Goal: Task Accomplishment & Management: Manage account settings

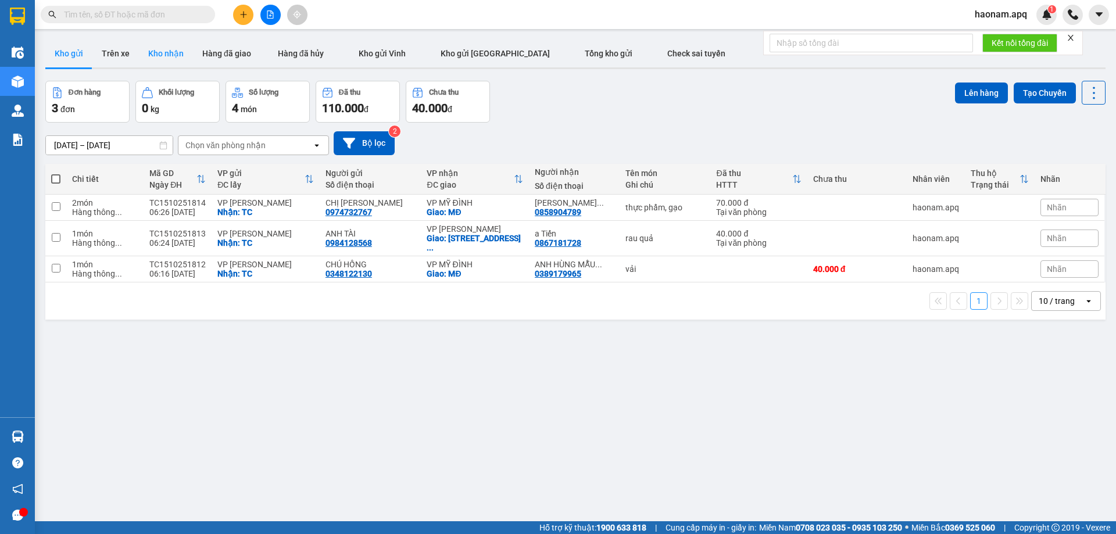
click at [170, 54] on button "Kho nhận" at bounding box center [166, 54] width 54 height 28
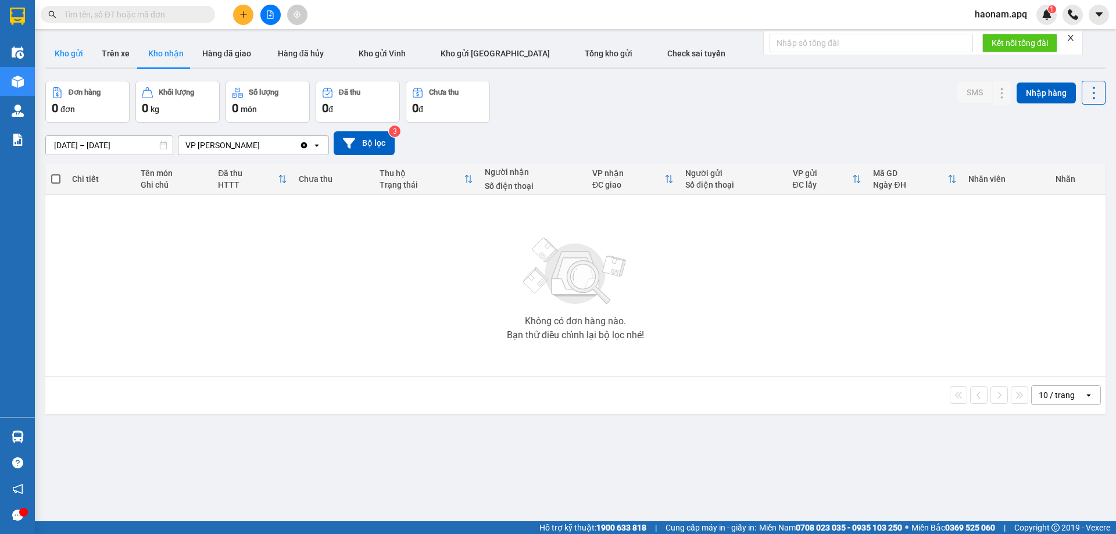
click at [67, 57] on button "Kho gửi" at bounding box center [68, 54] width 47 height 28
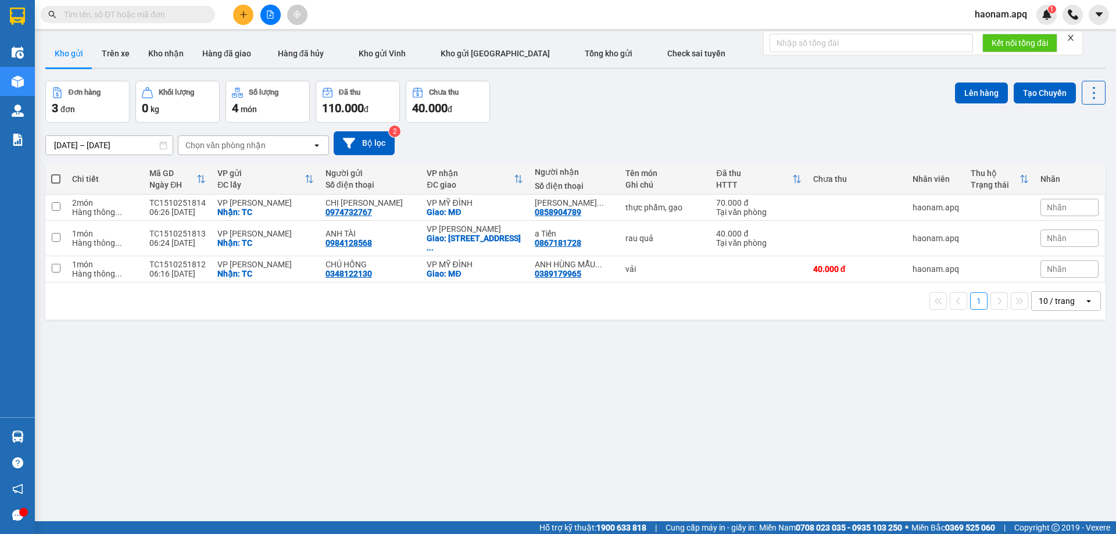
click at [56, 178] on span at bounding box center [55, 178] width 9 height 9
click at [56, 173] on input "checkbox" at bounding box center [56, 173] width 0 height 0
checkbox input "true"
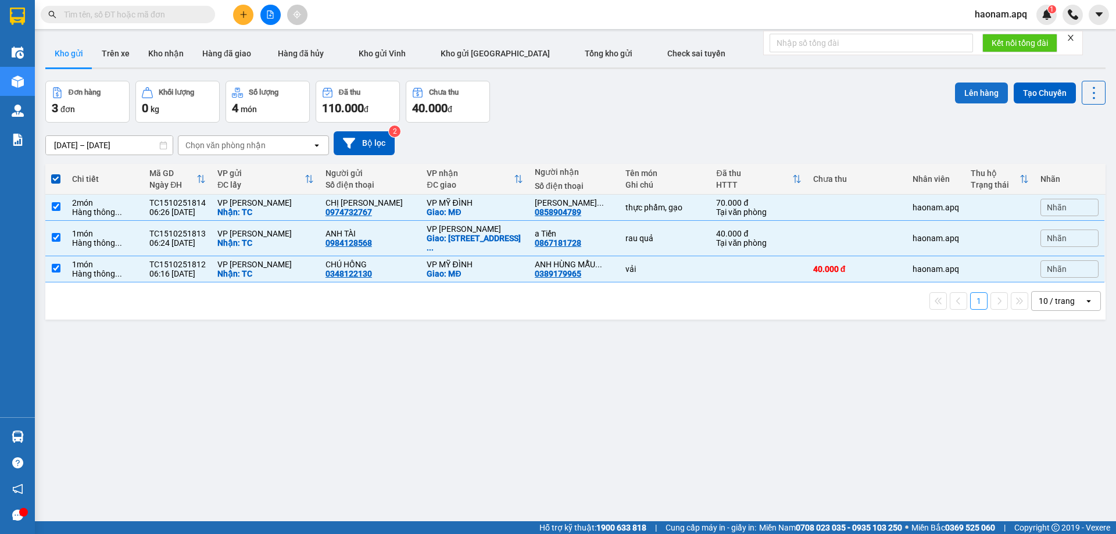
click at [988, 84] on button "Lên hàng" at bounding box center [981, 93] width 53 height 21
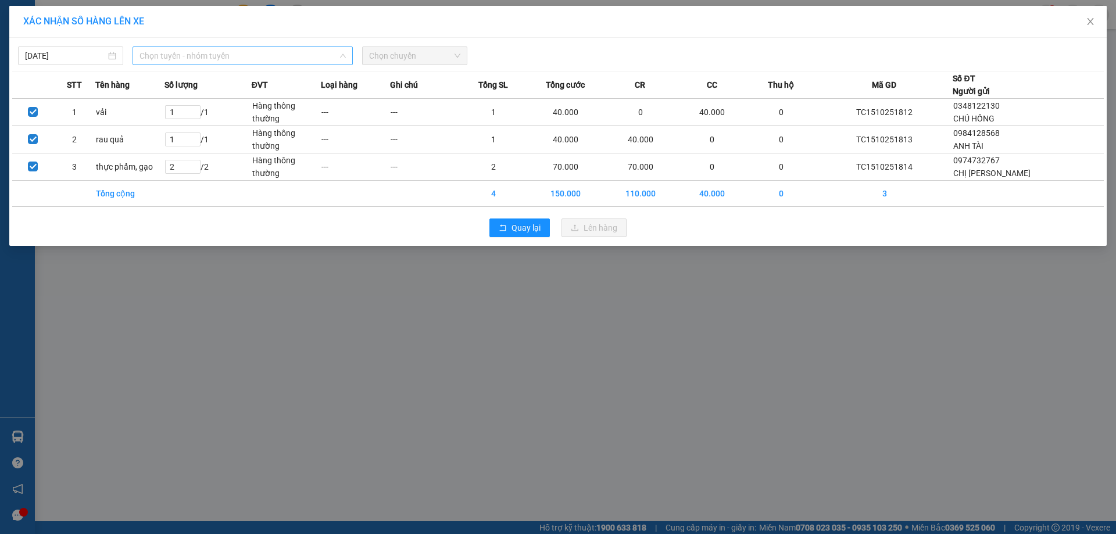
click at [237, 58] on span "Chọn tuyến - nhóm tuyến" at bounding box center [243, 55] width 206 height 17
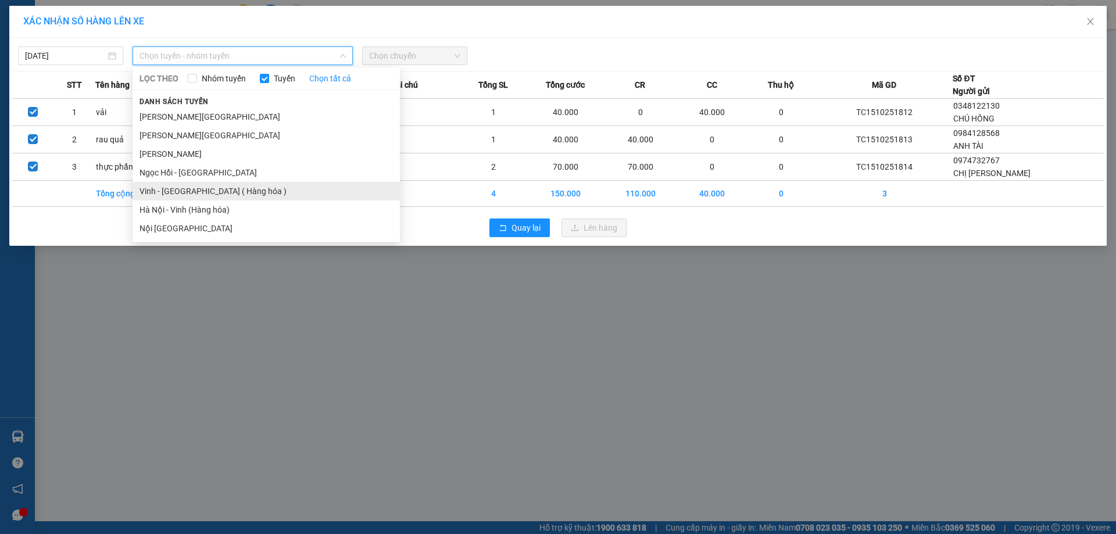
click at [230, 189] on li "Vinh - [GEOGRAPHIC_DATA] ( Hàng hóa )" at bounding box center [266, 191] width 267 height 19
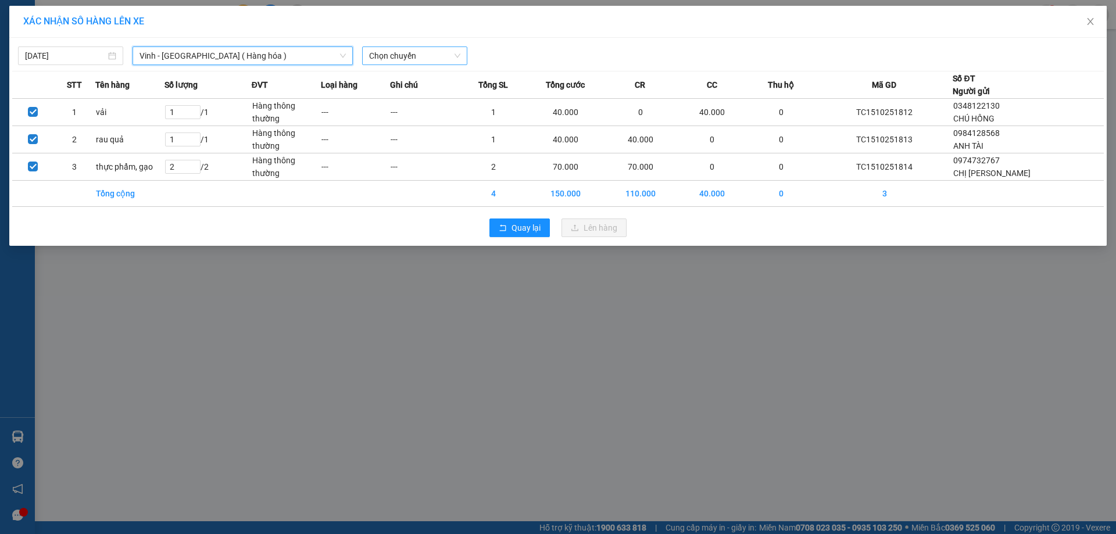
drag, startPoint x: 449, startPoint y: 53, endPoint x: 445, endPoint y: 59, distance: 7.9
click at [449, 55] on span "Chọn chuyến" at bounding box center [414, 55] width 91 height 17
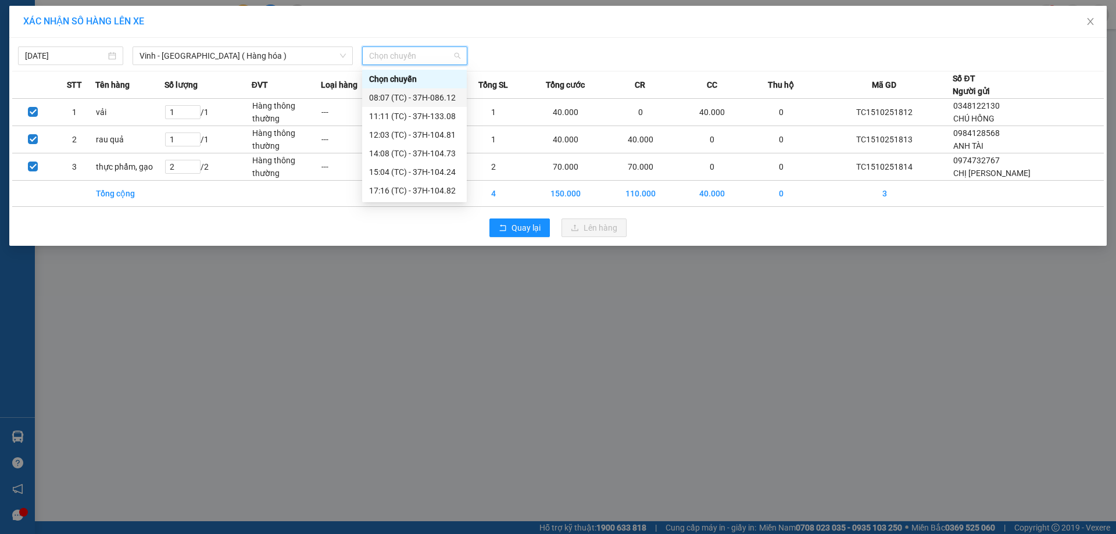
click at [431, 98] on div "08:07 (TC) - 37H-086.12" at bounding box center [414, 97] width 91 height 13
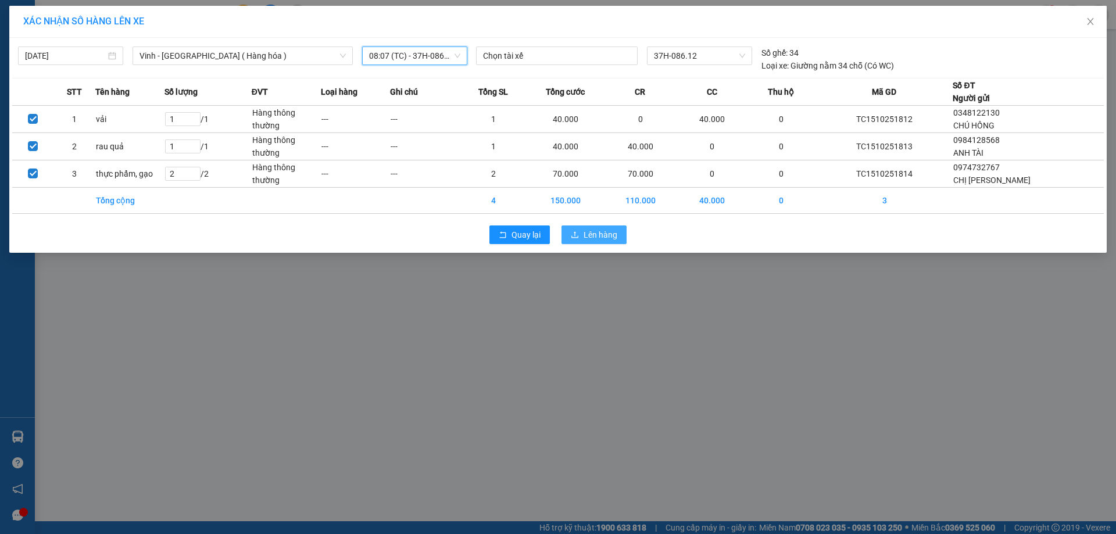
click at [611, 233] on span "Lên hàng" at bounding box center [601, 234] width 34 height 13
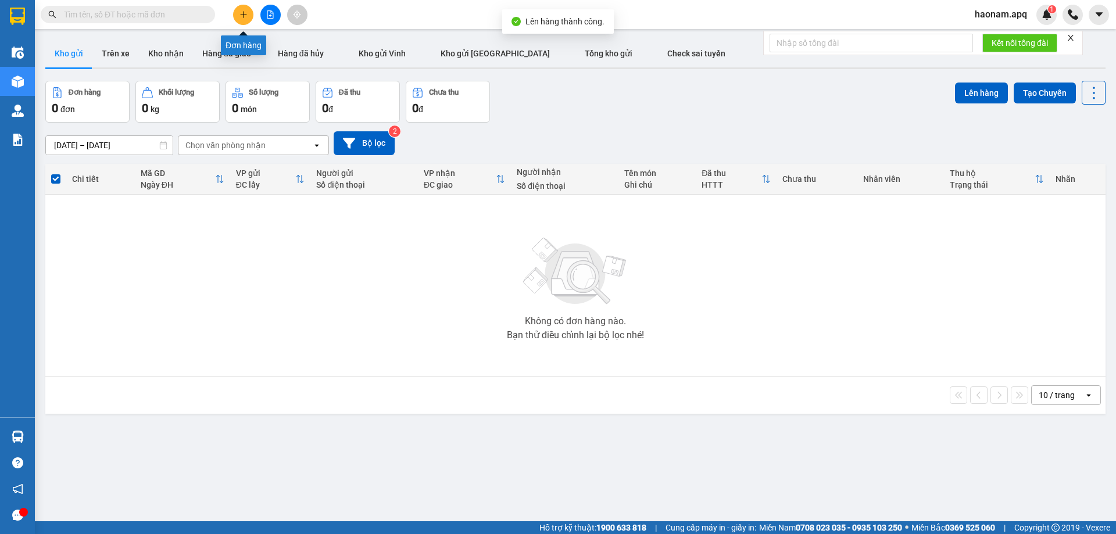
click at [238, 21] on button at bounding box center [243, 15] width 20 height 20
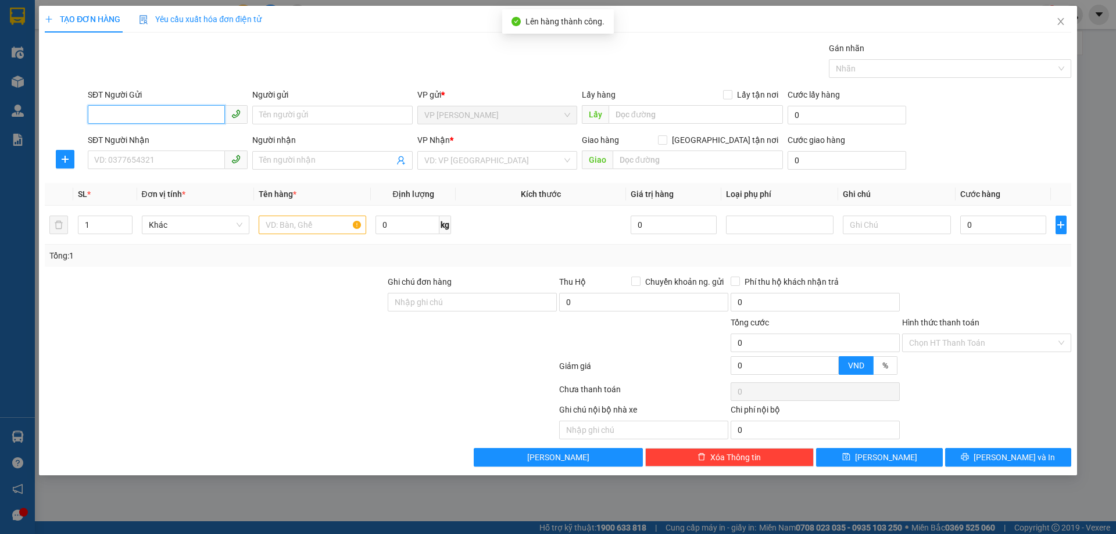
click at [184, 113] on input "SĐT Người Gửi" at bounding box center [156, 114] width 137 height 19
type input "0976461201"
click at [185, 135] on div "0976461201 - CHÚ ng trọng đường" at bounding box center [168, 138] width 146 height 13
type input "CHÚ ng trọng đường"
checkbox input "true"
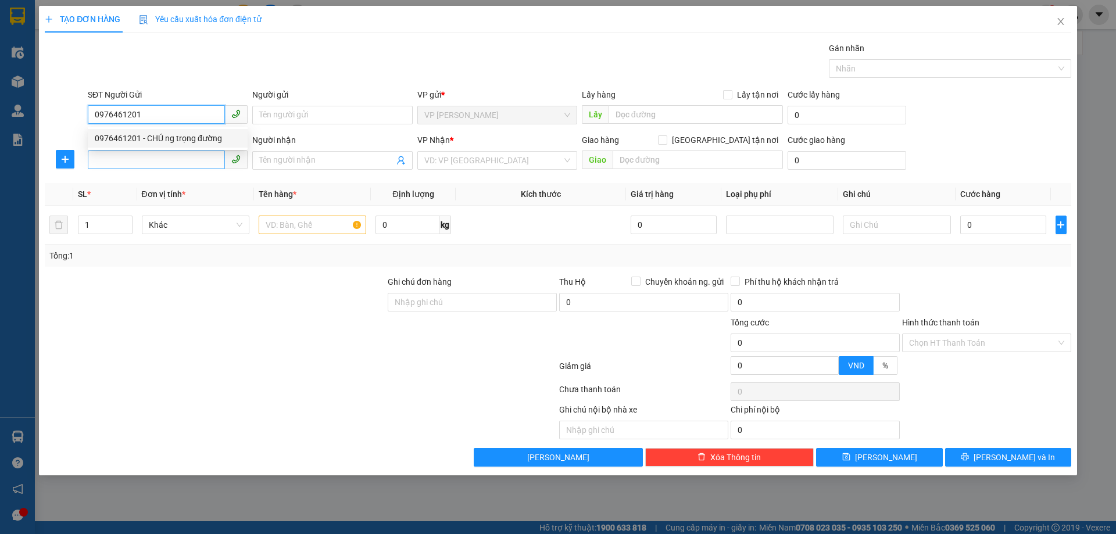
type input "VPTC"
type input "0976461201"
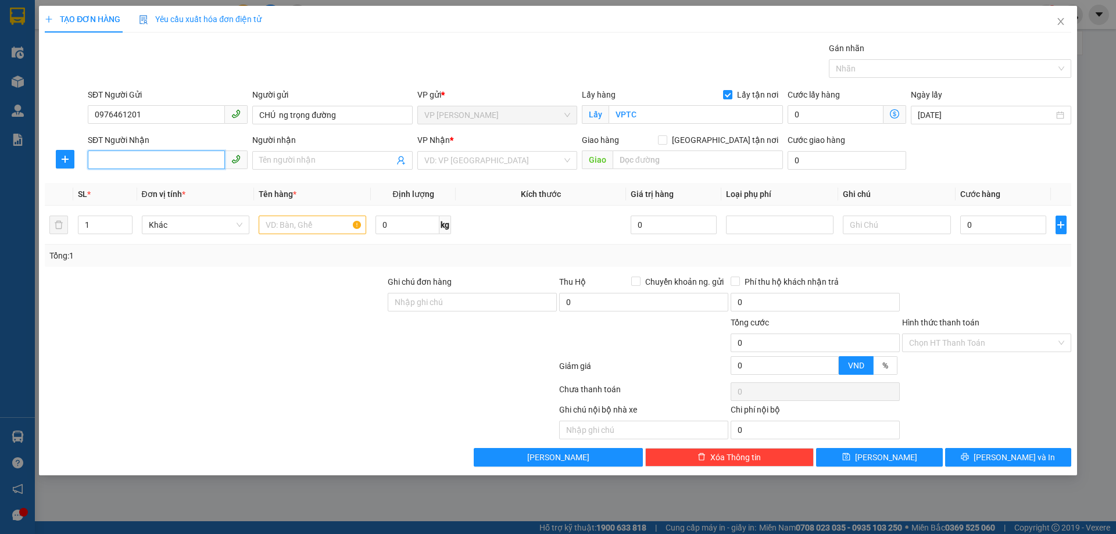
click at [167, 167] on input "SĐT Người Nhận" at bounding box center [156, 160] width 137 height 19
type input "0353983039"
click at [199, 178] on div "0353983039 - anh quang" at bounding box center [168, 183] width 146 height 13
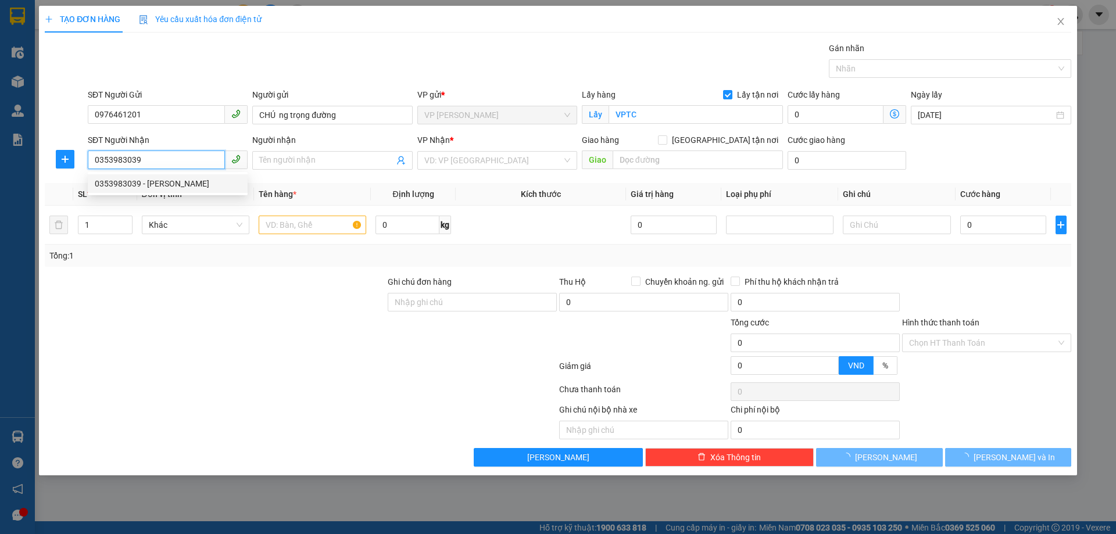
type input "[PERSON_NAME]"
checkbox input "true"
type input "MĐ"
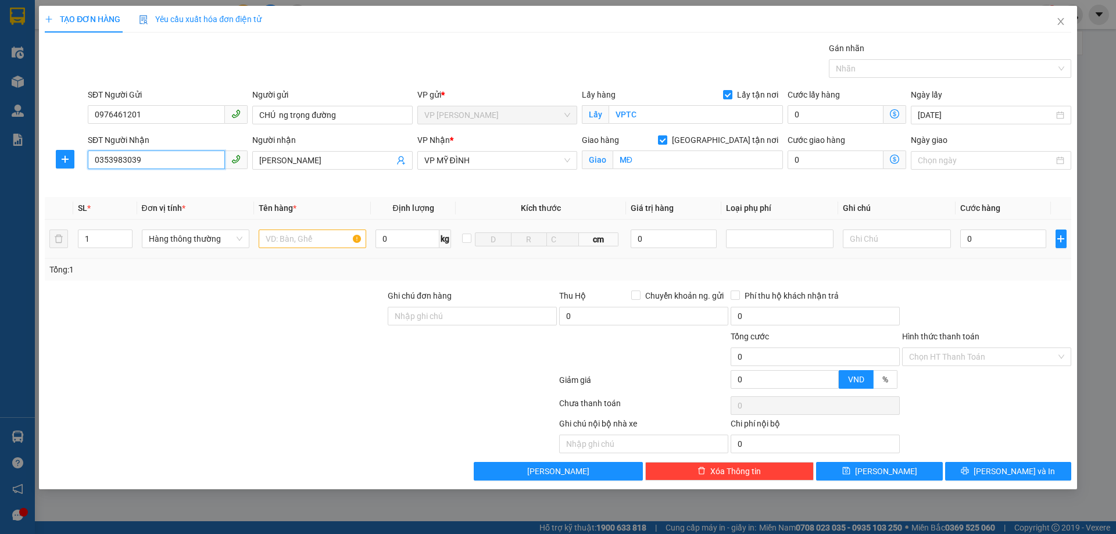
type input "0353983039"
click at [317, 235] on input "text" at bounding box center [313, 239] width 108 height 19
type input "thực phẩm"
click at [306, 324] on div at bounding box center [215, 310] width 343 height 41
drag, startPoint x: 1024, startPoint y: 296, endPoint x: 1024, endPoint y: 244, distance: 52.9
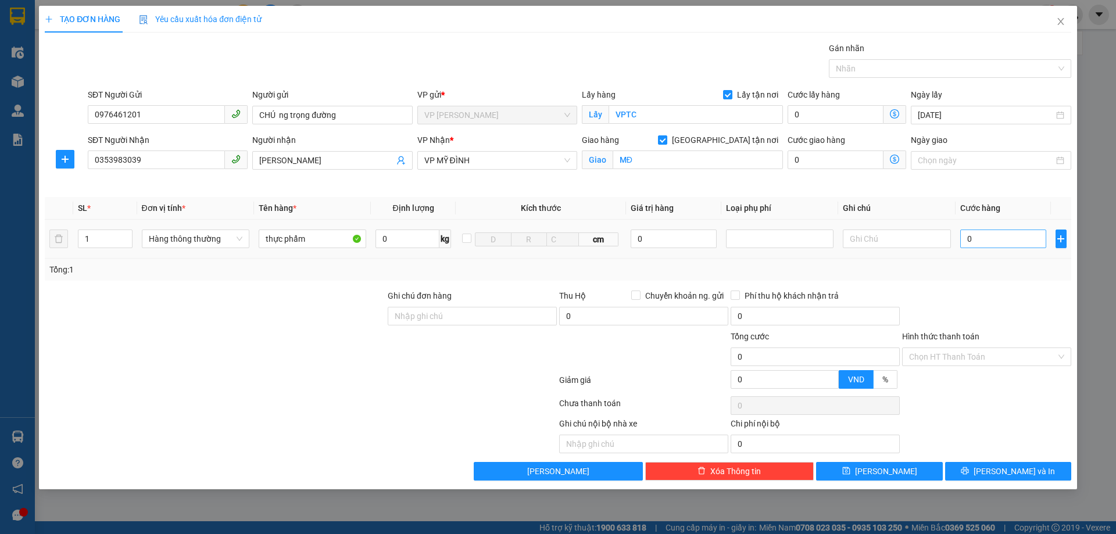
click at [1024, 296] on div at bounding box center [986, 310] width 171 height 41
click at [1023, 232] on input "0" at bounding box center [1003, 239] width 87 height 19
type input "5"
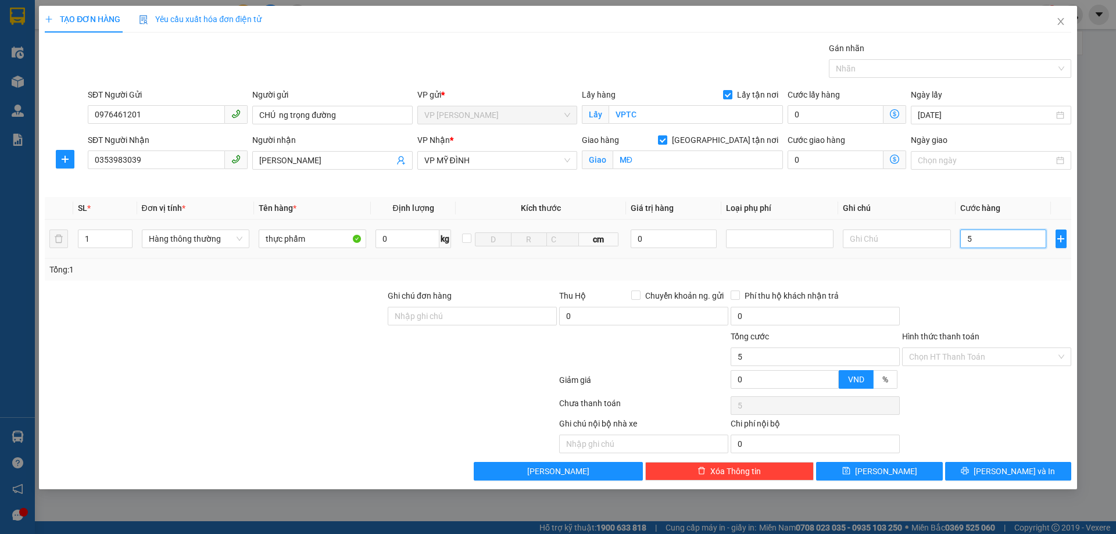
type input "50"
type input "500"
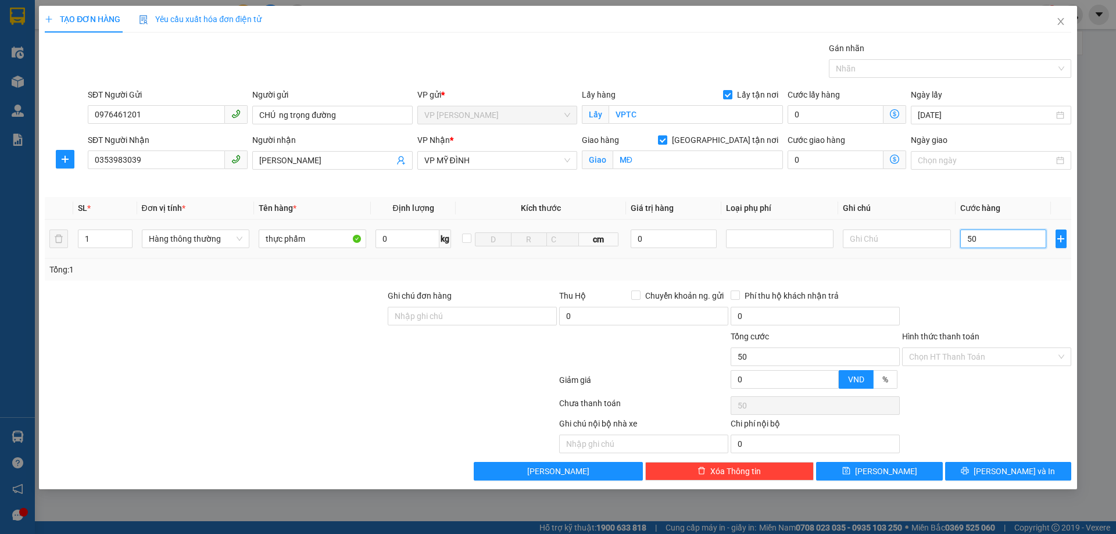
type input "500"
type input "5.000"
type input "50.000"
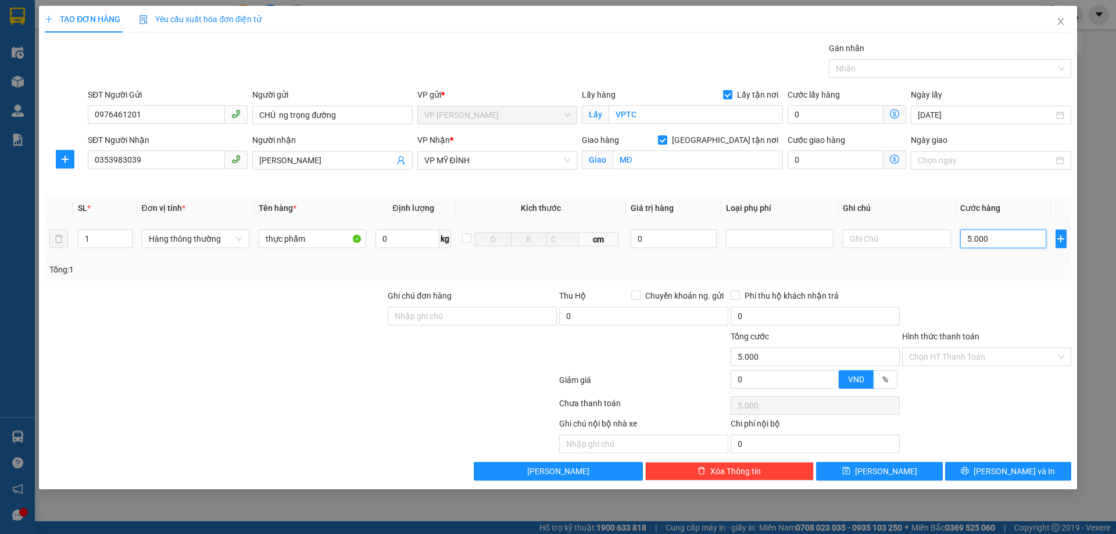
type input "50.000"
click at [1012, 317] on div at bounding box center [986, 310] width 171 height 41
click at [1008, 474] on span "[PERSON_NAME] và In" at bounding box center [1014, 471] width 81 height 13
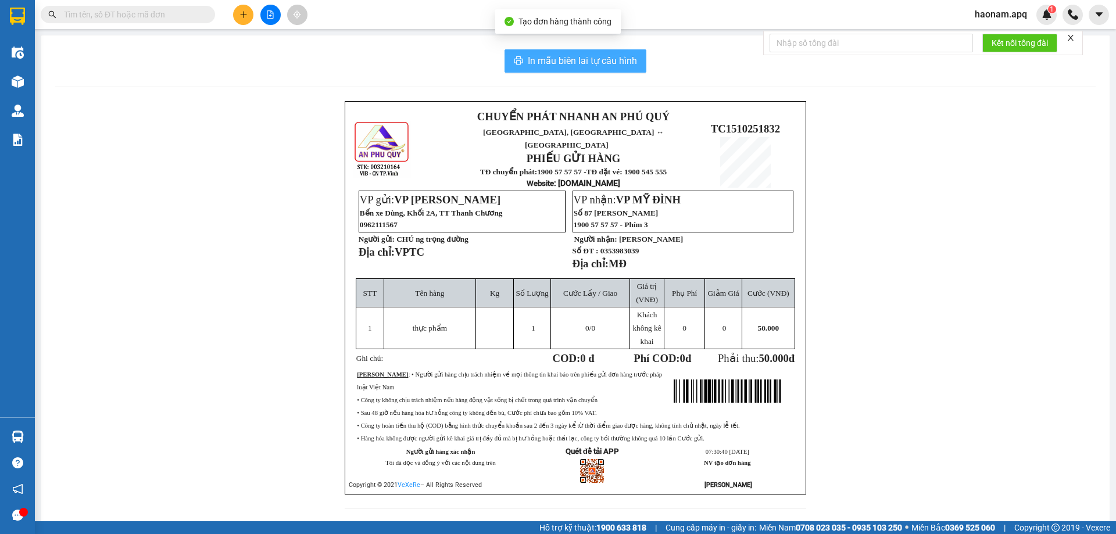
drag, startPoint x: 599, startPoint y: 57, endPoint x: 619, endPoint y: 121, distance: 67.1
click at [598, 58] on span "In mẫu biên lai tự cấu hình" at bounding box center [582, 60] width 109 height 15
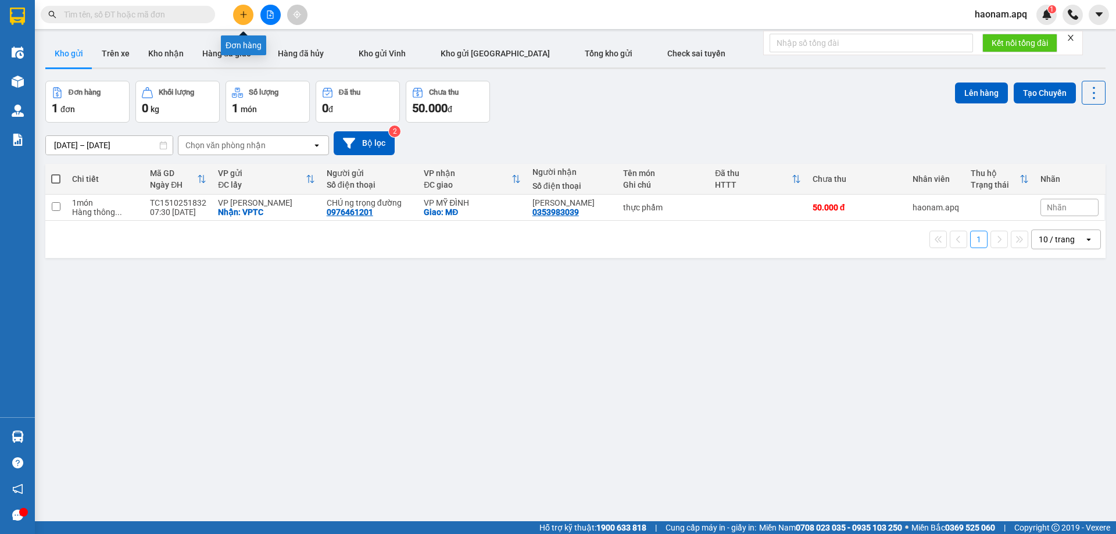
click at [244, 10] on icon "plus" at bounding box center [244, 14] width 8 height 8
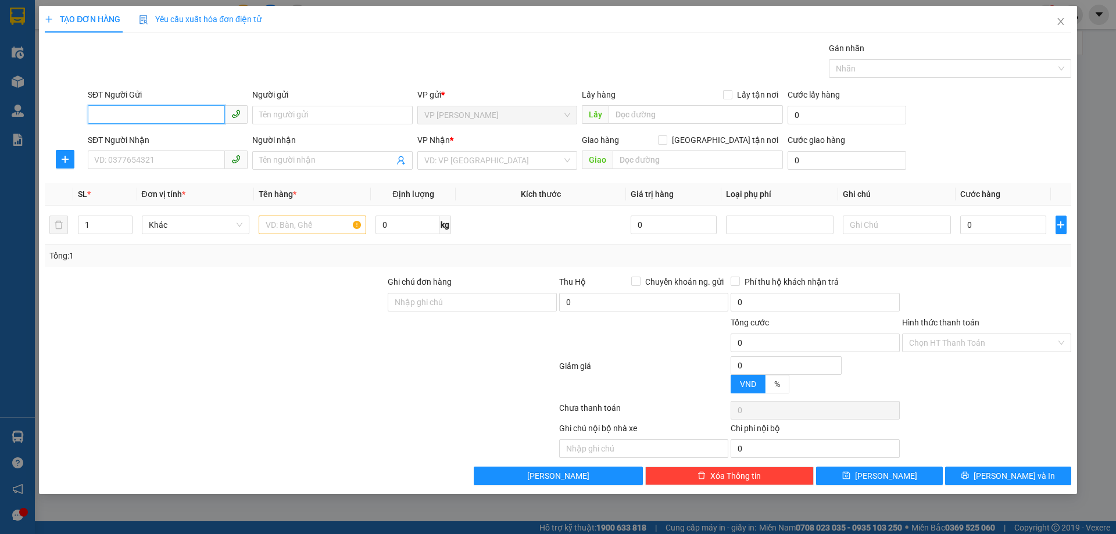
click at [166, 120] on input "SĐT Người Gửi" at bounding box center [156, 114] width 137 height 19
click at [181, 114] on input "SĐT Người Gửi" at bounding box center [156, 114] width 137 height 19
click at [194, 165] on input "SĐT Người Nhận" at bounding box center [156, 160] width 137 height 19
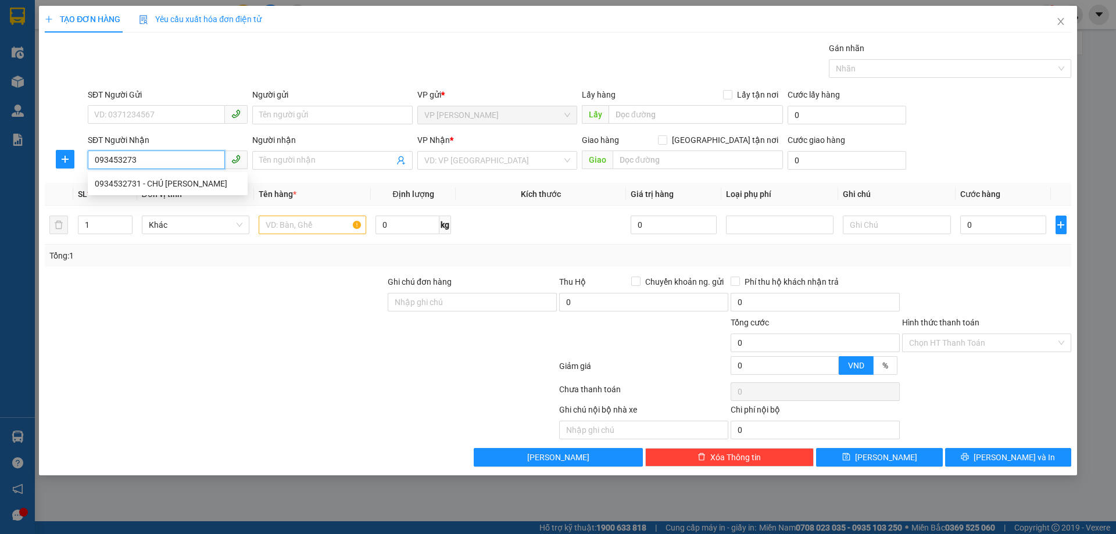
type input "0934532731"
click at [207, 177] on div "0934532731 - CHÚ NGUYỄN TRỌNG PHONG" at bounding box center [168, 183] width 160 height 19
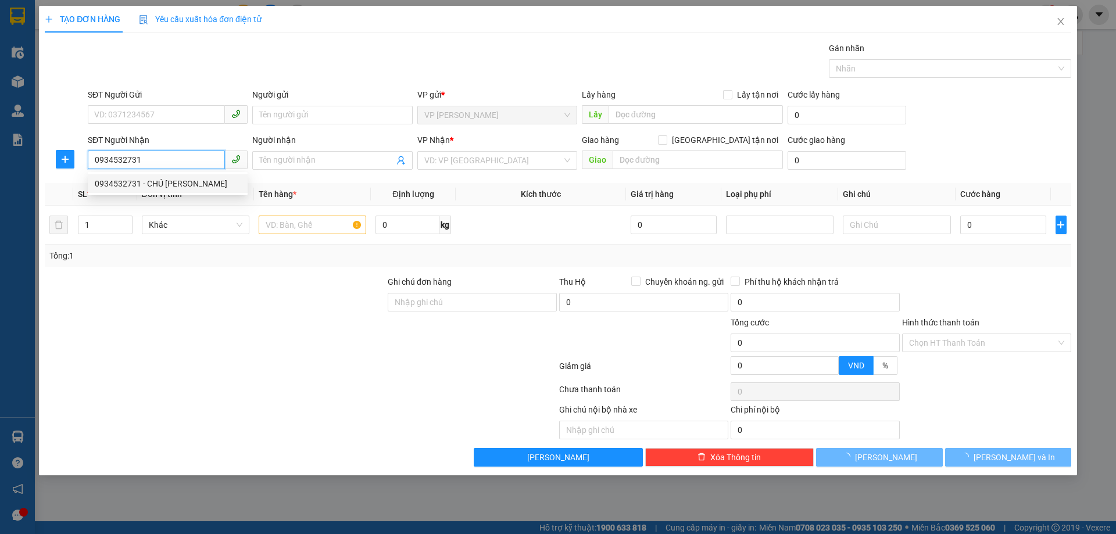
type input "CHÚ NGUYỄN TRỌNG PHONG"
checkbox input "true"
type input "NH"
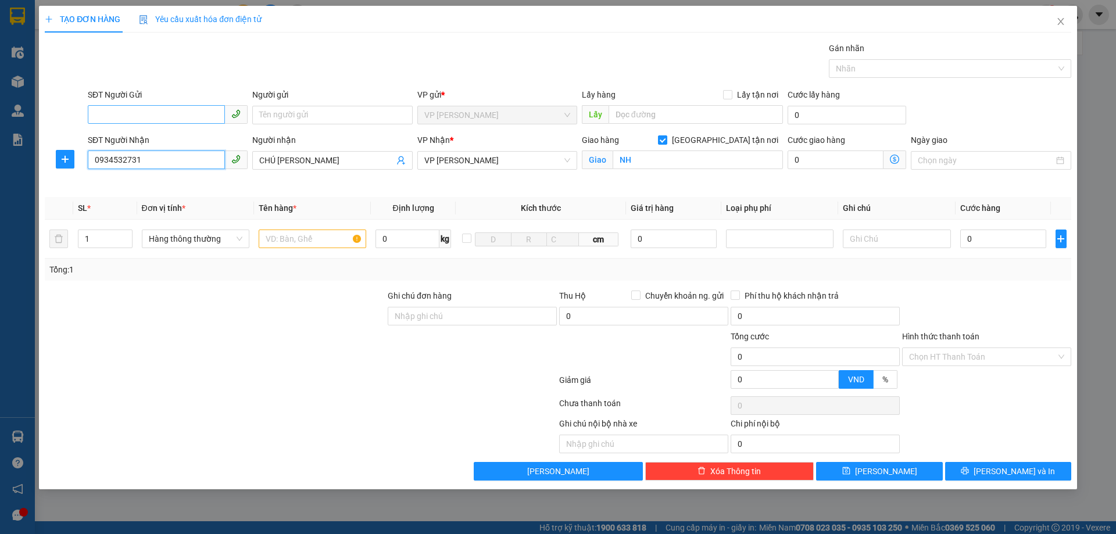
type input "0934532731"
click at [177, 115] on input "SĐT Người Gửi" at bounding box center [156, 114] width 137 height 19
type input "0383038350"
click at [202, 135] on div "0383038350 - CHÚ NGUYỄN TRỌNG THÂN" at bounding box center [168, 138] width 146 height 13
type input "CHÚ [PERSON_NAME]"
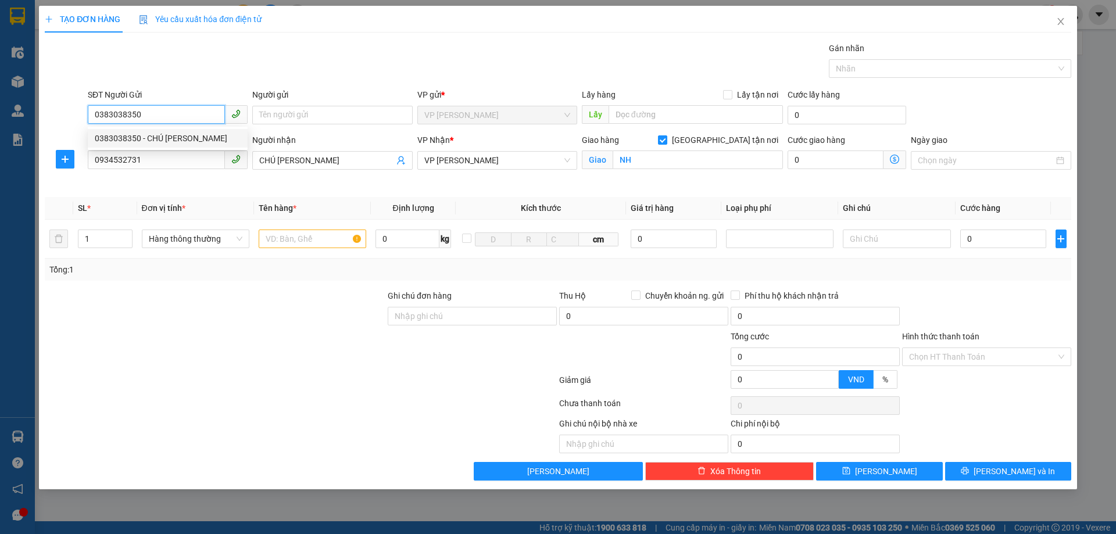
checkbox input "true"
type input "TC"
type input "0383038350"
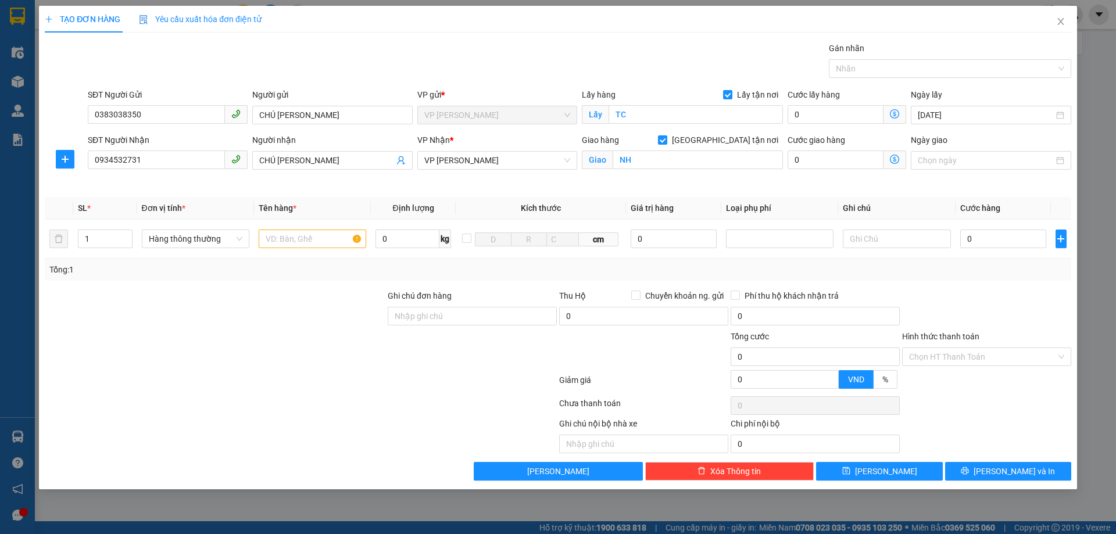
drag, startPoint x: 291, startPoint y: 312, endPoint x: 273, endPoint y: 282, distance: 35.2
click at [290, 312] on div at bounding box center [215, 310] width 343 height 41
type input "2"
click at [123, 235] on span "up" at bounding box center [126, 236] width 7 height 7
click at [159, 279] on div "Transit Pickup Surcharge Ids Transit Deliver Surcharge Ids Transit Deliver Surc…" at bounding box center [558, 261] width 1027 height 439
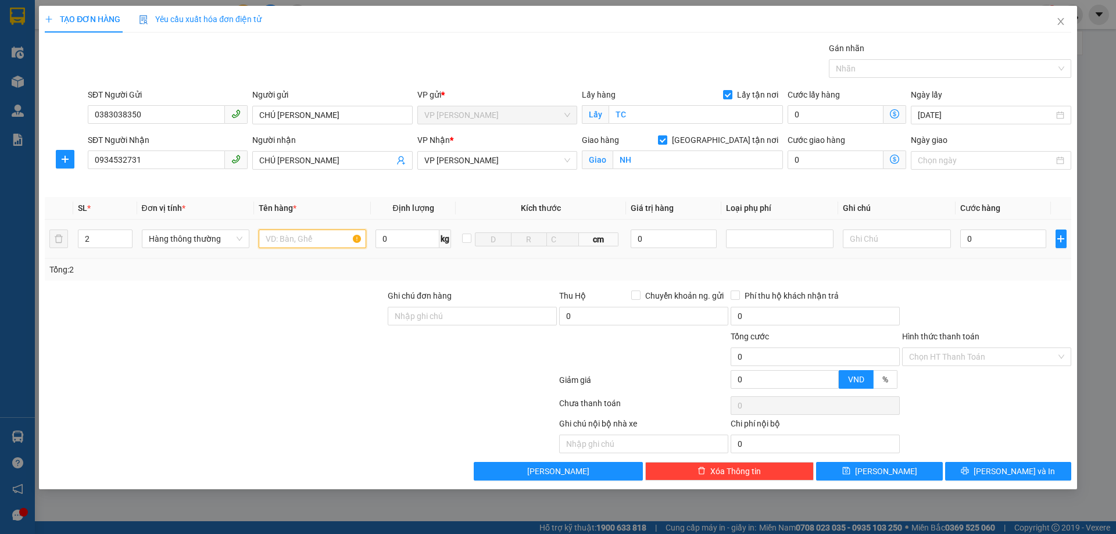
click at [288, 238] on input "text" at bounding box center [313, 239] width 108 height 19
type input "thực phẩm, gạo"
click at [981, 242] on input "0" at bounding box center [1003, 239] width 87 height 19
type input "9"
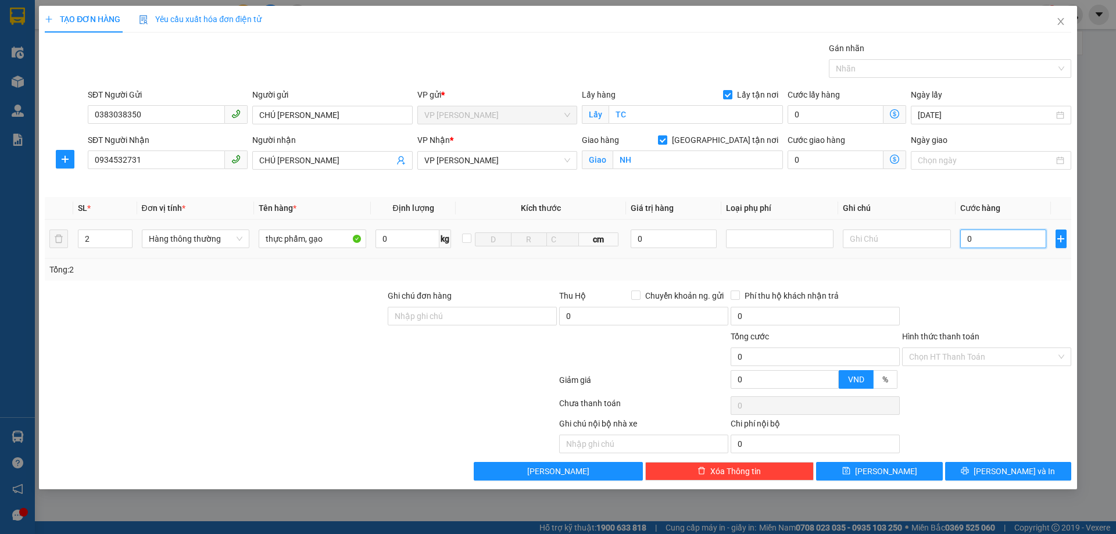
type input "9"
type input "90"
type input "900"
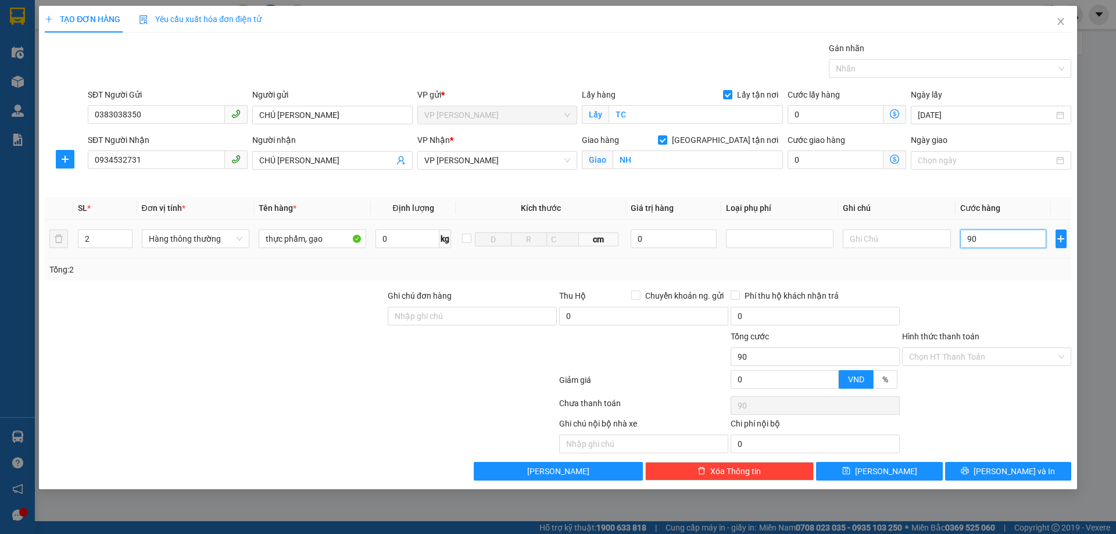
type input "900"
type input "9.000"
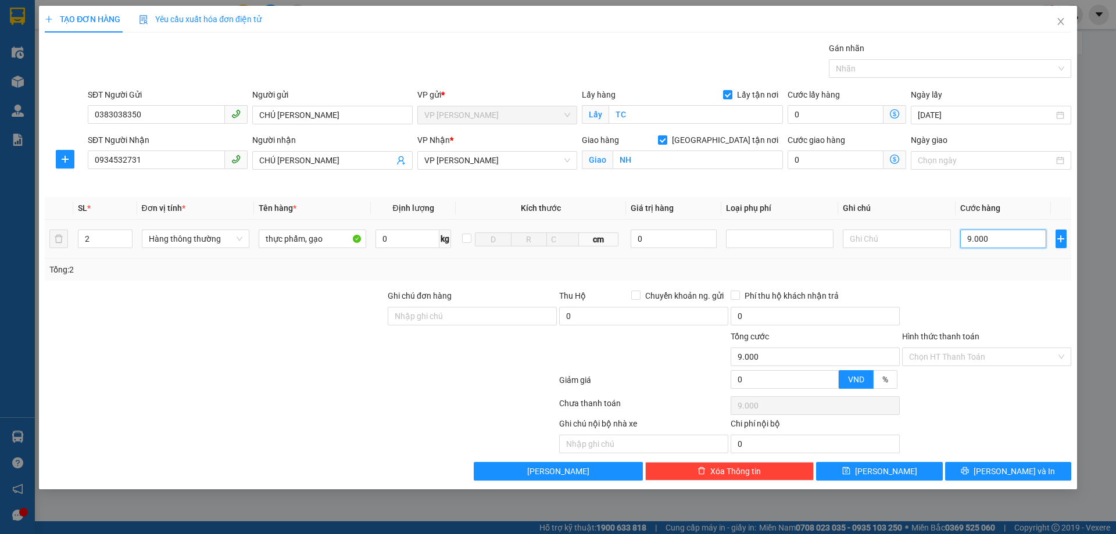
type input "90.000"
drag, startPoint x: 981, startPoint y: 352, endPoint x: 969, endPoint y: 389, distance: 38.6
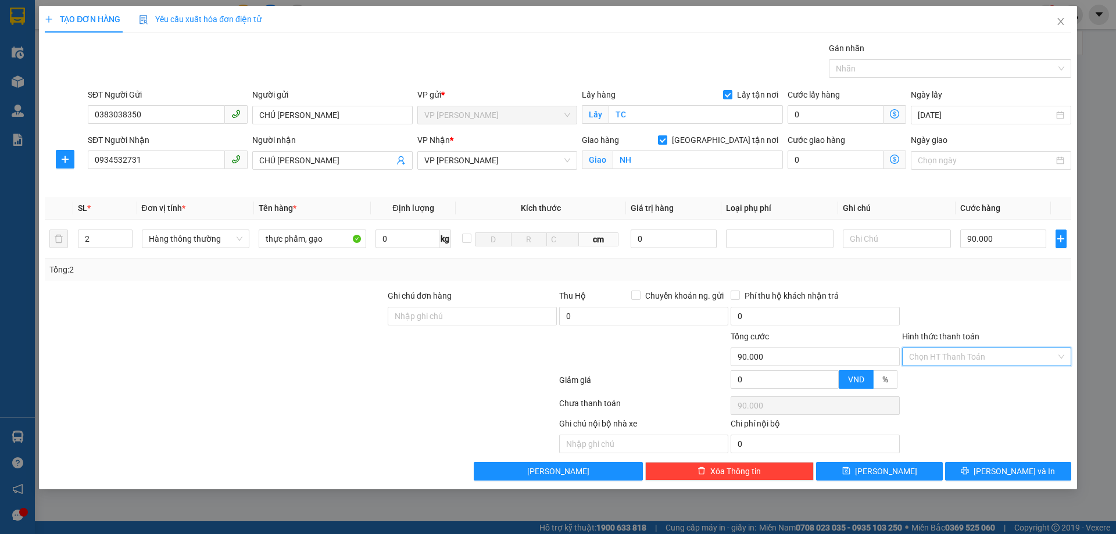
click at [980, 355] on input "Hình thức thanh toán" at bounding box center [982, 356] width 147 height 17
click at [970, 382] on div "Tại văn phòng" at bounding box center [986, 380] width 155 height 13
type input "0"
click at [988, 485] on div "TẠO ĐƠN HÀNG Yêu cầu xuất hóa đơn điện tử Transit Pickup Surcharge Ids Transit …" at bounding box center [558, 248] width 1038 height 484
click at [984, 462] on button "[PERSON_NAME] và In" at bounding box center [1008, 471] width 126 height 19
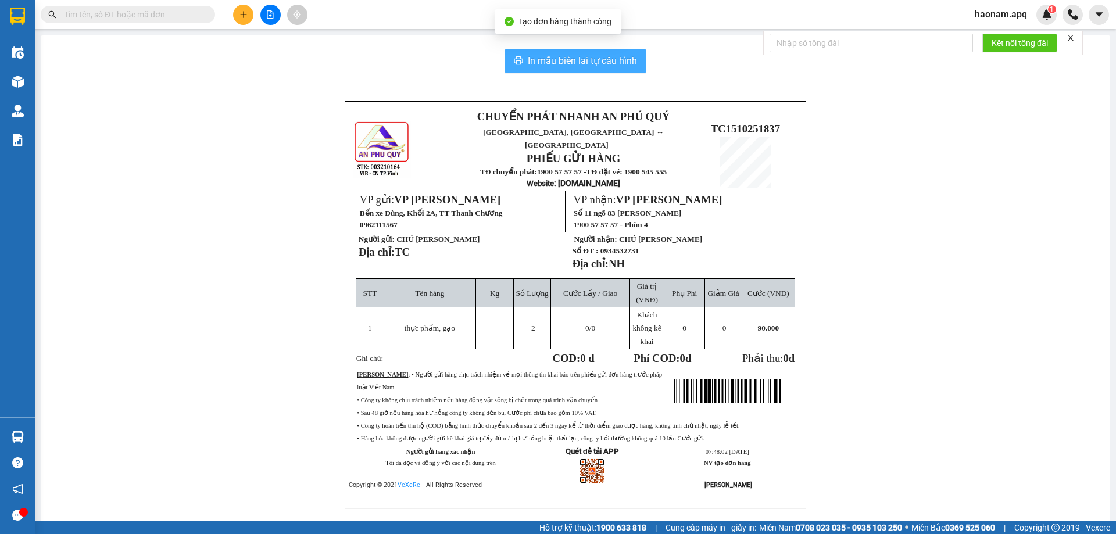
click at [574, 59] on span "In mẫu biên lai tự cấu hình" at bounding box center [582, 60] width 109 height 15
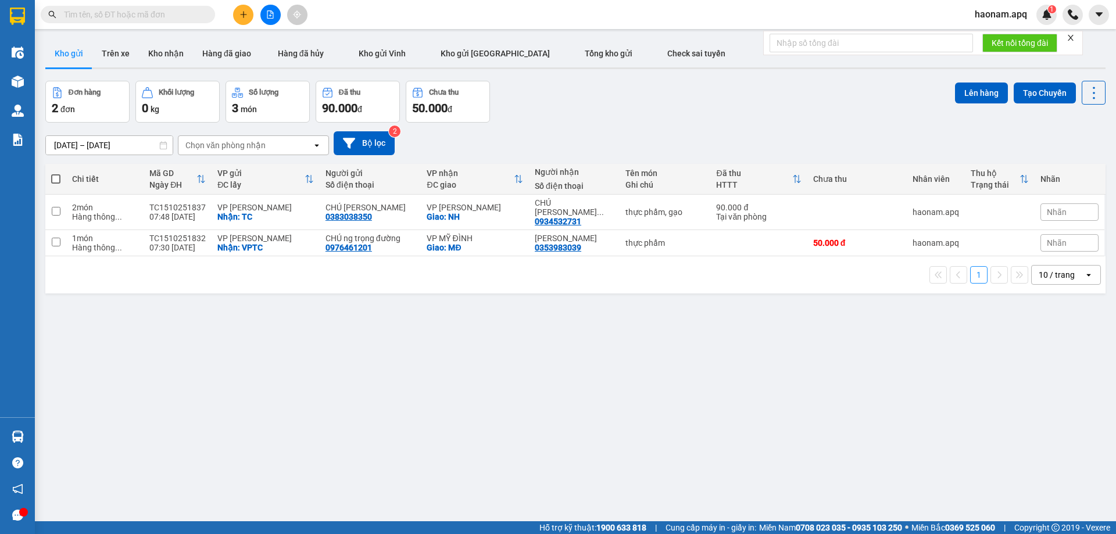
click at [247, 11] on icon "plus" at bounding box center [244, 14] width 8 height 8
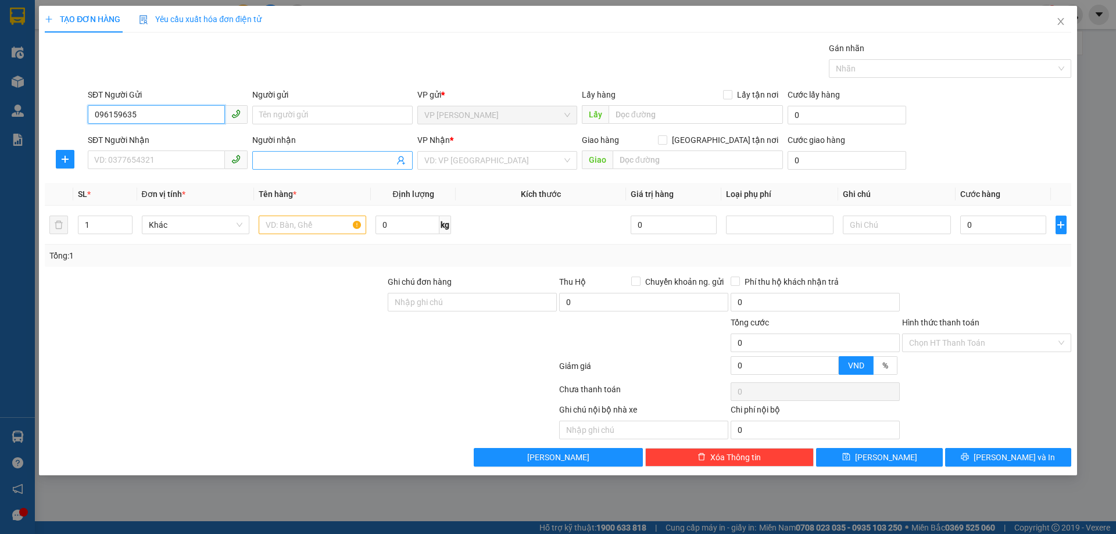
type input "0961596353"
click at [185, 136] on div "0961596353 - 0982202979" at bounding box center [168, 138] width 146 height 13
type input "0982202979"
checkbox input "true"
type input "TC"
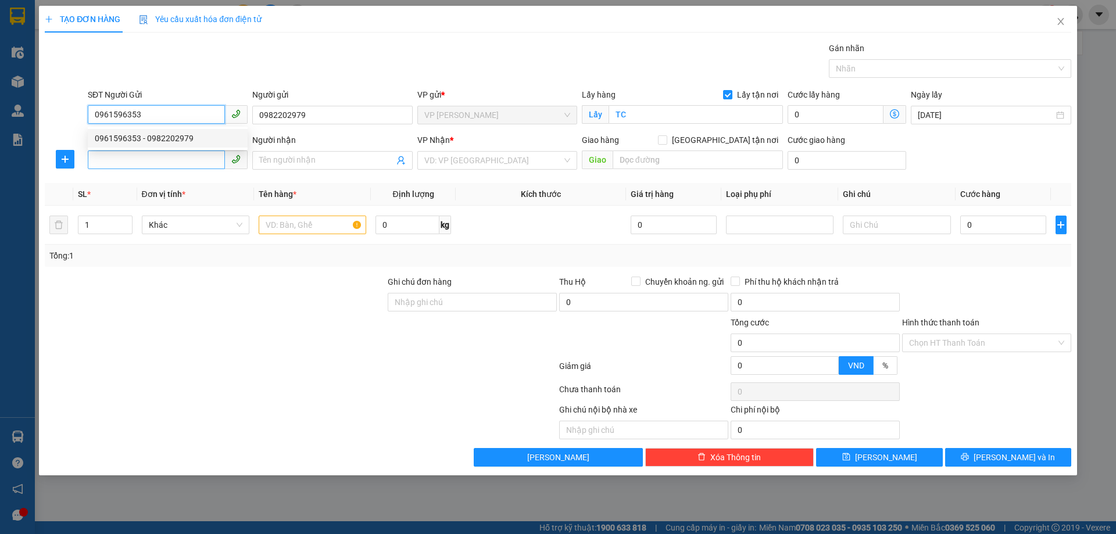
type input "0961596353"
click at [187, 162] on input "SĐT Người Nhận" at bounding box center [156, 160] width 137 height 19
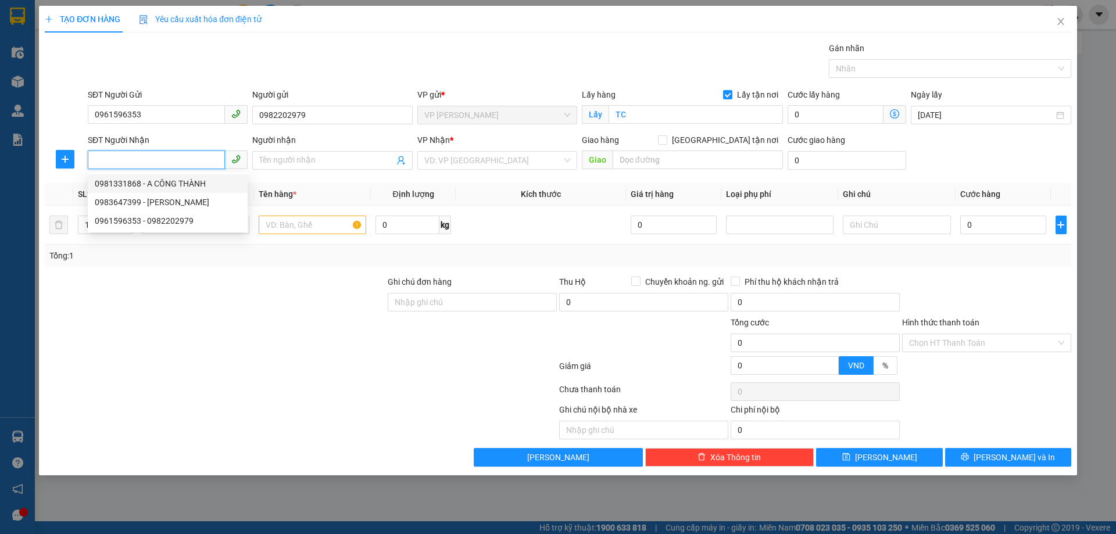
click at [209, 184] on div "0981331868 - A CÔNG THÀNH" at bounding box center [168, 183] width 146 height 13
type input "0981331868"
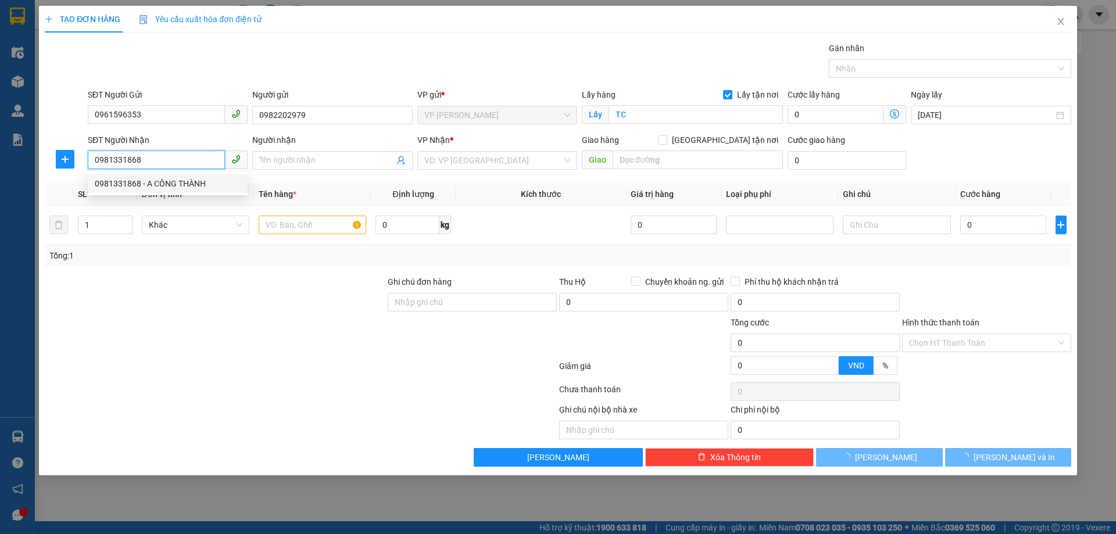
type input "A CÔNG THÀNH"
checkbox input "true"
type input "cc 378 minh khai"
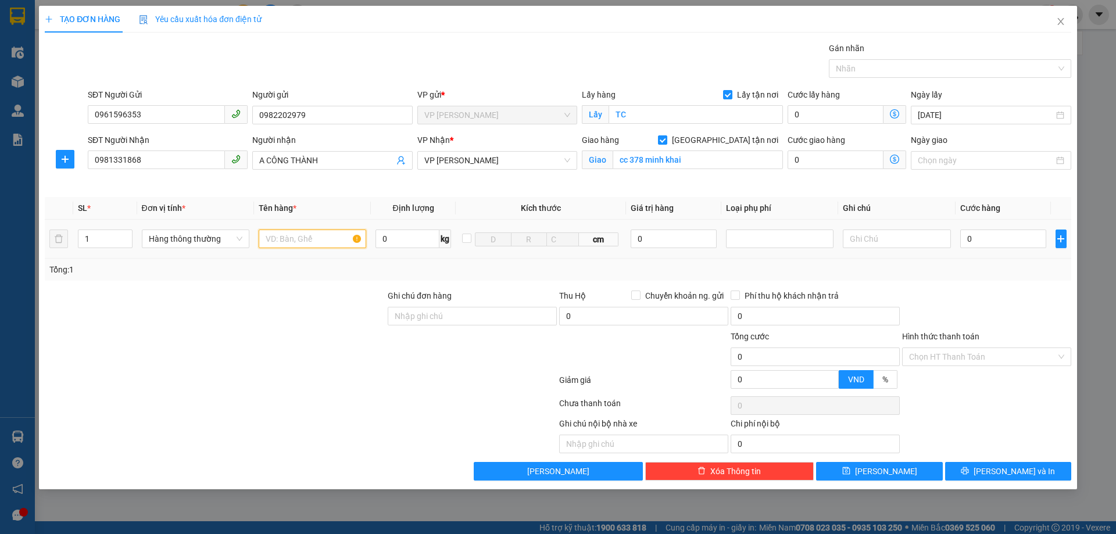
click at [324, 236] on input "text" at bounding box center [313, 239] width 108 height 19
type input "chè, măng"
type input "2"
click at [124, 235] on icon "up" at bounding box center [126, 236] width 4 height 4
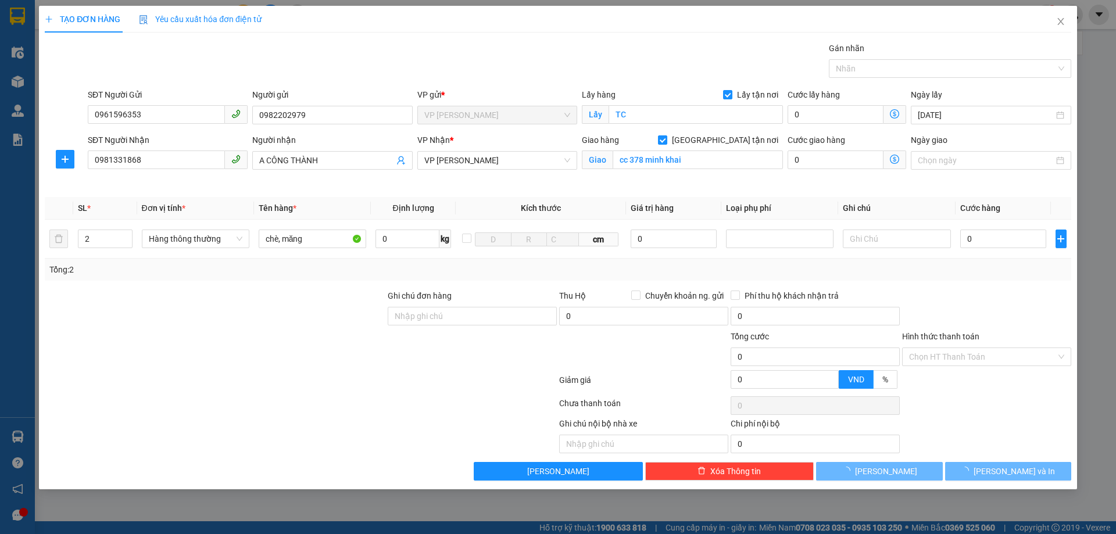
click at [253, 317] on div at bounding box center [215, 310] width 343 height 41
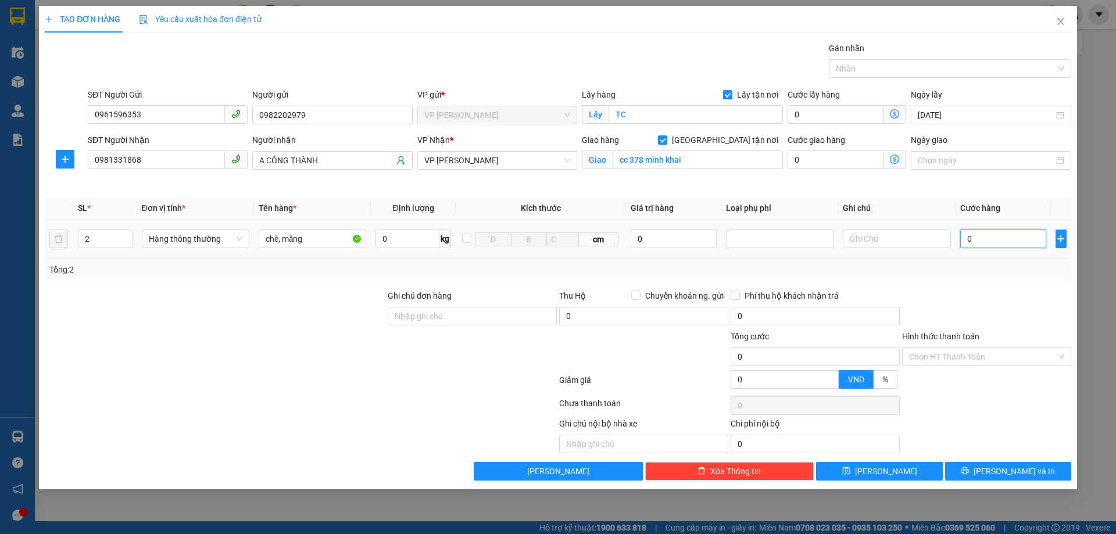
click at [1018, 240] on input "0" at bounding box center [1003, 239] width 87 height 19
type input "8"
type input "80"
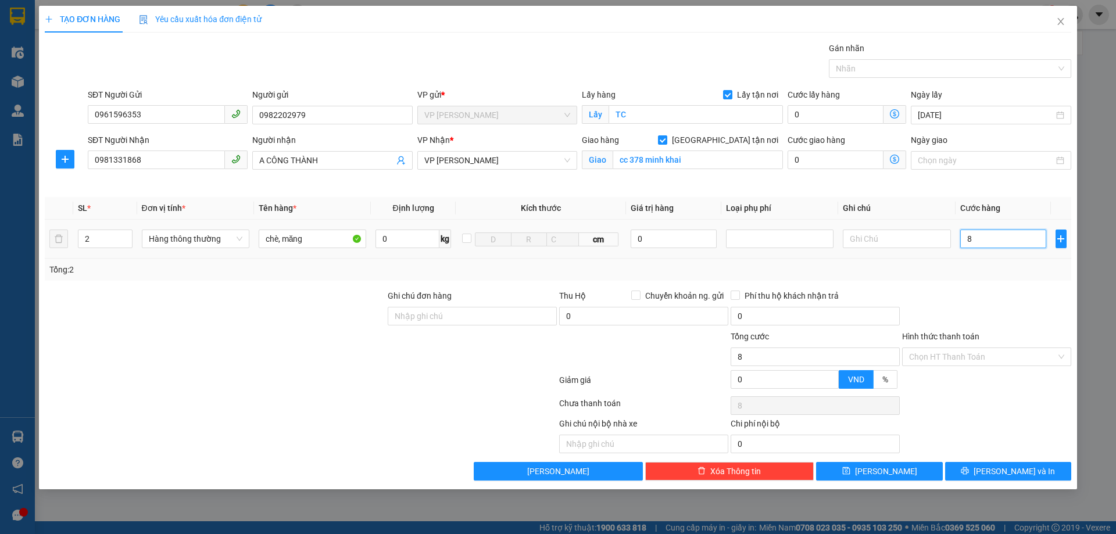
type input "80"
type input "800"
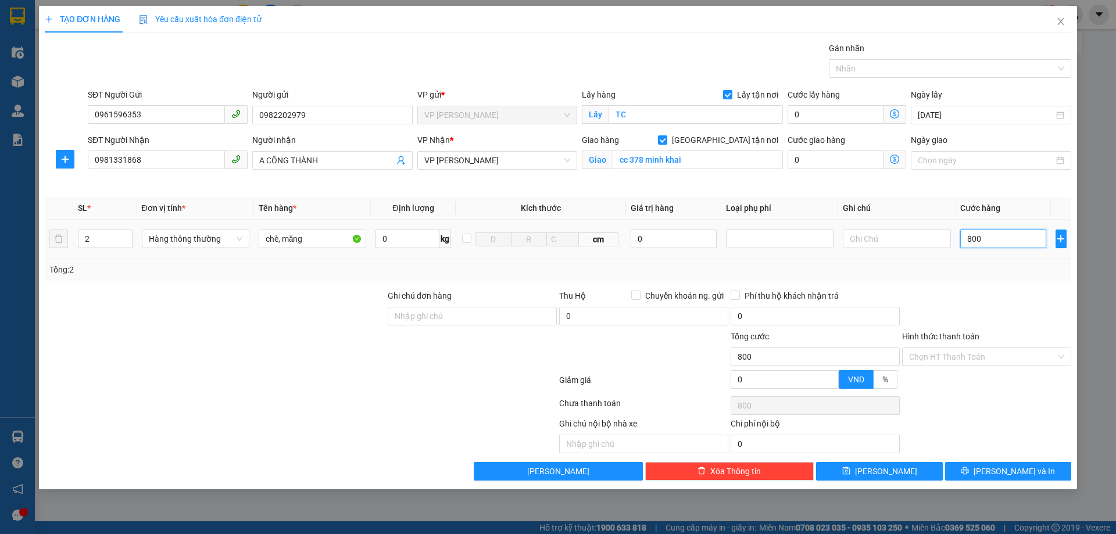
type input "8.000"
type input "80.000"
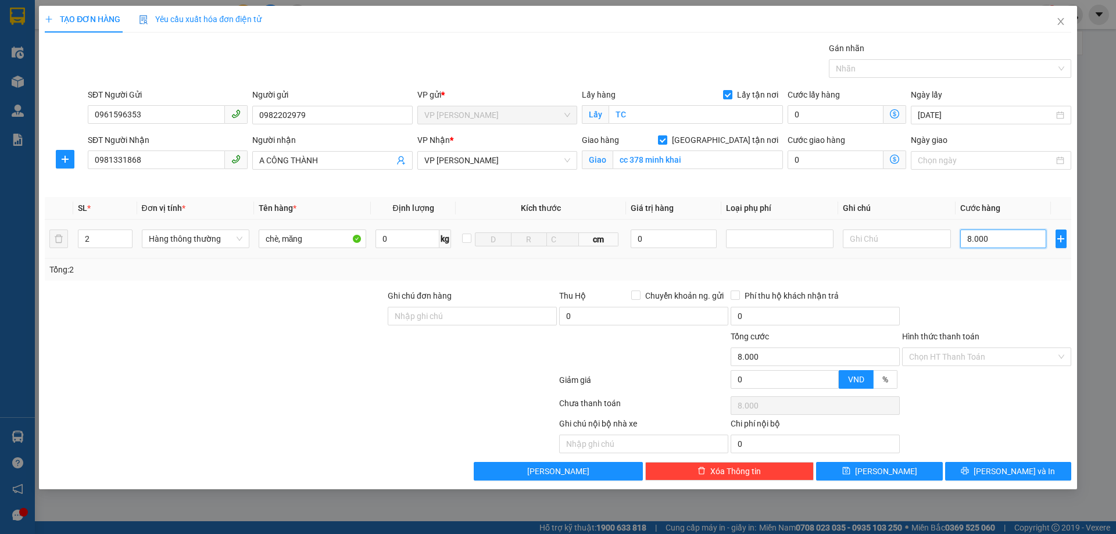
type input "80.000"
click at [1007, 323] on div at bounding box center [986, 310] width 171 height 41
drag, startPoint x: 1003, startPoint y: 361, endPoint x: 965, endPoint y: 376, distance: 40.7
click at [1002, 361] on input "Hình thức thanh toán" at bounding box center [982, 356] width 147 height 17
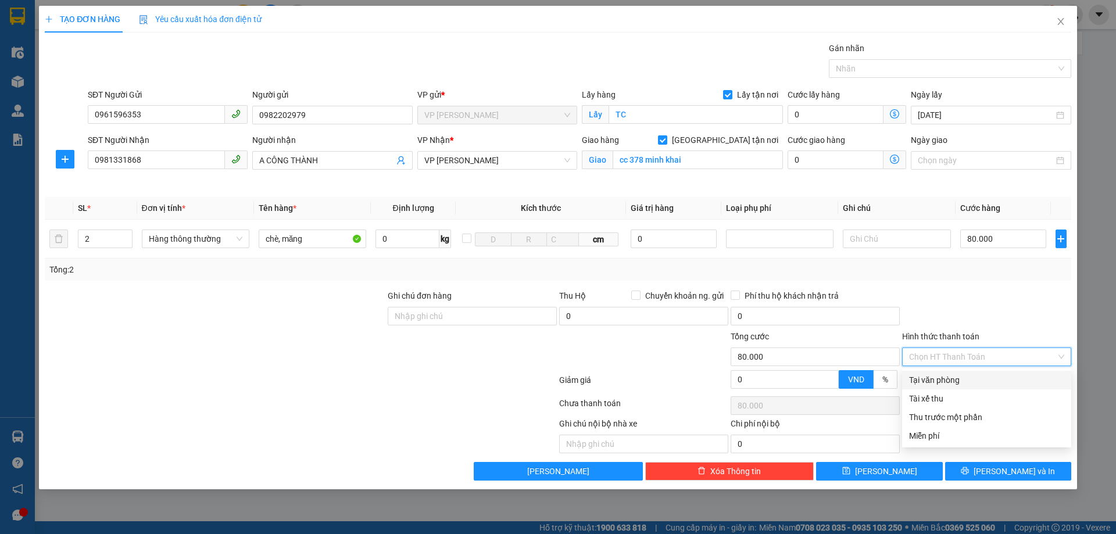
click at [964, 378] on div "Tại văn phòng" at bounding box center [986, 380] width 155 height 13
type input "0"
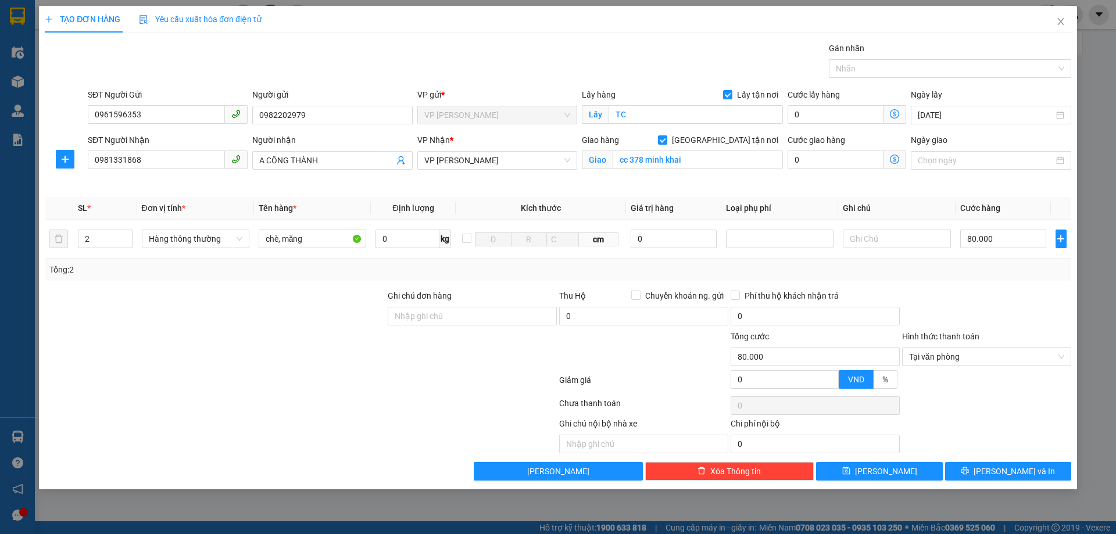
click at [972, 293] on div at bounding box center [986, 310] width 171 height 41
drag, startPoint x: 987, startPoint y: 405, endPoint x: 987, endPoint y: 341, distance: 63.9
click at [987, 402] on div at bounding box center [986, 405] width 171 height 23
click at [1019, 474] on span "[PERSON_NAME] và In" at bounding box center [1014, 471] width 81 height 13
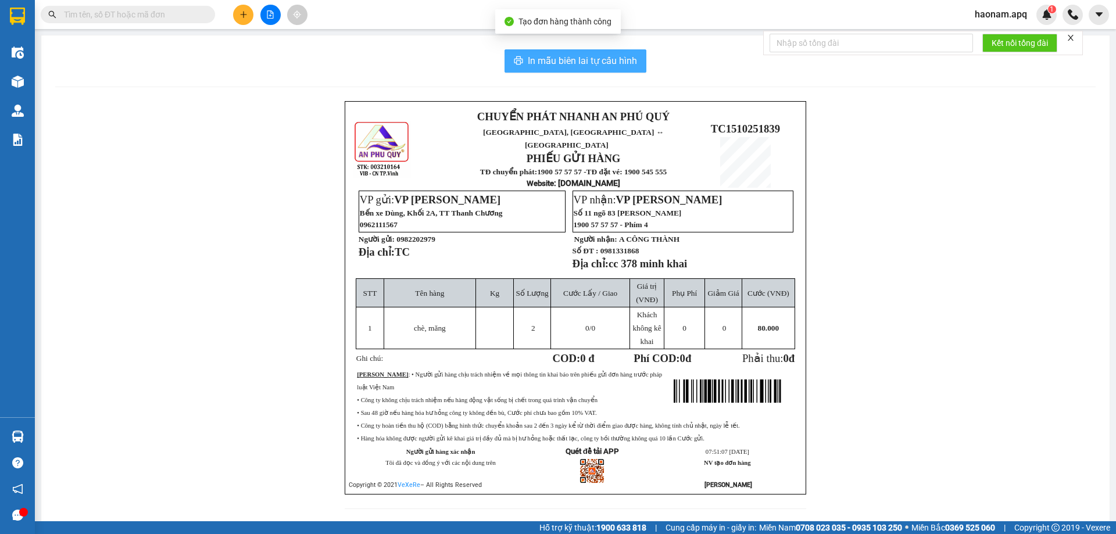
click at [588, 66] on span "In mẫu biên lai tự cấu hình" at bounding box center [582, 60] width 109 height 15
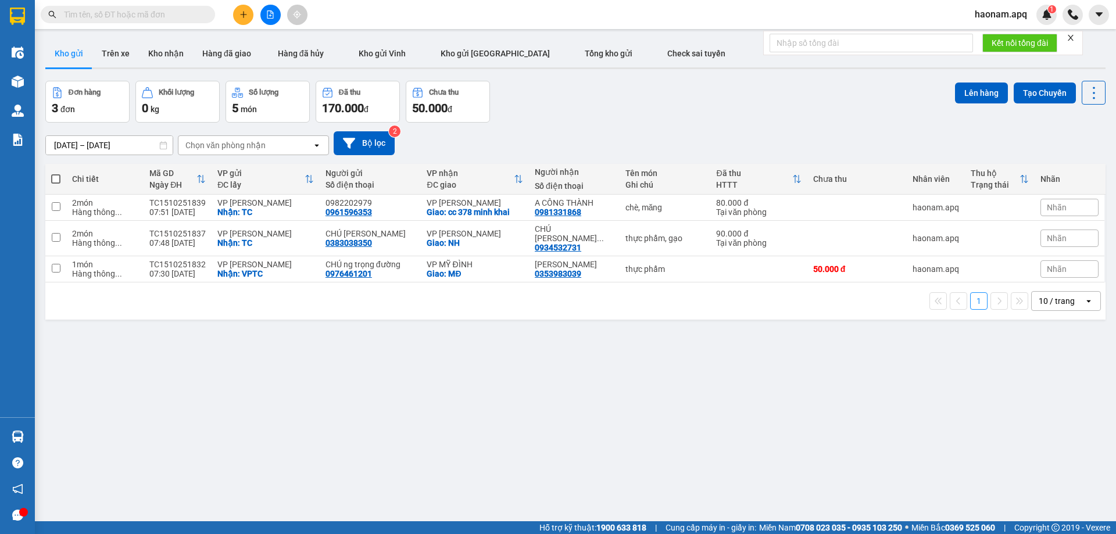
click at [237, 24] on div at bounding box center [270, 15] width 87 height 20
click at [245, 11] on icon "plus" at bounding box center [244, 14] width 8 height 8
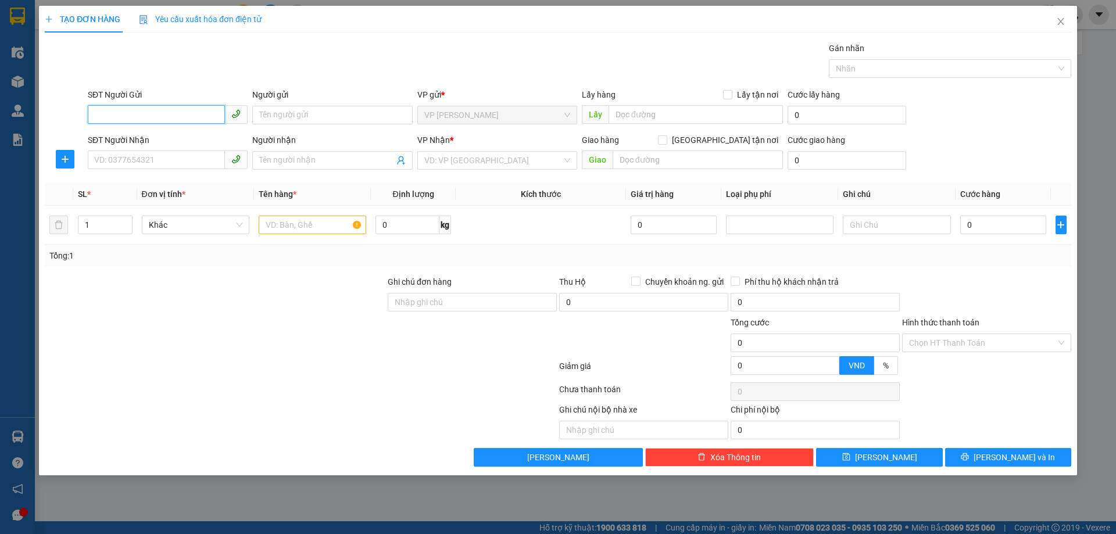
click at [170, 116] on input "SĐT Người Gửi" at bounding box center [156, 114] width 137 height 19
click at [168, 135] on div "0353537257 - BÁC MỸ" at bounding box center [168, 138] width 146 height 13
type input "0353537257"
type input "BÁC MỸ"
checkbox input "true"
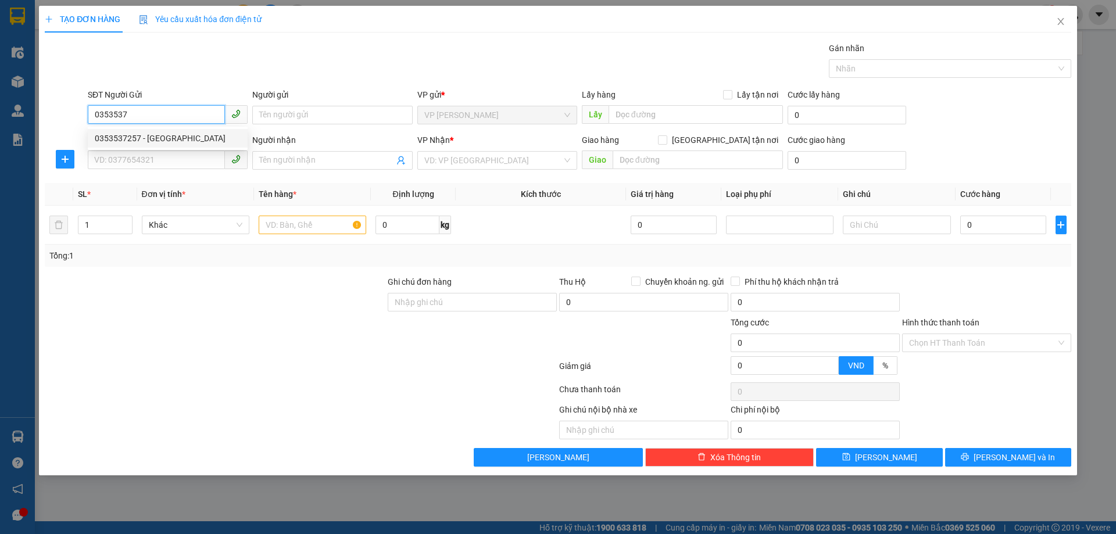
type input "tc"
type input "0353537257"
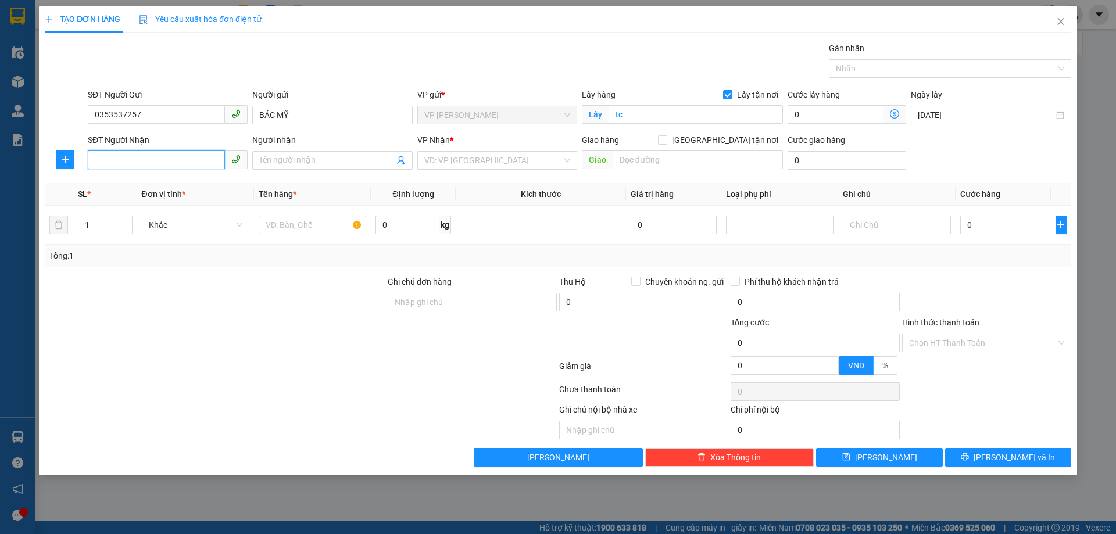
click at [166, 168] on input "SĐT Người Nhận" at bounding box center [156, 160] width 137 height 19
click at [166, 183] on div "0378651706 - ANH UÝ" at bounding box center [168, 183] width 146 height 13
type input "0378651706"
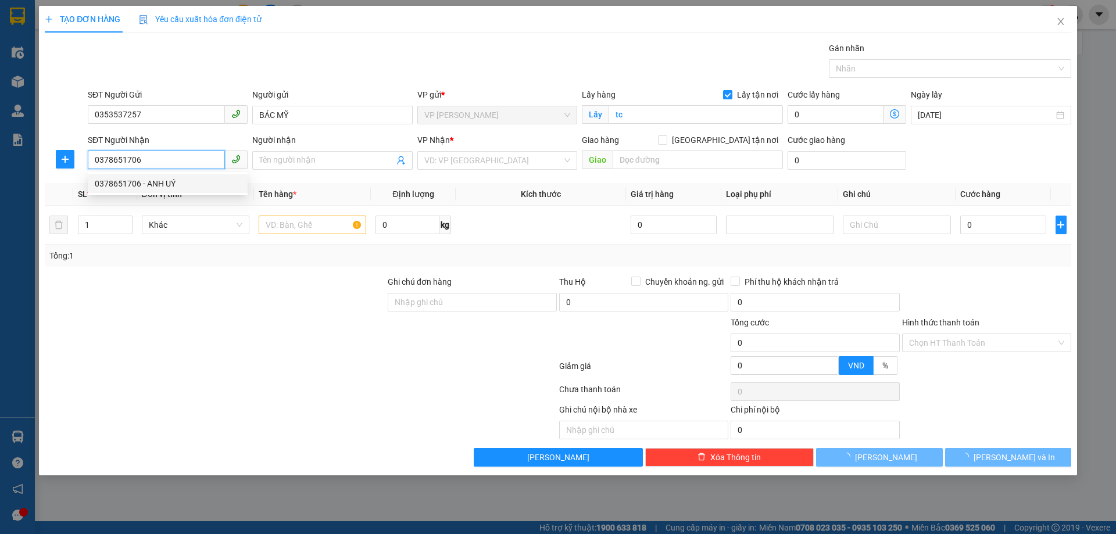
type input "ANH UÝ"
checkbox input "true"
type input "MĐ"
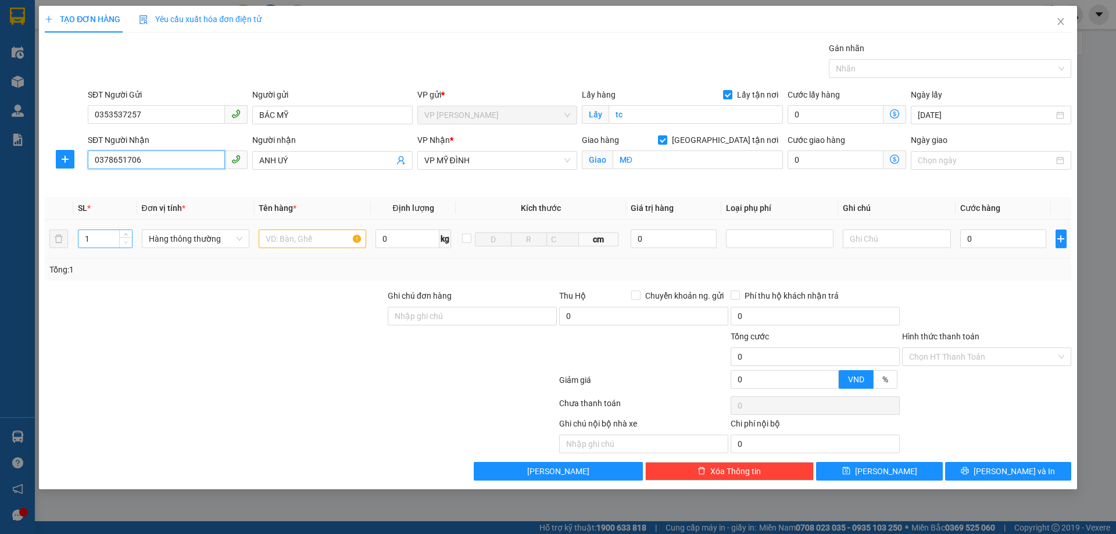
click at [126, 237] on span "Decrease Value" at bounding box center [125, 242] width 13 height 10
type input "2"
click at [127, 235] on icon "up" at bounding box center [126, 236] width 4 height 4
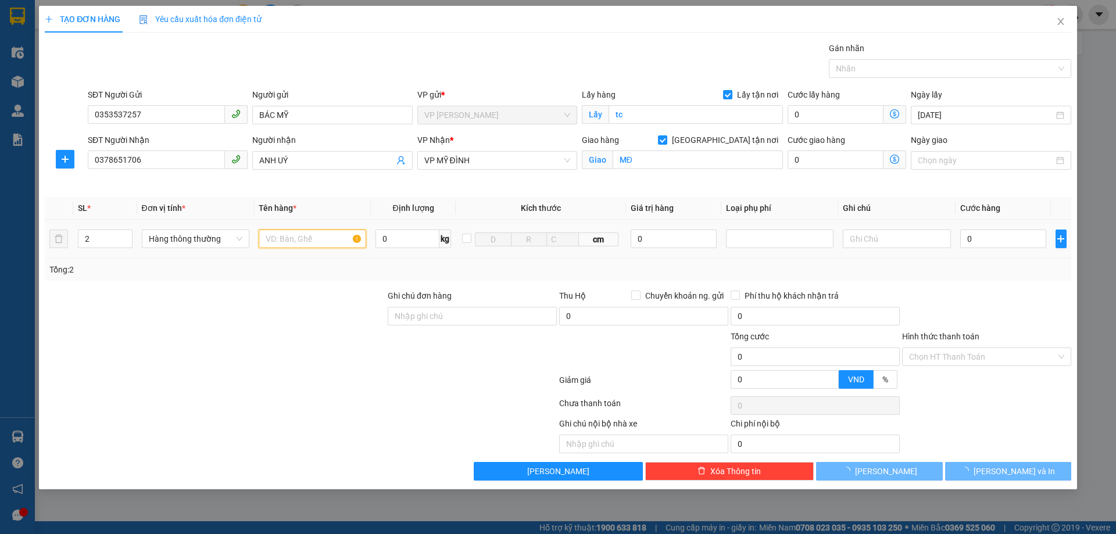
click at [284, 244] on input "text" at bounding box center [313, 239] width 108 height 19
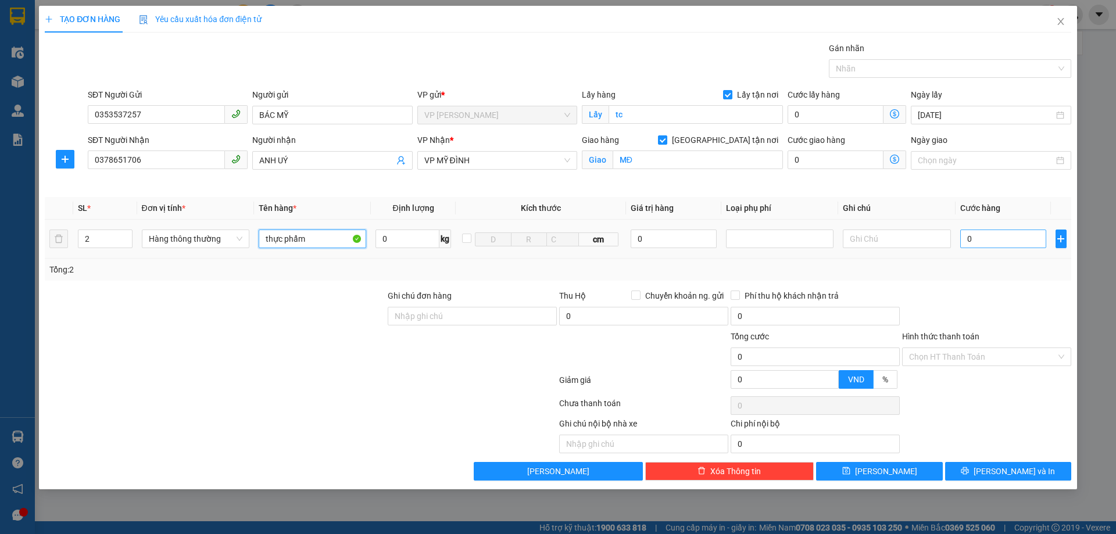
type input "thực phẩm"
click at [1009, 240] on input "0" at bounding box center [1003, 239] width 87 height 19
type input "9"
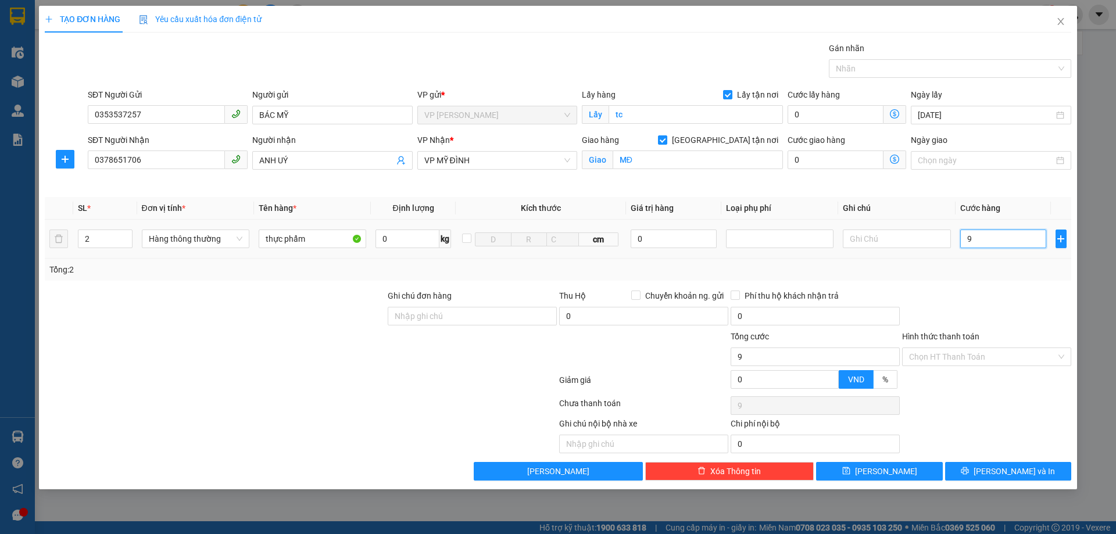
type input "90"
type input "900"
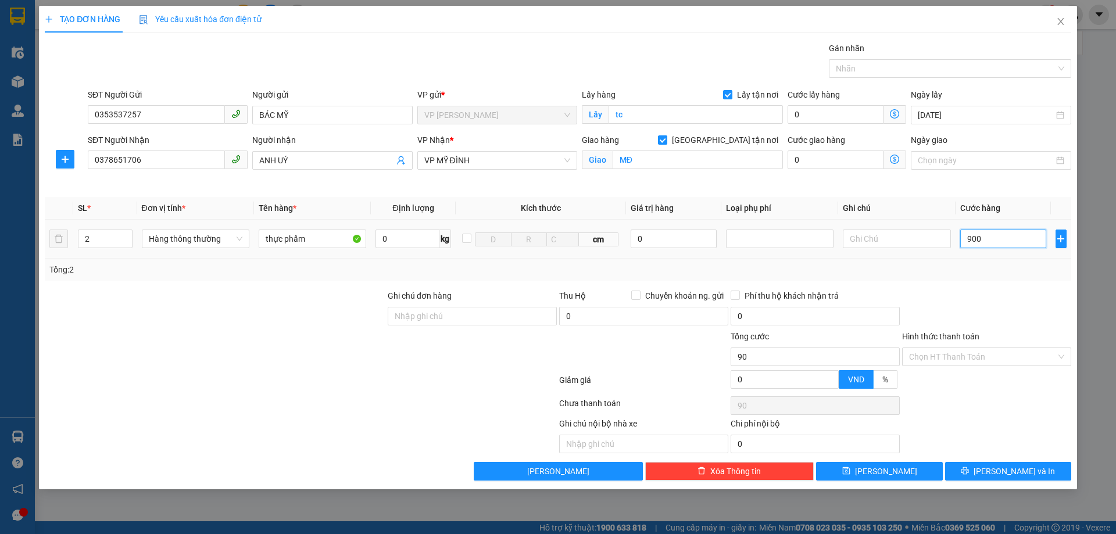
type input "900"
type input "9.000"
type input "90.000"
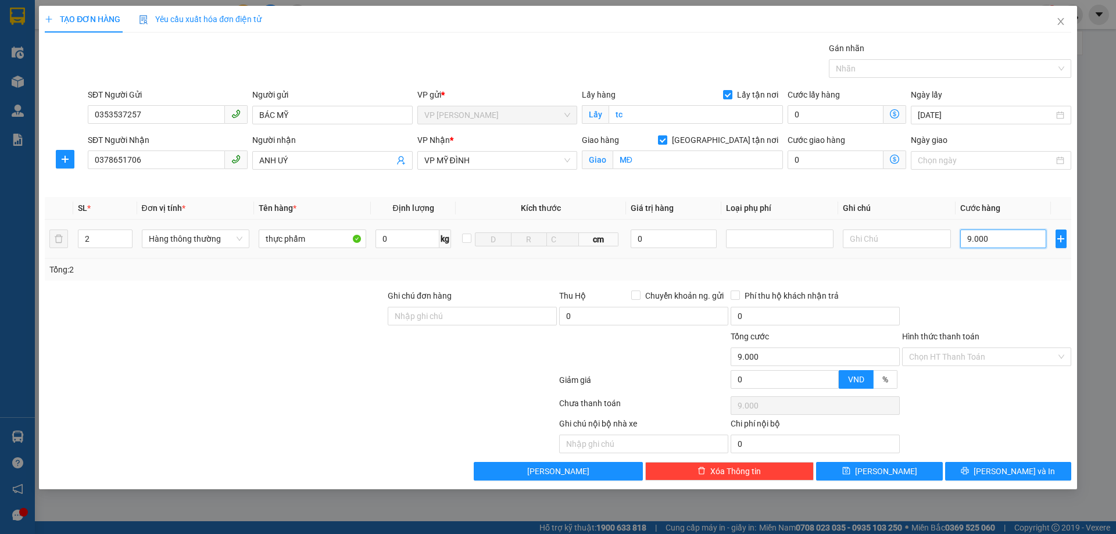
type input "90.000"
click at [994, 358] on input "Hình thức thanh toán" at bounding box center [982, 356] width 147 height 17
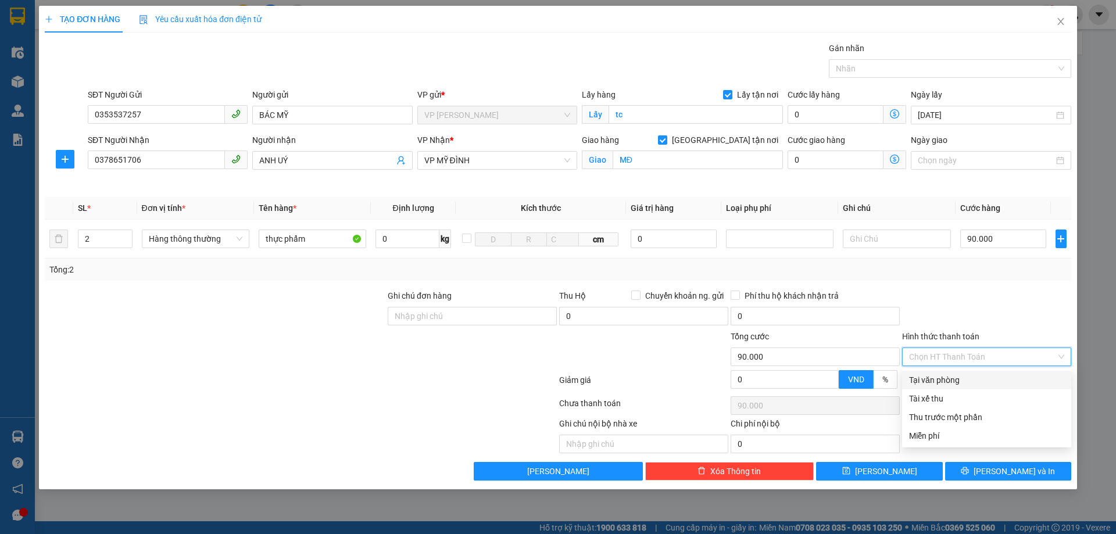
click at [956, 383] on div "Tại văn phòng" at bounding box center [986, 380] width 155 height 13
click at [1039, 355] on span "Tại văn phòng" at bounding box center [986, 356] width 155 height 17
click at [1055, 379] on div "Tại văn phòng" at bounding box center [986, 380] width 155 height 13
type input "90.000"
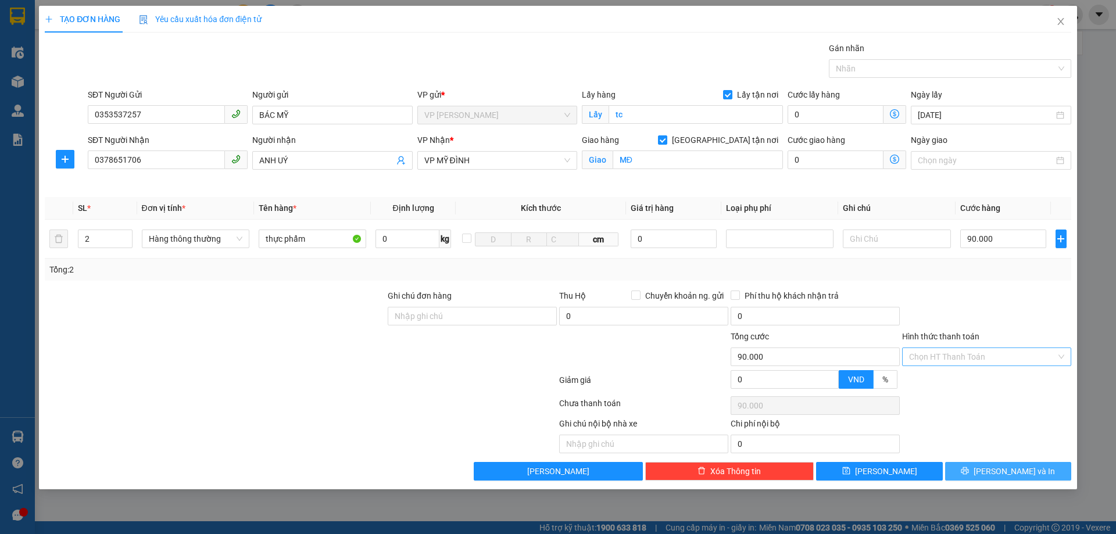
click at [1003, 470] on span "[PERSON_NAME] và In" at bounding box center [1014, 471] width 81 height 13
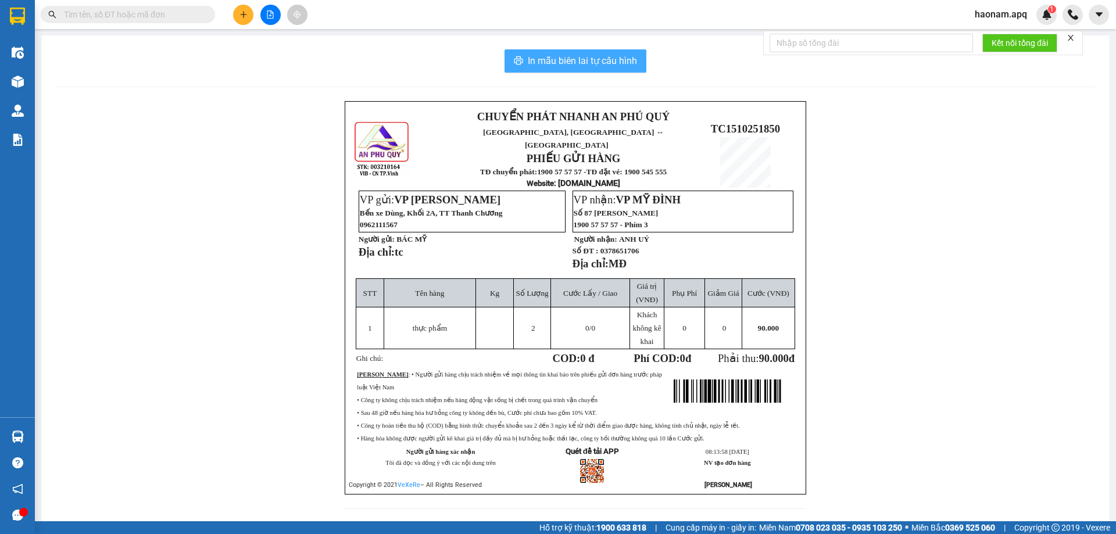
click at [590, 58] on span "In mẫu biên lai tự cấu hình" at bounding box center [582, 60] width 109 height 15
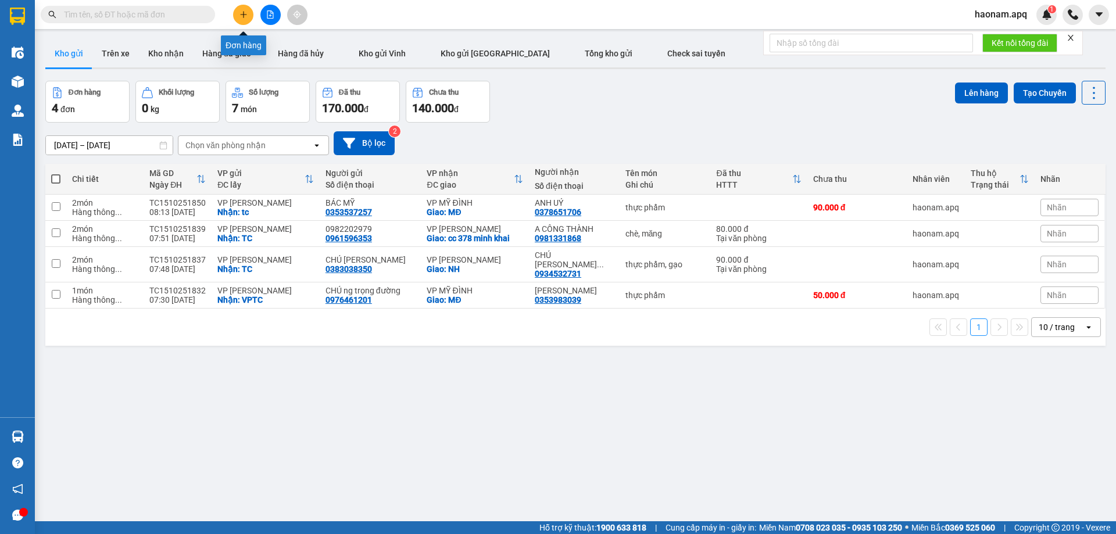
click at [245, 16] on icon "plus" at bounding box center [244, 14] width 8 height 8
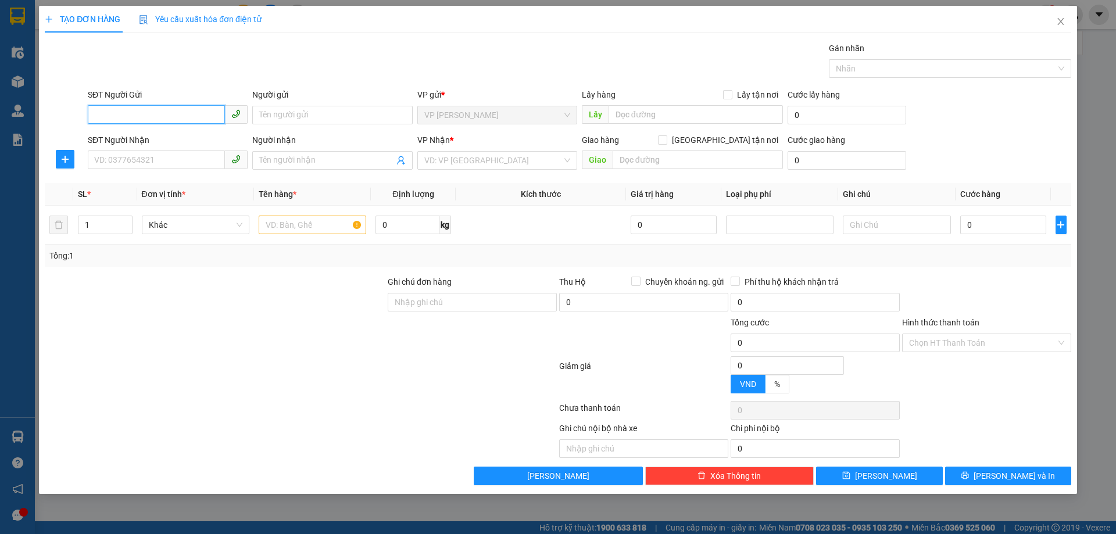
click at [191, 119] on input "SĐT Người Gửi" at bounding box center [156, 114] width 137 height 19
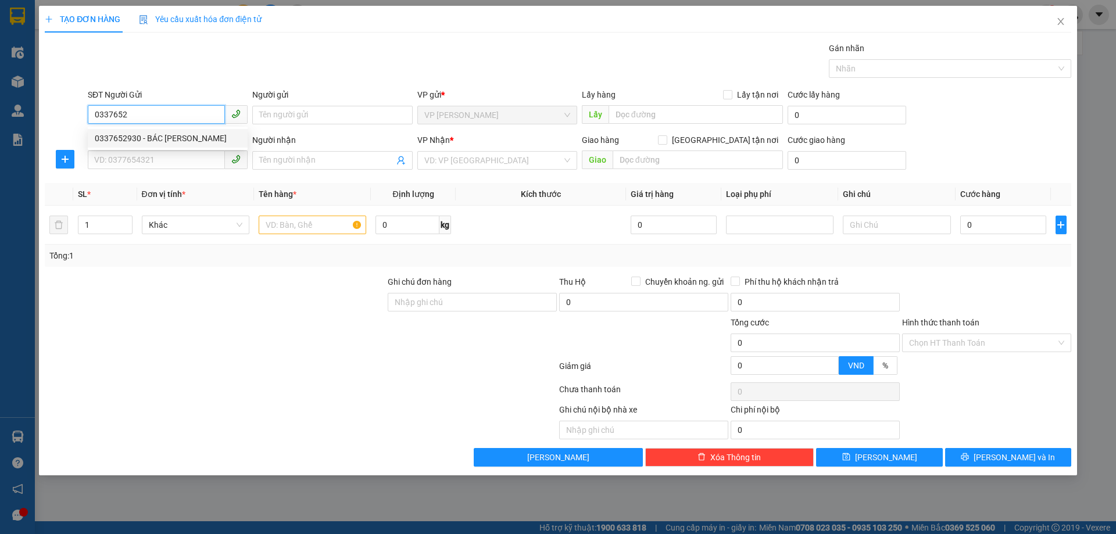
click at [165, 138] on div "0337652930 - BÁC NGUYỄN XUÂN CHUNG" at bounding box center [168, 138] width 146 height 13
type input "0337652930"
type input "BÁC [PERSON_NAME]"
checkbox input "true"
type input "TC"
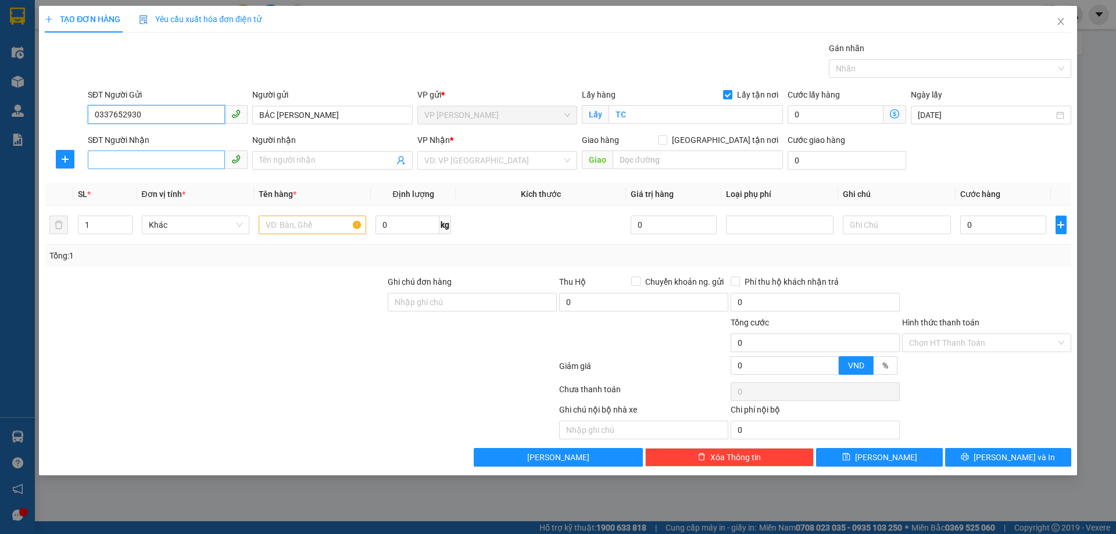
type input "0337652930"
click at [160, 159] on input "SĐT Người Nhận" at bounding box center [156, 160] width 137 height 19
click at [153, 180] on div "0989501495 - A LÝ" at bounding box center [168, 183] width 146 height 13
type input "0989501495"
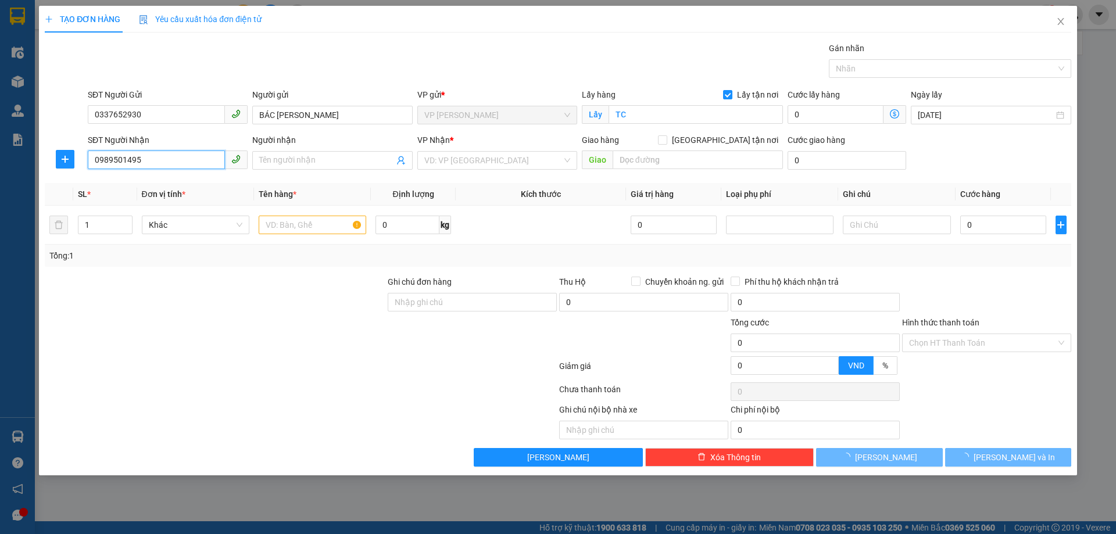
type input "A LÝ"
type input "VP Nước Ngầm"
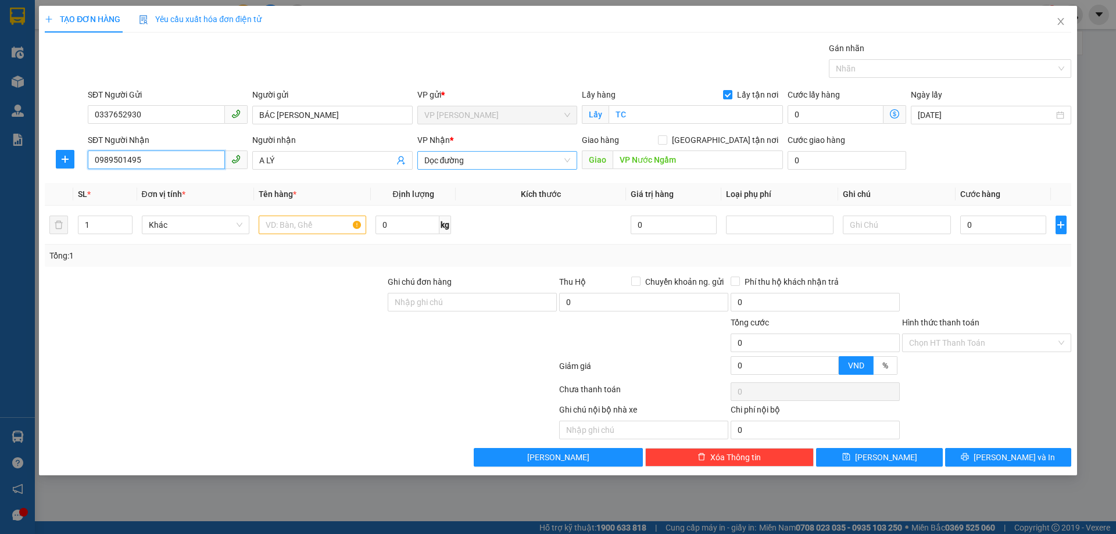
click at [563, 160] on span "Dọc đường" at bounding box center [497, 160] width 146 height 17
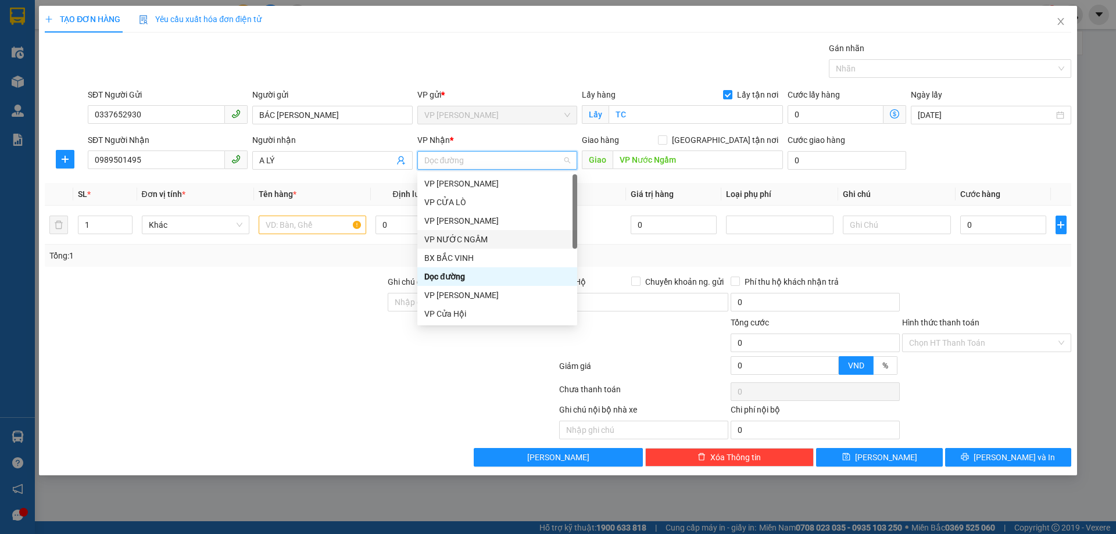
click at [464, 240] on div "VP NƯỚC NGẦM" at bounding box center [497, 239] width 146 height 13
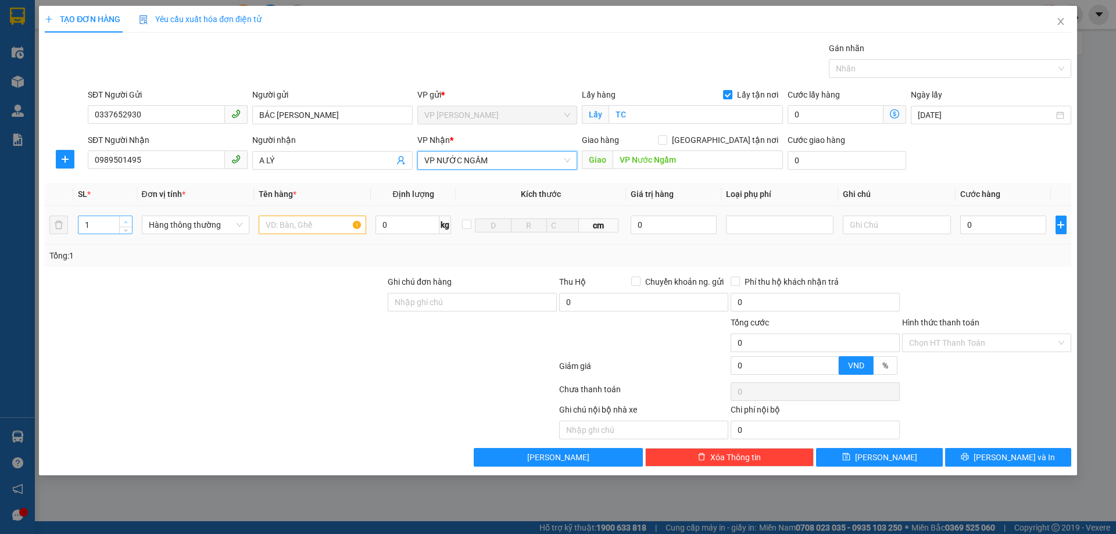
type input "2"
click at [126, 222] on icon "up" at bounding box center [126, 222] width 4 height 4
click at [283, 229] on input "text" at bounding box center [313, 225] width 108 height 19
type input "thực phẩm"
click at [1009, 230] on input "0" at bounding box center [1003, 225] width 87 height 19
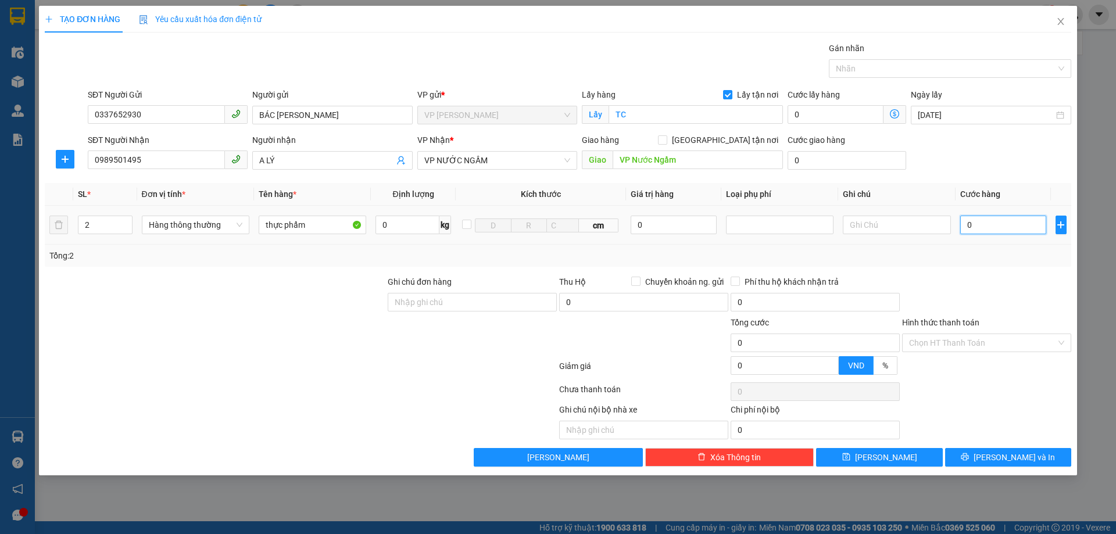
type input "9"
type input "90"
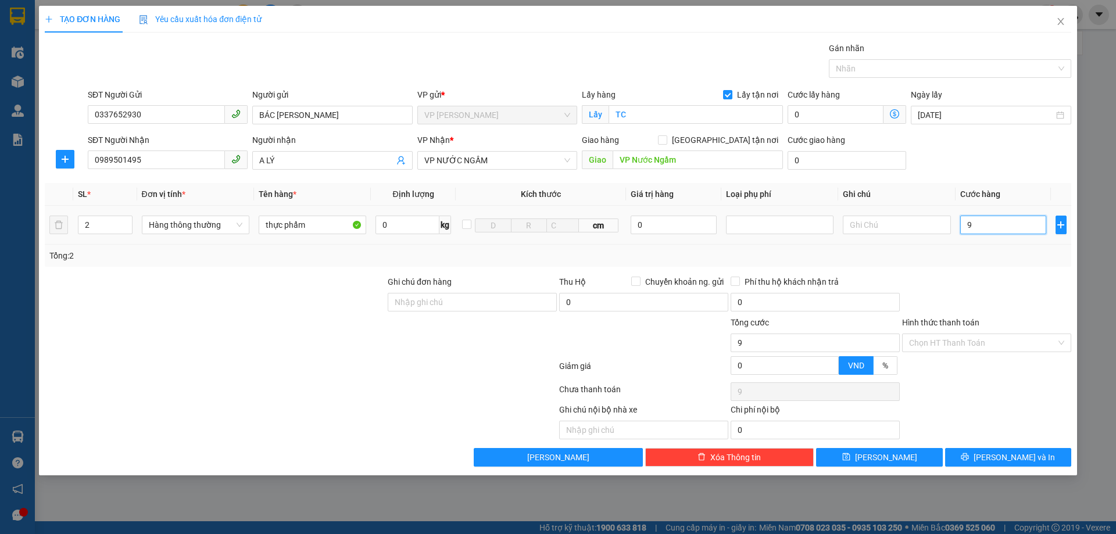
type input "90"
type input "900"
type input "9.000"
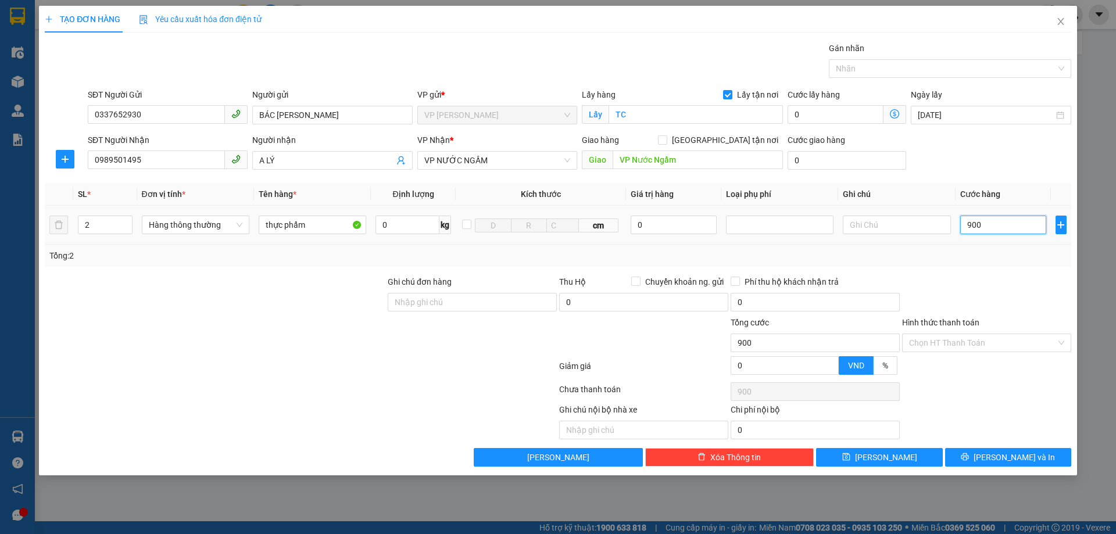
type input "9.000"
type input "90.000"
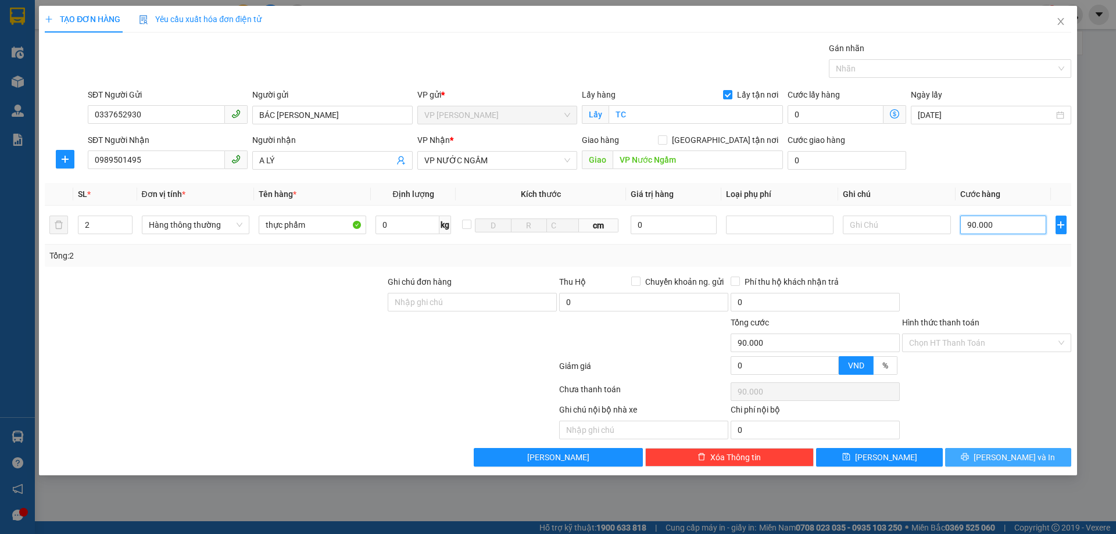
type input "90.000"
click at [1002, 458] on span "[PERSON_NAME] và In" at bounding box center [1014, 457] width 81 height 13
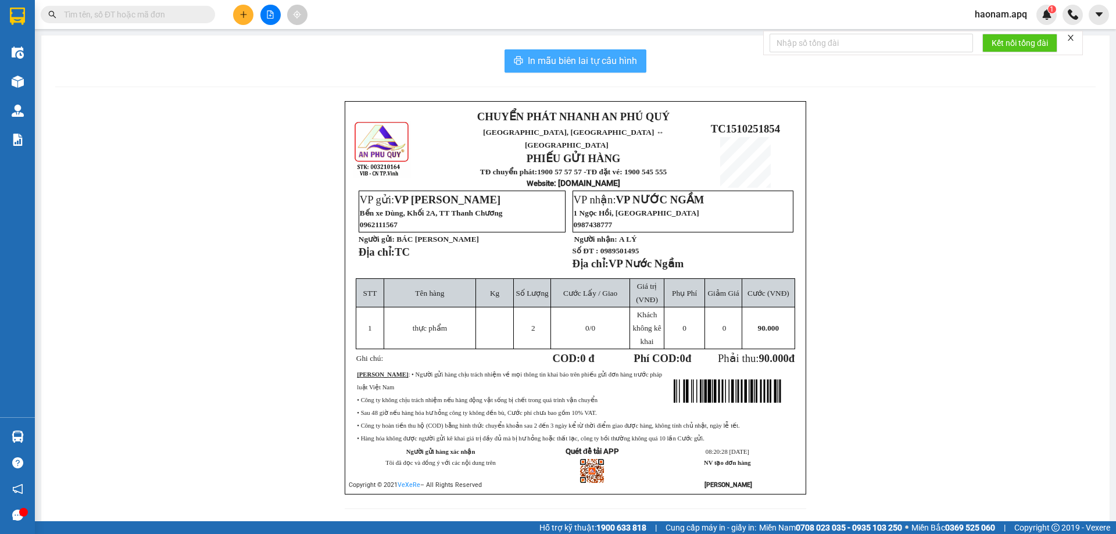
click at [595, 62] on span "In mẫu biên lai tự cấu hình" at bounding box center [582, 60] width 109 height 15
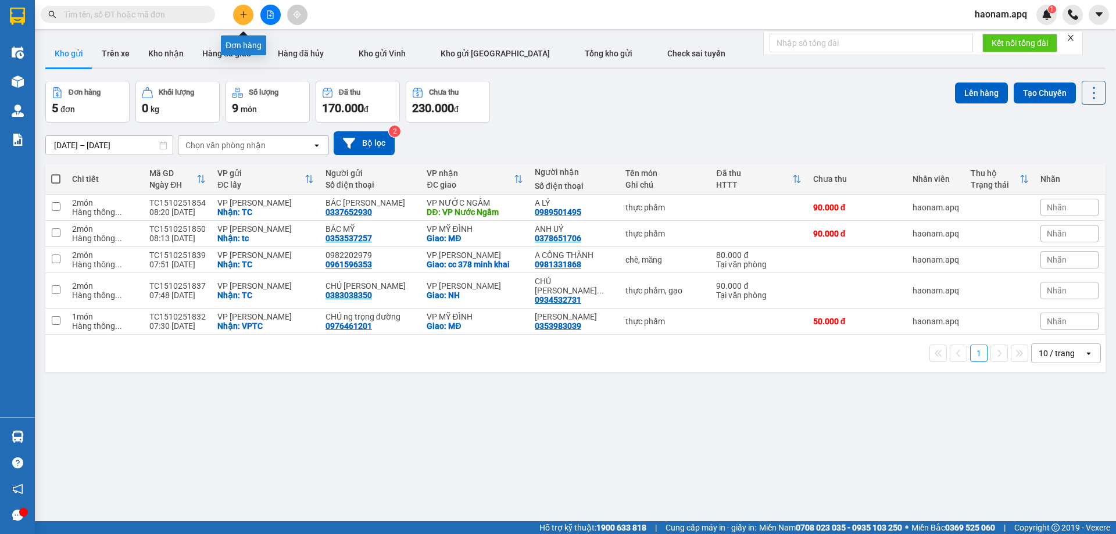
click at [244, 16] on icon "plus" at bounding box center [244, 14] width 8 height 8
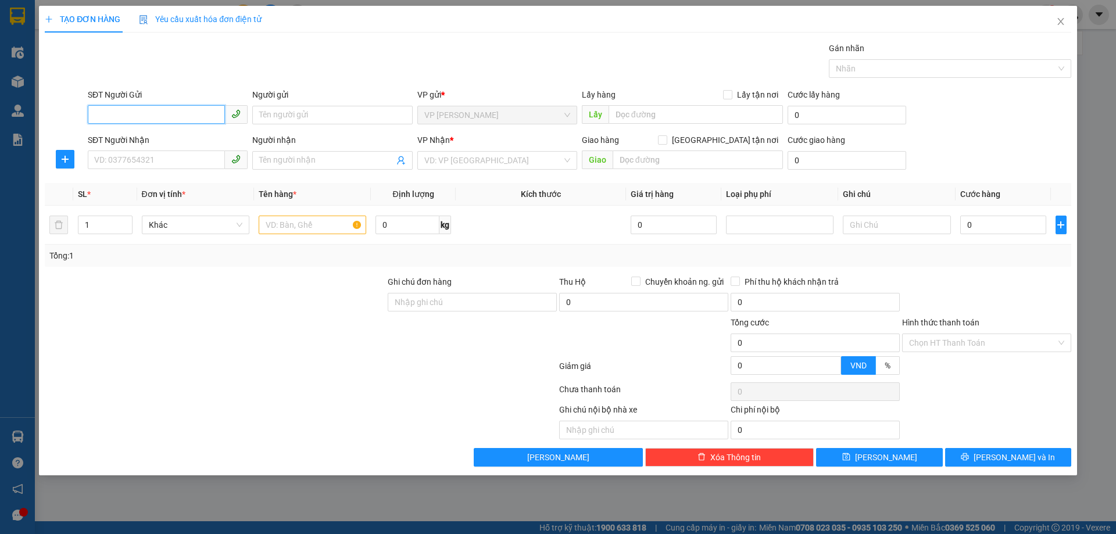
click at [176, 110] on input "SĐT Người Gửi" at bounding box center [156, 114] width 137 height 19
type input "0383736420"
click at [160, 138] on div "0383736420 - c Oanh" at bounding box center [168, 138] width 146 height 13
type input "c Oanh"
checkbox input "true"
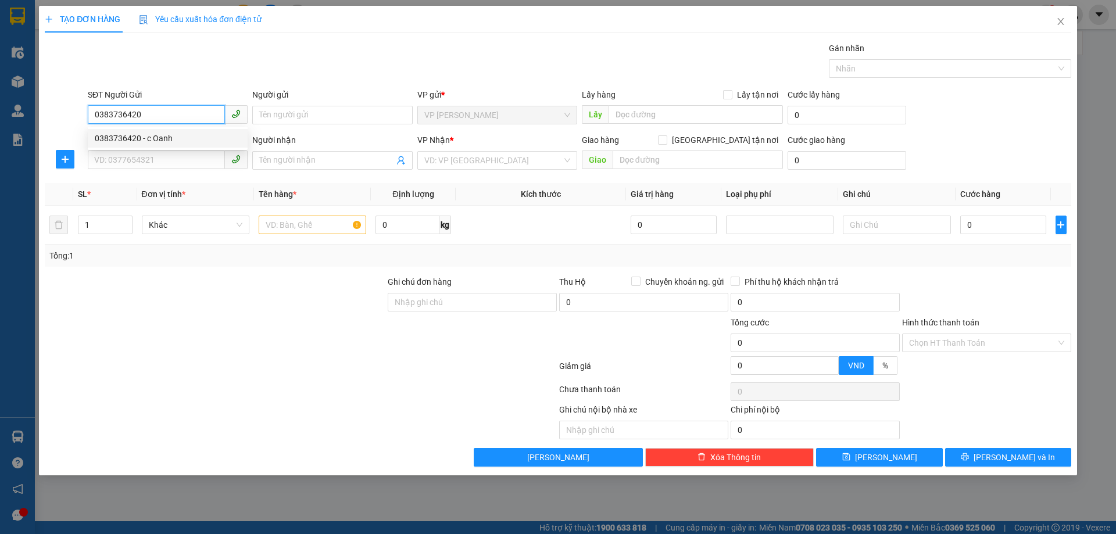
type input "TC"
type input "0383736420"
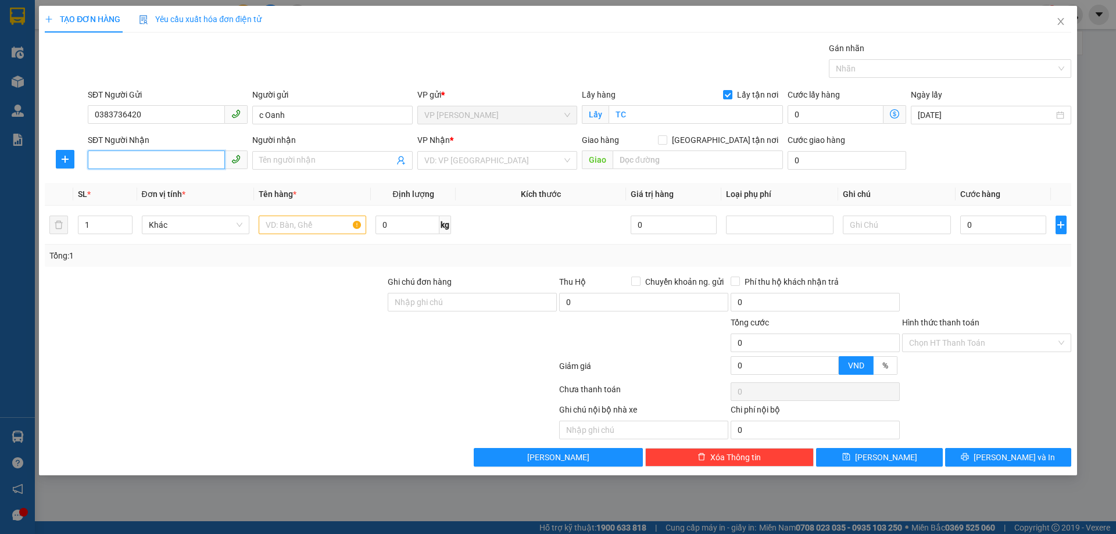
click at [158, 156] on input "SĐT Người Nhận" at bounding box center [156, 160] width 137 height 19
click at [154, 202] on div "0975783307 - A TRUNG" at bounding box center [168, 202] width 146 height 13
type input "0975783307"
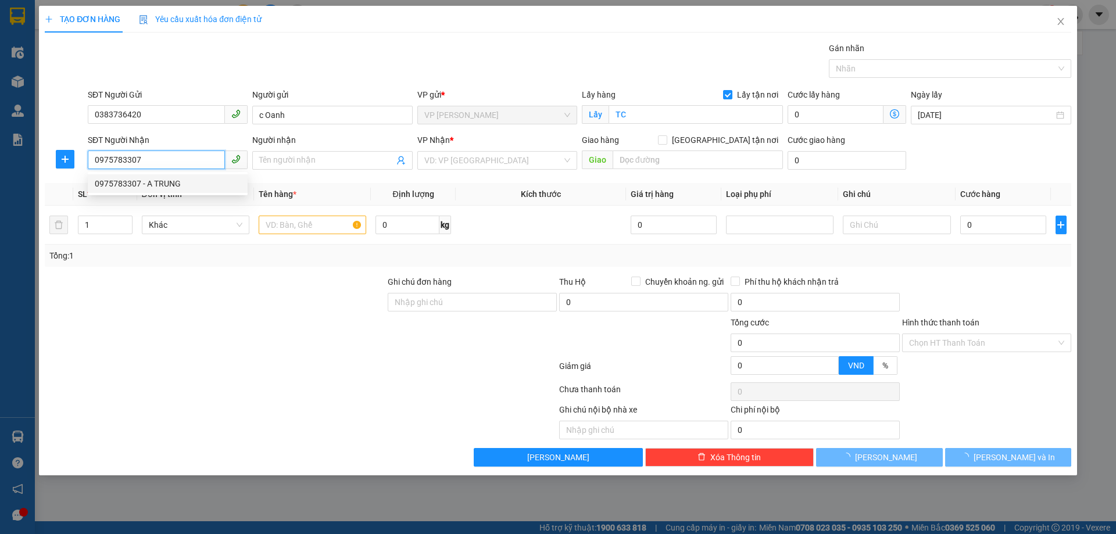
type input "A TRUNG"
checkbox input "true"
type input "NH"
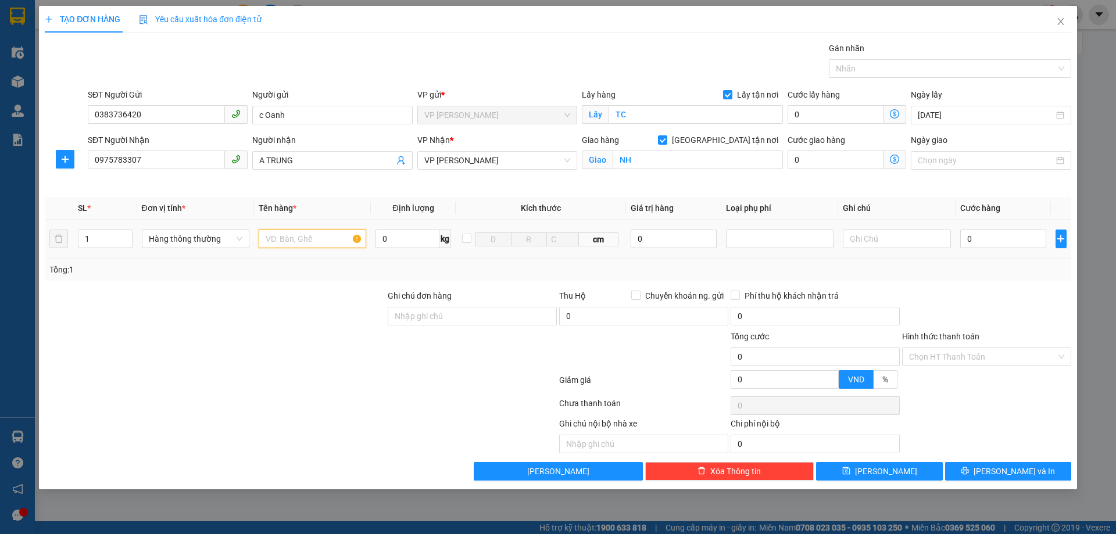
click at [331, 238] on input "text" at bounding box center [313, 239] width 108 height 19
type input "thực phẩm"
click at [981, 238] on input "0" at bounding box center [1003, 239] width 87 height 19
type input "5"
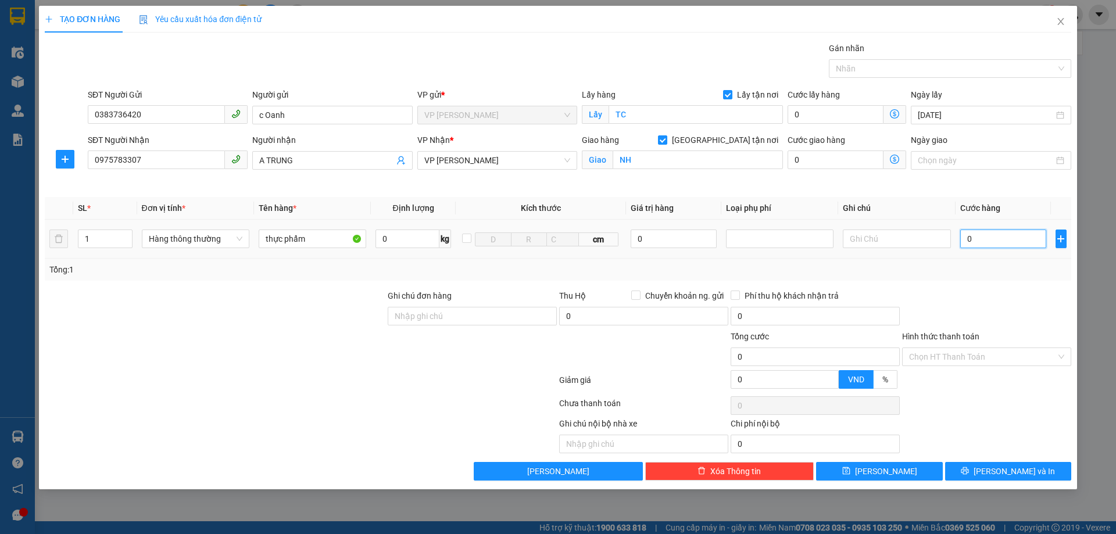
type input "5"
type input "50"
type input "500"
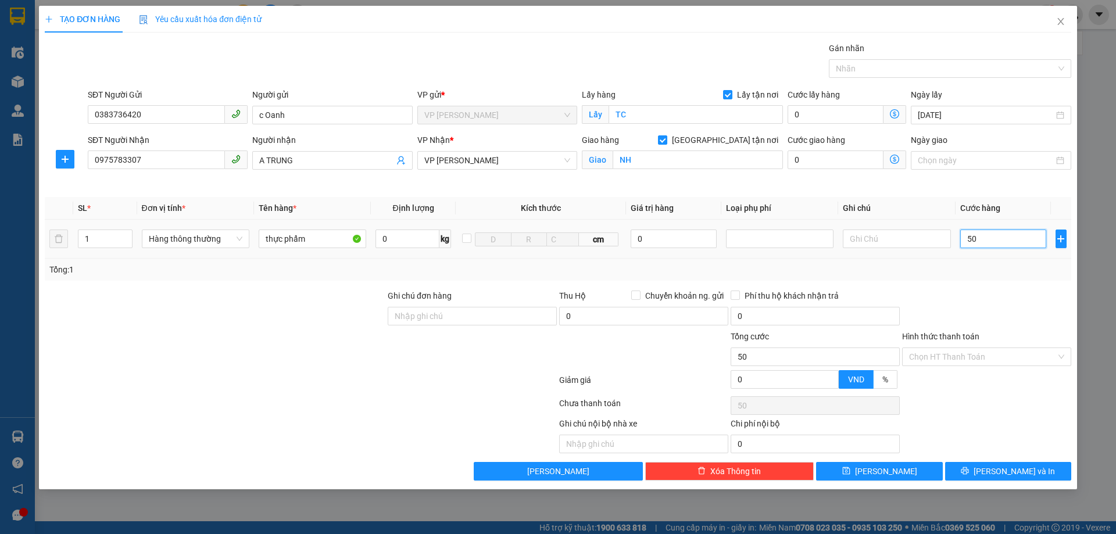
type input "500"
type input "5.000"
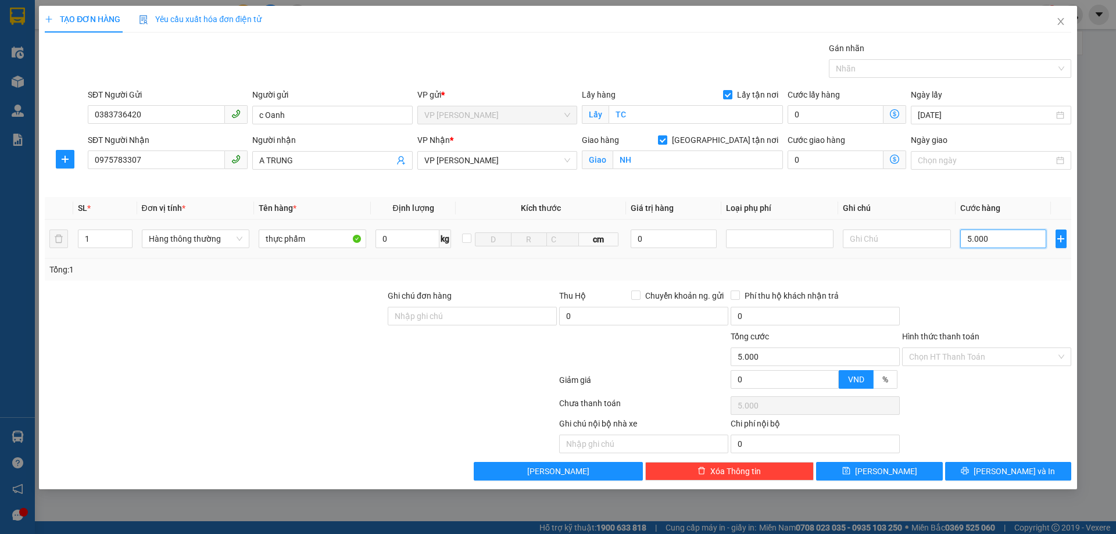
type input "50.000"
click at [1007, 357] on input "Hình thức thanh toán" at bounding box center [982, 356] width 147 height 17
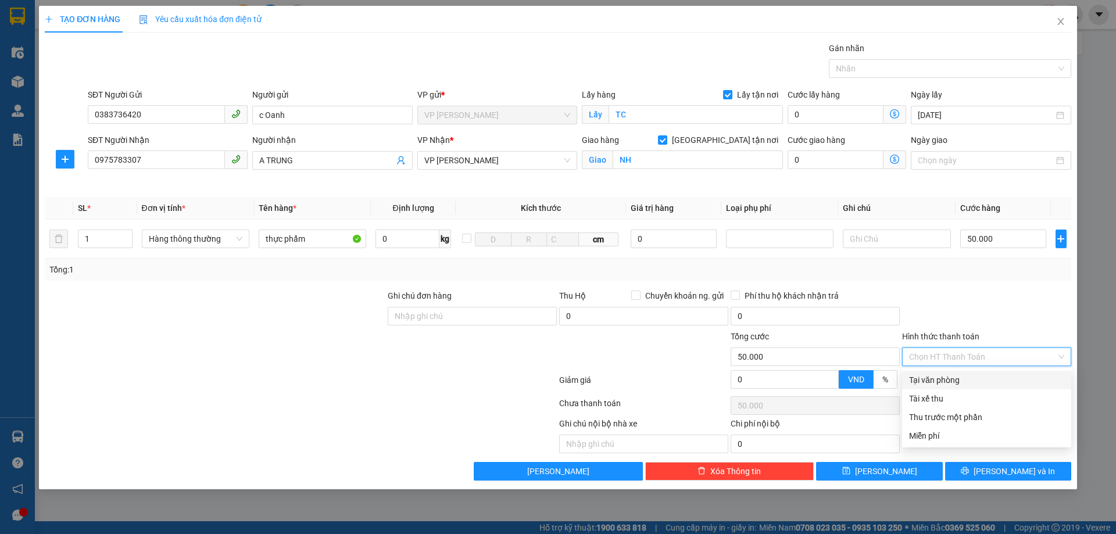
click at [973, 377] on div "Tại văn phòng" at bounding box center [986, 380] width 155 height 13
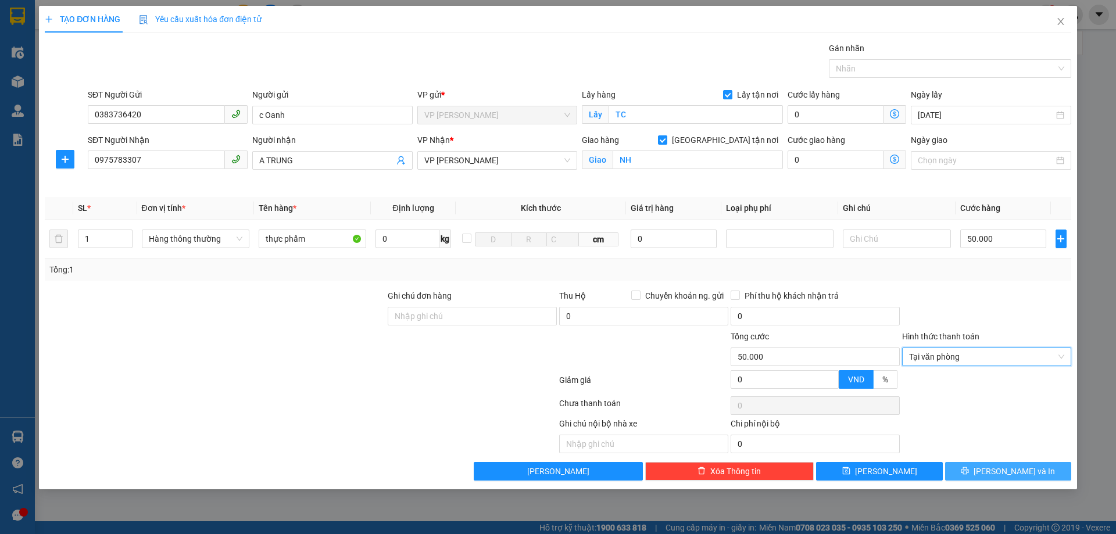
click at [969, 469] on icon "printer" at bounding box center [965, 471] width 8 height 8
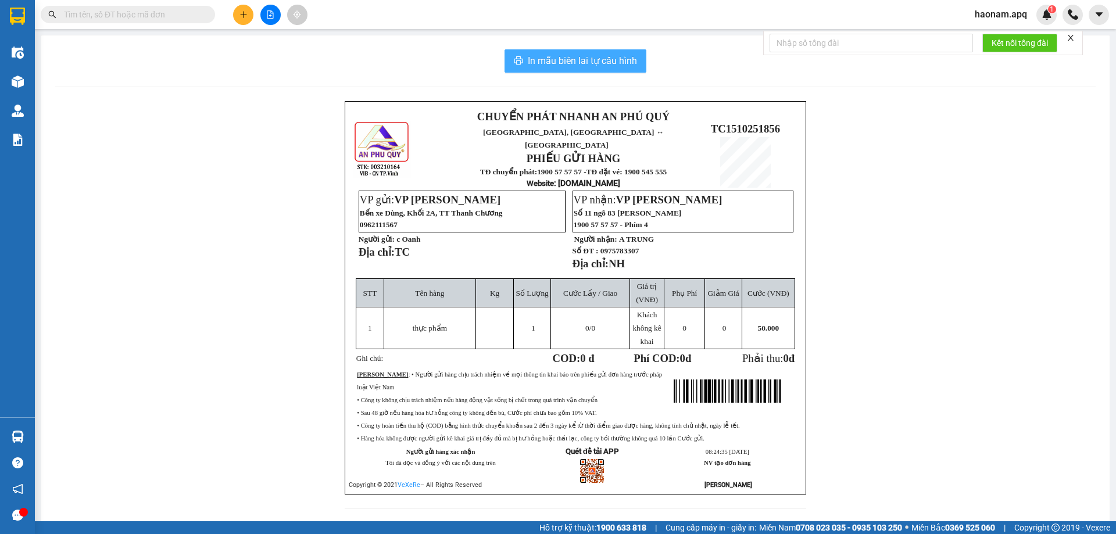
click at [549, 63] on span "In mẫu biên lai tự cấu hình" at bounding box center [582, 60] width 109 height 15
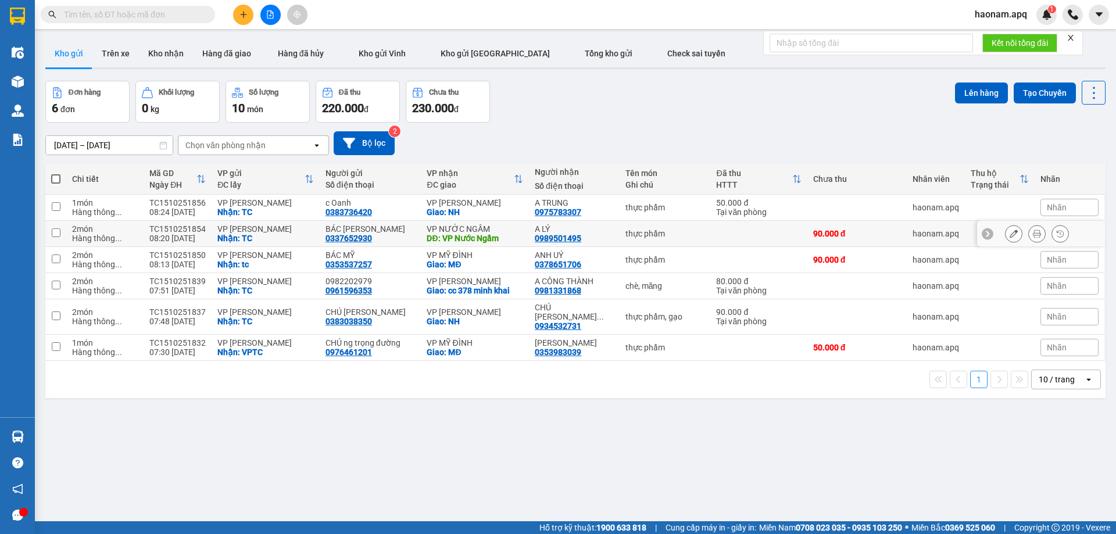
click at [1010, 237] on icon at bounding box center [1014, 234] width 8 height 8
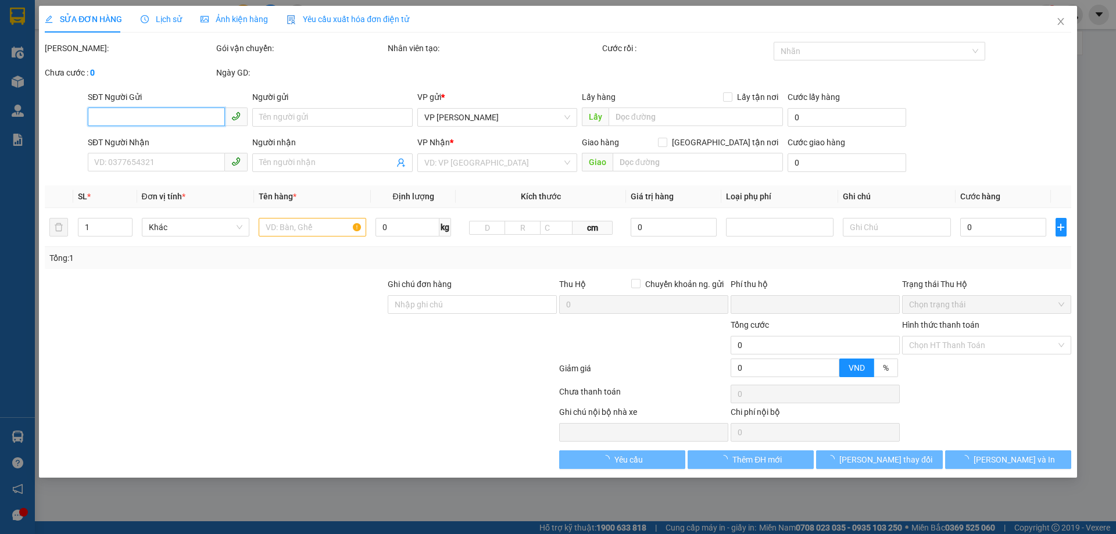
type input "0337652930"
type input "BÁC [PERSON_NAME]"
checkbox input "true"
type input "TC"
type input "0989501495"
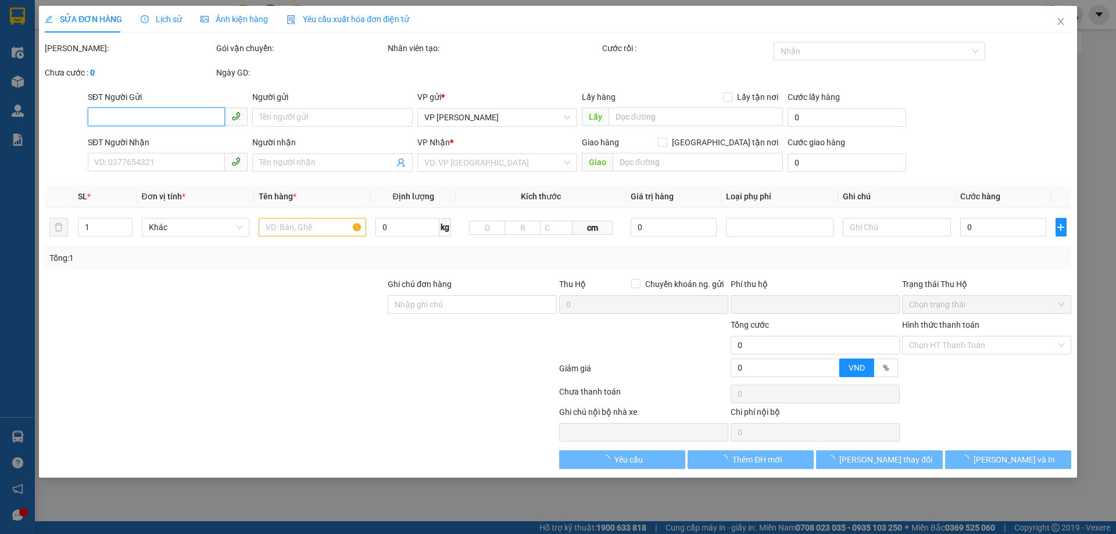
type input "A LÝ"
type input "VP Nước Ngầm"
type input "0"
type input "90.000"
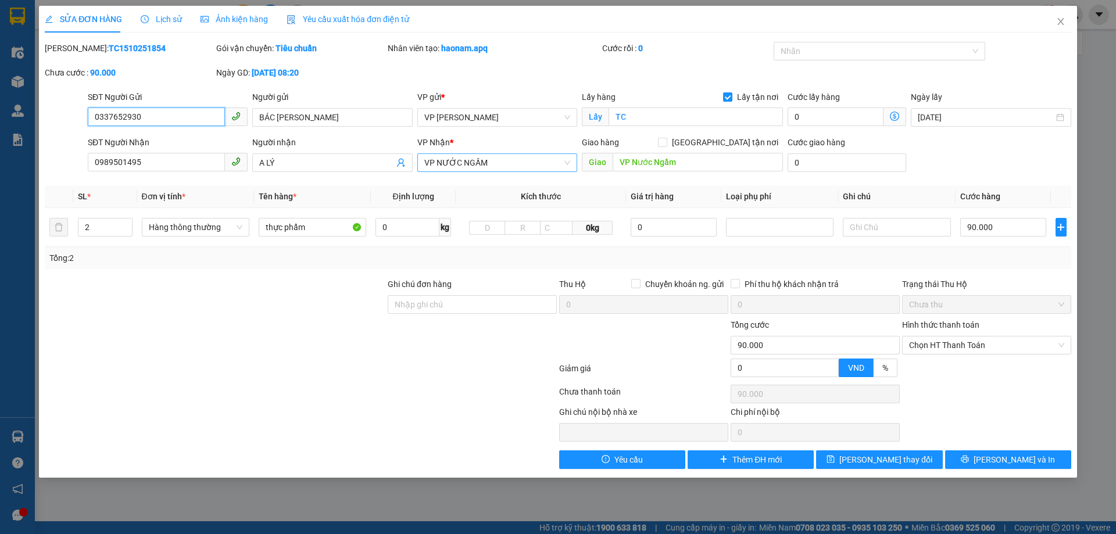
click at [520, 163] on span "VP NƯỚC NGẦM" at bounding box center [497, 162] width 146 height 17
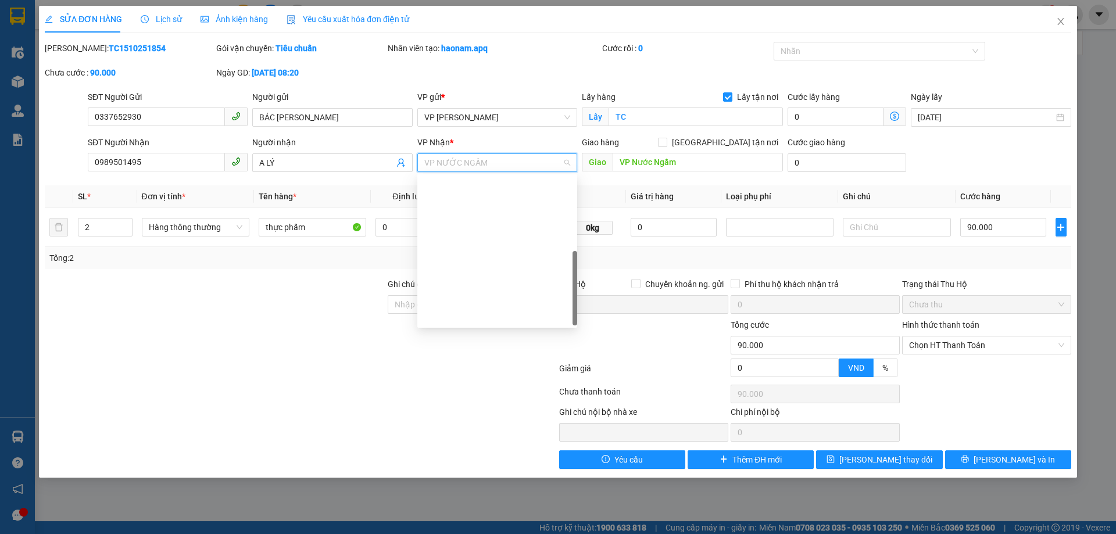
click at [507, 403] on div "VP [PERSON_NAME]" at bounding box center [497, 409] width 146 height 13
drag, startPoint x: 723, startPoint y: 141, endPoint x: 694, endPoint y: 172, distance: 42.8
click at [666, 142] on input "[GEOGRAPHIC_DATA] tận nơi" at bounding box center [662, 142] width 8 height 8
checkbox input "true"
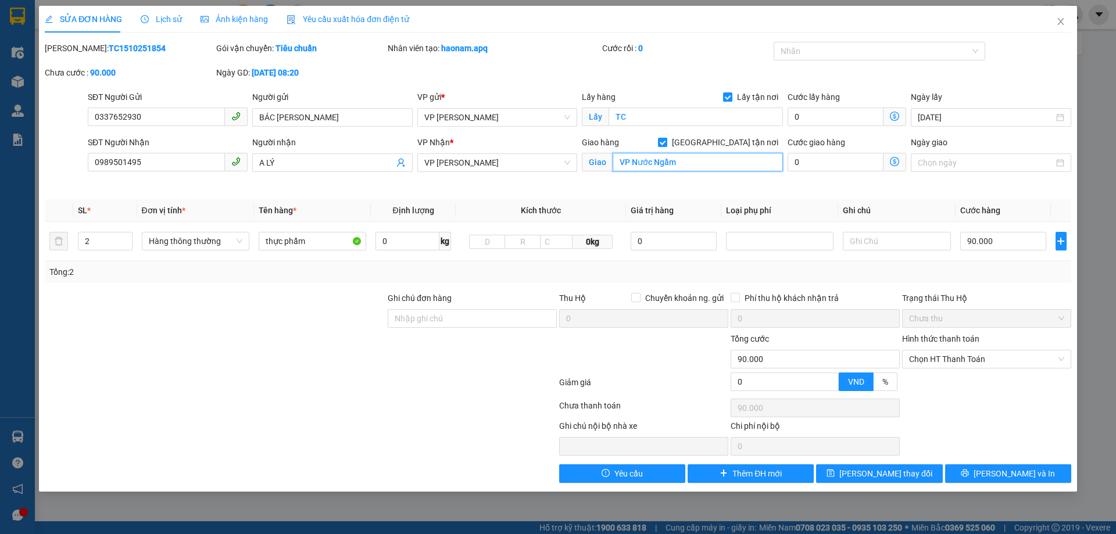
click at [693, 159] on input "VP Nước Ngầm" at bounding box center [698, 162] width 170 height 19
type input "NH"
click at [871, 480] on button "[PERSON_NAME] thay đổi" at bounding box center [879, 473] width 126 height 19
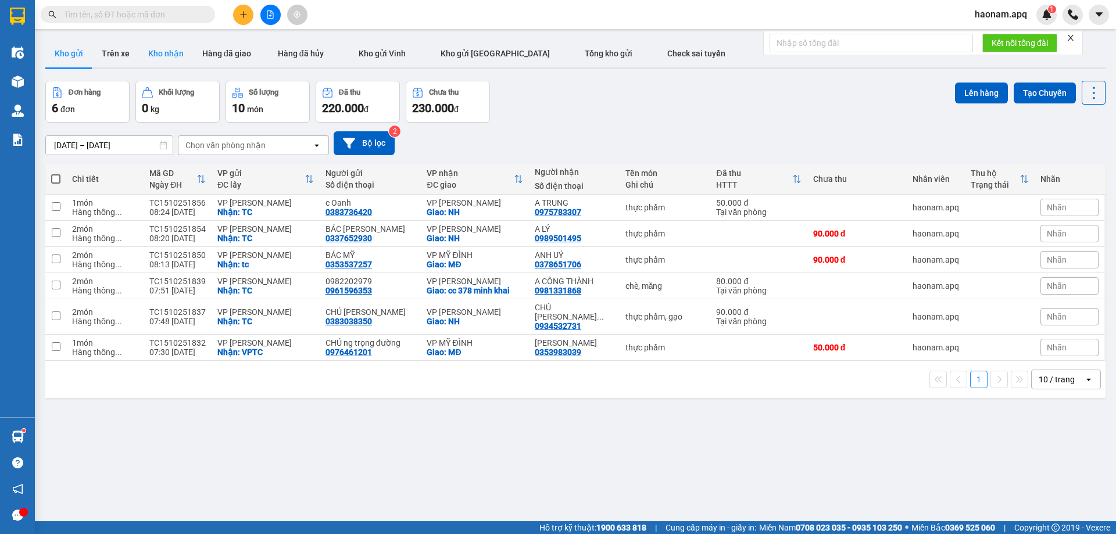
click at [165, 58] on button "Kho nhận" at bounding box center [166, 54] width 54 height 28
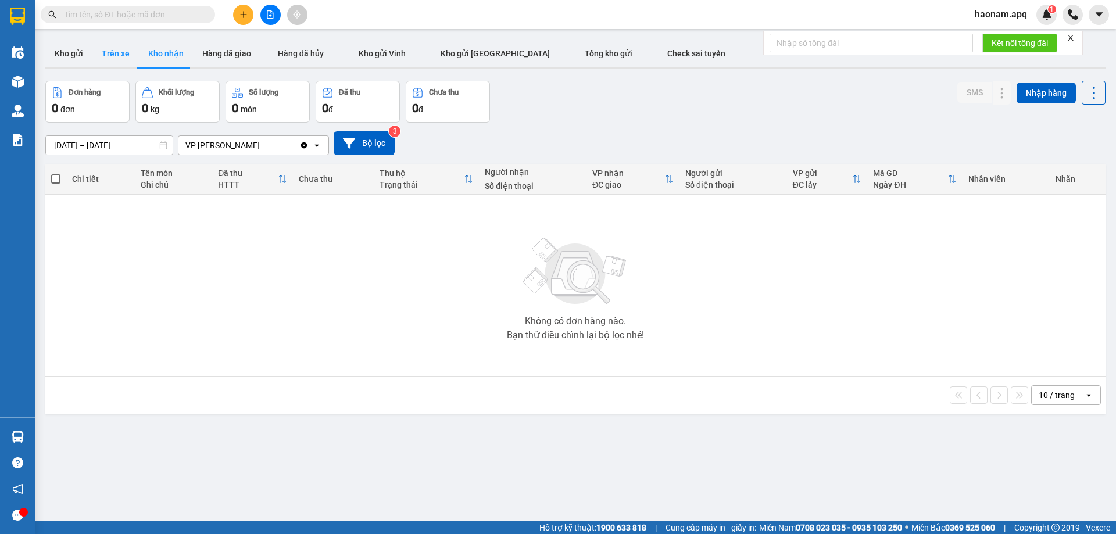
click at [135, 52] on button "Trên xe" at bounding box center [115, 54] width 47 height 28
type input "[DATE] – [DATE]"
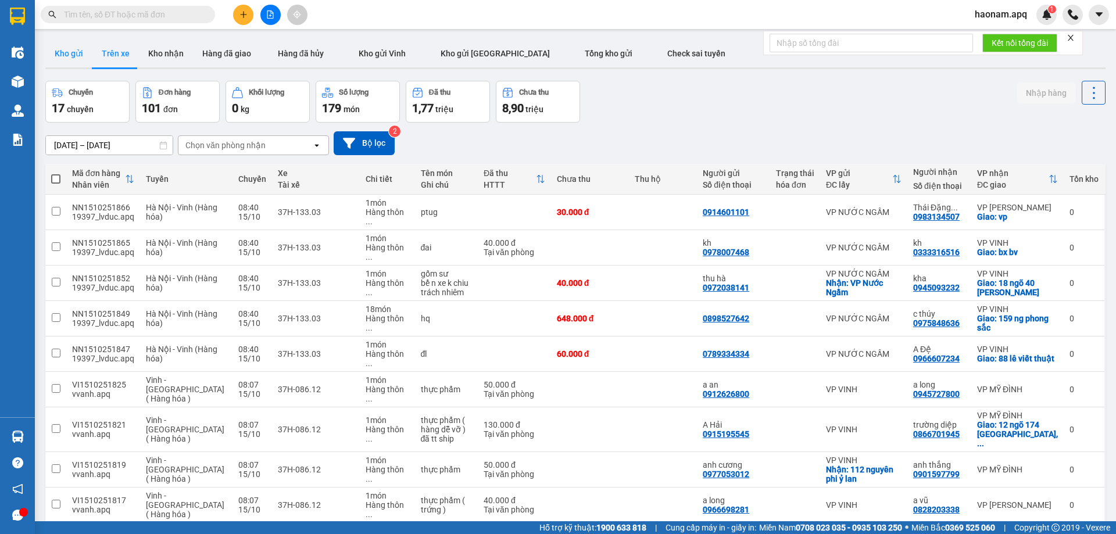
drag, startPoint x: 64, startPoint y: 55, endPoint x: 74, endPoint y: 60, distance: 11.5
click at [64, 56] on button "Kho gửi" at bounding box center [68, 54] width 47 height 28
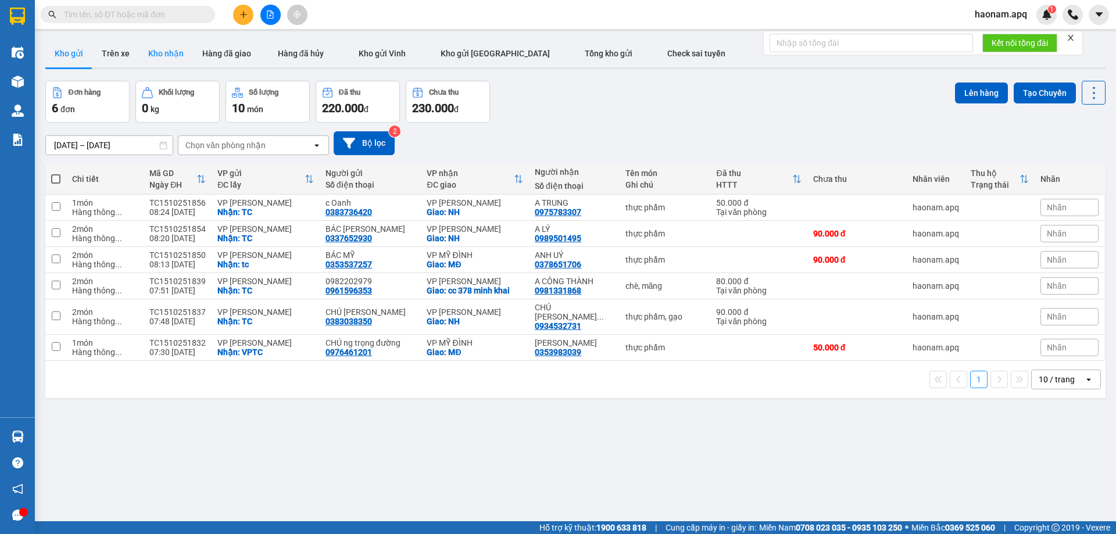
drag, startPoint x: 149, startPoint y: 45, endPoint x: 141, endPoint y: 62, distance: 19.2
click at [149, 45] on button "Kho nhận" at bounding box center [166, 54] width 54 height 28
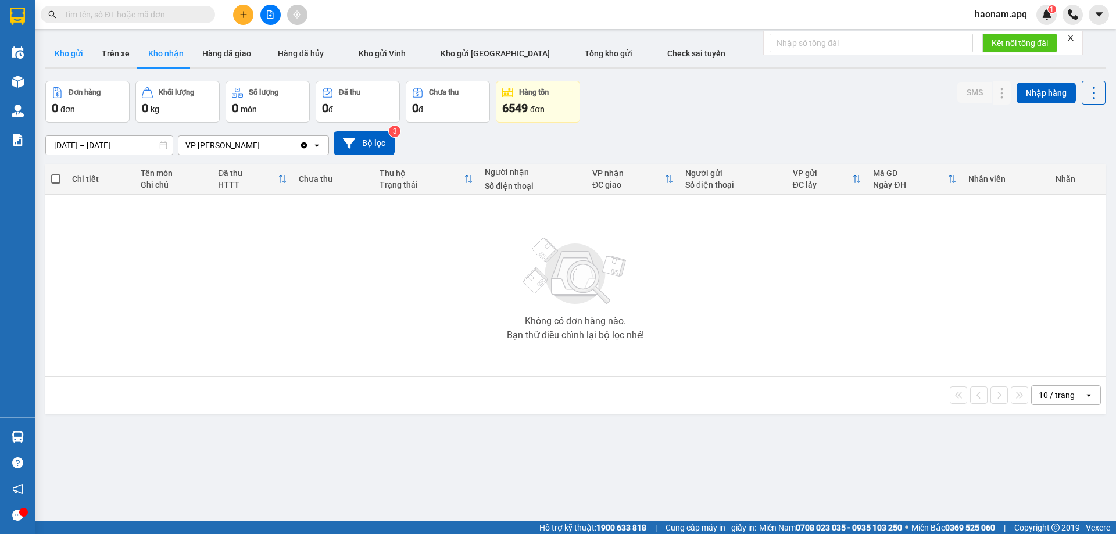
click at [82, 58] on button "Kho gửi" at bounding box center [68, 54] width 47 height 28
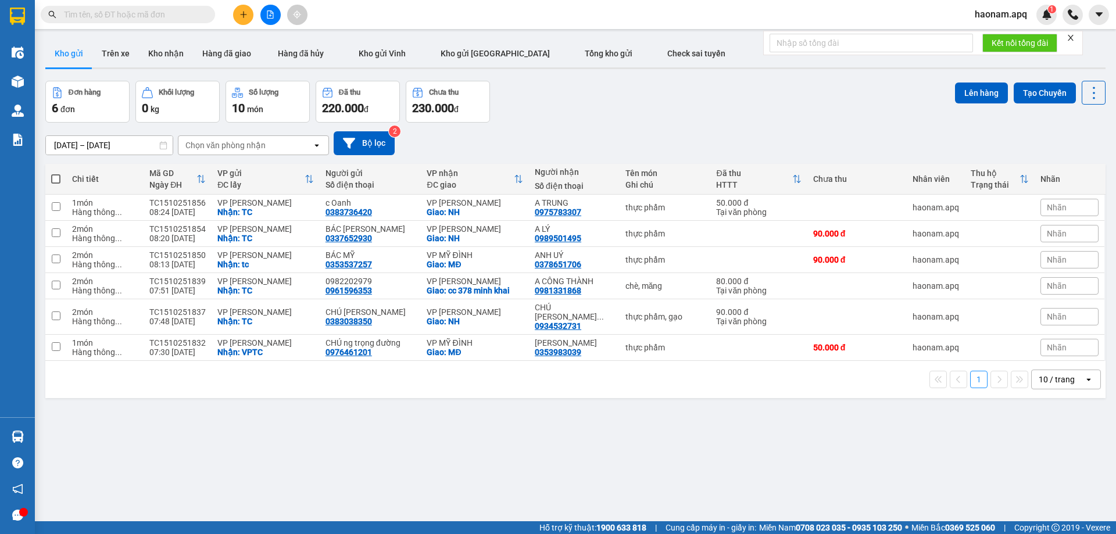
click at [53, 176] on span at bounding box center [55, 178] width 9 height 9
click at [56, 173] on input "checkbox" at bounding box center [56, 173] width 0 height 0
checkbox input "true"
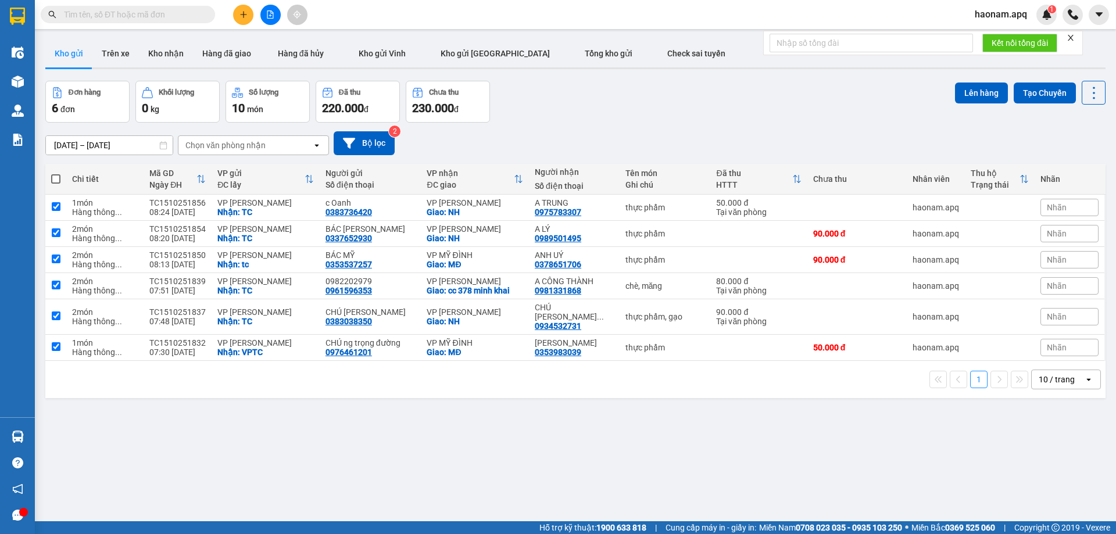
checkbox input "true"
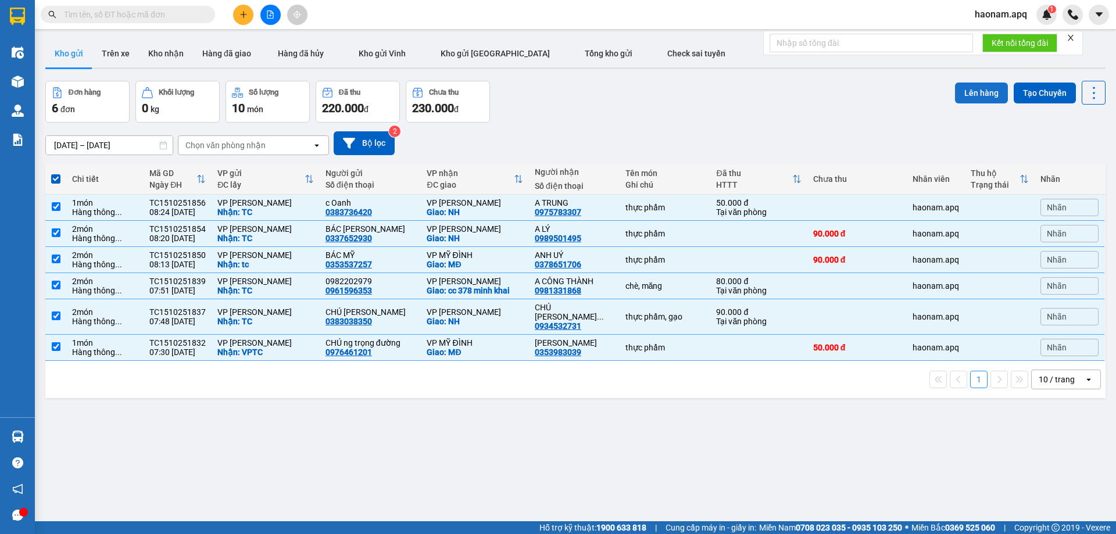
click at [975, 97] on button "Lên hàng" at bounding box center [981, 93] width 53 height 21
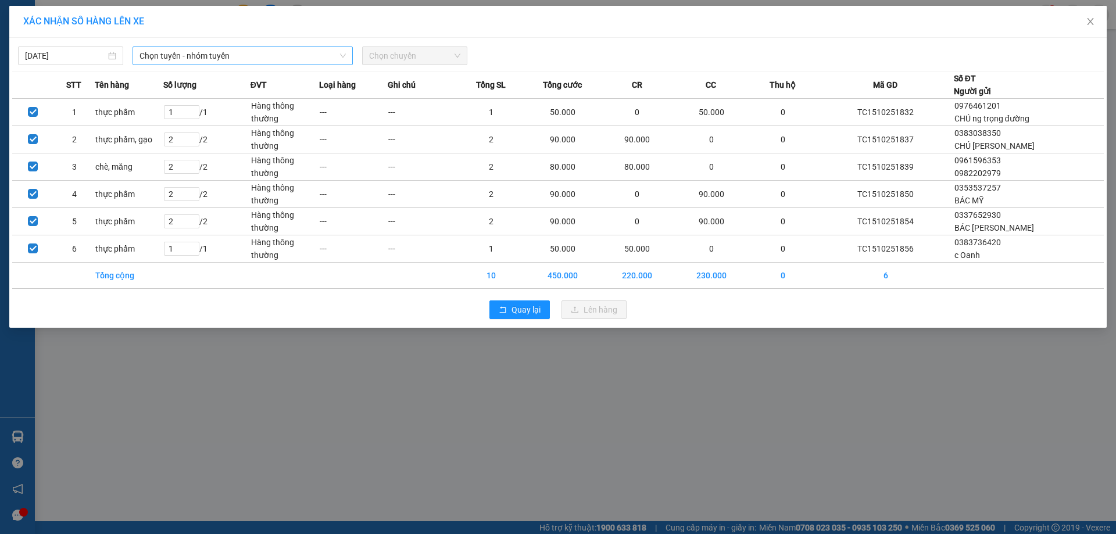
drag, startPoint x: 306, startPoint y: 58, endPoint x: 302, endPoint y: 65, distance: 8.3
click at [306, 58] on span "Chọn tuyến - nhóm tuyến" at bounding box center [243, 55] width 206 height 17
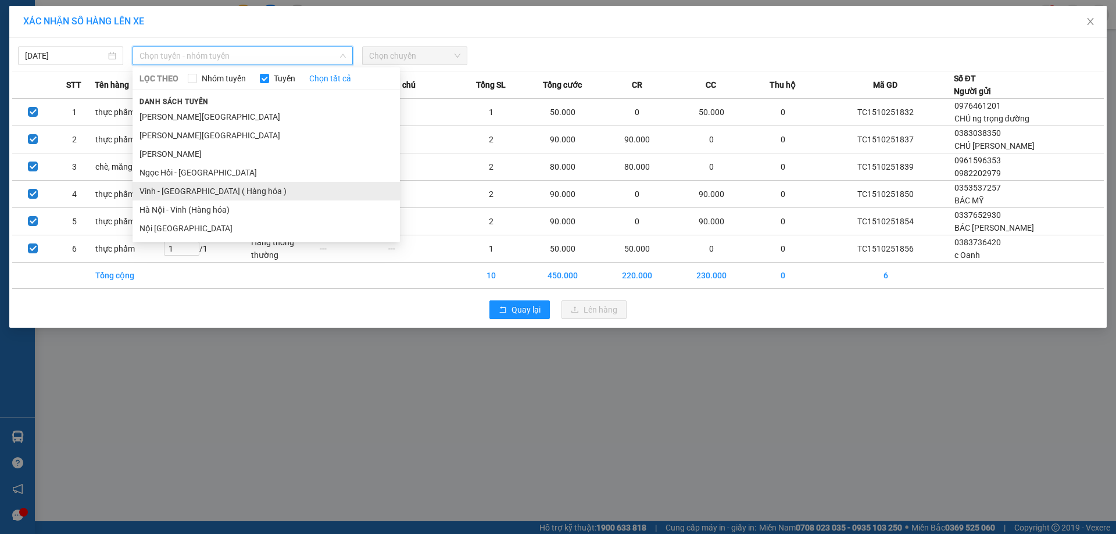
click at [235, 192] on li "Vinh - [GEOGRAPHIC_DATA] ( Hàng hóa )" at bounding box center [266, 191] width 267 height 19
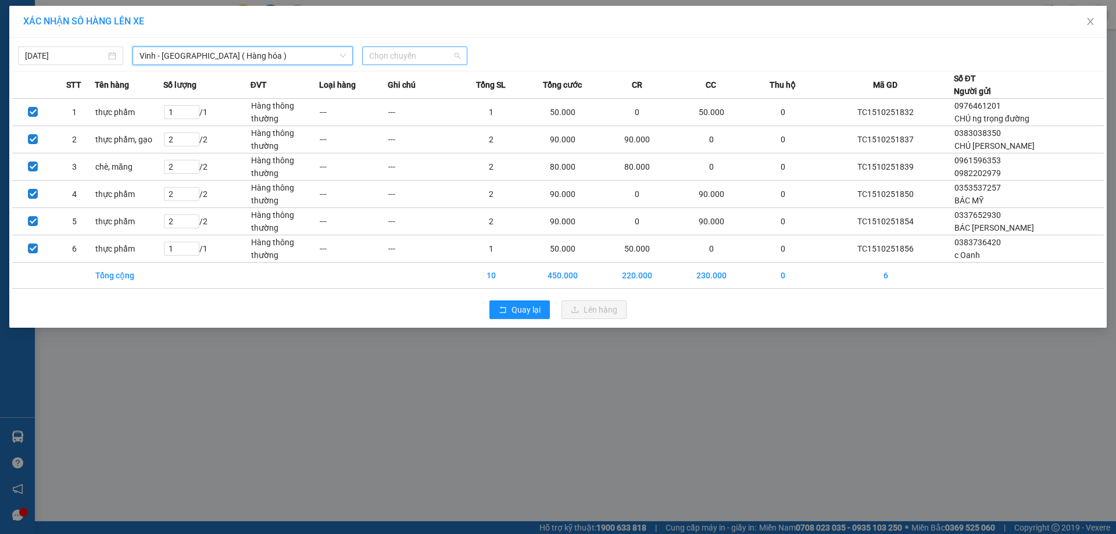
click at [423, 49] on span "Chọn chuyến" at bounding box center [414, 55] width 91 height 17
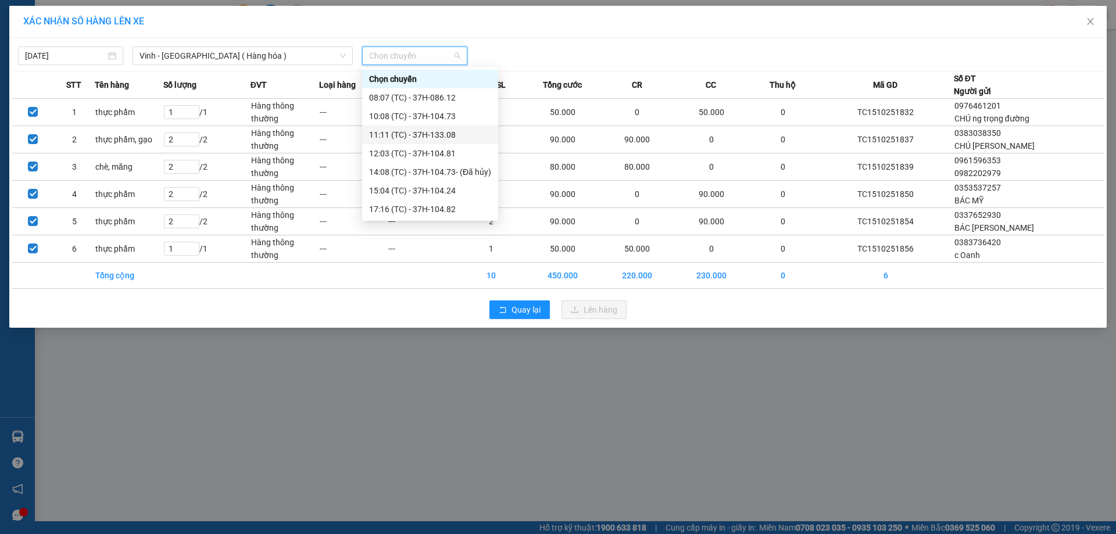
click at [444, 135] on div "11:11 (TC) - 37H-133.08" at bounding box center [430, 134] width 122 height 13
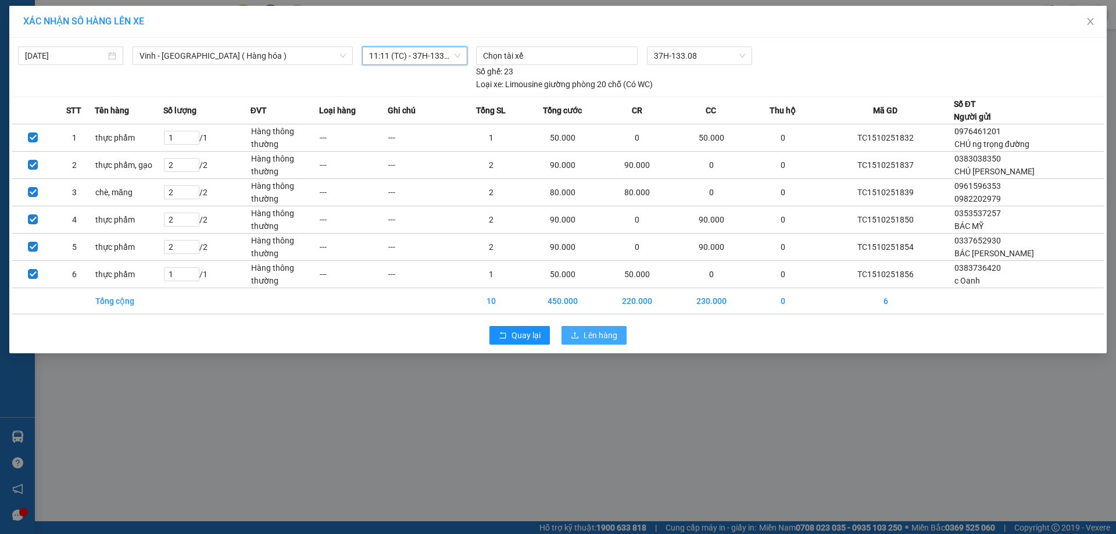
click at [601, 335] on span "Lên hàng" at bounding box center [601, 335] width 34 height 13
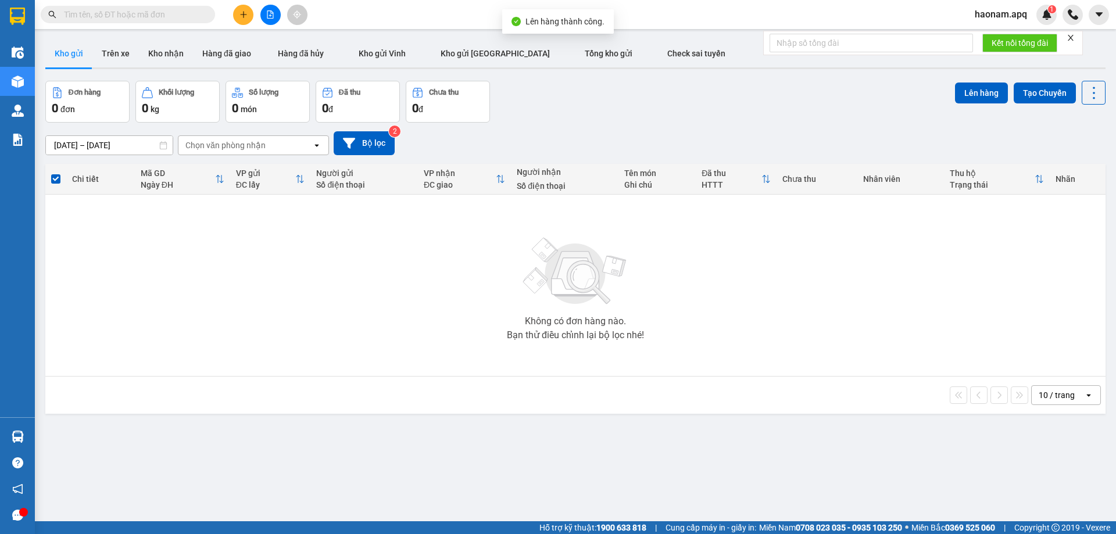
click at [248, 13] on button at bounding box center [243, 15] width 20 height 20
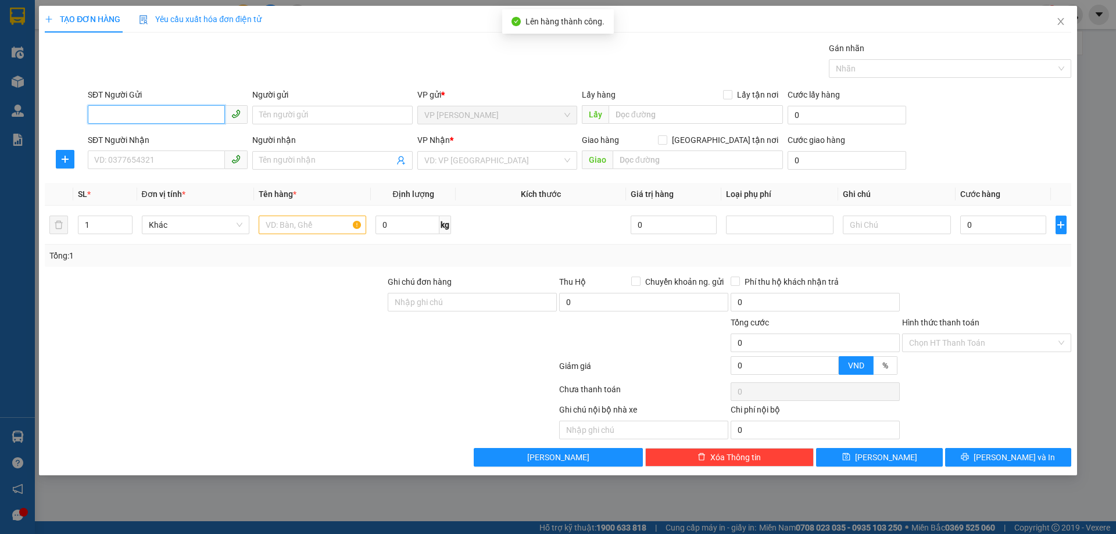
click at [152, 110] on input "SĐT Người Gửi" at bounding box center [156, 114] width 137 height 19
type input "0818467889"
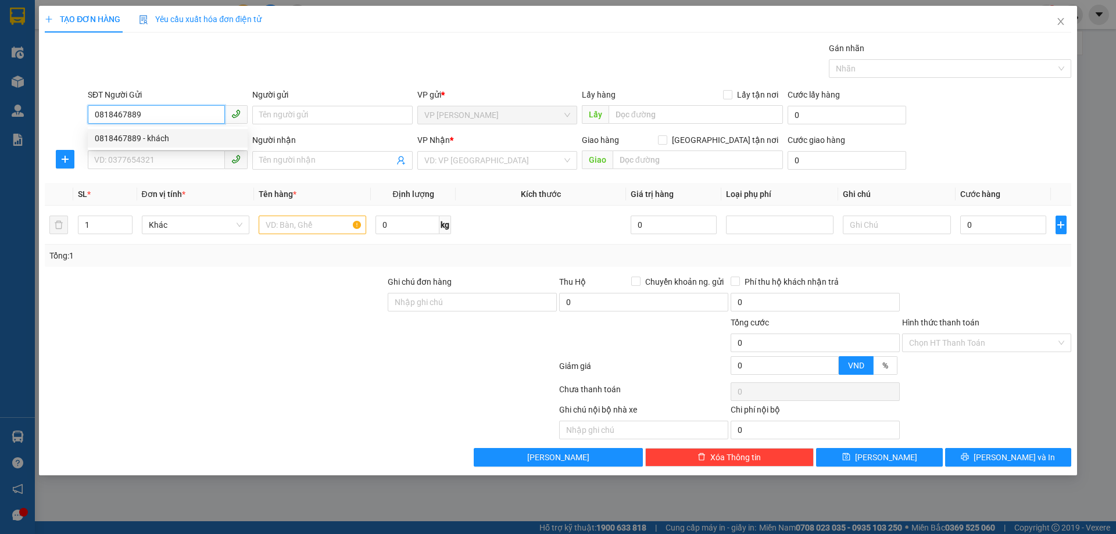
drag, startPoint x: 170, startPoint y: 135, endPoint x: 177, endPoint y: 163, distance: 28.6
click at [171, 136] on div "0818467889 - khách" at bounding box center [168, 138] width 146 height 13
type input "khách"
checkbox input "true"
type input "TC"
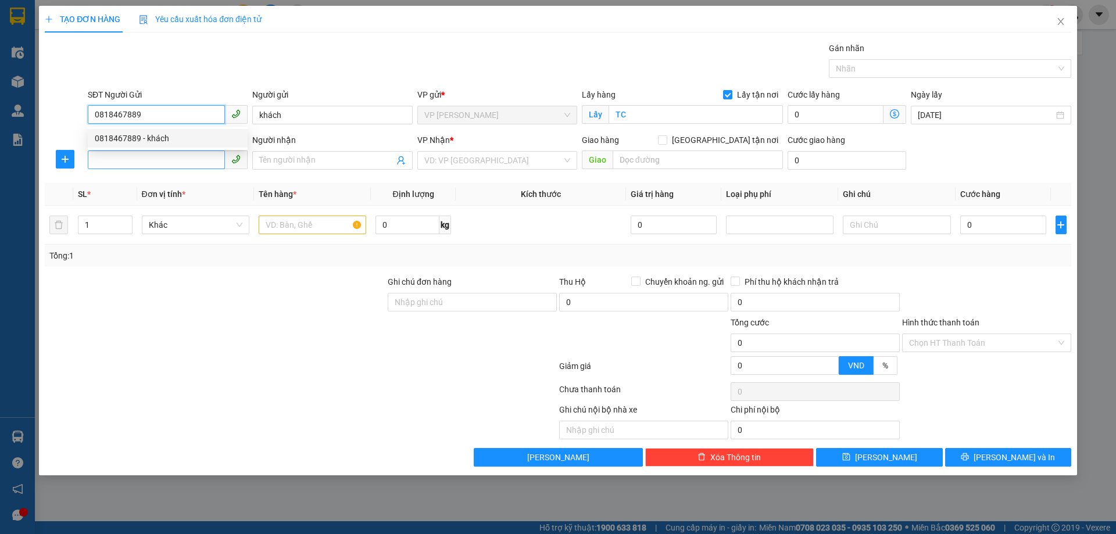
type input "0818467889"
click at [177, 165] on input "SĐT Người Nhận" at bounding box center [156, 160] width 137 height 19
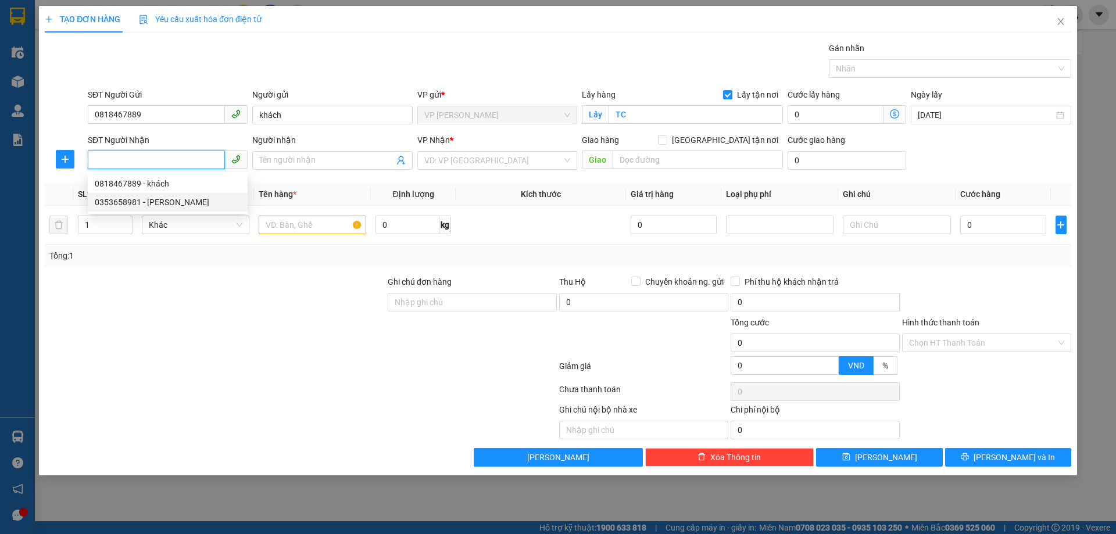
click at [206, 205] on div "0353658981 - [PERSON_NAME]" at bounding box center [168, 202] width 146 height 13
type input "0353658981"
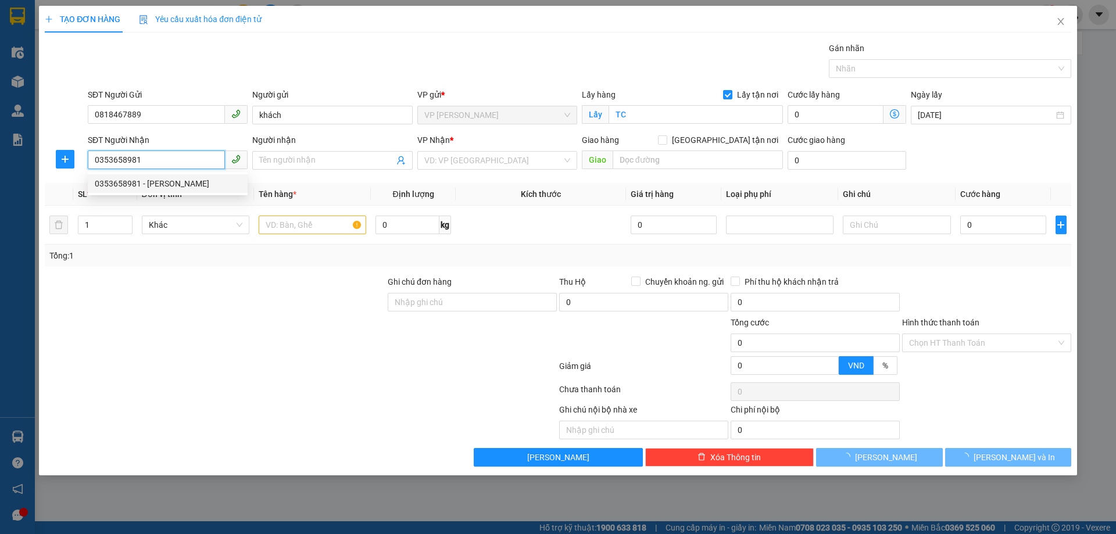
type input "[PERSON_NAME]"
checkbox input "true"
type input "MĐ"
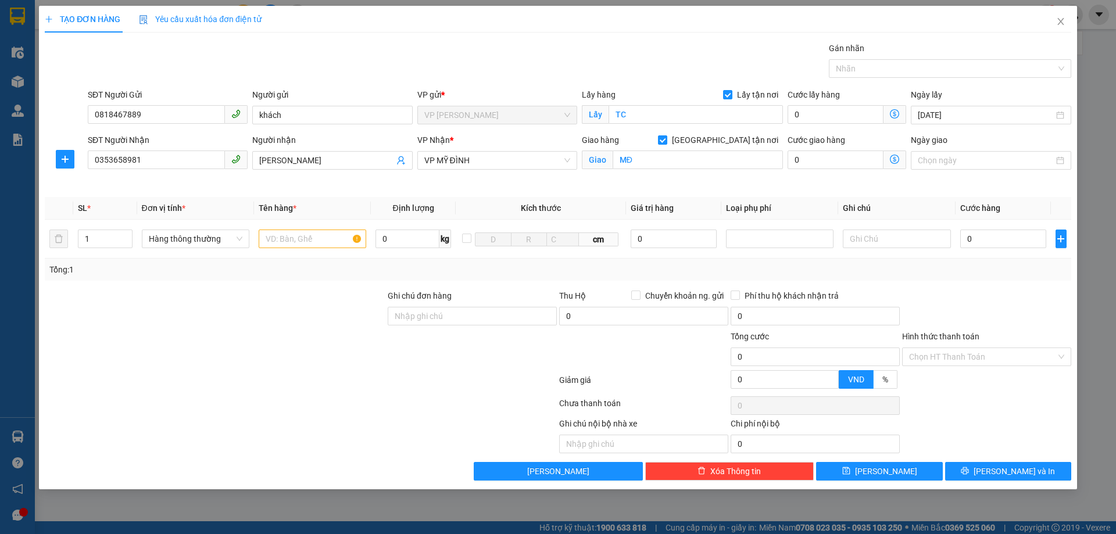
click at [255, 273] on div "Tổng: 1" at bounding box center [239, 269] width 381 height 13
click at [310, 240] on input "text" at bounding box center [313, 239] width 108 height 19
type input "T"
type input "thực phẩm"
drag, startPoint x: 1025, startPoint y: 313, endPoint x: 1021, endPoint y: 302, distance: 11.6
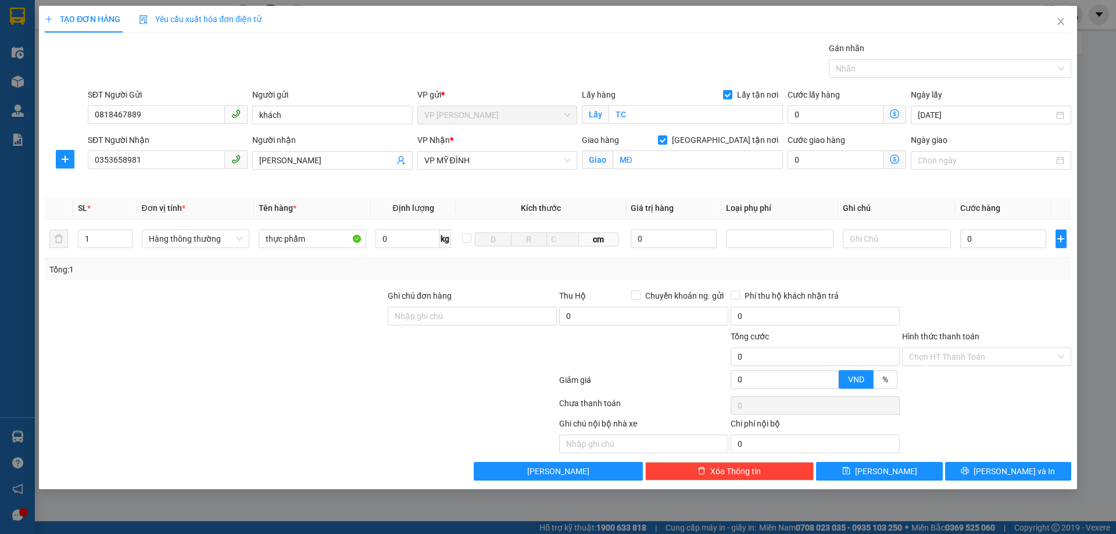
click at [1025, 313] on div at bounding box center [986, 310] width 171 height 41
click at [1013, 240] on input "0" at bounding box center [1003, 239] width 87 height 19
type input "4"
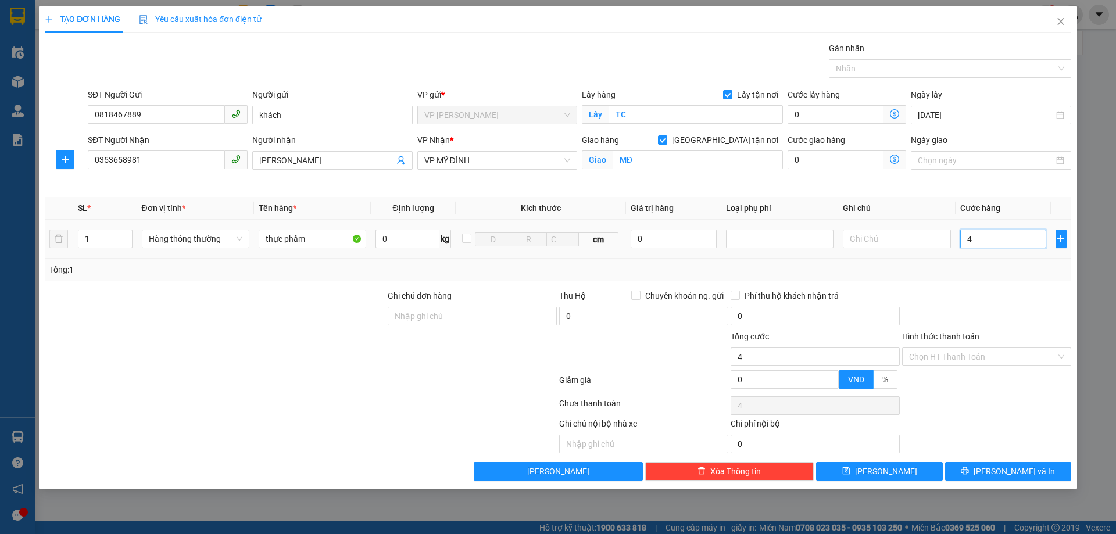
type input "40"
type input "400"
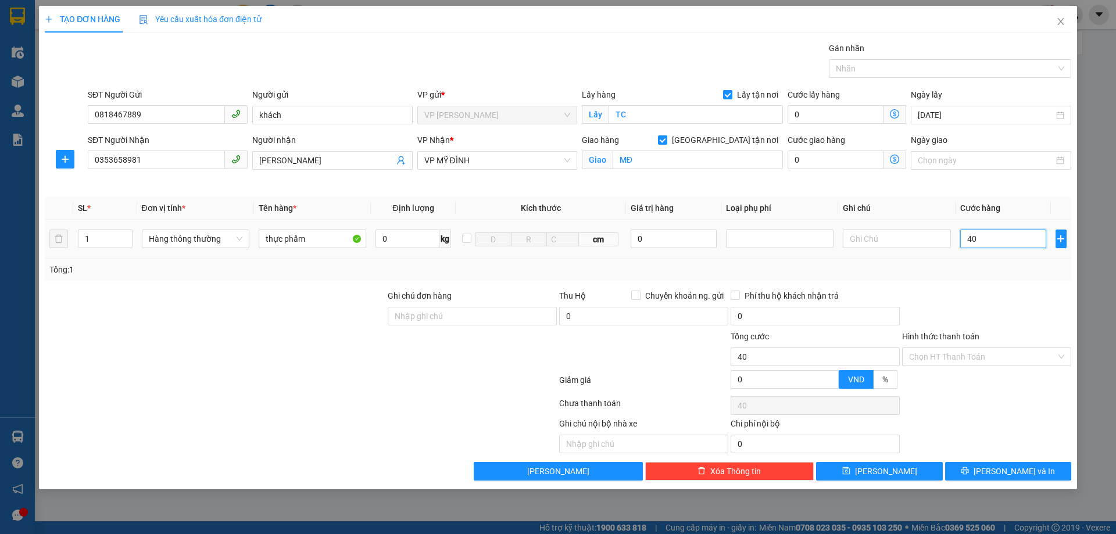
type input "400"
type input "4.000"
type input "40.000"
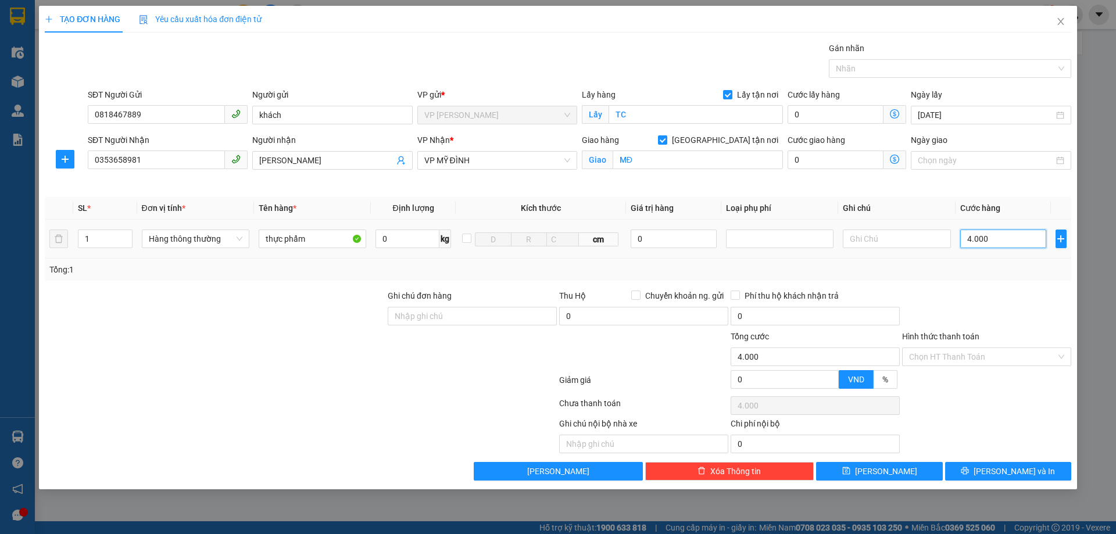
type input "40.000"
click at [970, 353] on input "Hình thức thanh toán" at bounding box center [982, 356] width 147 height 17
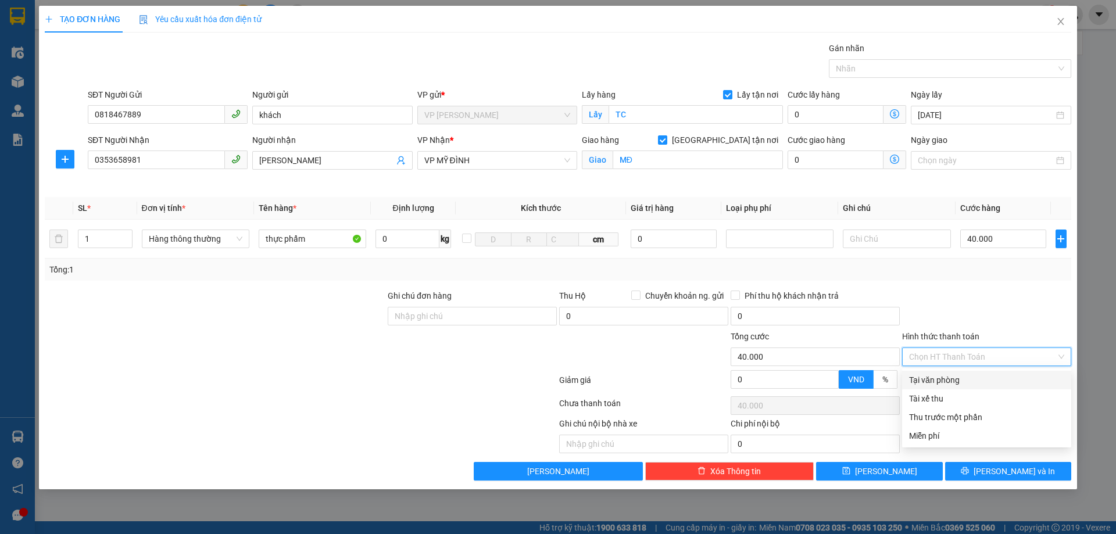
click at [970, 378] on div "Tại văn phòng" at bounding box center [986, 380] width 155 height 13
type input "0"
click at [1038, 294] on div at bounding box center [986, 310] width 171 height 41
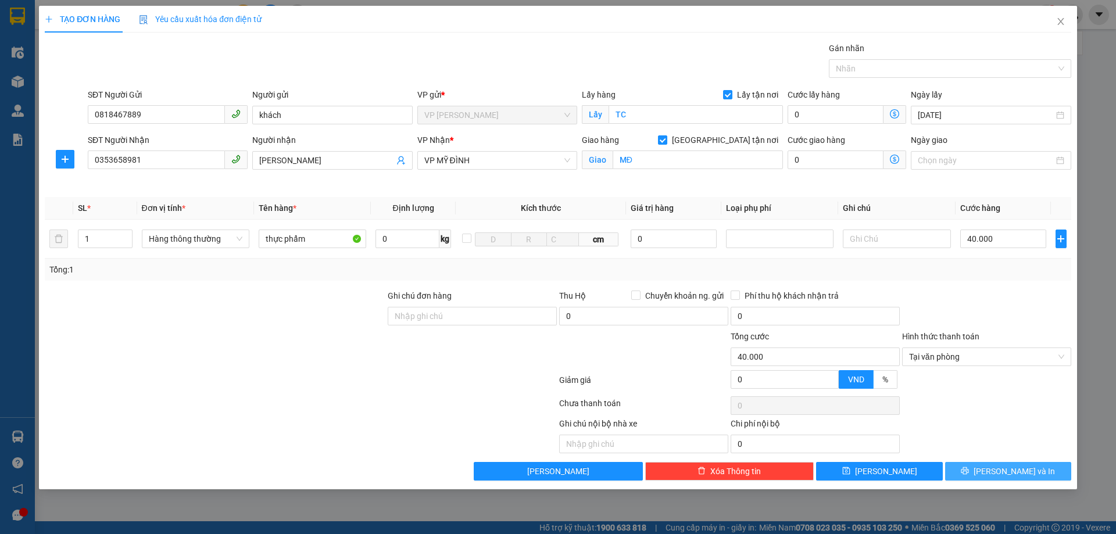
click at [1006, 476] on span "[PERSON_NAME] và In" at bounding box center [1014, 471] width 81 height 13
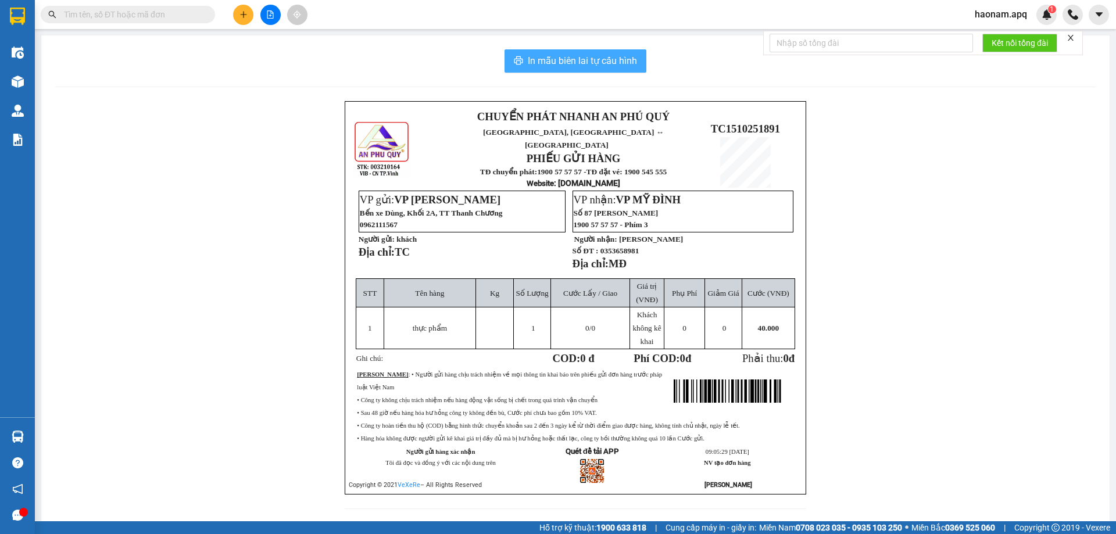
click at [609, 53] on span "In mẫu biên lai tự cấu hình" at bounding box center [582, 60] width 109 height 15
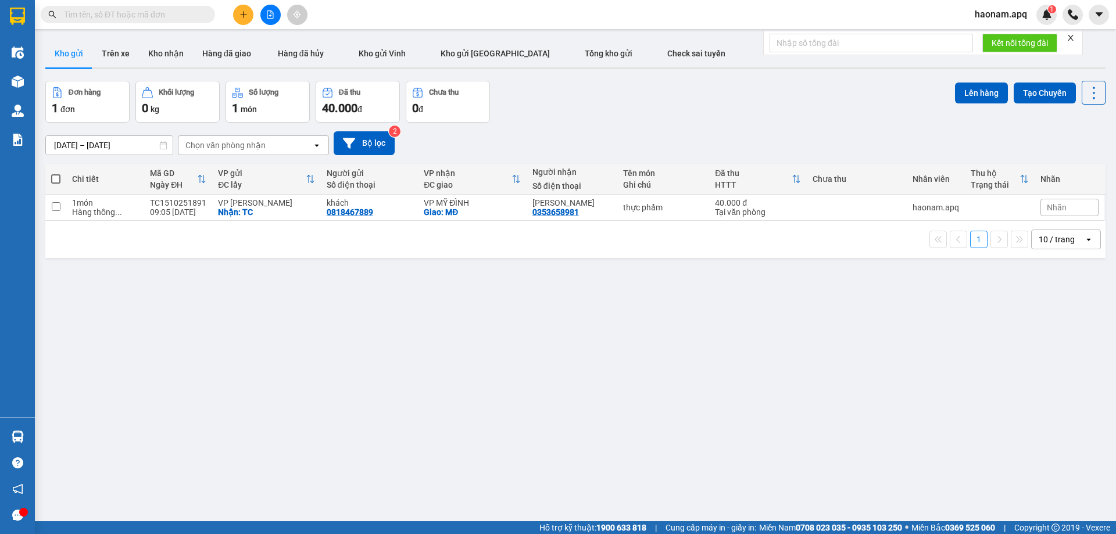
click at [202, 18] on span at bounding box center [128, 14] width 174 height 17
click at [200, 17] on span at bounding box center [128, 14] width 174 height 17
click at [199, 17] on input "text" at bounding box center [132, 14] width 137 height 13
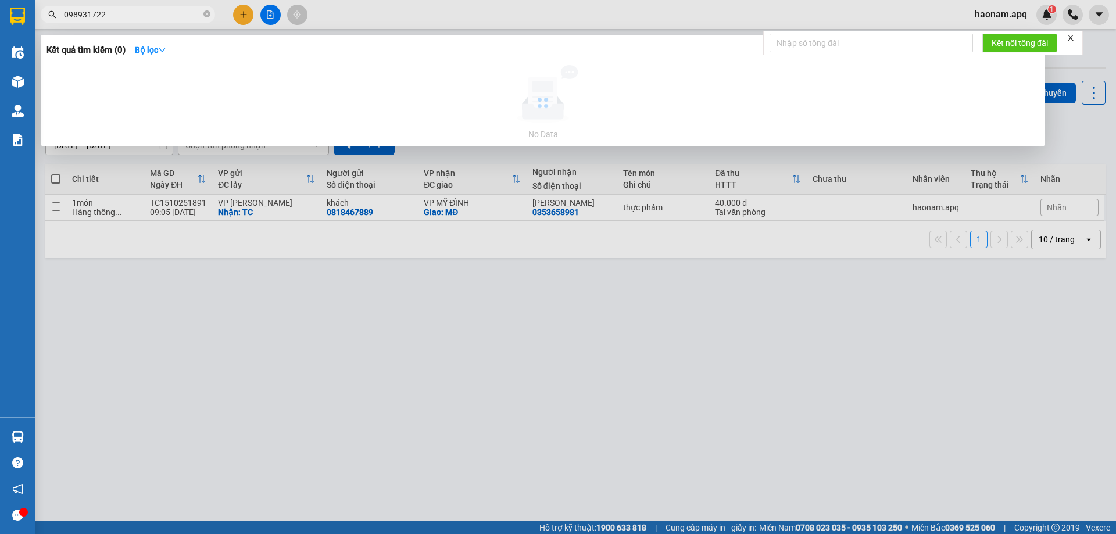
type input "0989317224"
click at [203, 14] on icon "close-circle" at bounding box center [206, 13] width 7 height 7
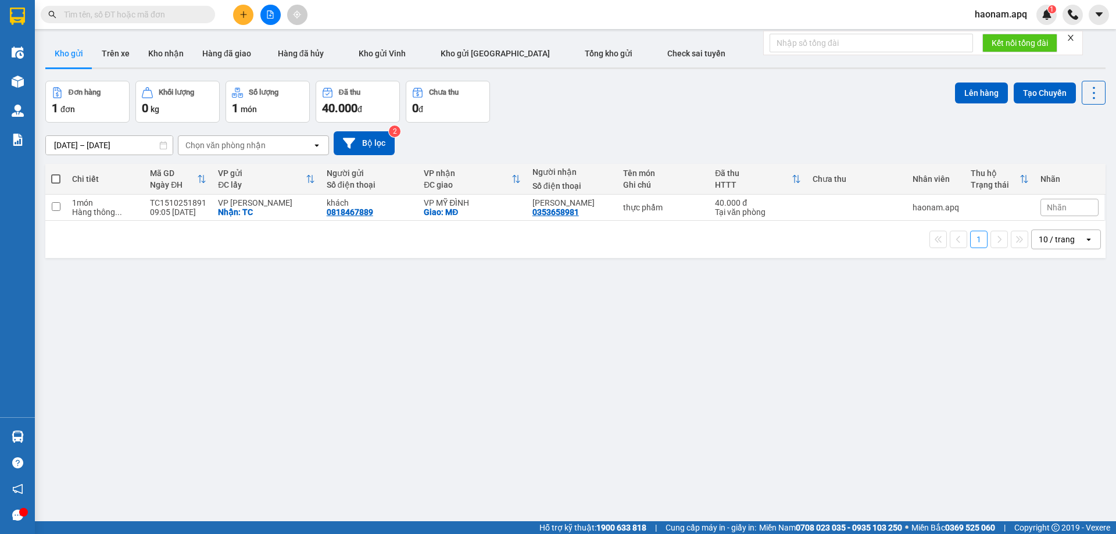
click at [581, 135] on div "[DATE] – [DATE] Press the down arrow key to interact with the calendar and sele…" at bounding box center [575, 143] width 1060 height 24
click at [243, 20] on button at bounding box center [243, 15] width 20 height 20
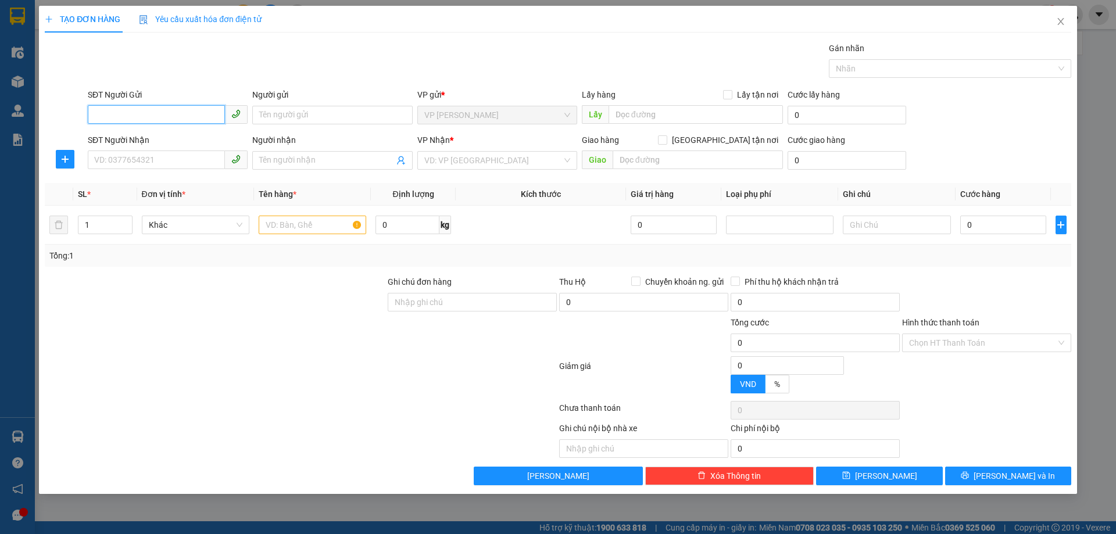
click at [146, 124] on span at bounding box center [168, 115] width 160 height 19
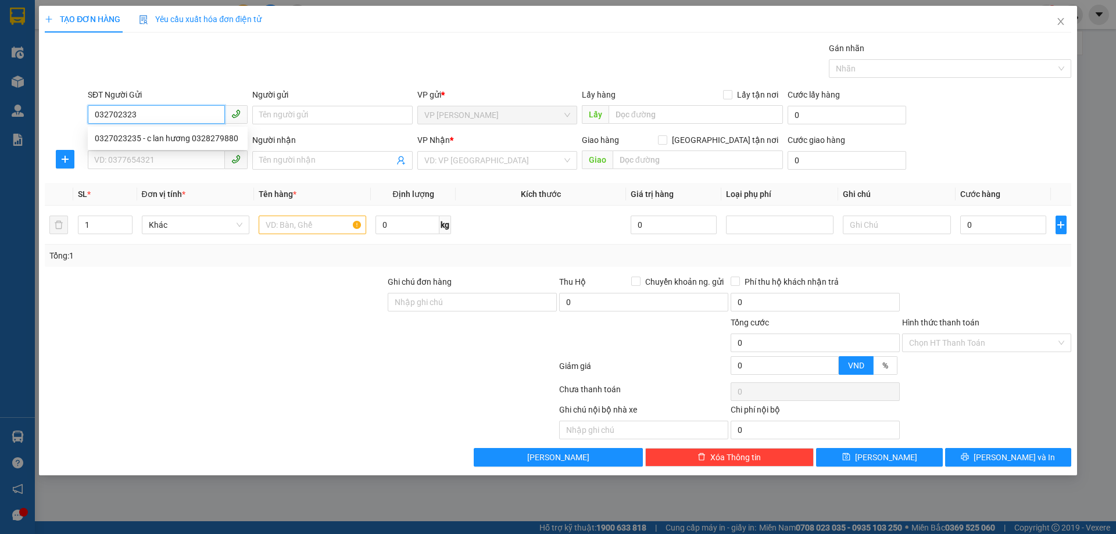
type input "0327023235"
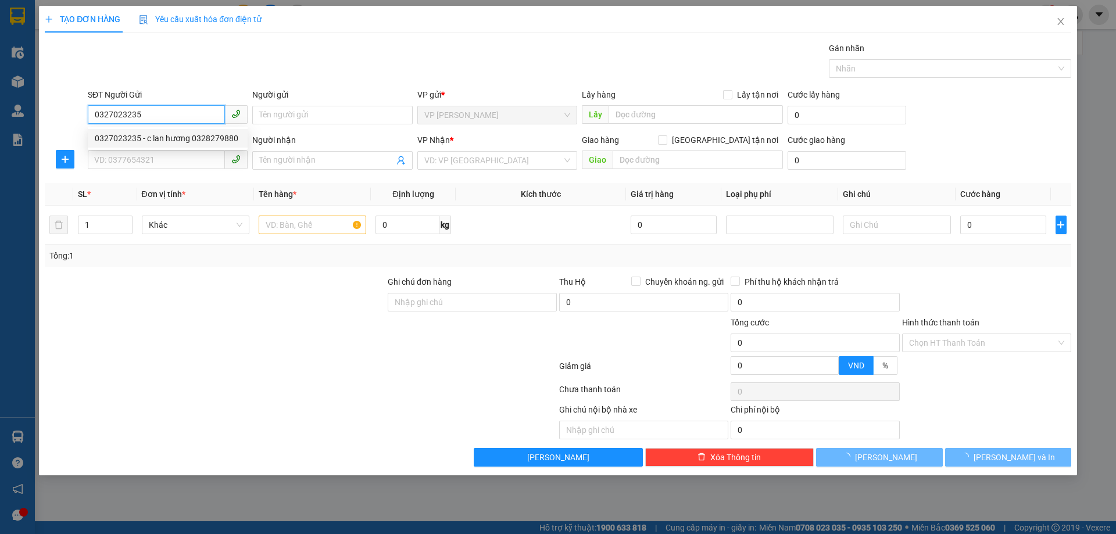
click at [189, 143] on div "0327023235 - c lan hương 0328279880" at bounding box center [168, 138] width 146 height 13
type input "c lan hương 0328279880"
checkbox input "true"
type input "6 hẻm c2 ngõ b2 duy tân"
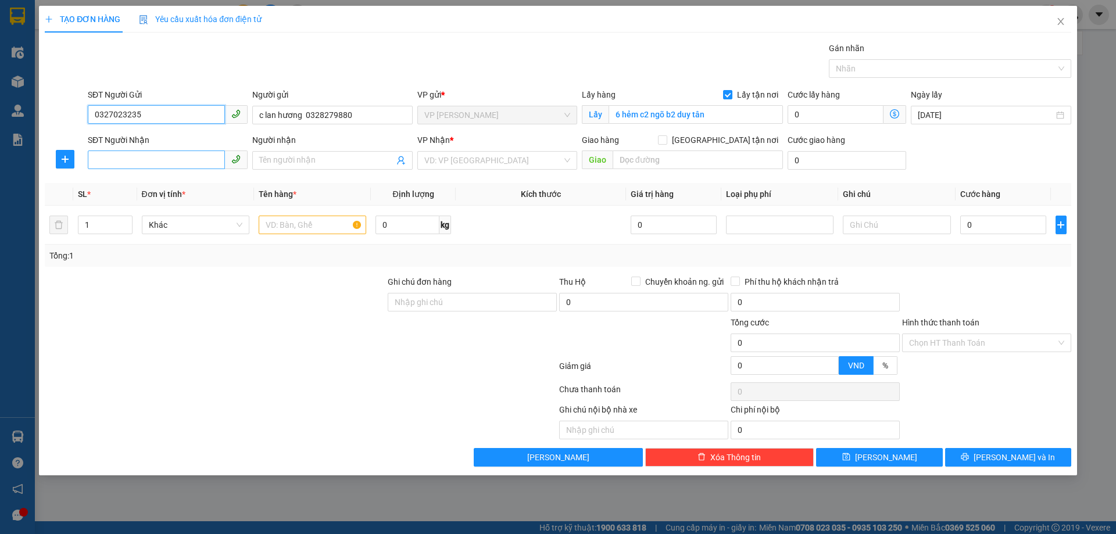
type input "0327023235"
click at [188, 152] on input "SĐT Người Nhận" at bounding box center [156, 160] width 137 height 19
drag, startPoint x: 177, startPoint y: 182, endPoint x: 247, endPoint y: 183, distance: 70.4
click at [177, 183] on div "0777323078 - [PERSON_NAME][GEOGRAPHIC_DATA]" at bounding box center [191, 183] width 193 height 13
type input "0777323078"
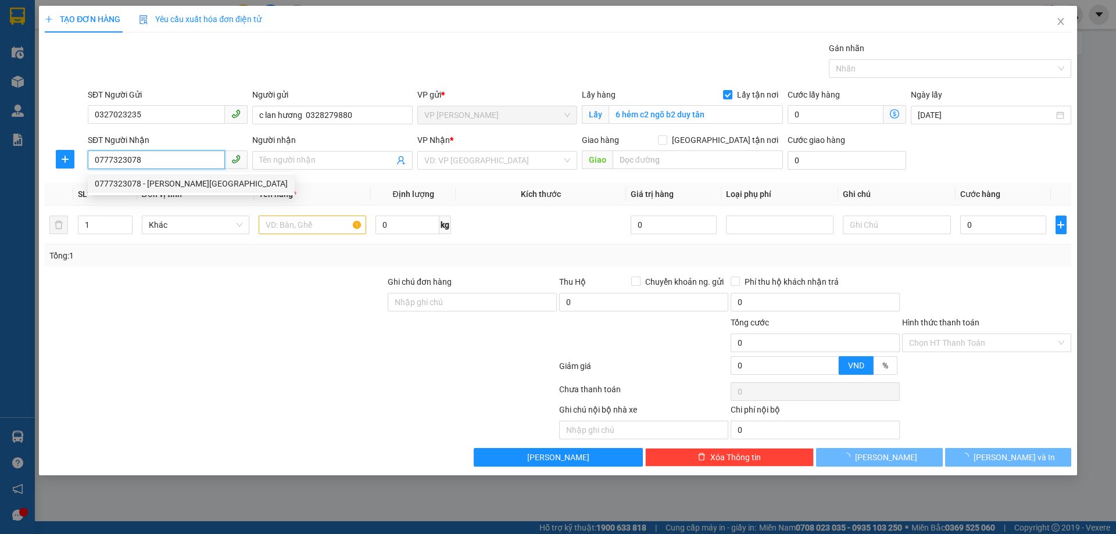
type input "[PERSON_NAME][GEOGRAPHIC_DATA]"
checkbox input "true"
type input "MĐ"
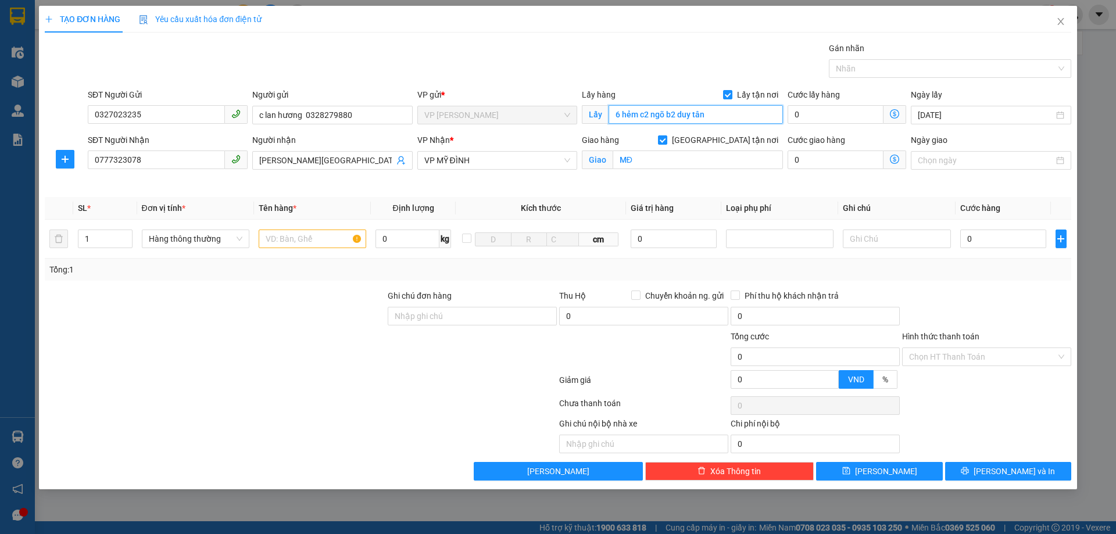
click at [717, 119] on input "6 hẻm c2 ngõ b2 duy tân" at bounding box center [696, 114] width 174 height 19
type input "TC"
drag, startPoint x: 251, startPoint y: 322, endPoint x: 328, endPoint y: 241, distance: 111.4
click at [251, 320] on div at bounding box center [215, 310] width 343 height 41
click at [325, 239] on input "text" at bounding box center [313, 239] width 108 height 19
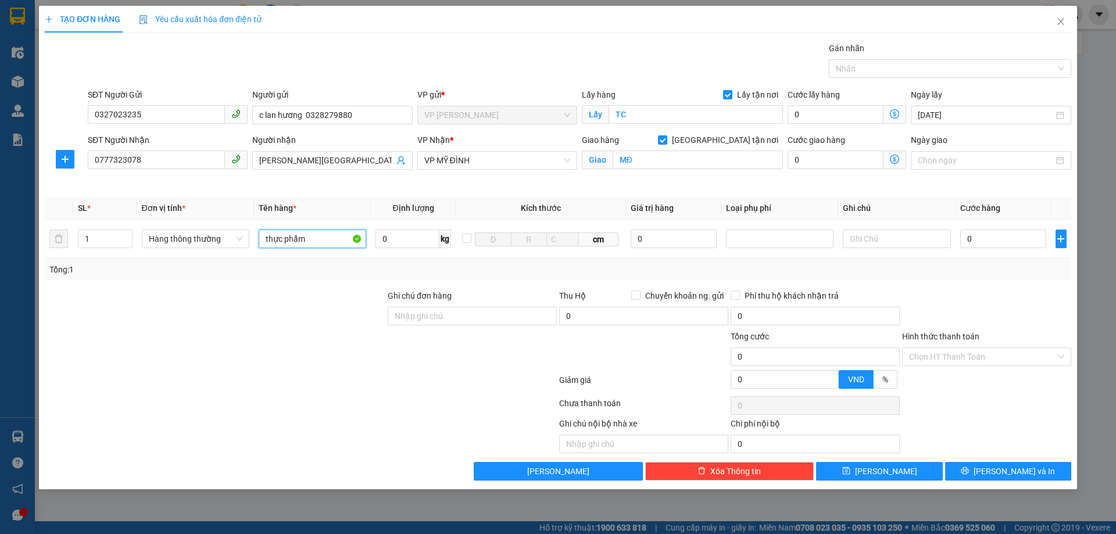
type input "thực phẩm"
type input "2"
click at [131, 231] on span "Increase Value" at bounding box center [125, 235] width 13 height 10
click at [350, 343] on div at bounding box center [215, 350] width 343 height 41
click at [1010, 242] on input "0" at bounding box center [1003, 239] width 87 height 19
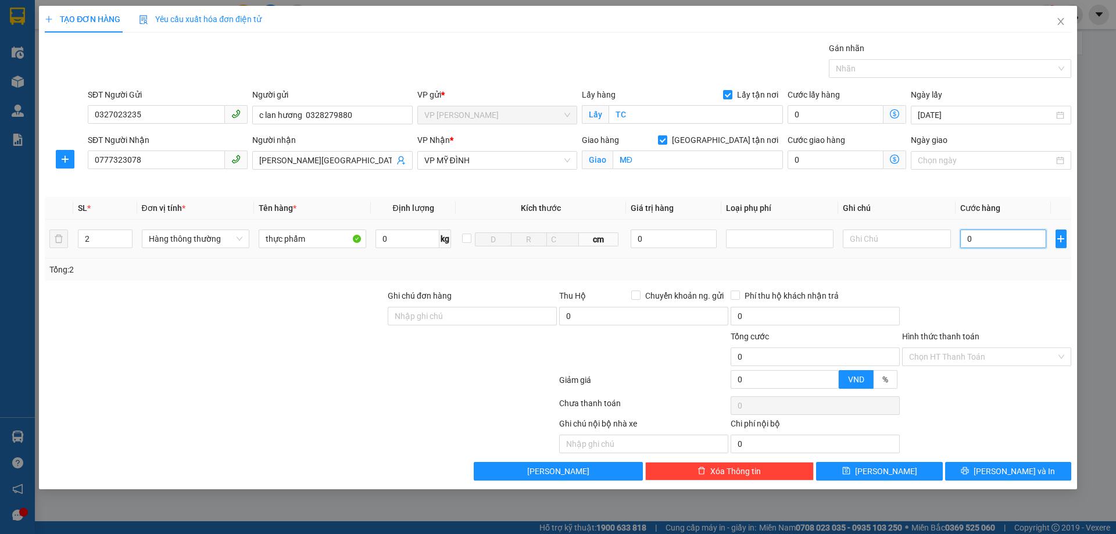
type input "5"
type input "50"
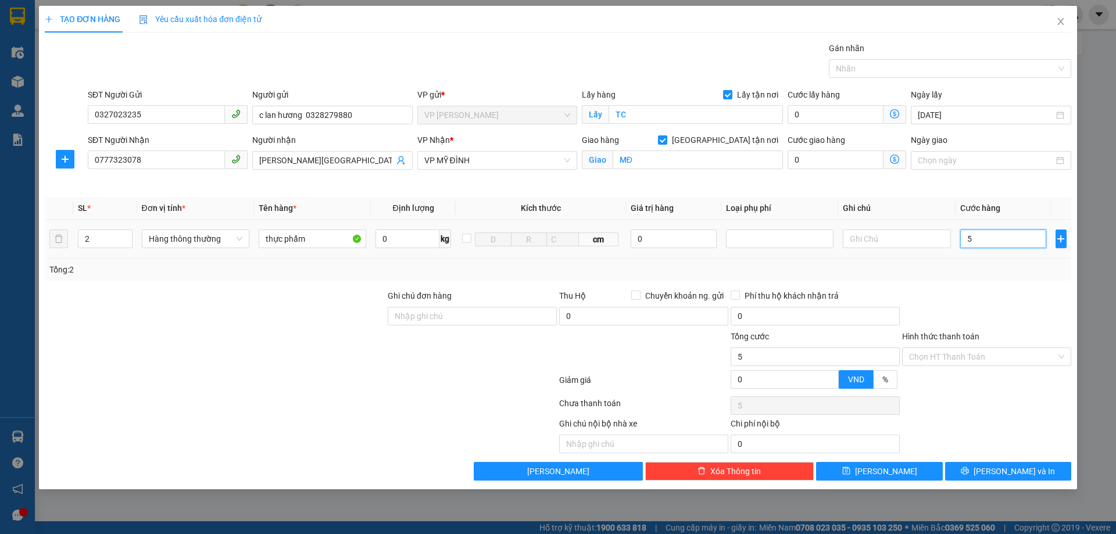
type input "50"
type input "500"
type input "5.000"
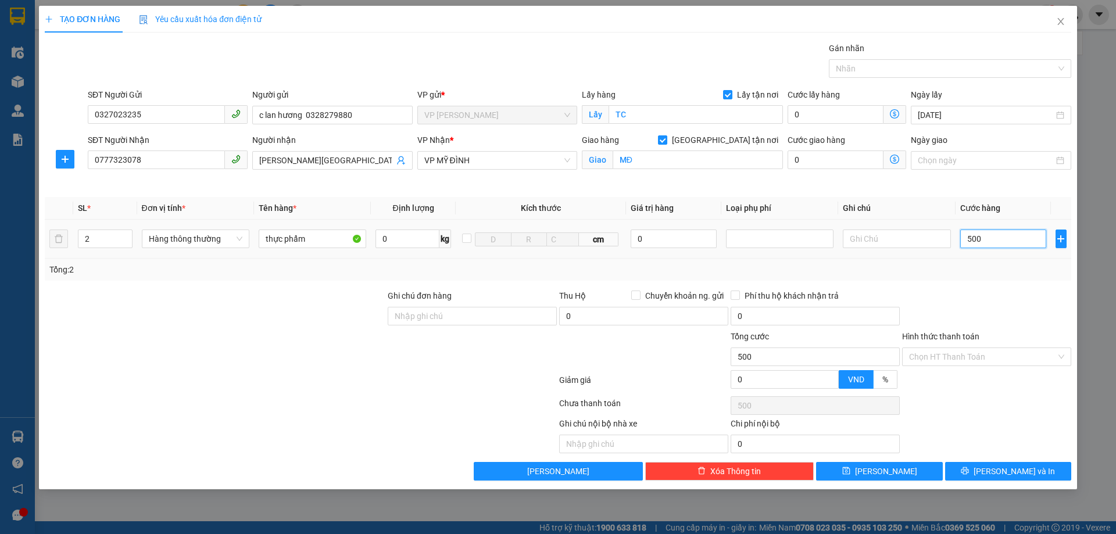
type input "5.000"
drag, startPoint x: 1010, startPoint y: 242, endPoint x: 960, endPoint y: 248, distance: 50.3
click at [960, 248] on input "5.000" at bounding box center [1003, 239] width 87 height 19
type input "9"
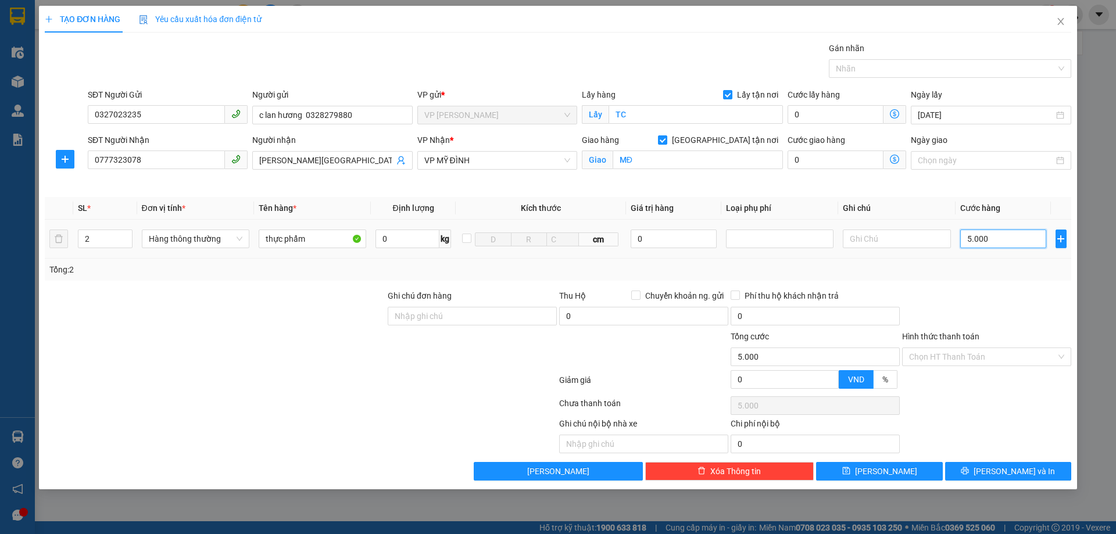
type input "9"
type input "90"
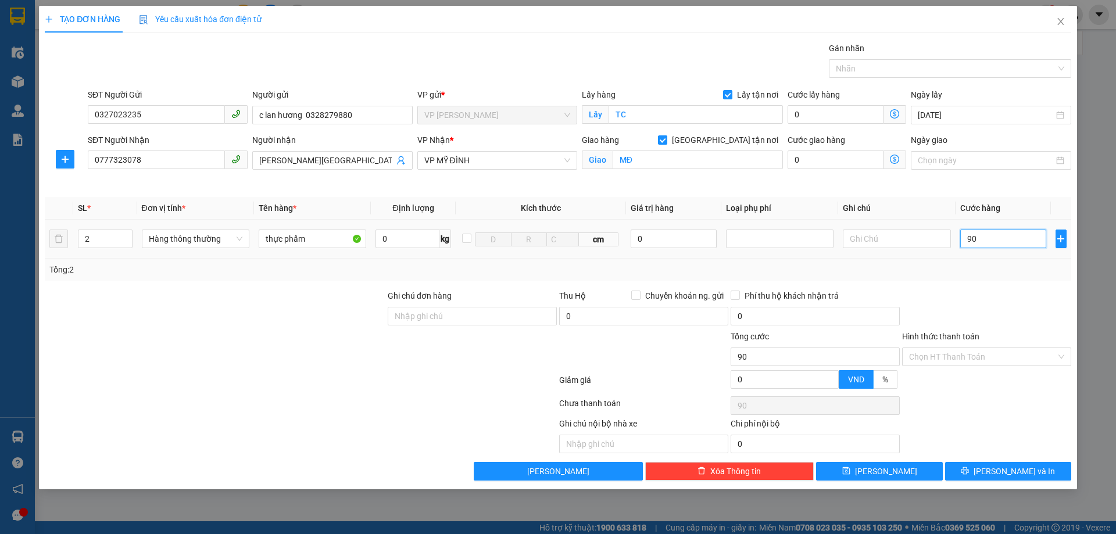
type input "900"
type input "9.000"
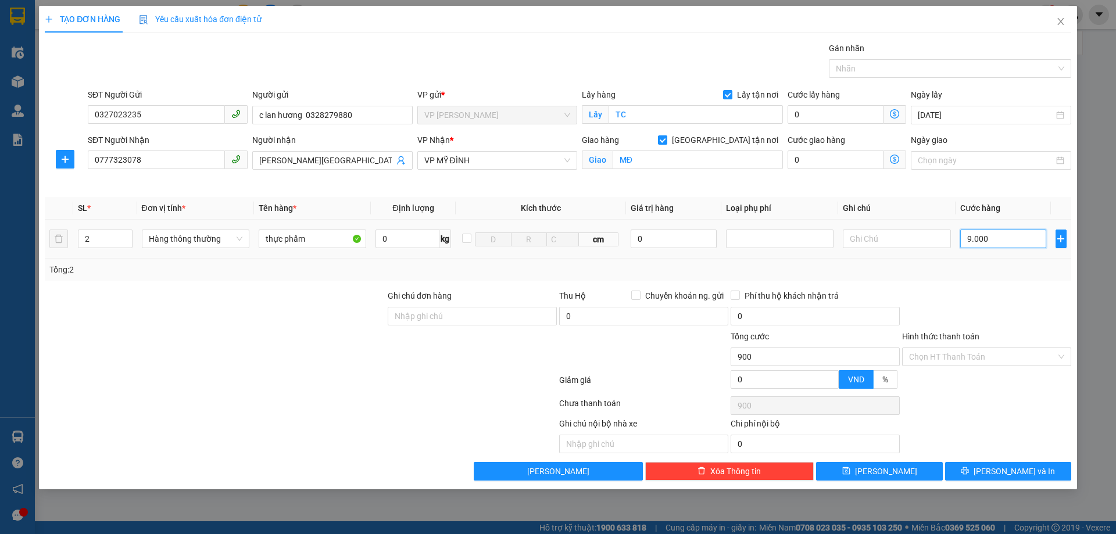
type input "9.000"
type input "90.000"
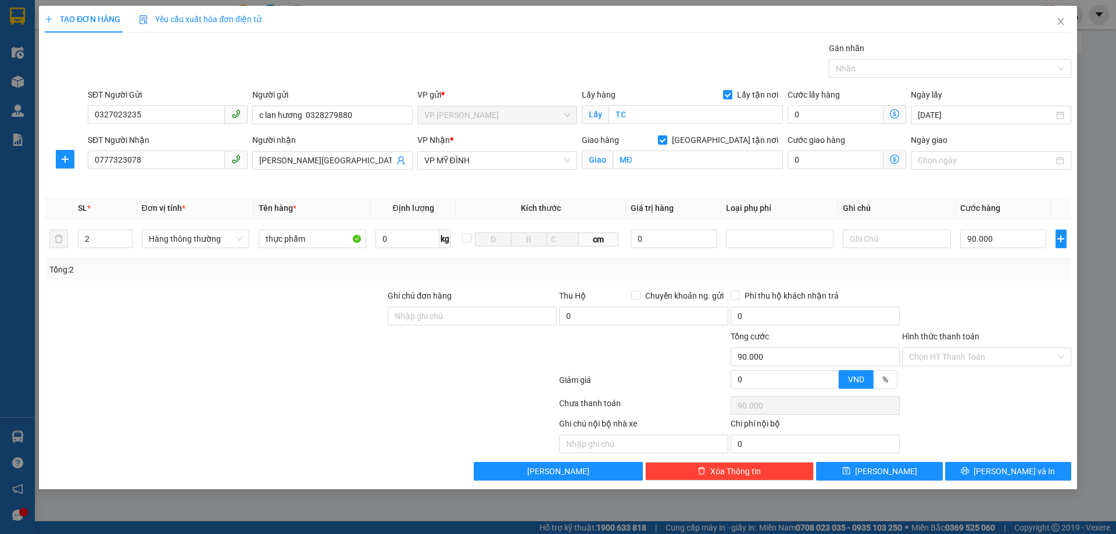
click at [1008, 320] on div at bounding box center [986, 310] width 171 height 41
click at [994, 460] on div "Transit Pickup Surcharge Ids Transit Deliver Surcharge Ids Transit Deliver Surc…" at bounding box center [558, 261] width 1027 height 439
click at [1011, 465] on span "[PERSON_NAME] và In" at bounding box center [1014, 471] width 81 height 13
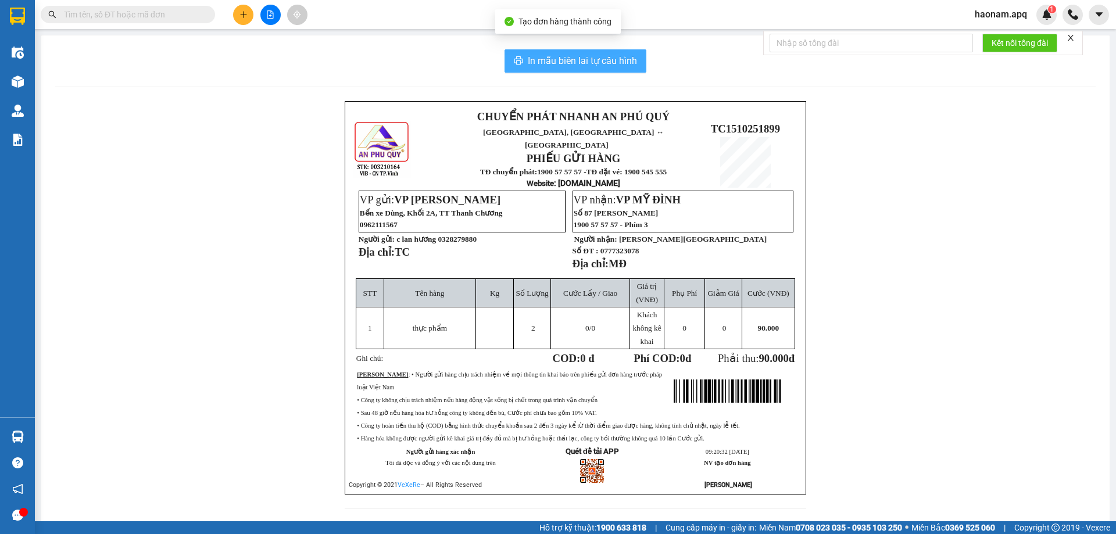
click at [587, 67] on span "In mẫu biên lai tự cấu hình" at bounding box center [582, 60] width 109 height 15
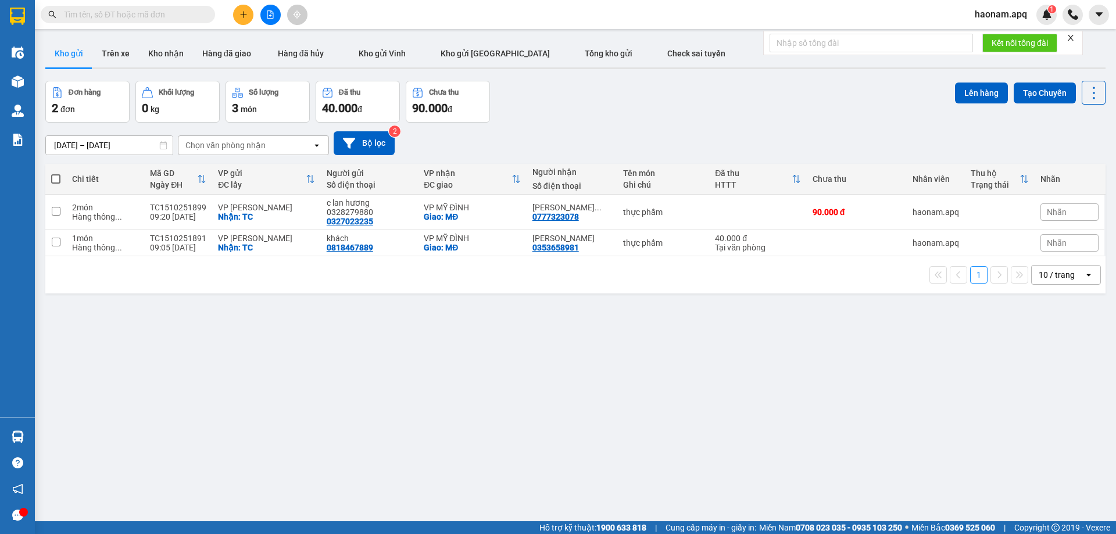
click at [249, 17] on button at bounding box center [243, 15] width 20 height 20
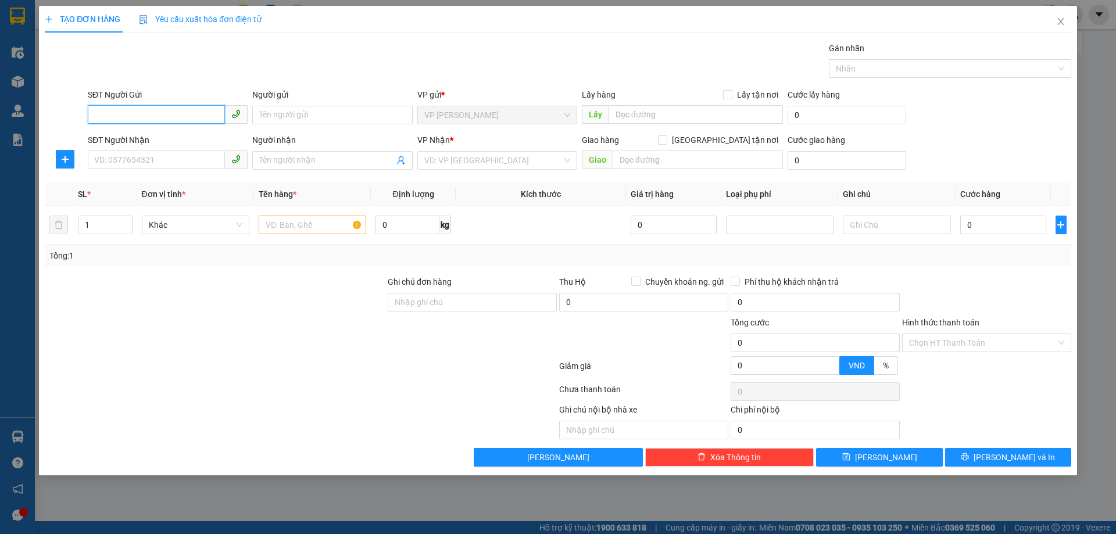
click at [182, 112] on input "SĐT Người Gửi" at bounding box center [156, 114] width 137 height 19
type input "0969583714"
drag, startPoint x: 202, startPoint y: 134, endPoint x: 205, endPoint y: 168, distance: 34.4
click at [202, 135] on div "0969583714 - [PERSON_NAME]" at bounding box center [168, 138] width 146 height 13
type input "[PERSON_NAME]"
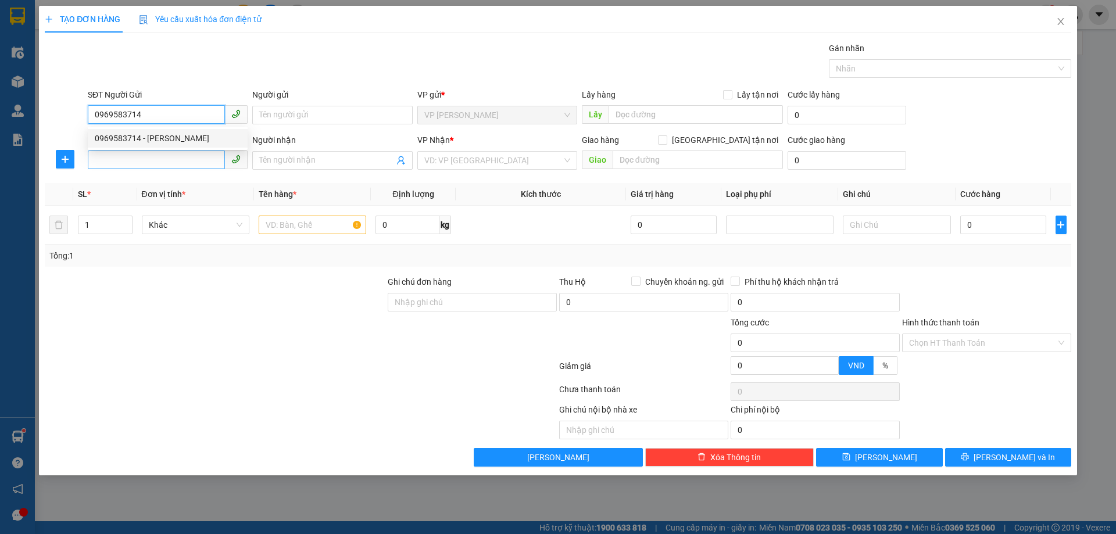
checkbox input "true"
type input "TC"
type input "0969583714"
click at [205, 168] on input "SĐT Người Nhận" at bounding box center [156, 160] width 137 height 19
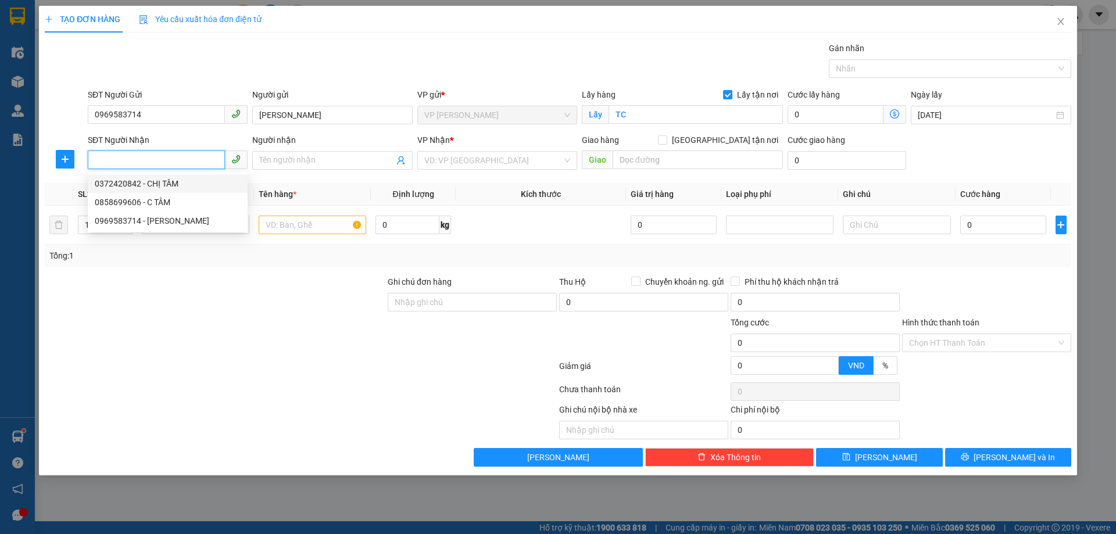
click at [185, 181] on div "0372420842 - CHỊ TÂM" at bounding box center [168, 183] width 146 height 13
type input "0372420842"
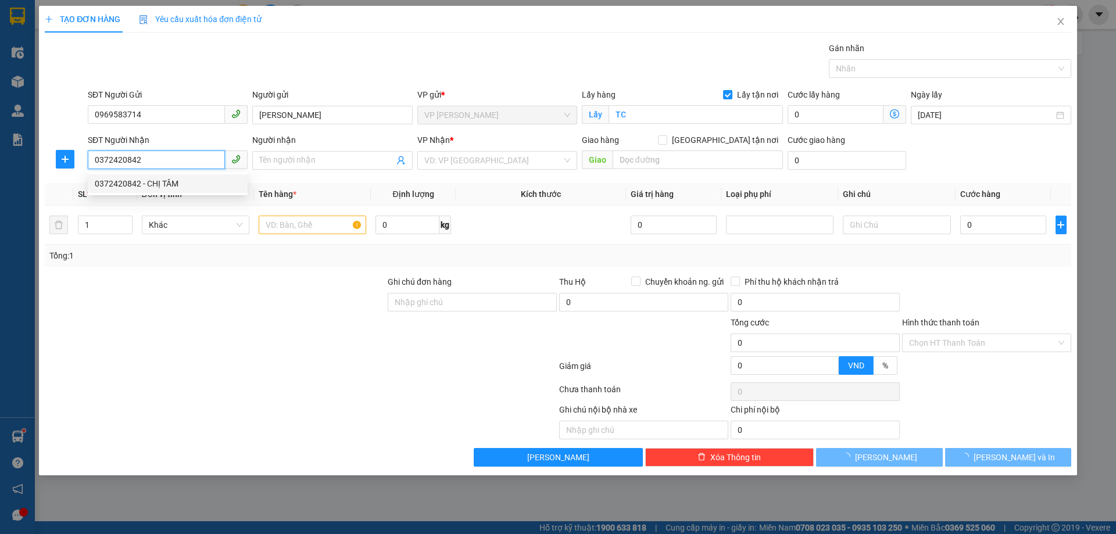
type input "CHỊ TÂM"
checkbox input "true"
type input "MĐ"
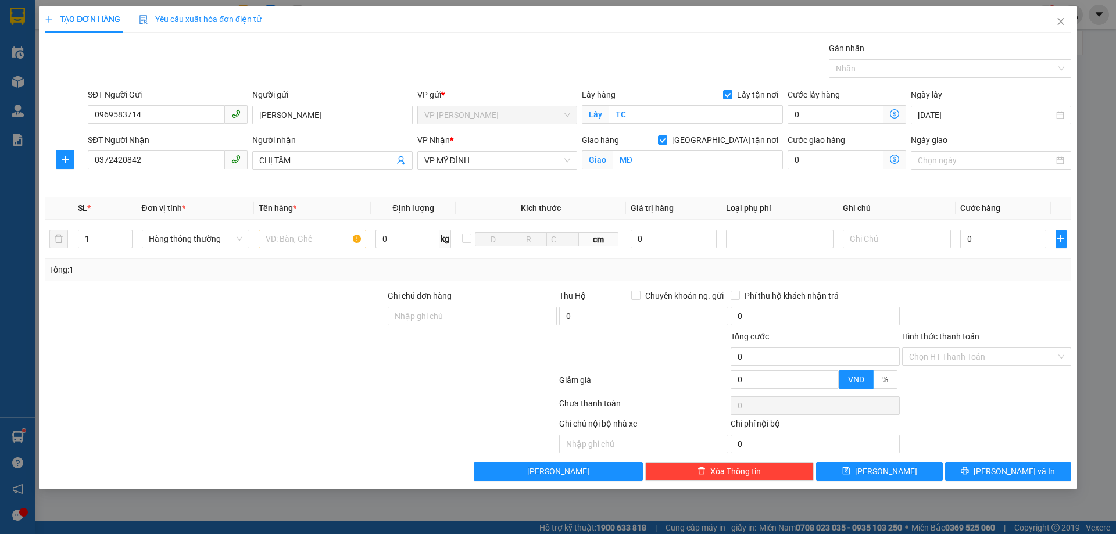
click at [315, 290] on div at bounding box center [215, 310] width 343 height 41
click at [314, 244] on input "text" at bounding box center [313, 239] width 108 height 19
type input "thực phẩm"
click at [315, 329] on div at bounding box center [215, 310] width 343 height 41
click at [993, 229] on div "0" at bounding box center [1003, 238] width 87 height 23
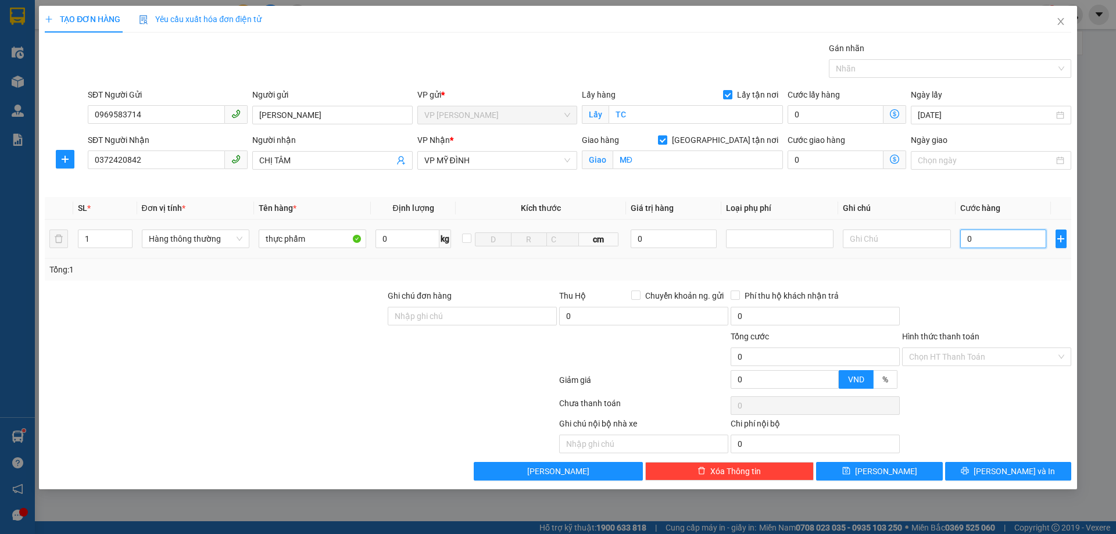
click at [1001, 244] on input "0" at bounding box center [1003, 239] width 87 height 19
type input "3"
type input "30"
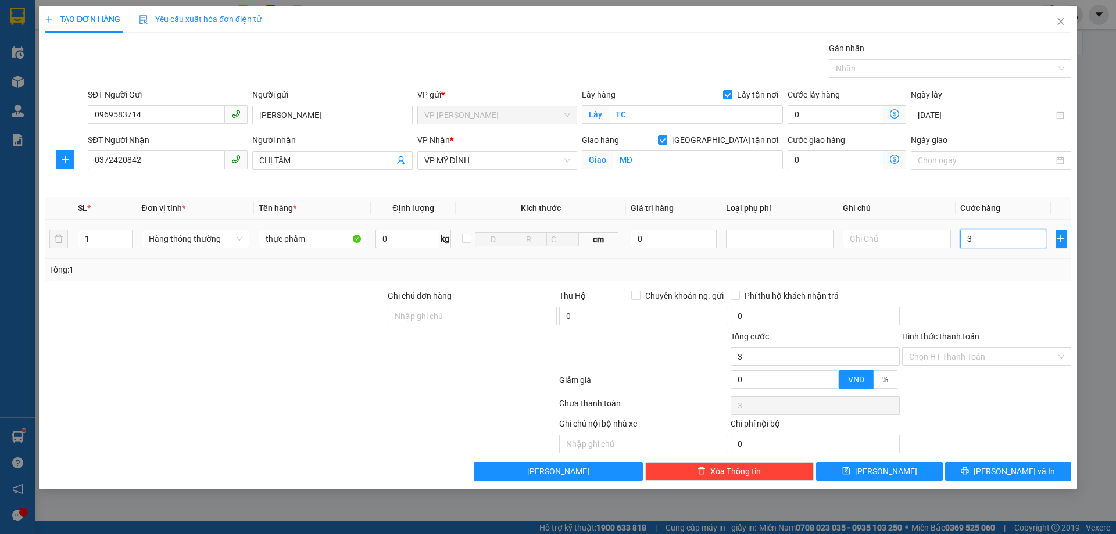
type input "30"
type input "300"
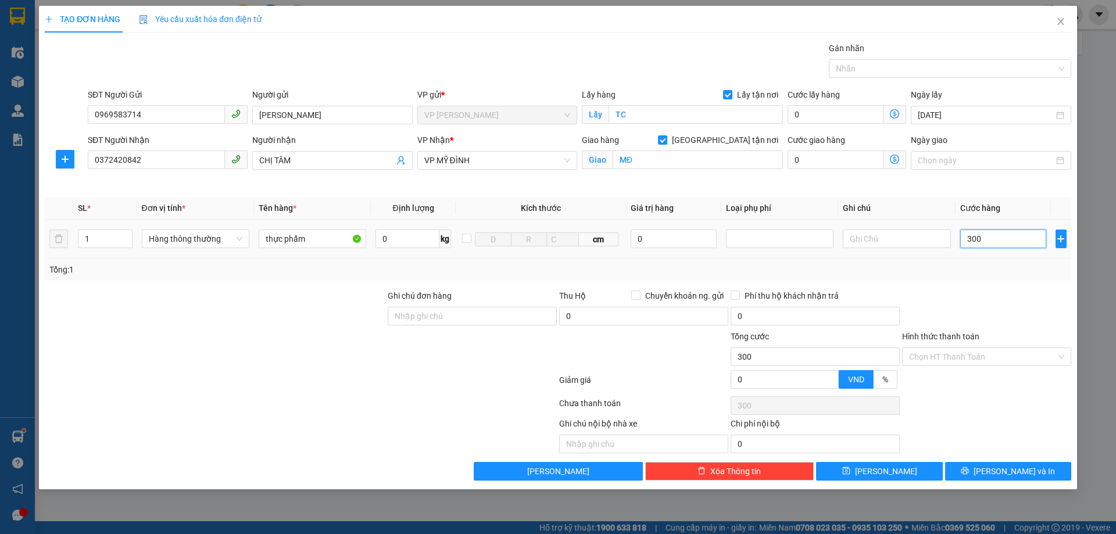
type input "3.000"
type input "30.000"
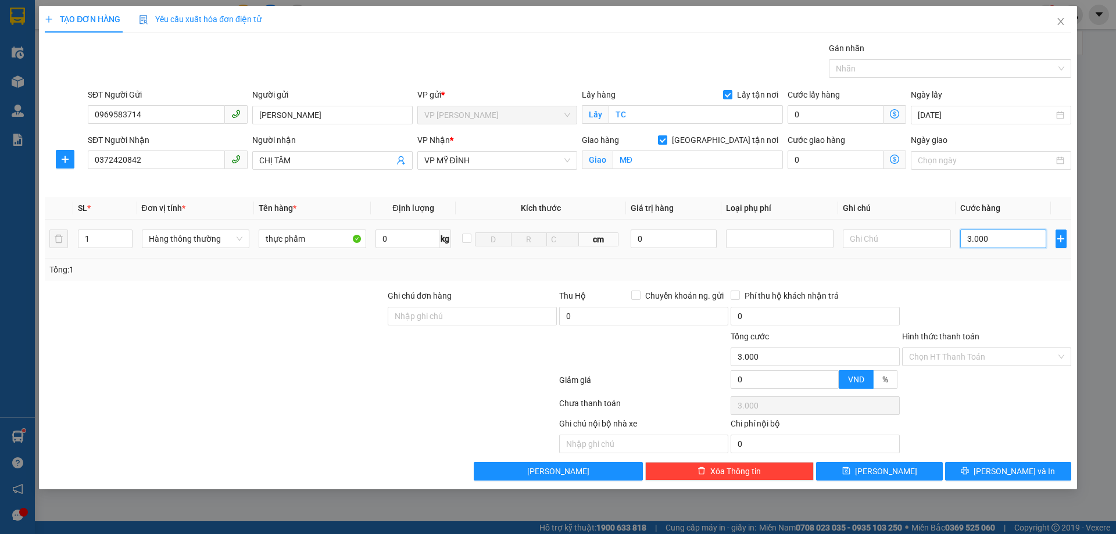
type input "30.000"
click at [974, 320] on div at bounding box center [986, 310] width 171 height 41
click at [973, 362] on input "Hình thức thanh toán" at bounding box center [982, 356] width 147 height 17
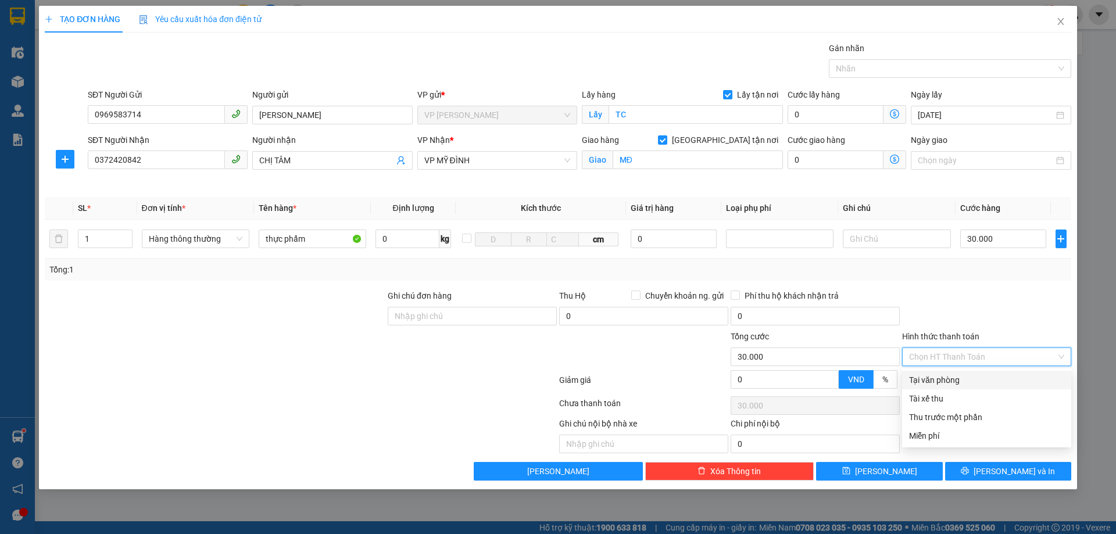
click at [971, 379] on div "Tại văn phòng" at bounding box center [986, 380] width 155 height 13
type input "0"
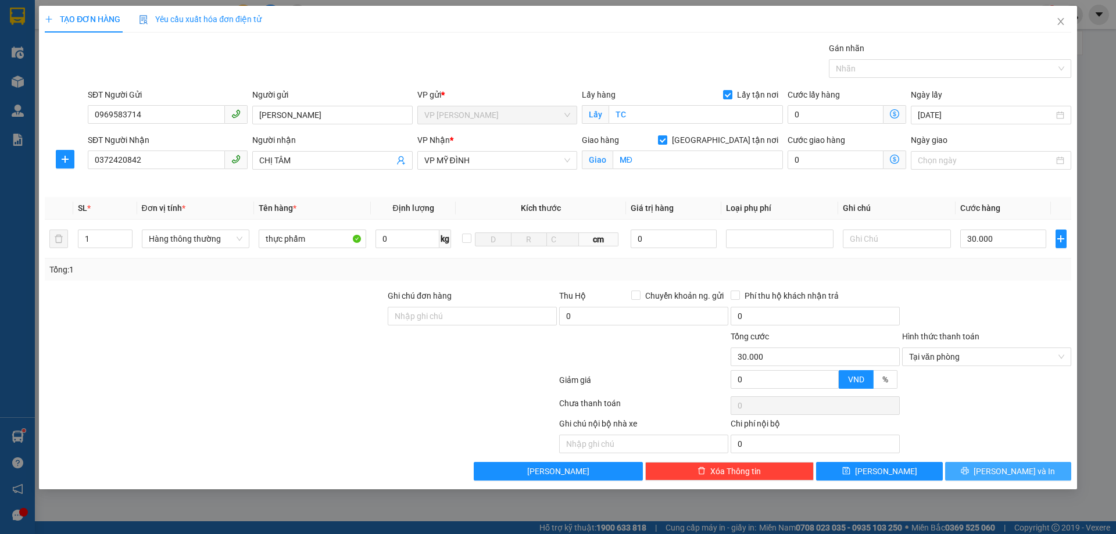
click at [1005, 467] on span "[PERSON_NAME] và In" at bounding box center [1014, 471] width 81 height 13
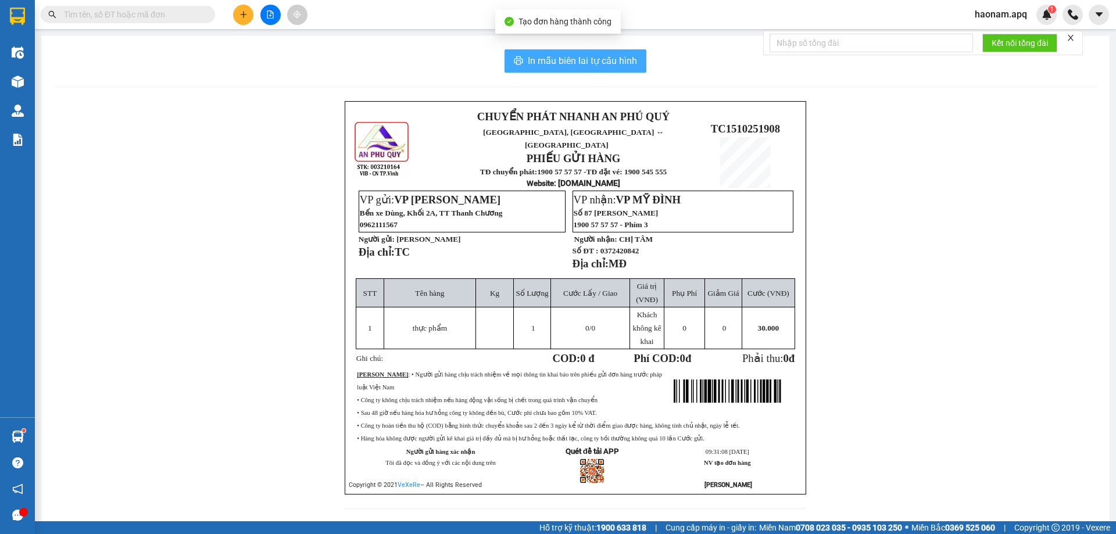
click at [595, 57] on span "In mẫu biên lai tự cấu hình" at bounding box center [582, 60] width 109 height 15
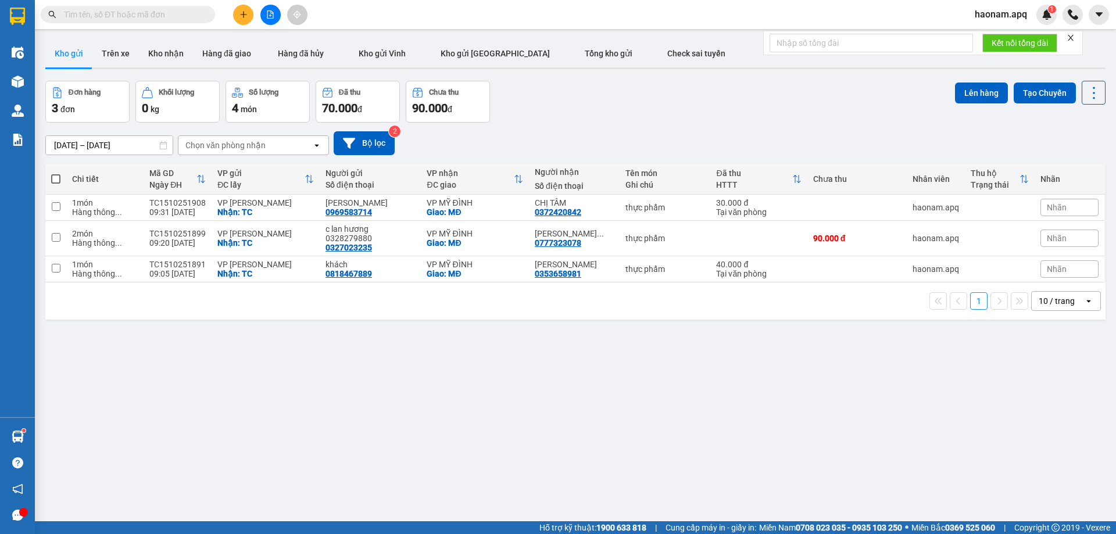
click at [241, 12] on icon "plus" at bounding box center [244, 14] width 8 height 8
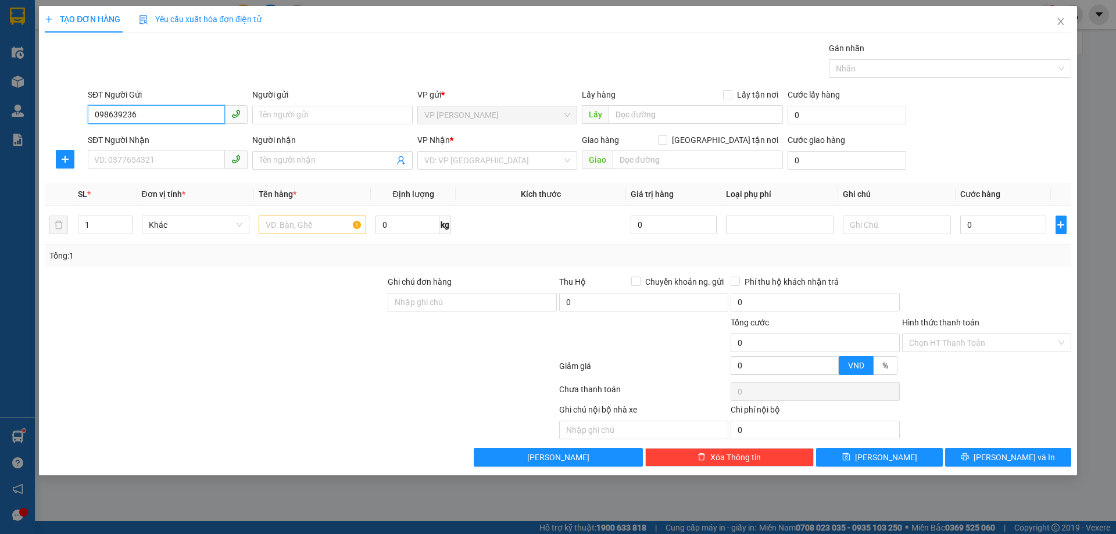
type input "0986392369"
drag, startPoint x: 188, startPoint y: 134, endPoint x: 192, endPoint y: 155, distance: 21.3
click at [189, 134] on div "0986392369 - DÌ CÚC" at bounding box center [168, 138] width 146 height 13
type input "DÌ CÚC"
checkbox input "true"
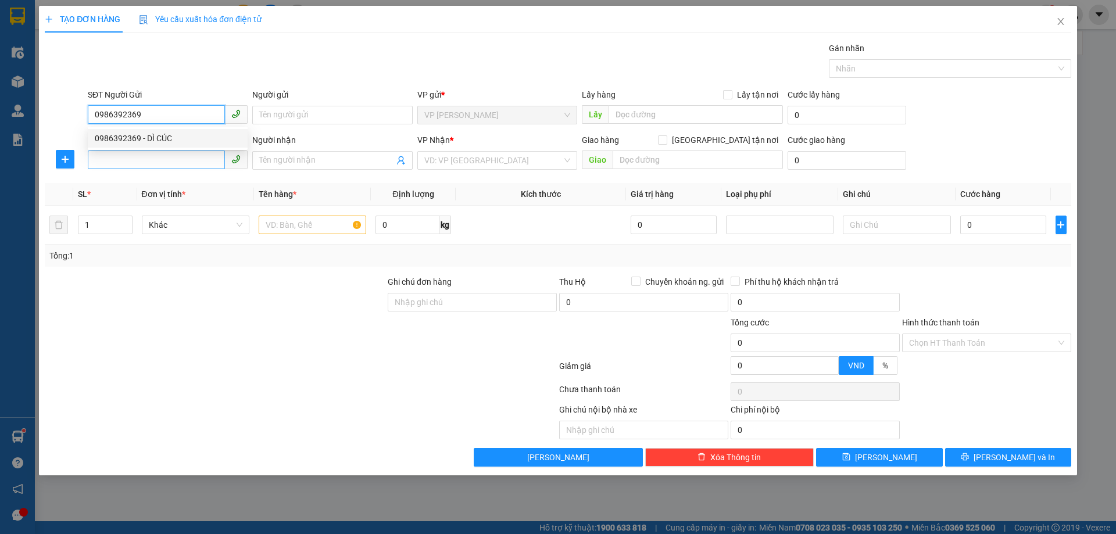
type input "TC"
type input "0986392369"
click at [192, 158] on input "SĐT Người Nhận" at bounding box center [156, 160] width 137 height 19
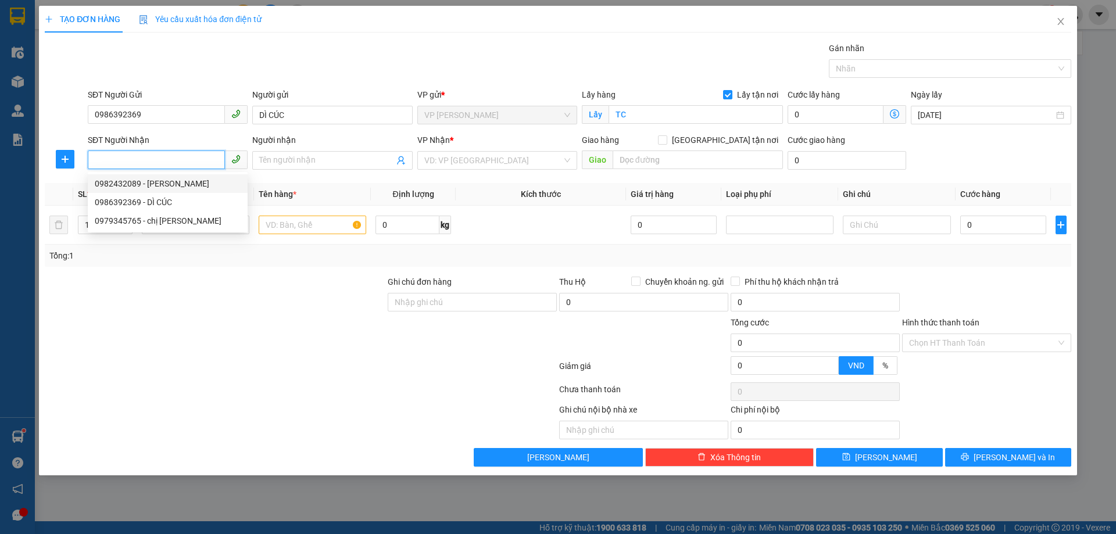
drag, startPoint x: 200, startPoint y: 184, endPoint x: 206, endPoint y: 182, distance: 6.1
click at [202, 183] on div "0982432089 - [PERSON_NAME]" at bounding box center [168, 183] width 146 height 13
type input "0982432089"
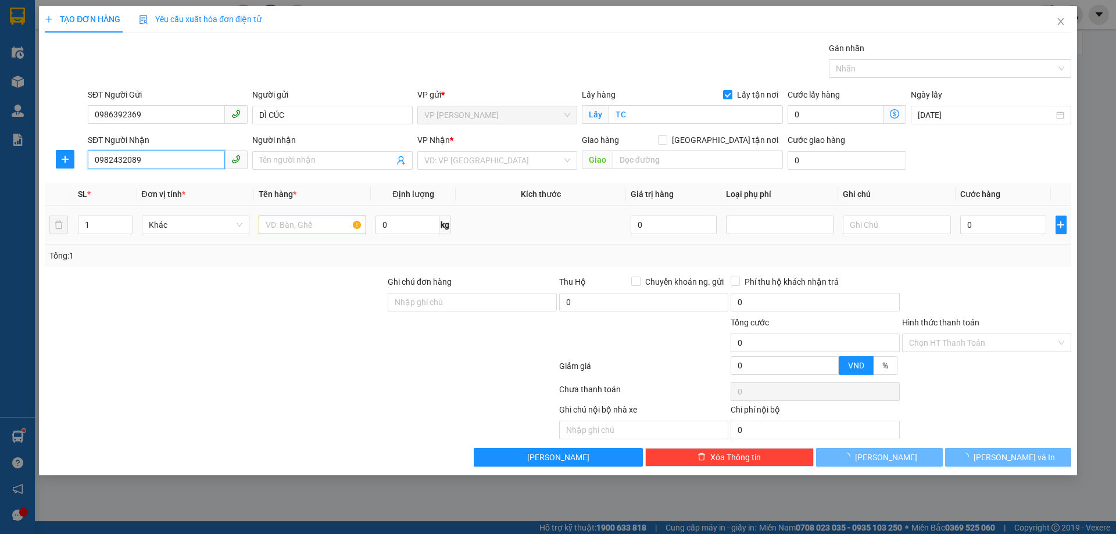
type input "ANH HOÀNG"
checkbox input "true"
type input "MĐ"
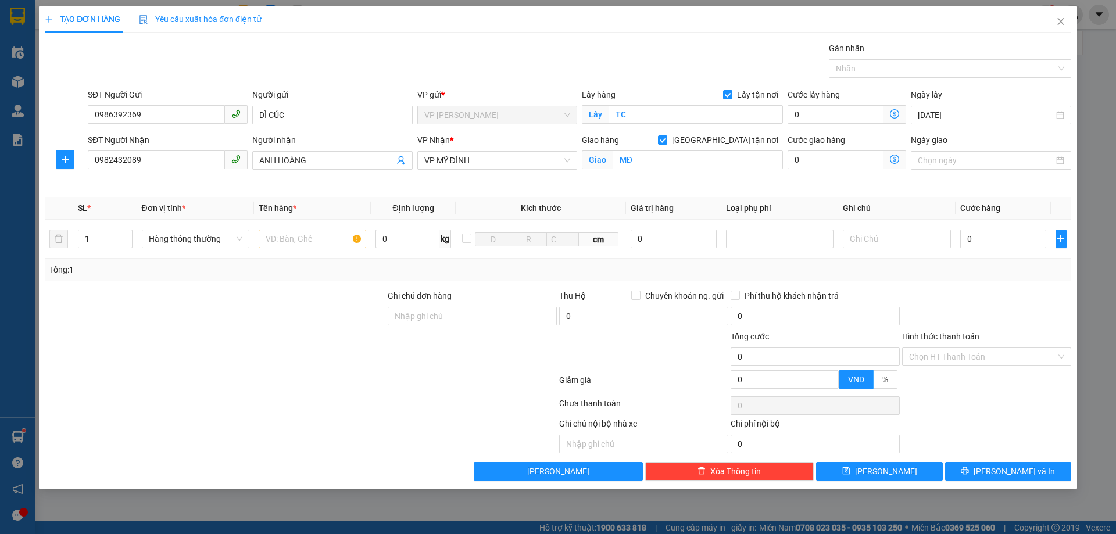
drag, startPoint x: 292, startPoint y: 282, endPoint x: 302, endPoint y: 277, distance: 11.2
click at [293, 281] on div "Transit Pickup Surcharge Ids Transit Deliver Surcharge Ids Transit Deliver Surc…" at bounding box center [558, 261] width 1027 height 439
click at [332, 235] on input "text" at bounding box center [313, 239] width 108 height 19
type input "thuốc"
click at [993, 244] on input "0" at bounding box center [1003, 239] width 87 height 19
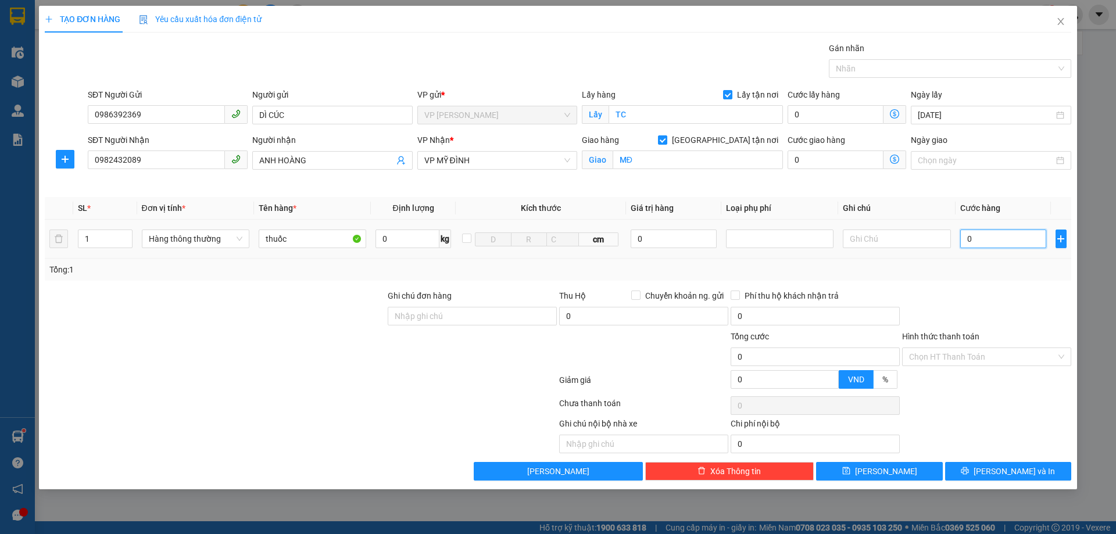
type input "3"
type input "30"
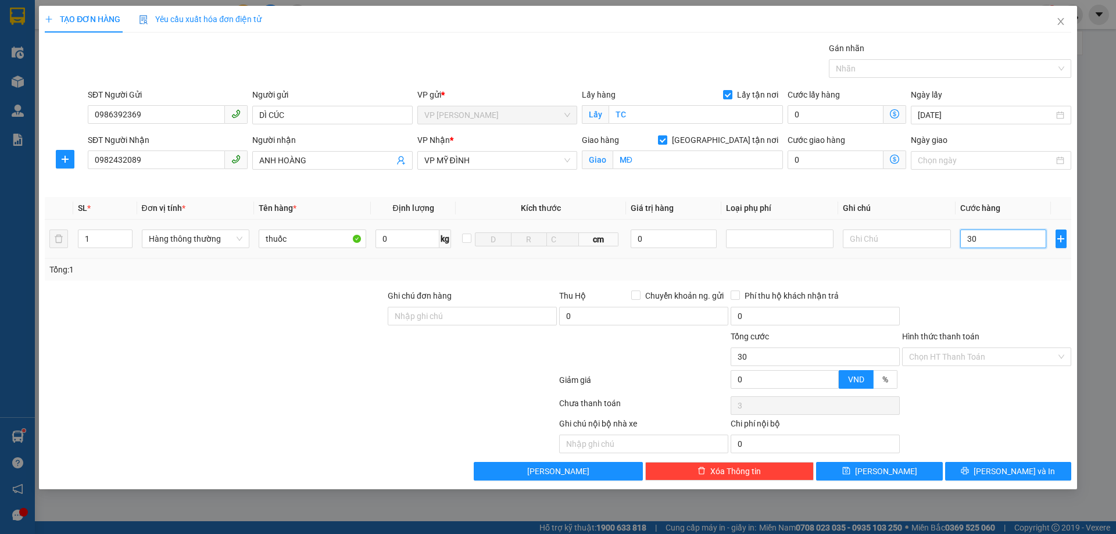
type input "30"
type input "300"
type input "3.000"
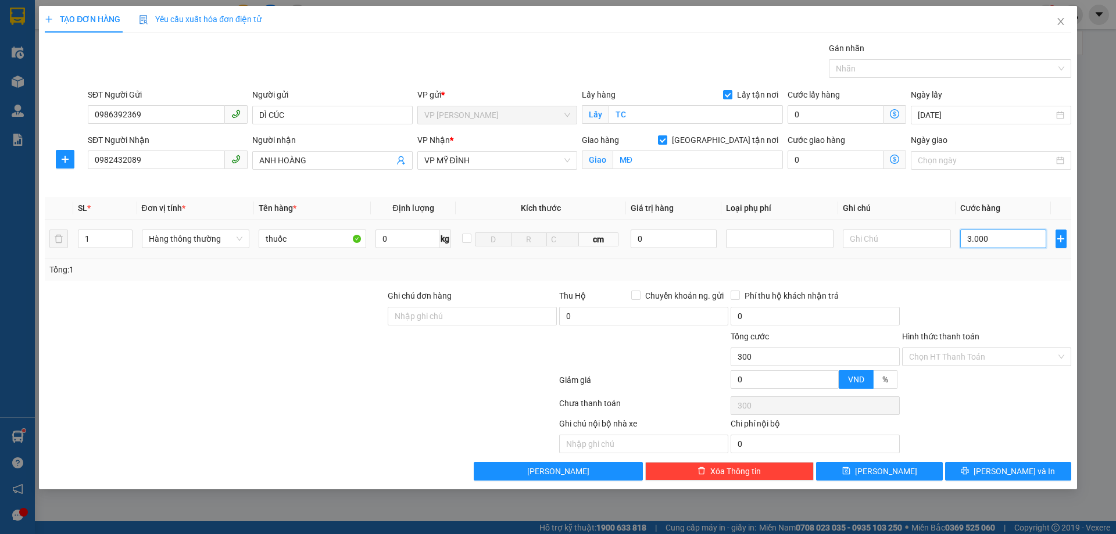
type input "3.000"
type input "30.000"
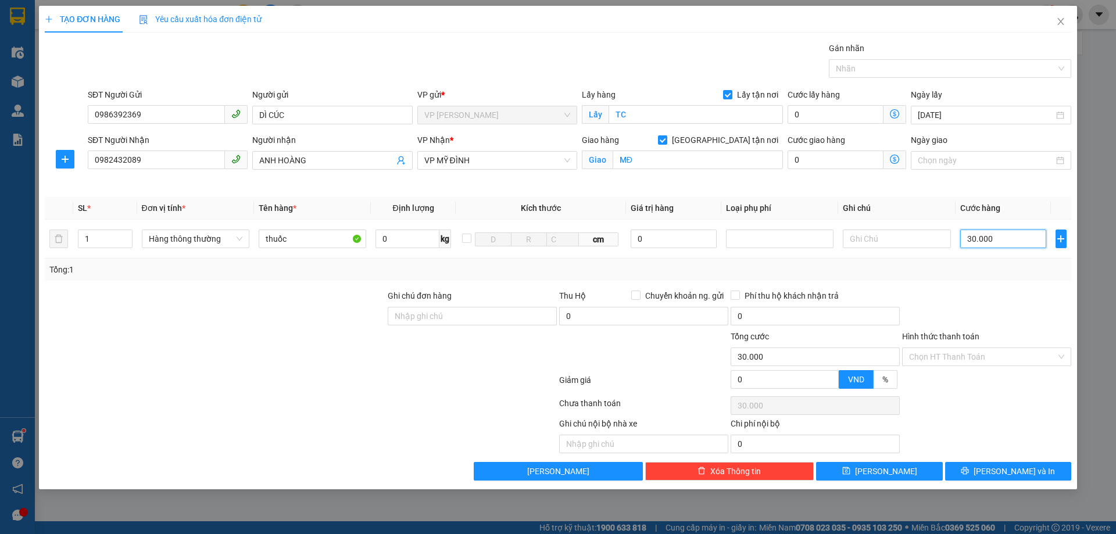
type input "30.000"
click at [997, 306] on div at bounding box center [986, 310] width 171 height 41
click at [988, 364] on input "Hình thức thanh toán" at bounding box center [982, 356] width 147 height 17
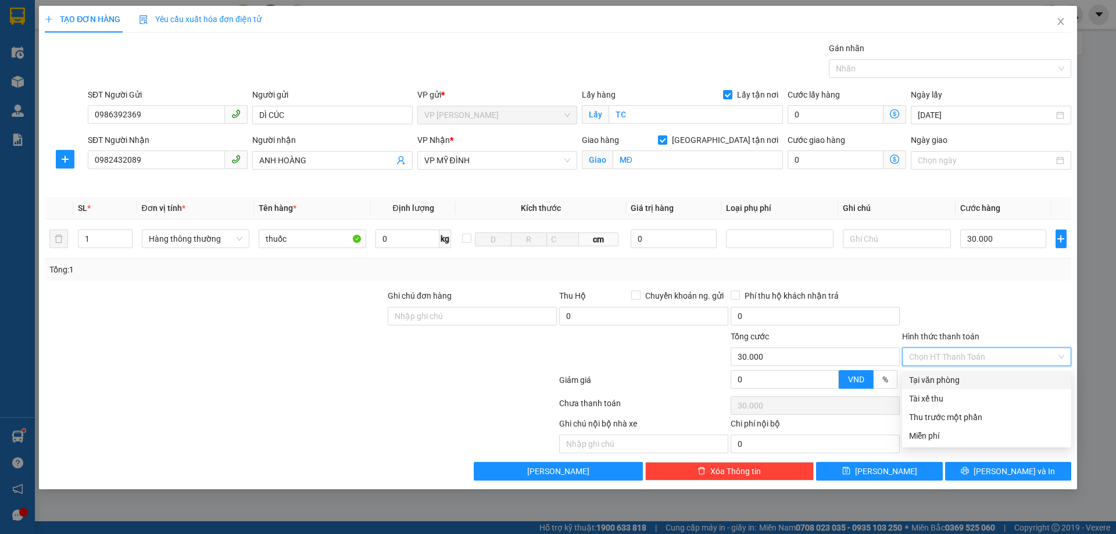
click at [989, 385] on div "Tại văn phòng" at bounding box center [986, 380] width 155 height 13
type input "0"
click at [1002, 314] on div at bounding box center [986, 310] width 171 height 41
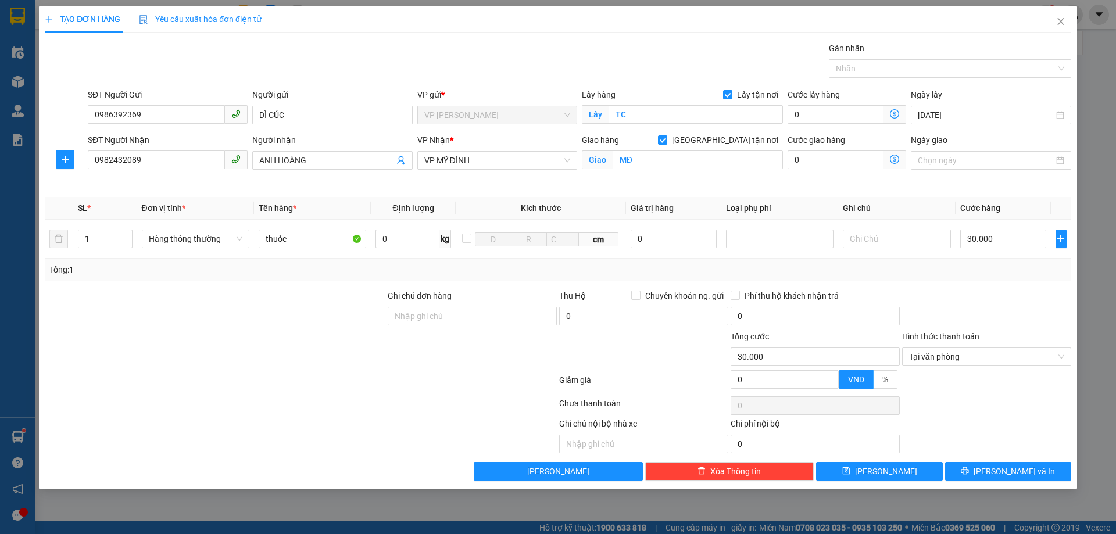
click at [1002, 396] on div at bounding box center [986, 405] width 171 height 23
click at [1009, 471] on span "[PERSON_NAME] và In" at bounding box center [1014, 471] width 81 height 13
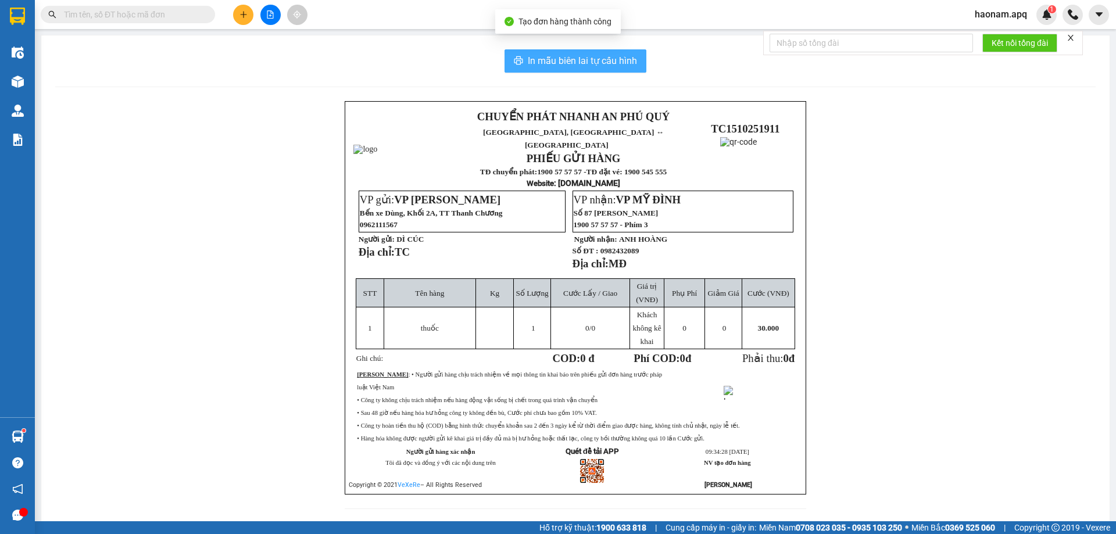
drag, startPoint x: 611, startPoint y: 70, endPoint x: 604, endPoint y: 75, distance: 8.7
click at [611, 69] on button "In mẫu biên lai tự cấu hình" at bounding box center [576, 60] width 142 height 23
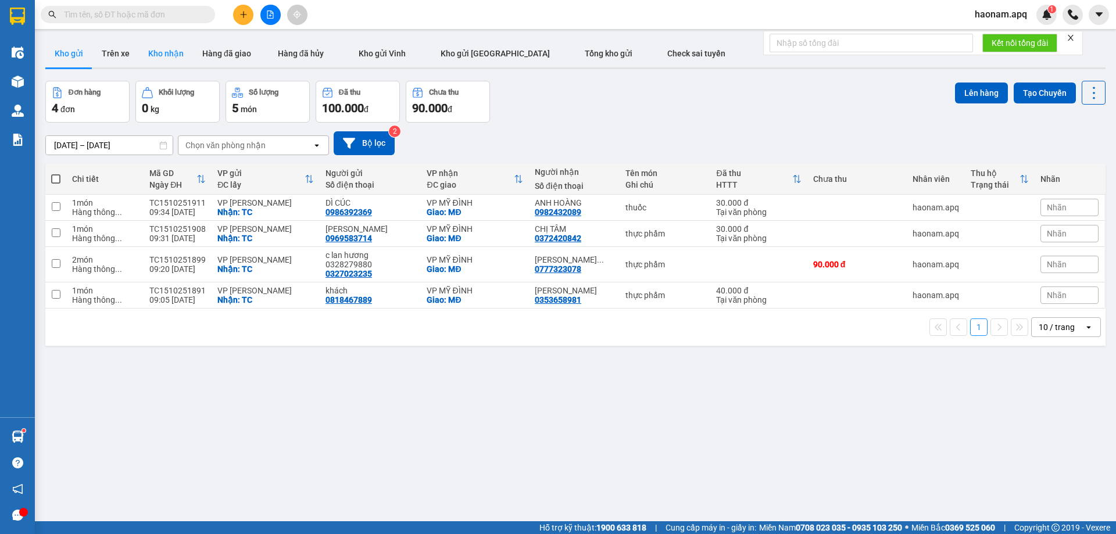
click at [154, 44] on button "Kho nhận" at bounding box center [166, 54] width 54 height 28
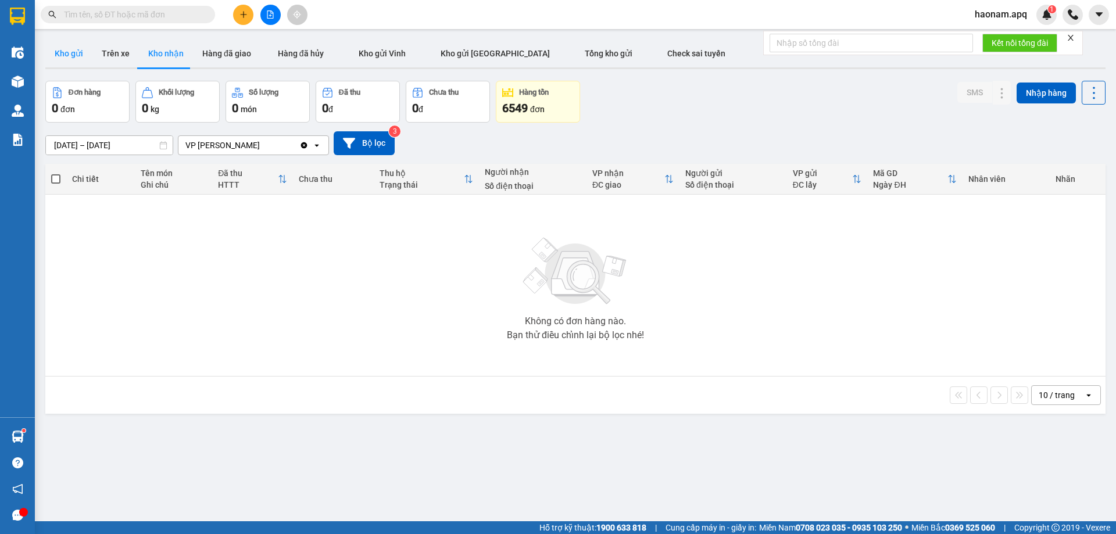
click at [75, 56] on button "Kho gửi" at bounding box center [68, 54] width 47 height 28
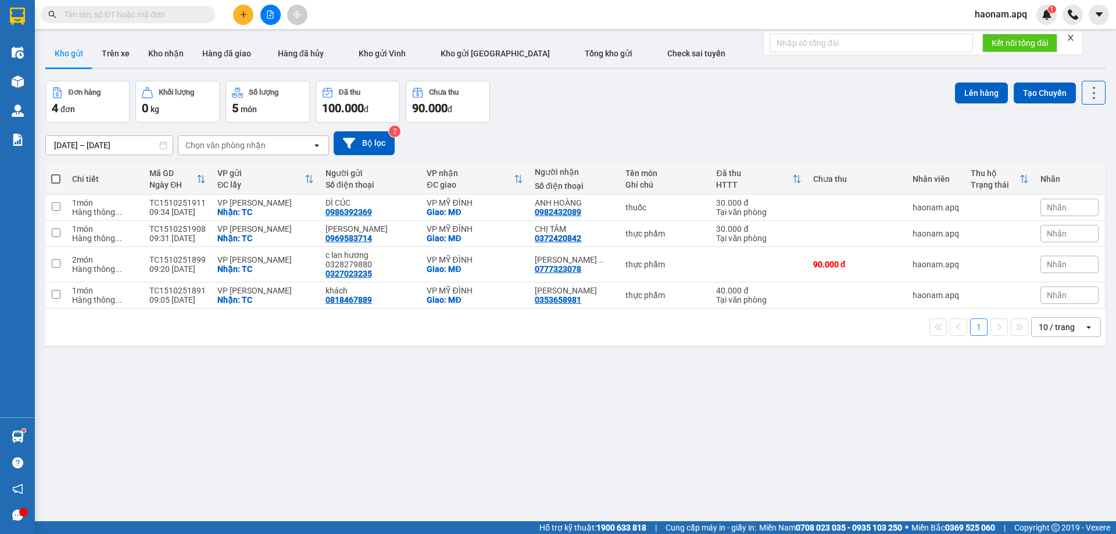
click at [61, 178] on th at bounding box center [55, 179] width 21 height 31
click at [53, 178] on span at bounding box center [55, 178] width 9 height 9
click at [56, 173] on input "checkbox" at bounding box center [56, 173] width 0 height 0
checkbox input "true"
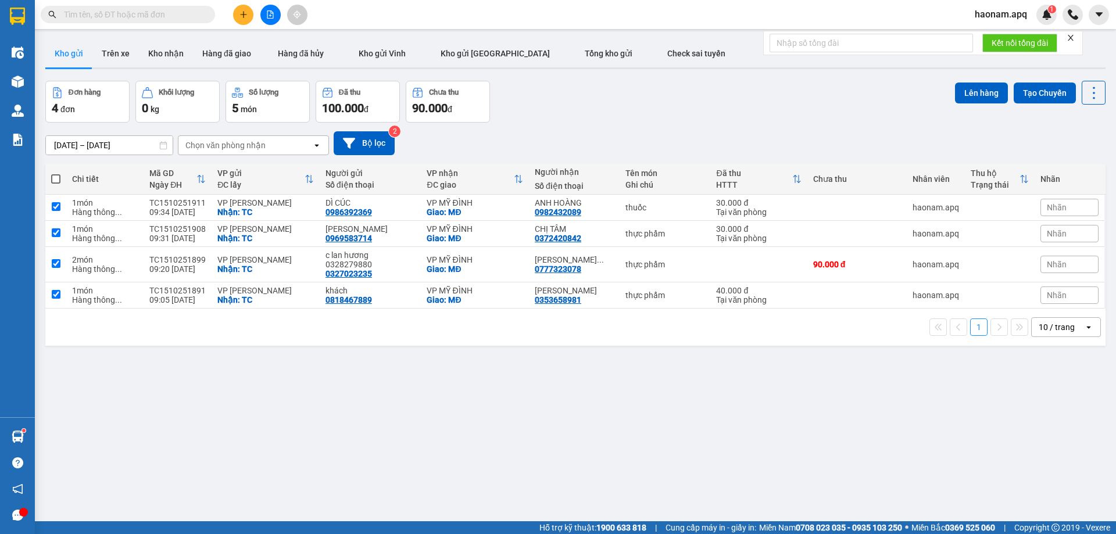
checkbox input "true"
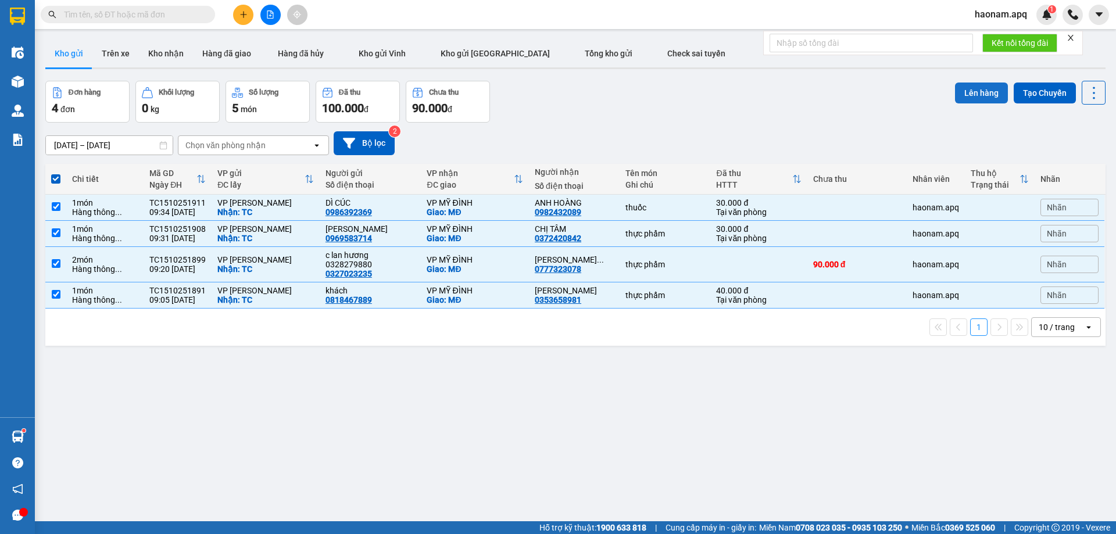
click at [967, 89] on button "Lên hàng" at bounding box center [981, 93] width 53 height 21
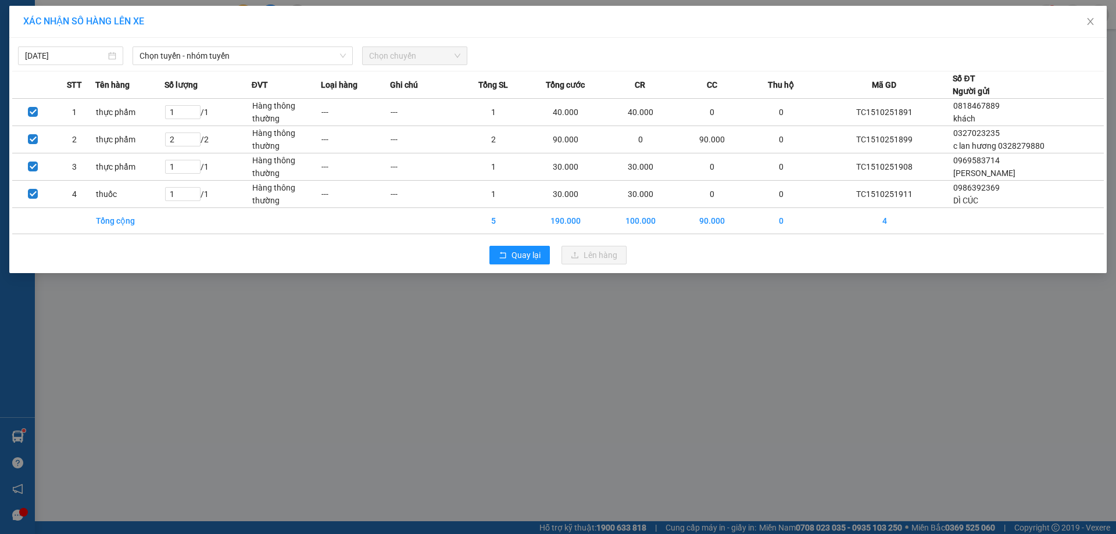
click at [270, 65] on div "[DATE] Chọn tuyến - nhóm tuyến Chọn chuyến STT Tên hàng Số lượng ĐVT Loại hàng …" at bounding box center [558, 155] width 1098 height 235
click at [271, 62] on span "Chọn tuyến - nhóm tuyến" at bounding box center [243, 55] width 206 height 17
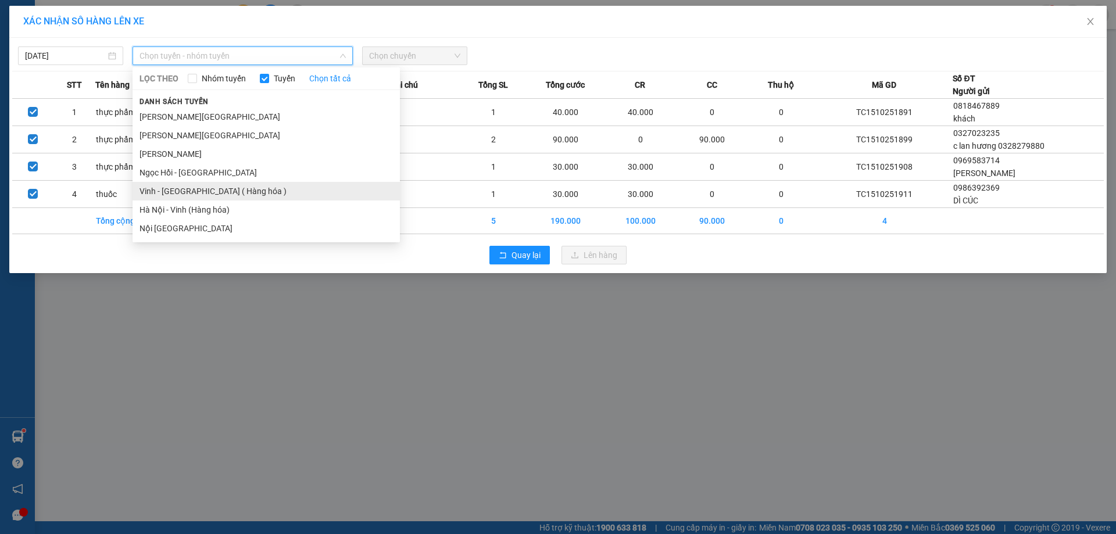
click at [252, 190] on li "Vinh - [GEOGRAPHIC_DATA] ( Hàng hóa )" at bounding box center [266, 191] width 267 height 19
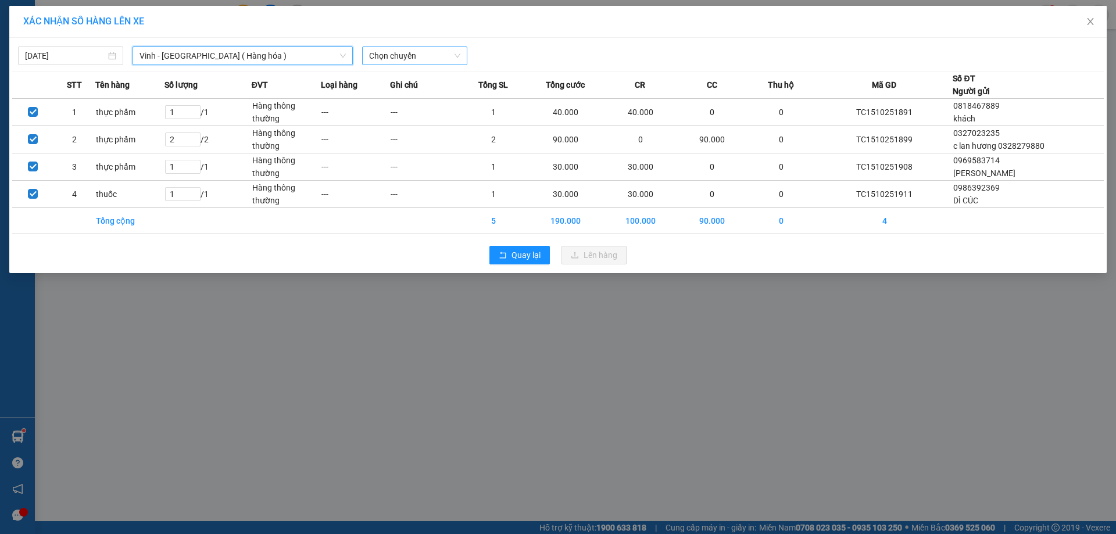
click at [434, 48] on span "Chọn chuyến" at bounding box center [414, 55] width 91 height 17
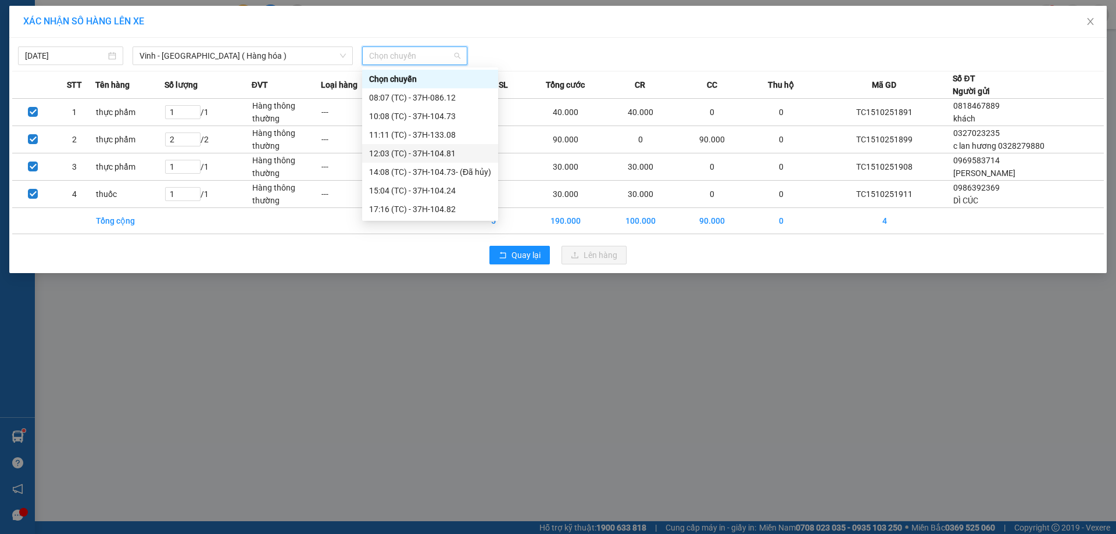
click at [446, 154] on div "12:03 (TC) - 37H-104.81" at bounding box center [430, 153] width 122 height 13
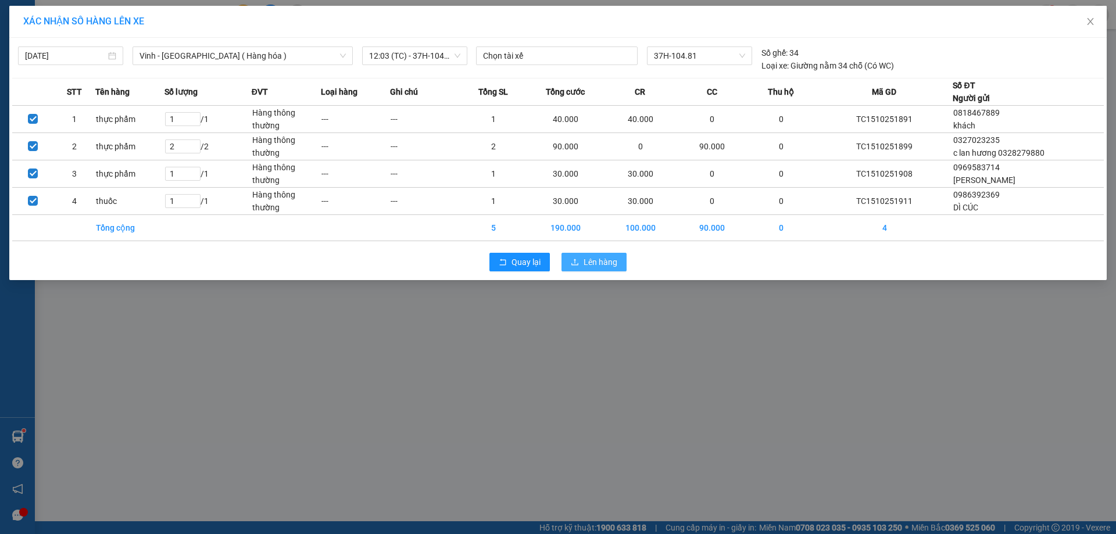
click at [623, 262] on button "Lên hàng" at bounding box center [594, 262] width 65 height 19
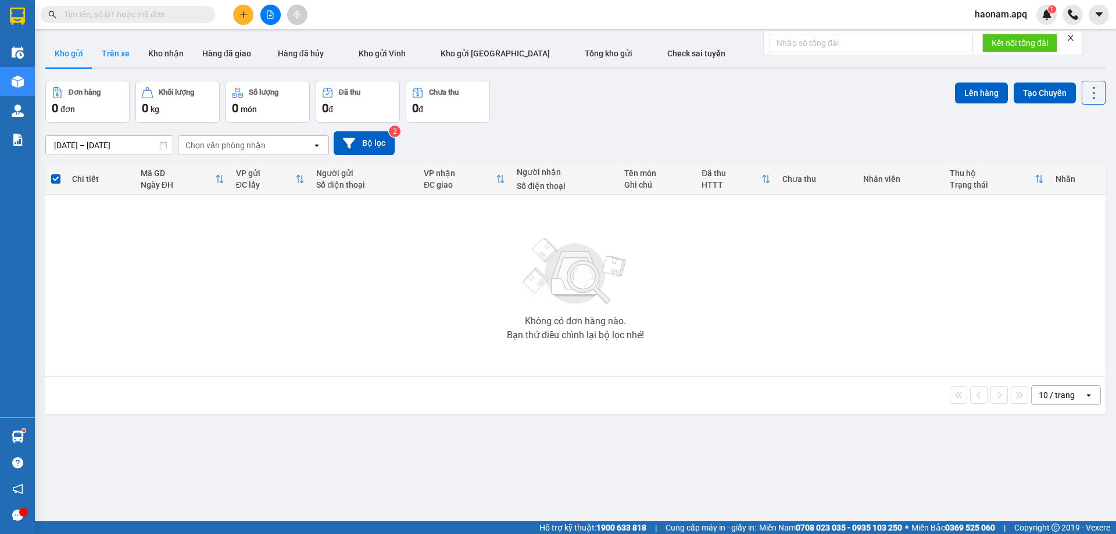
click at [136, 51] on button "Trên xe" at bounding box center [115, 54] width 47 height 28
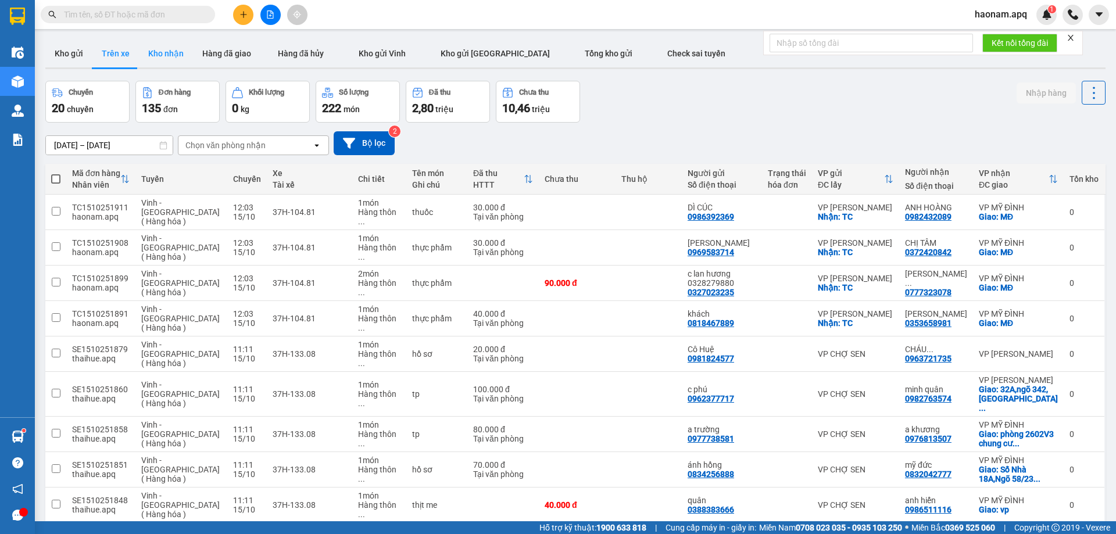
click at [165, 58] on button "Kho nhận" at bounding box center [166, 54] width 54 height 28
type input "[DATE] – [DATE]"
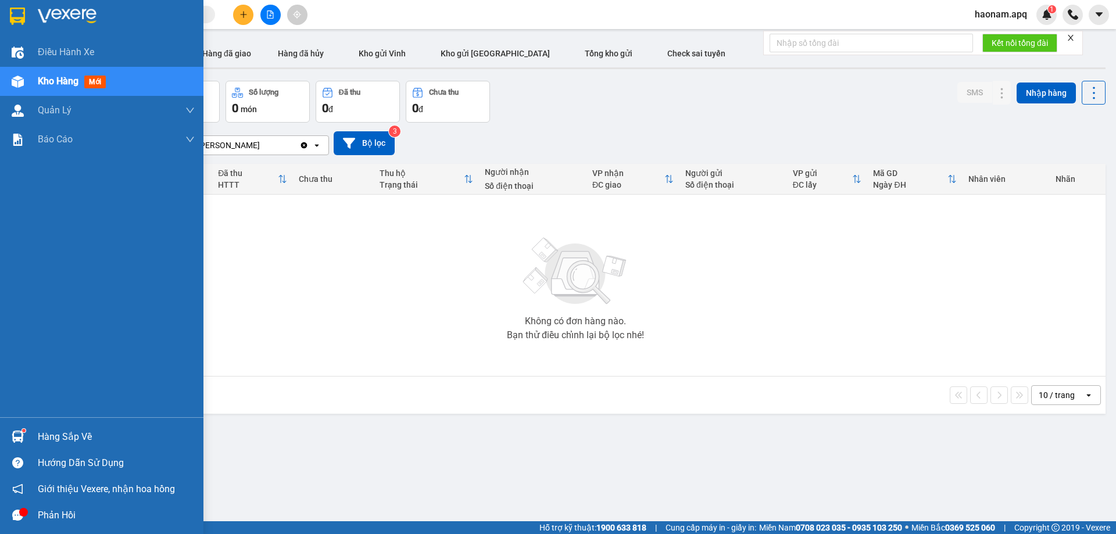
click at [44, 438] on div "Hàng sắp về" at bounding box center [116, 436] width 157 height 17
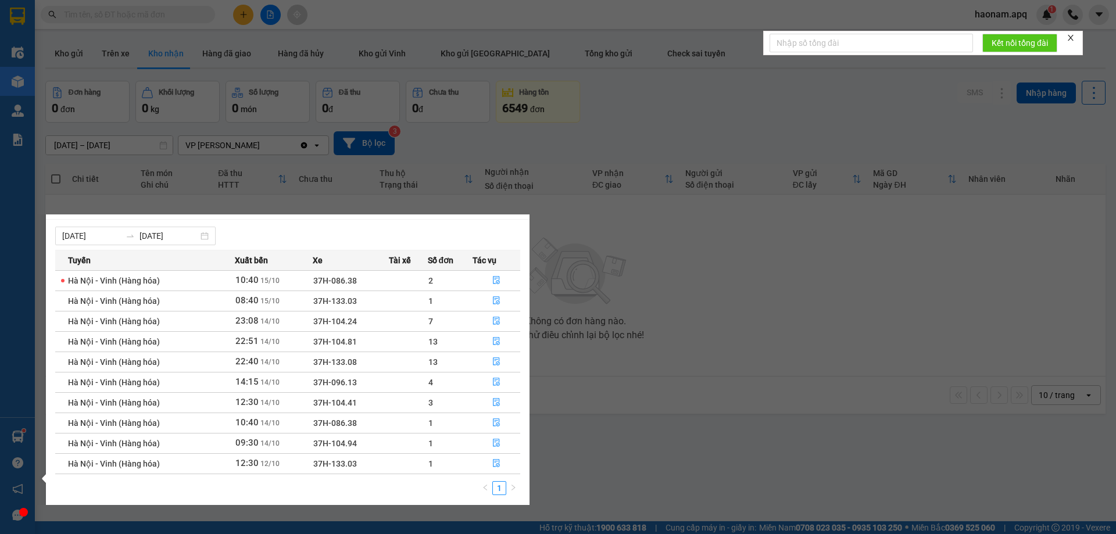
scroll to position [19, 0]
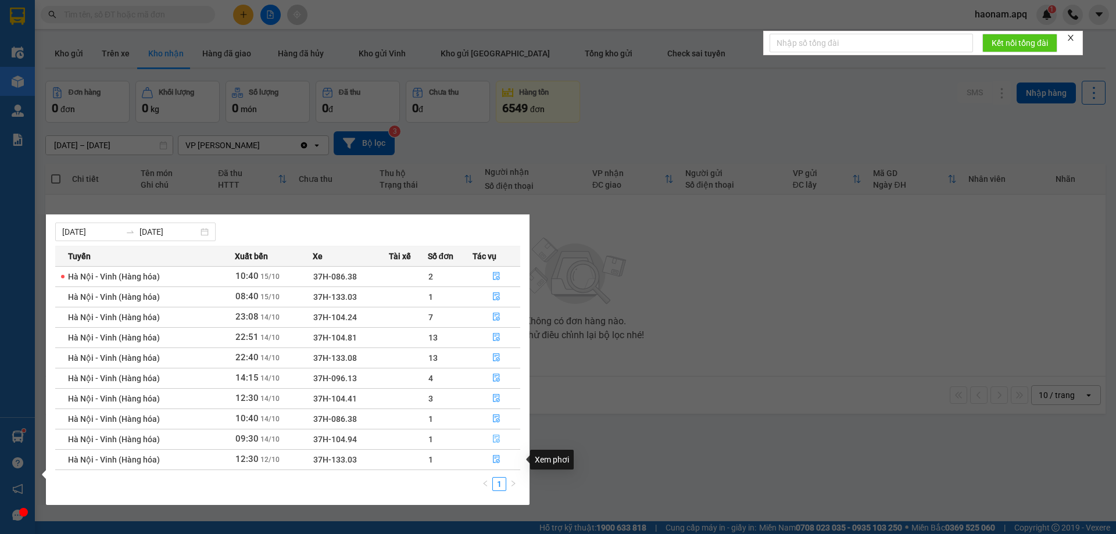
click at [475, 442] on button "button" at bounding box center [496, 439] width 47 height 19
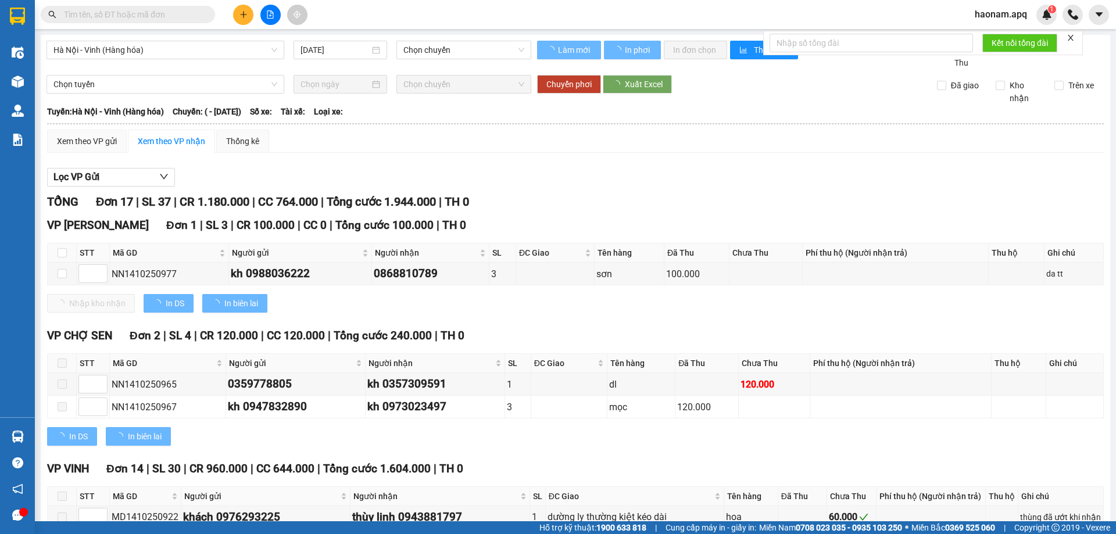
type input "[DATE]"
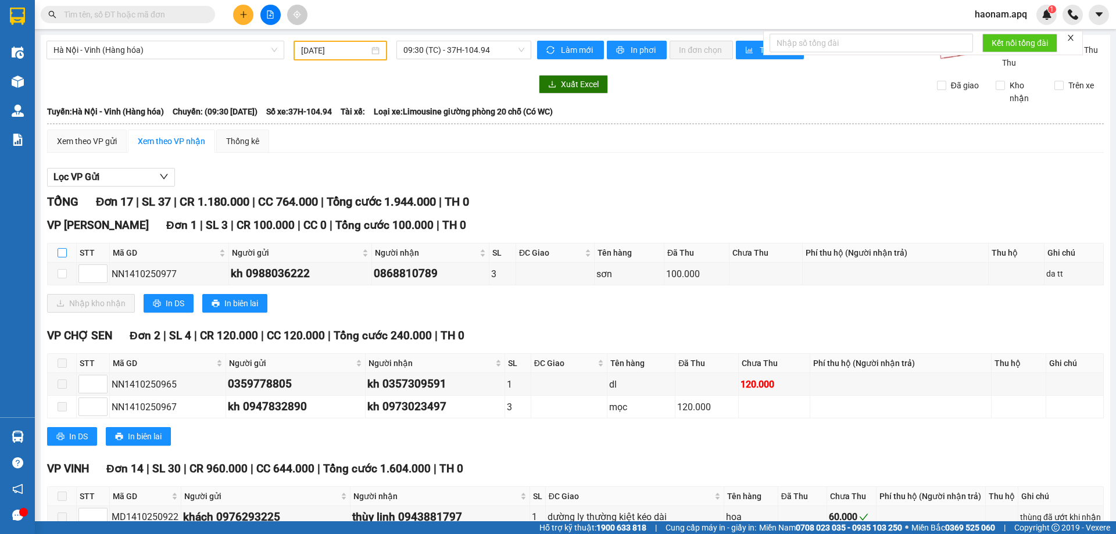
click at [63, 252] on input "checkbox" at bounding box center [62, 252] width 9 height 9
checkbox input "true"
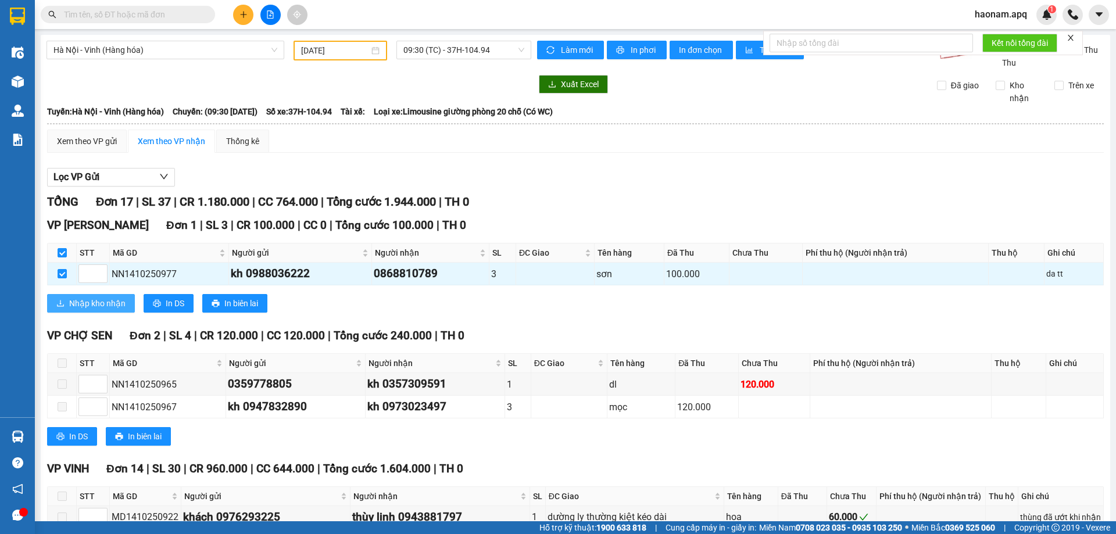
click at [81, 311] on button "Nhập kho nhận" at bounding box center [91, 303] width 88 height 19
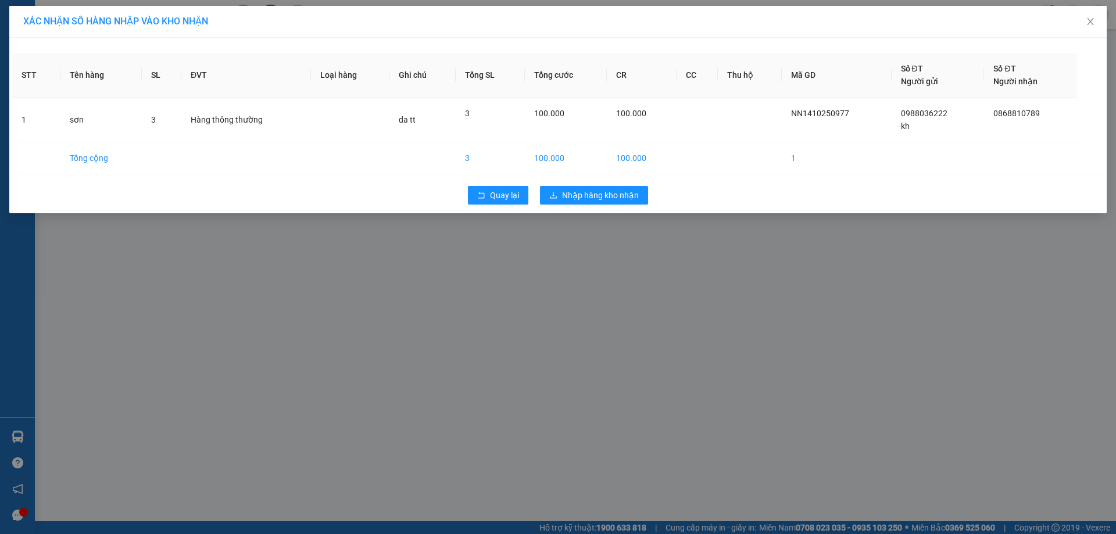
click at [633, 184] on div "Quay lại Nhập hàng kho nhận" at bounding box center [558, 195] width 1092 height 30
drag, startPoint x: 631, startPoint y: 194, endPoint x: 593, endPoint y: 225, distance: 49.2
click at [631, 195] on span "Nhập hàng kho nhận" at bounding box center [600, 195] width 77 height 13
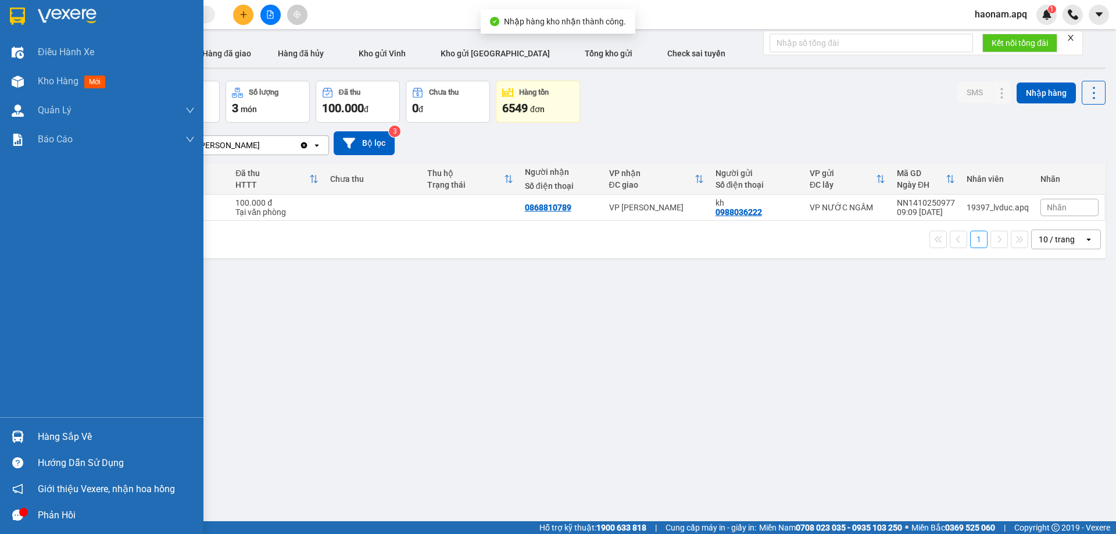
drag, startPoint x: 83, startPoint y: 437, endPoint x: 91, endPoint y: 440, distance: 8.3
click at [84, 437] on div "Hàng sắp về" at bounding box center [116, 436] width 157 height 17
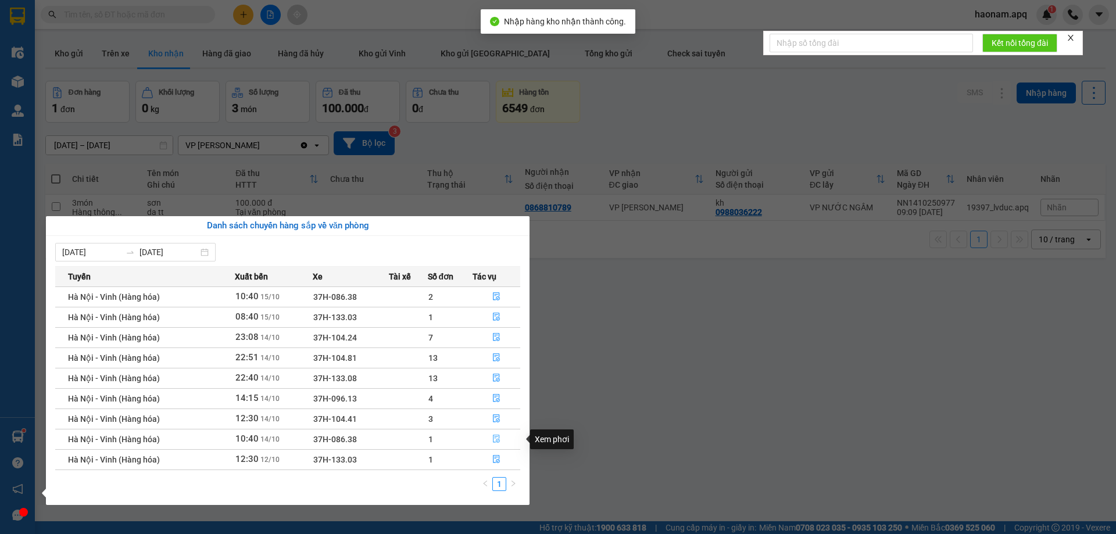
click at [477, 441] on button "button" at bounding box center [496, 439] width 47 height 19
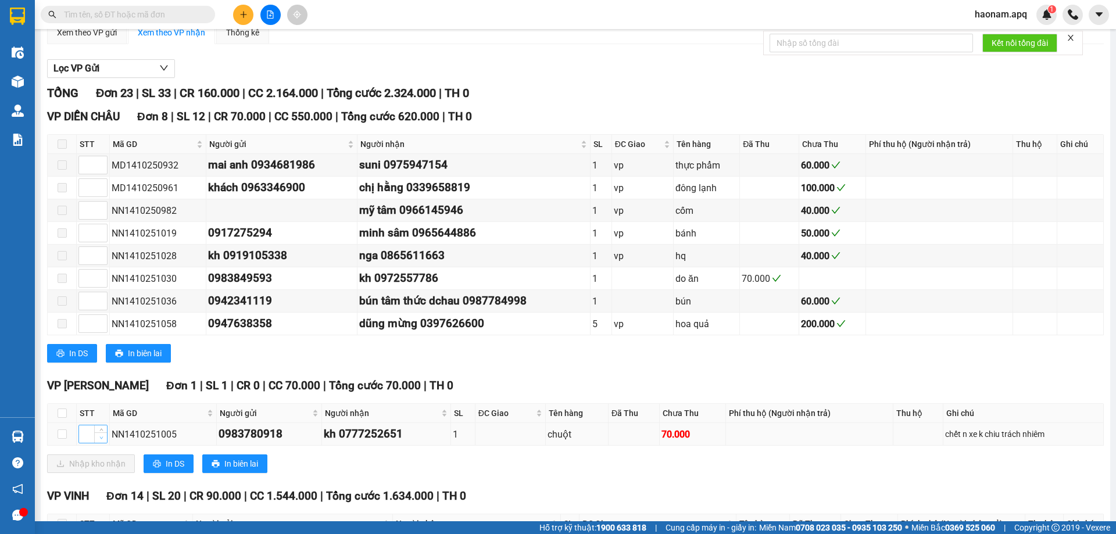
scroll to position [233, 0]
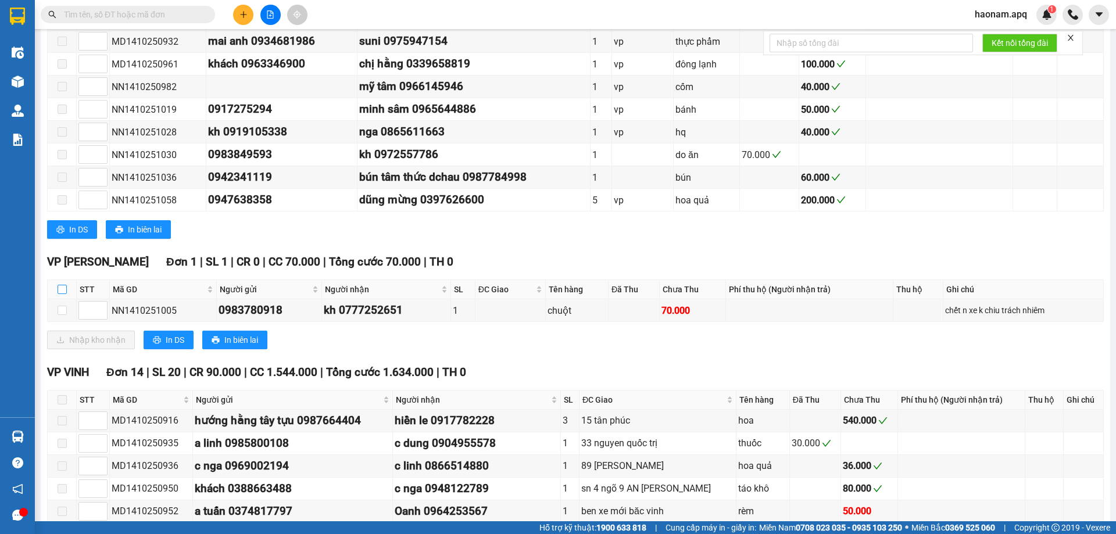
click at [66, 288] on input "checkbox" at bounding box center [62, 289] width 9 height 9
checkbox input "true"
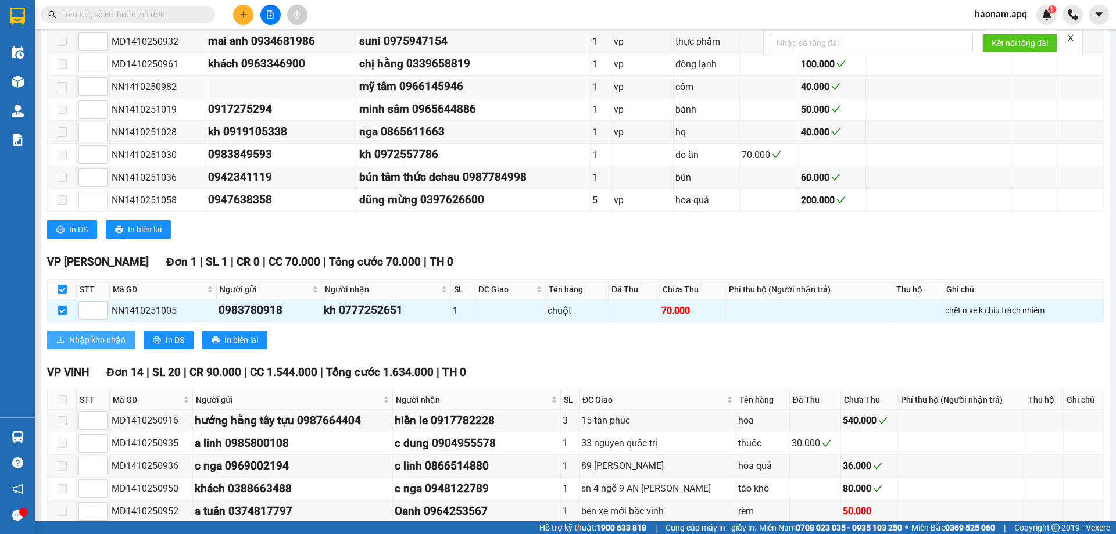
click at [93, 340] on span "Nhập kho nhận" at bounding box center [97, 340] width 56 height 13
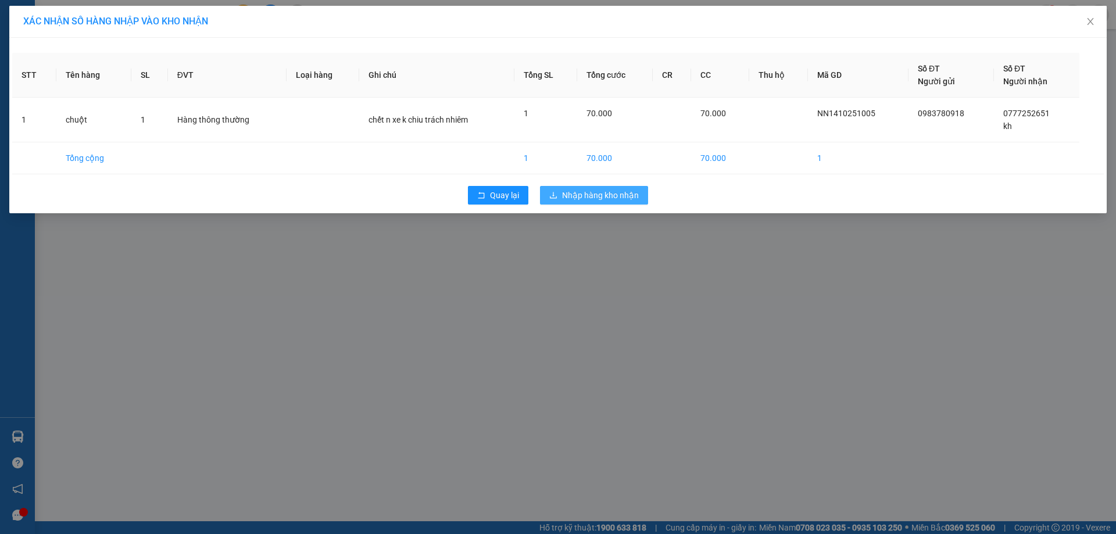
click at [628, 196] on span "Nhập hàng kho nhận" at bounding box center [600, 195] width 77 height 13
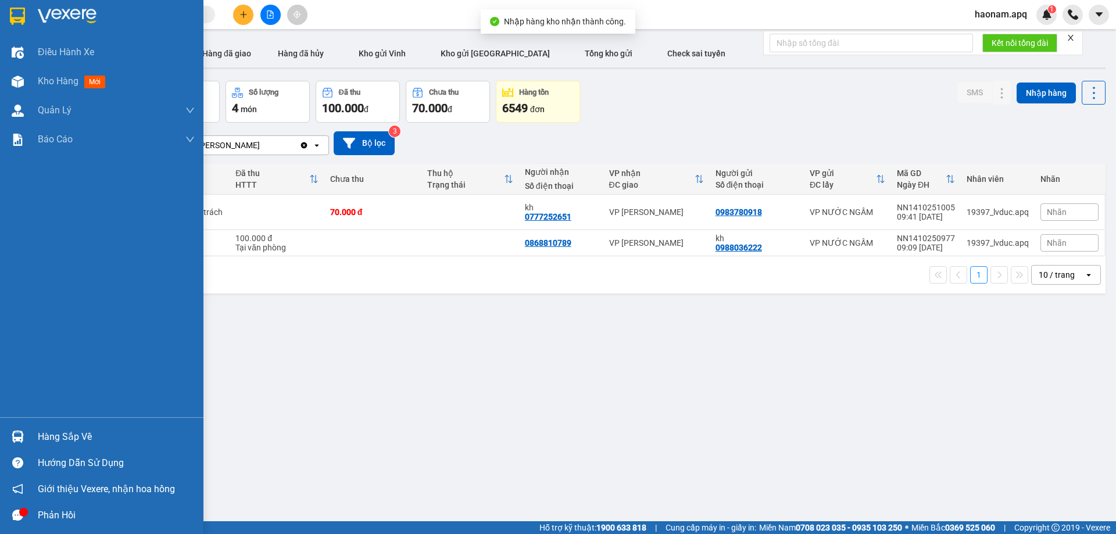
click at [80, 440] on div "Hàng sắp về" at bounding box center [116, 436] width 157 height 17
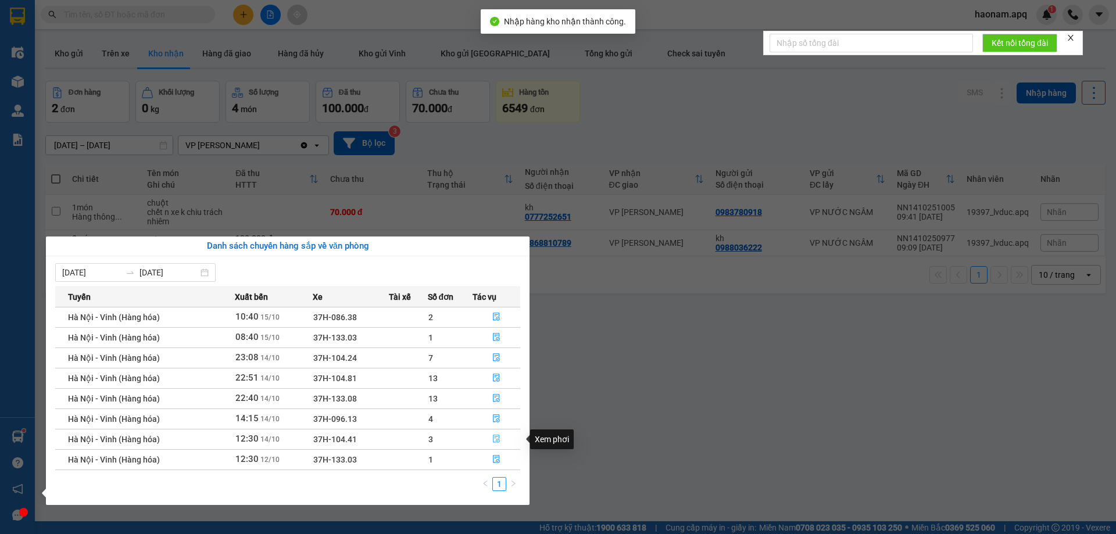
click at [483, 441] on button "button" at bounding box center [496, 439] width 47 height 19
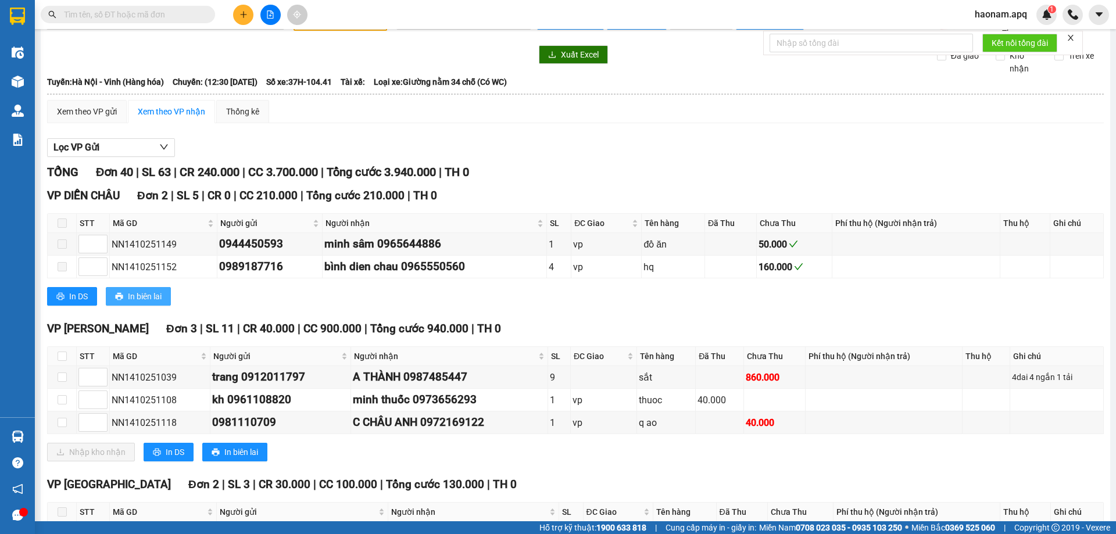
scroll to position [58, 0]
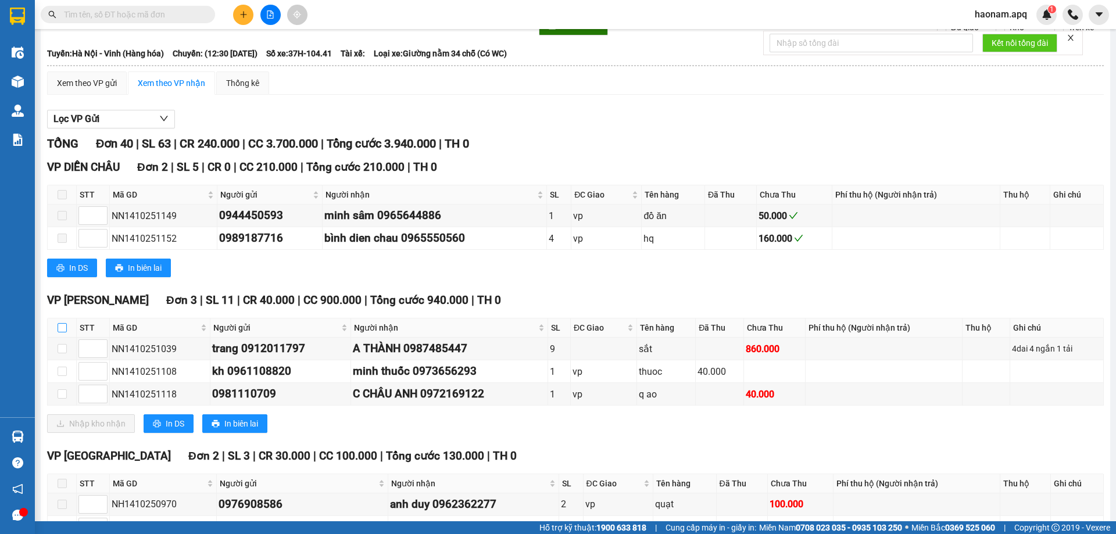
click at [61, 329] on input "checkbox" at bounding box center [62, 327] width 9 height 9
checkbox input "true"
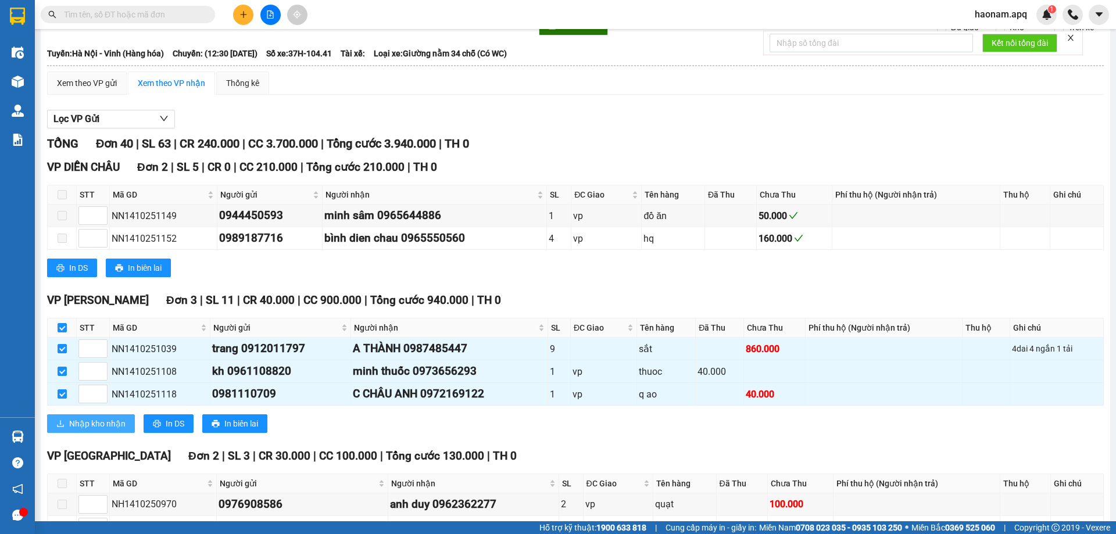
click at [86, 419] on span "Nhập kho nhận" at bounding box center [97, 423] width 56 height 13
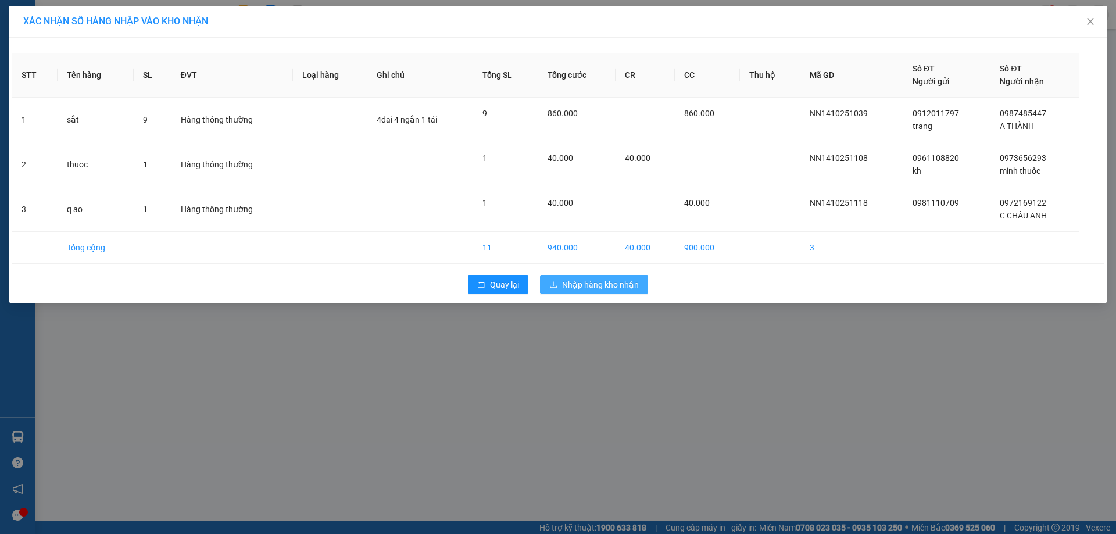
click at [631, 283] on span "Nhập hàng kho nhận" at bounding box center [600, 284] width 77 height 13
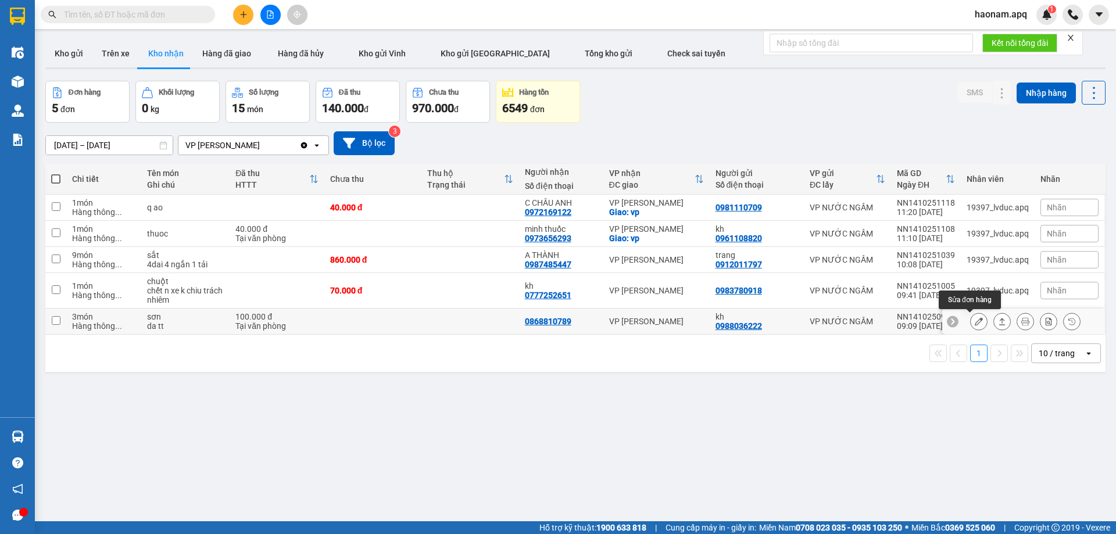
click at [975, 325] on icon at bounding box center [979, 321] width 8 height 8
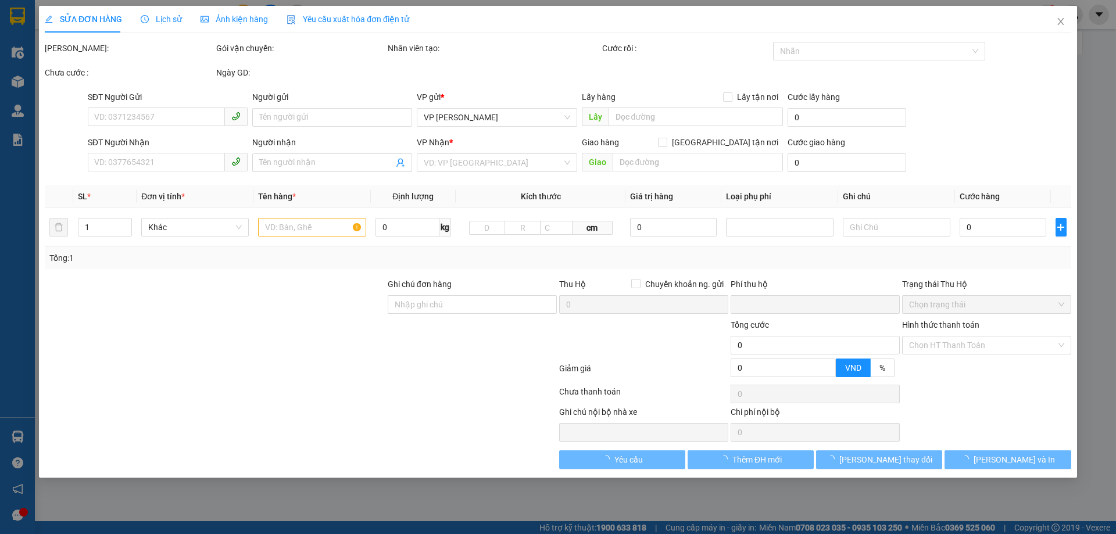
type input "0988036222"
type input "kh"
type input "0868810789"
type input "0"
type input "100.000"
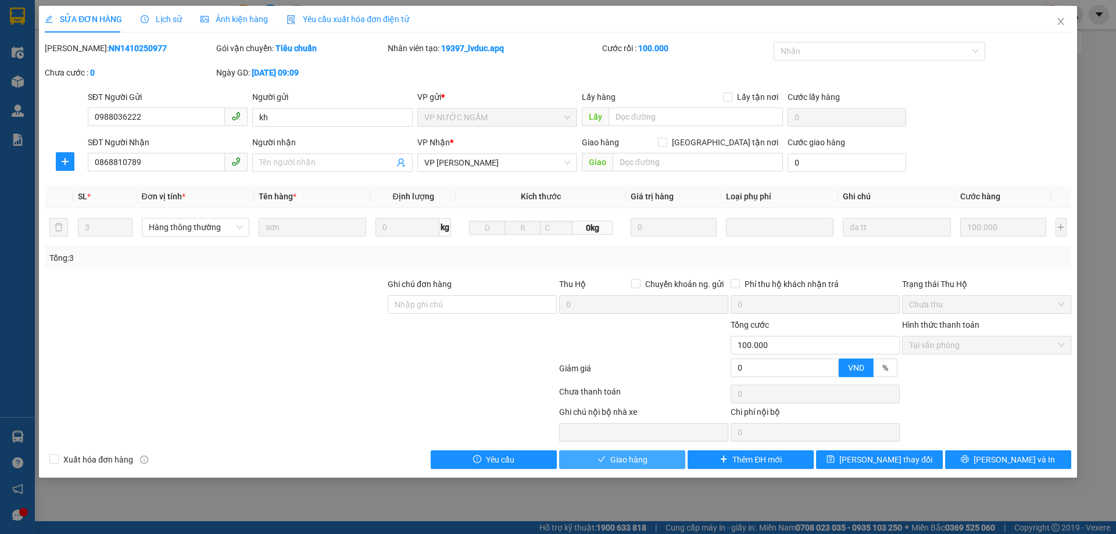
drag, startPoint x: 626, startPoint y: 462, endPoint x: 705, endPoint y: 364, distance: 125.7
click at [626, 461] on span "Giao hàng" at bounding box center [628, 459] width 37 height 13
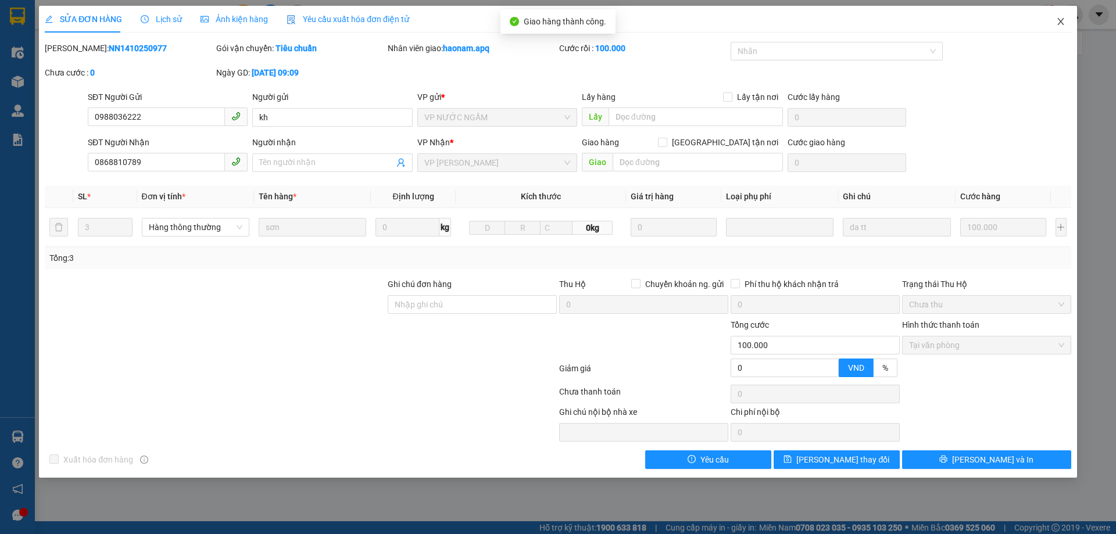
click at [1066, 23] on span "Close" at bounding box center [1061, 22] width 33 height 33
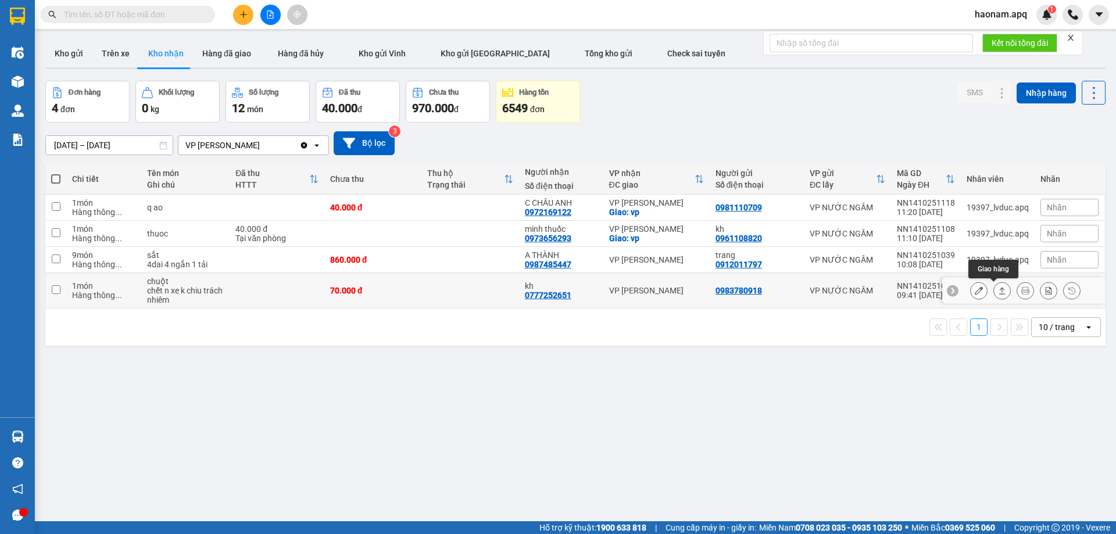
click at [975, 294] on icon at bounding box center [979, 291] width 8 height 8
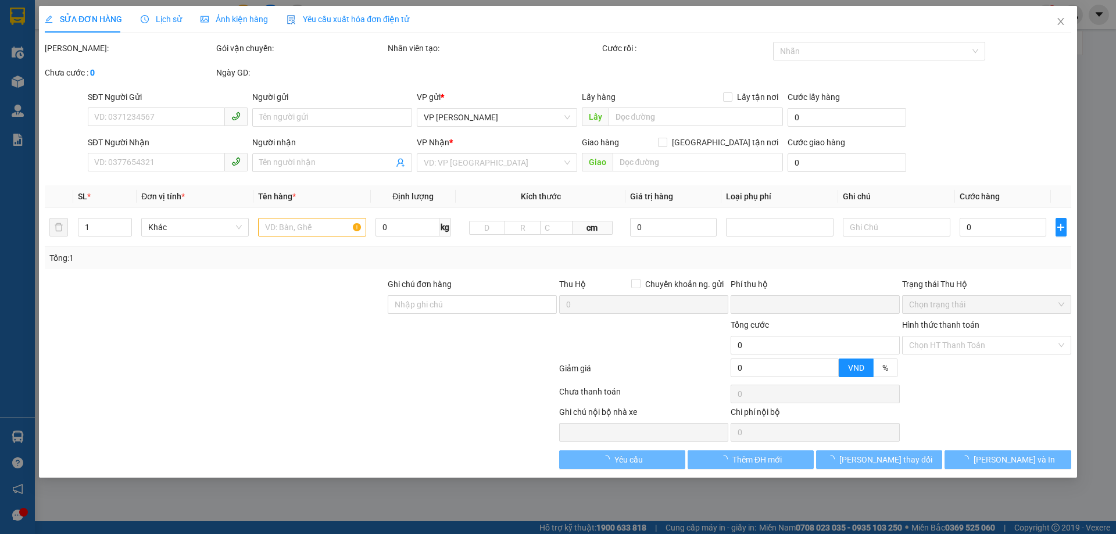
type input "0983780918"
type input "0777252651"
type input "kh"
type input "0"
type input "70.000"
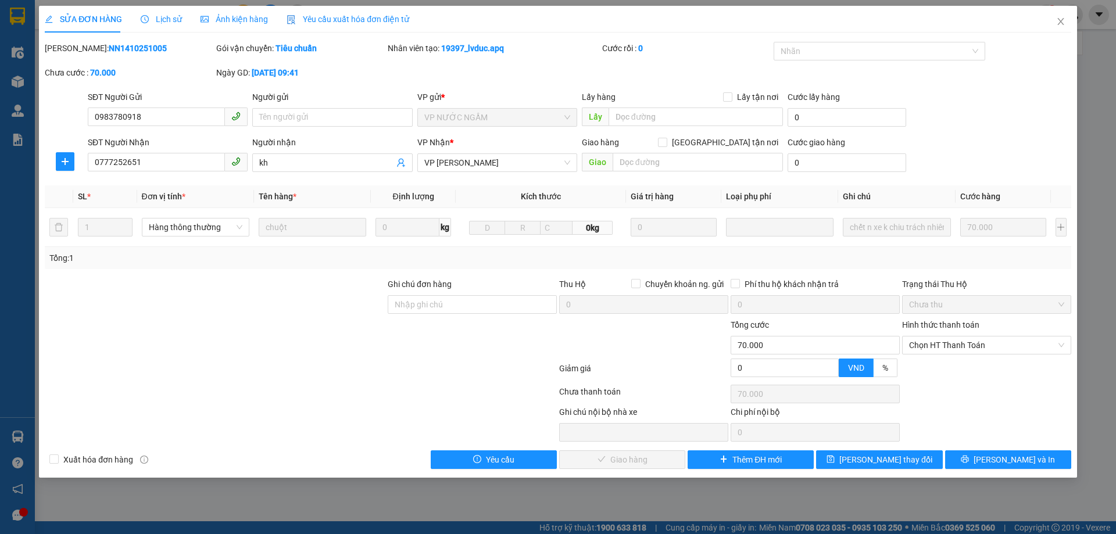
click at [965, 355] on div "Hình thức thanh toán Chọn HT Thanh Toán" at bounding box center [986, 339] width 169 height 41
click at [972, 352] on span "Chọn HT Thanh Toán" at bounding box center [986, 345] width 155 height 17
drag, startPoint x: 955, startPoint y: 364, endPoint x: 900, endPoint y: 386, distance: 58.2
click at [954, 365] on div "Tại văn phòng" at bounding box center [986, 368] width 155 height 13
type input "0"
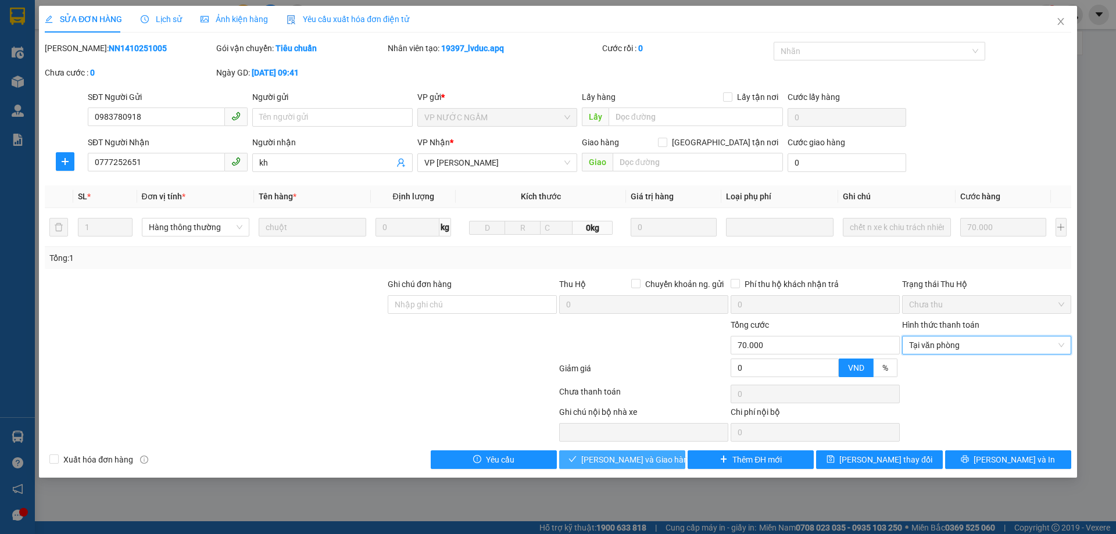
click at [616, 458] on span "[PERSON_NAME] và Giao hàng" at bounding box center [637, 459] width 112 height 13
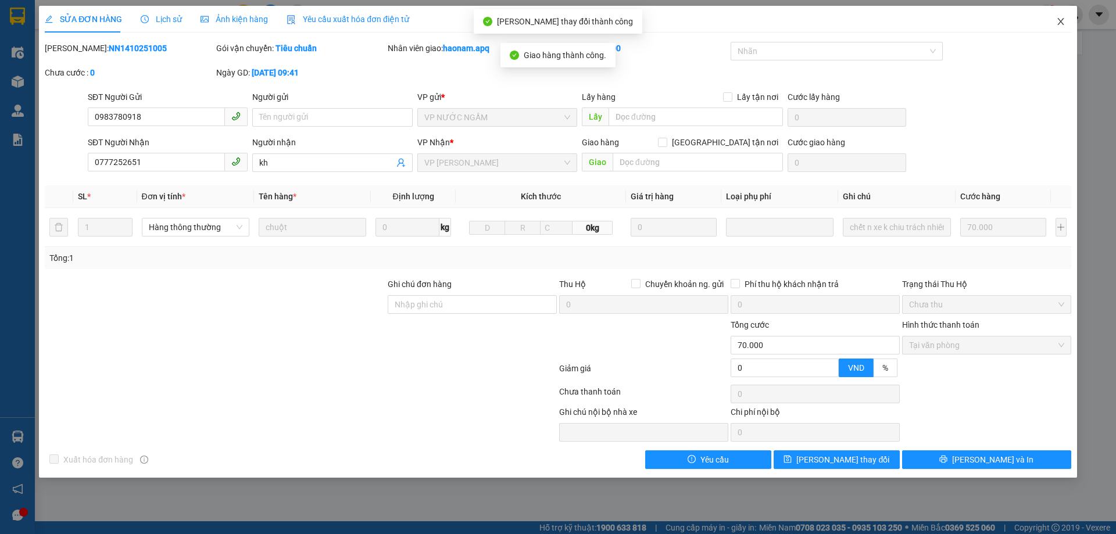
click at [1060, 22] on icon "close" at bounding box center [1060, 21] width 6 height 7
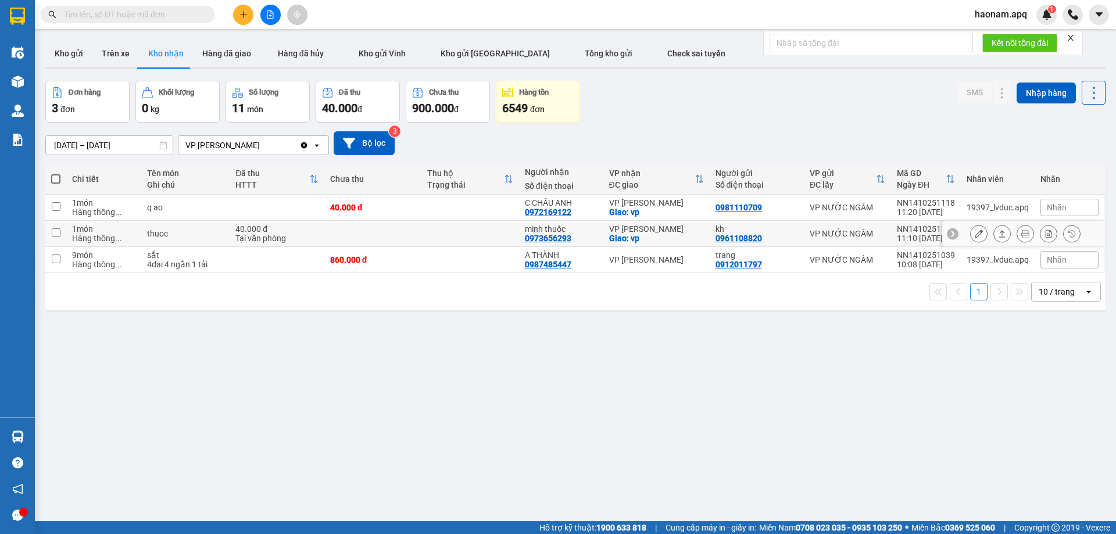
click at [975, 231] on icon at bounding box center [979, 234] width 8 height 8
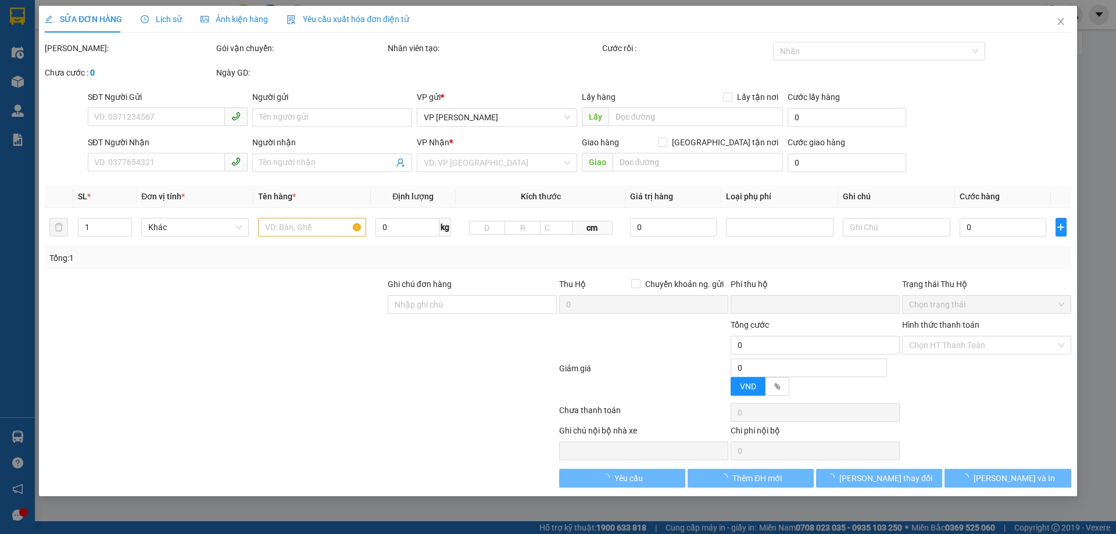
type input "0961108820"
type input "kh"
type input "0973656293"
type input "minh thuốc"
checkbox input "true"
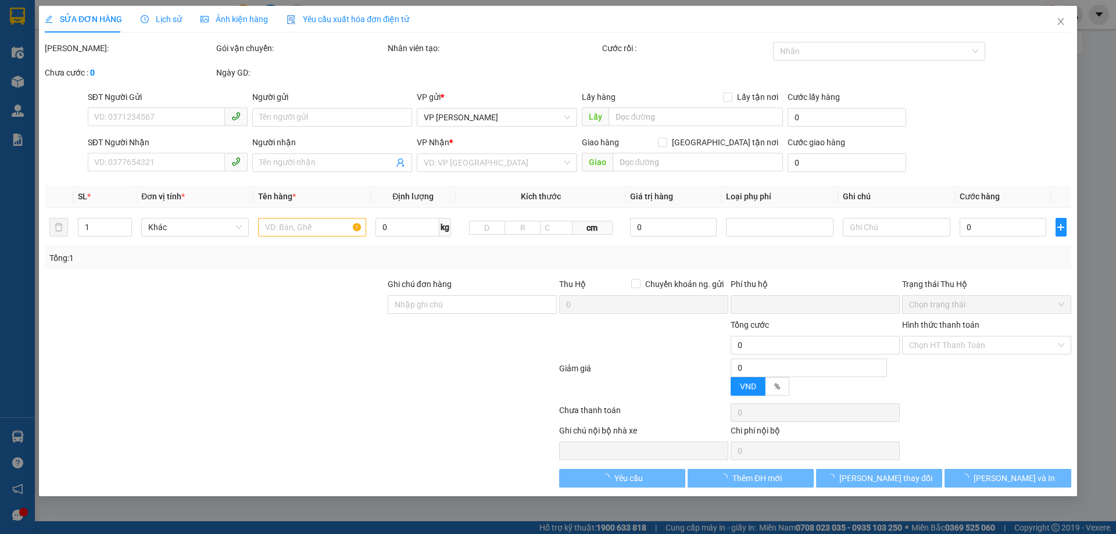
type input "vp"
type input "0"
type input "40.000"
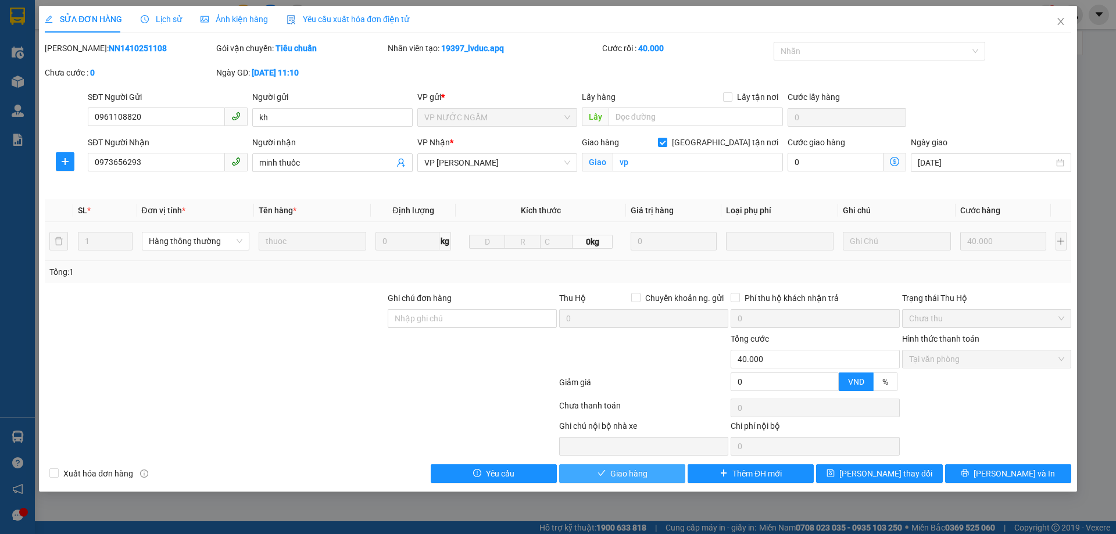
click at [604, 481] on button "Giao hàng" at bounding box center [622, 473] width 126 height 19
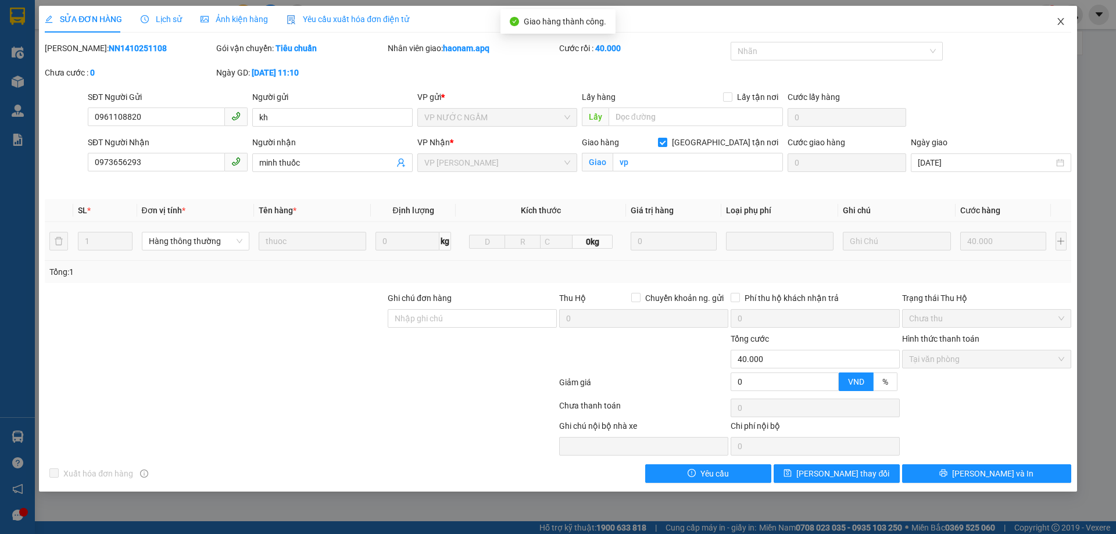
click at [1061, 24] on span "Close" at bounding box center [1061, 22] width 33 height 33
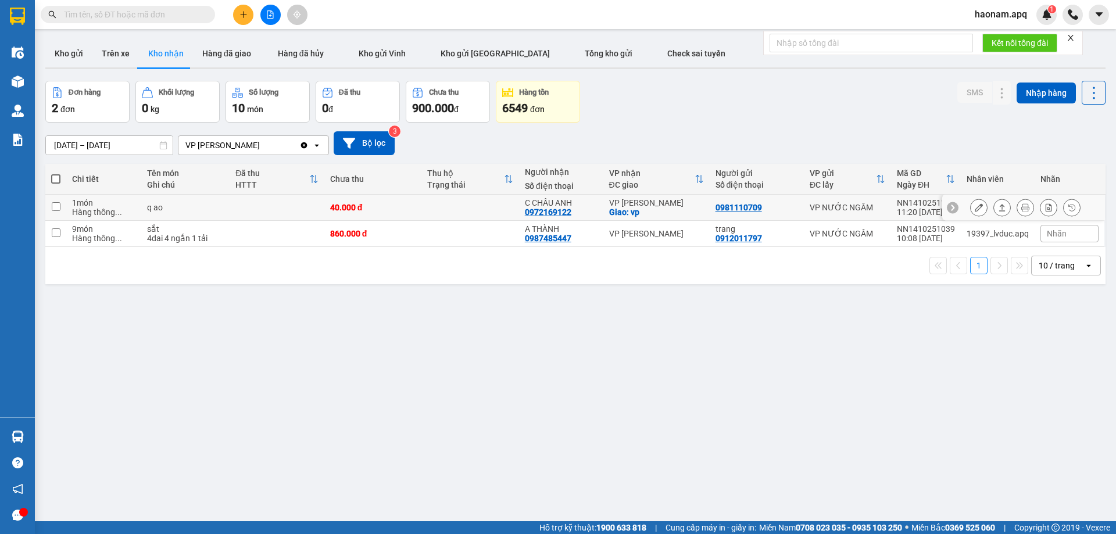
click at [975, 208] on icon at bounding box center [979, 207] width 8 height 8
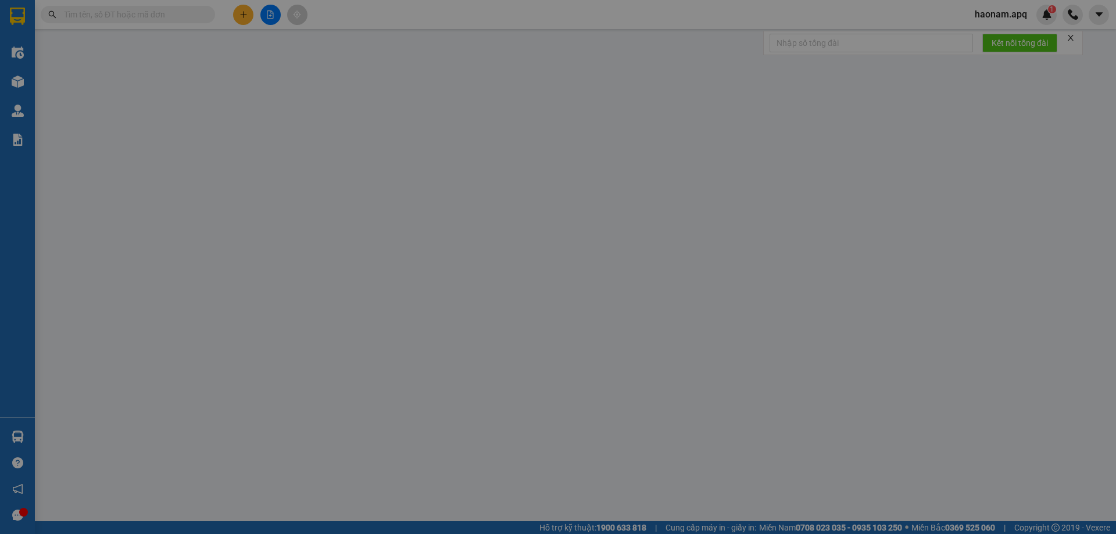
type input "0981110709"
type input "0972169122"
type input "C CHÂU ANH"
checkbox input "true"
type input "vp"
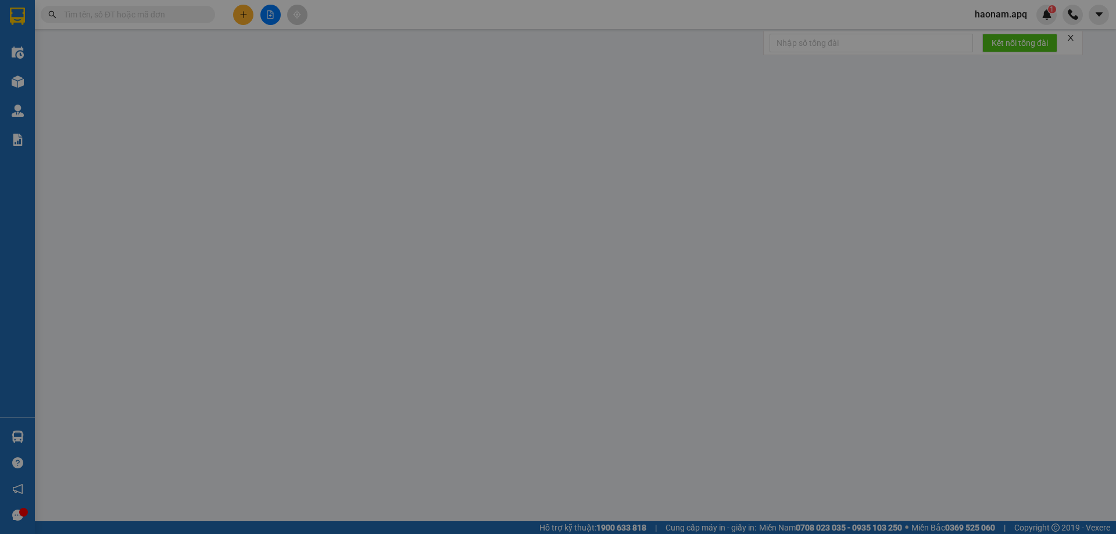
type input "0"
type input "40.000"
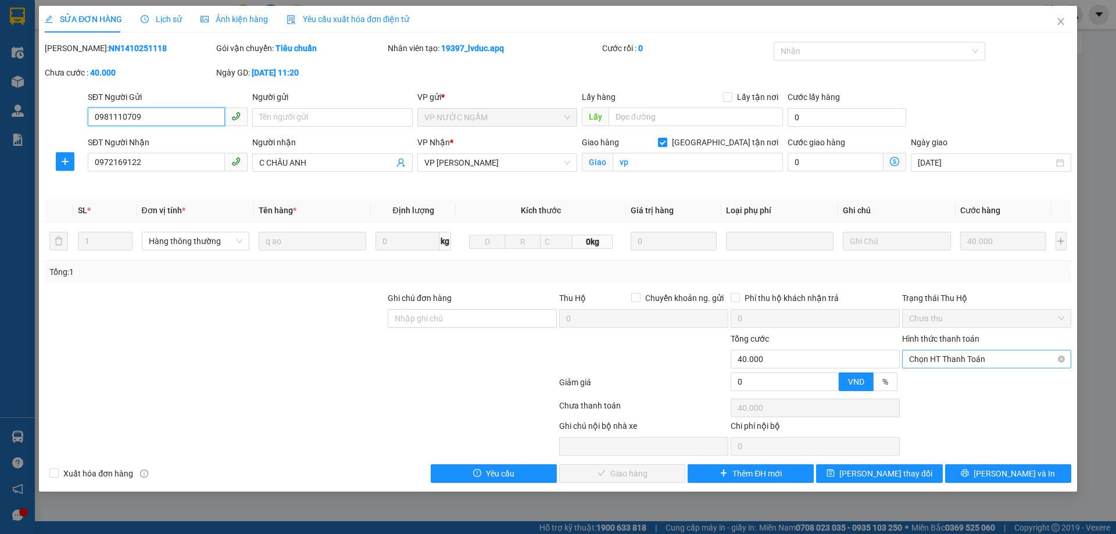
drag, startPoint x: 964, startPoint y: 355, endPoint x: 959, endPoint y: 367, distance: 13.1
click at [964, 356] on span "Chọn HT Thanh Toán" at bounding box center [986, 359] width 155 height 17
drag, startPoint x: 945, startPoint y: 378, endPoint x: 860, endPoint y: 411, distance: 90.4
click at [944, 378] on div "Tại văn phòng" at bounding box center [986, 382] width 155 height 13
type input "0"
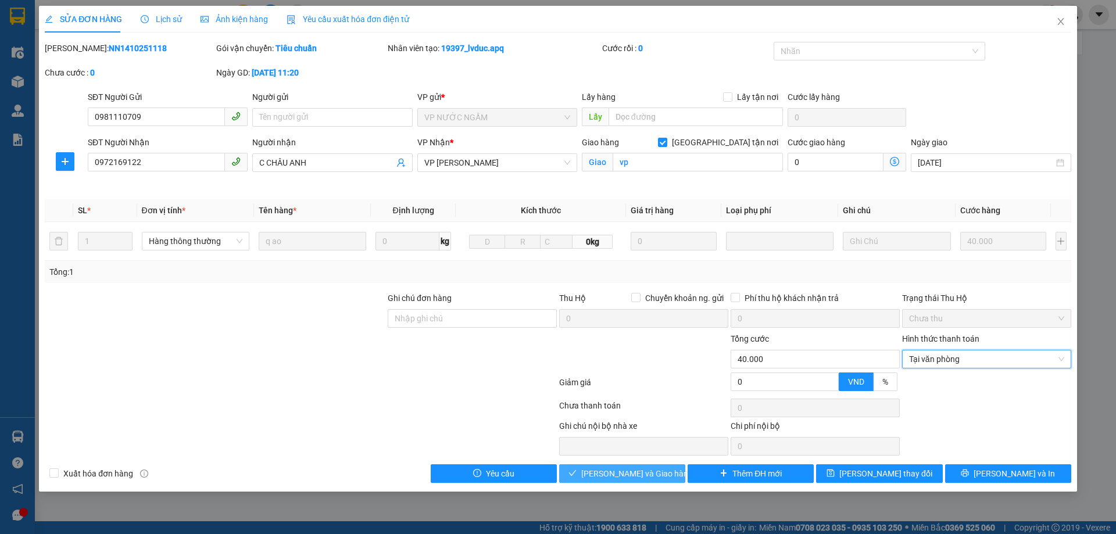
click at [635, 476] on span "[PERSON_NAME] và Giao hàng" at bounding box center [637, 473] width 112 height 13
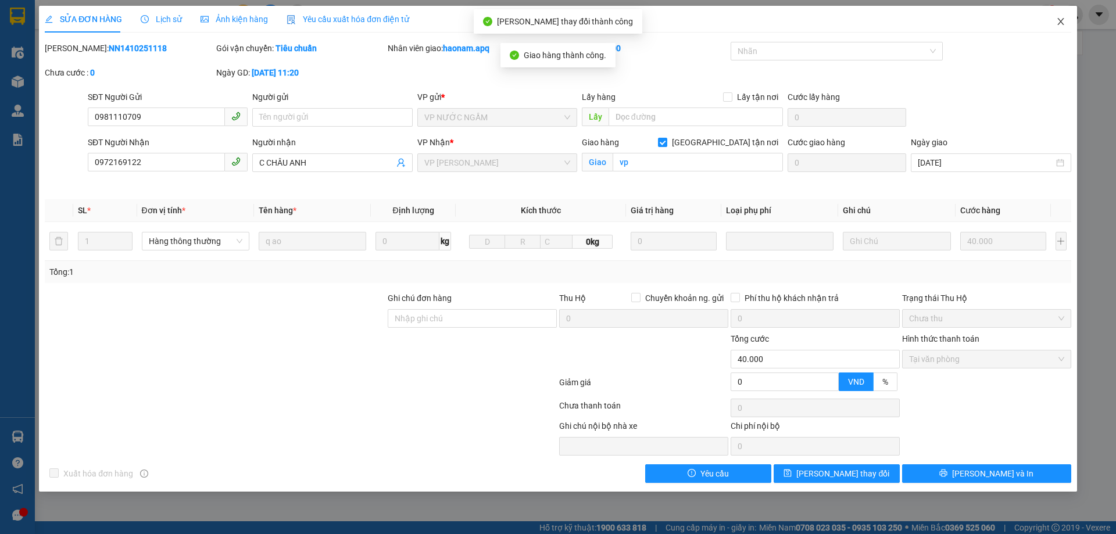
click at [1060, 23] on icon "close" at bounding box center [1060, 21] width 6 height 7
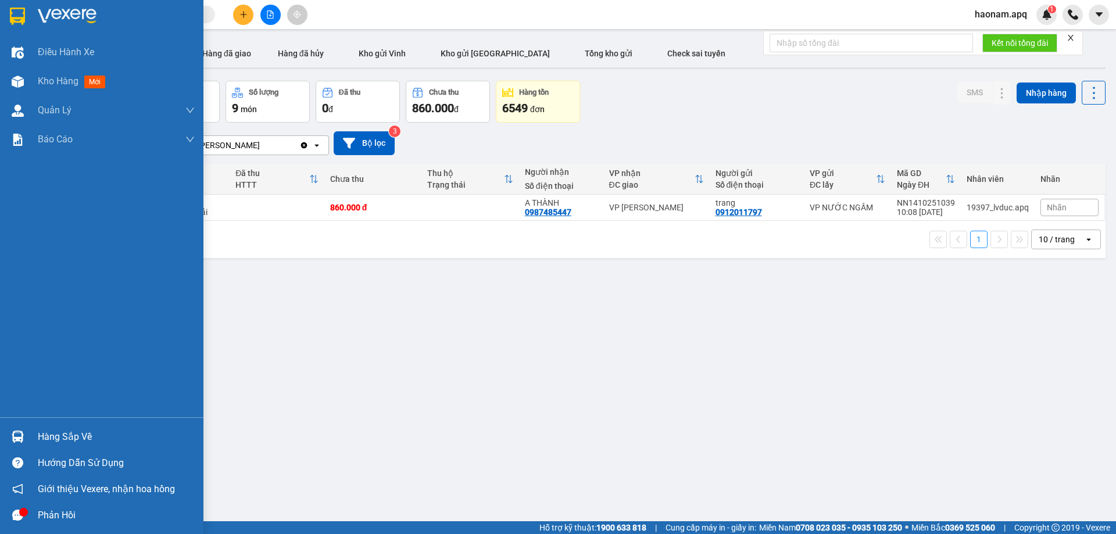
click at [66, 439] on div "Hàng sắp về" at bounding box center [116, 436] width 157 height 17
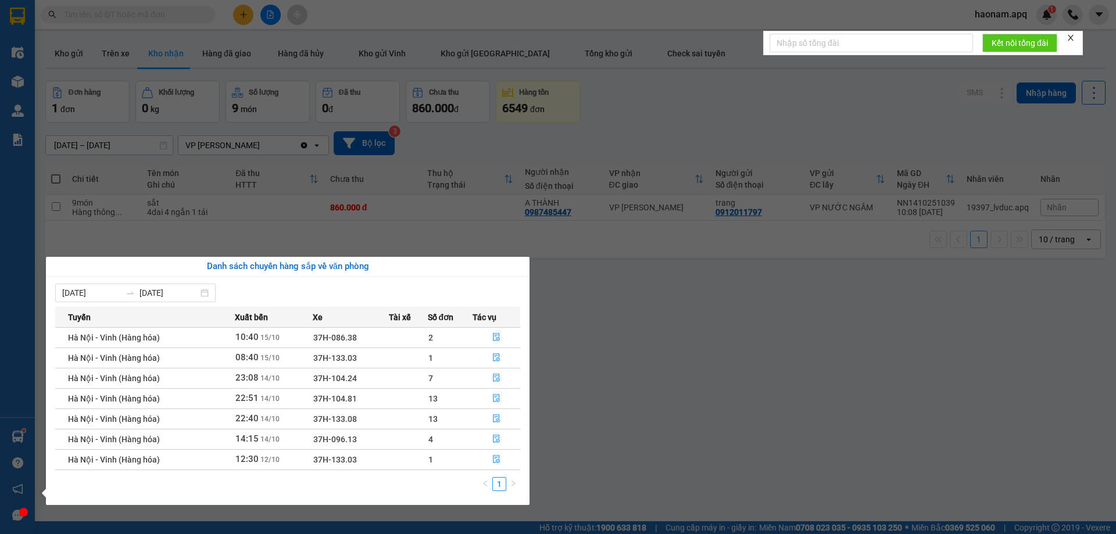
click at [469, 445] on td "4" at bounding box center [450, 439] width 45 height 20
click at [487, 442] on button "button" at bounding box center [496, 439] width 47 height 19
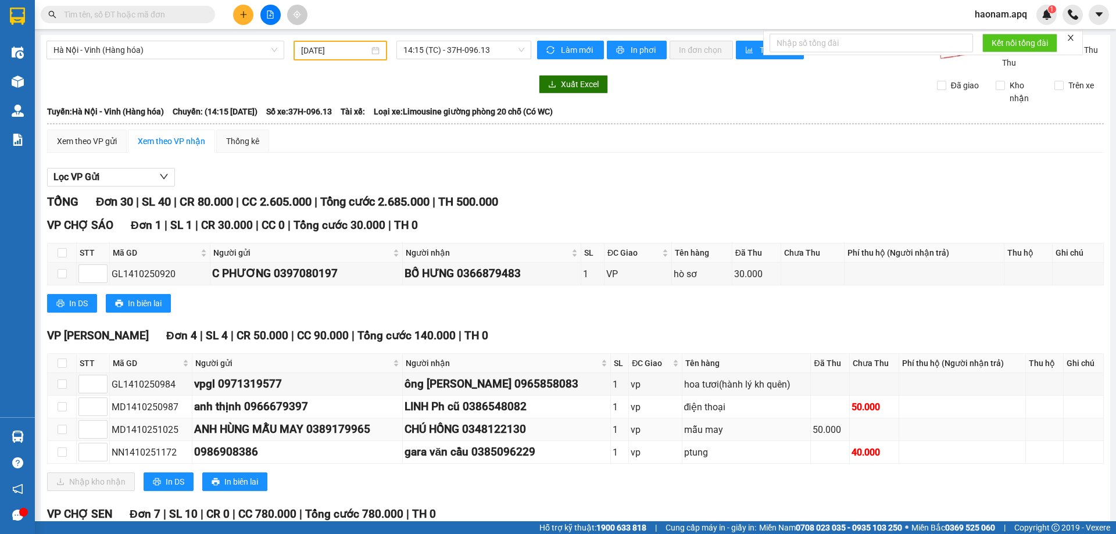
drag, startPoint x: 58, startPoint y: 368, endPoint x: 69, endPoint y: 419, distance: 51.8
click at [58, 369] on label at bounding box center [62, 363] width 9 height 13
click at [58, 368] on input "checkbox" at bounding box center [62, 363] width 9 height 9
checkbox input "true"
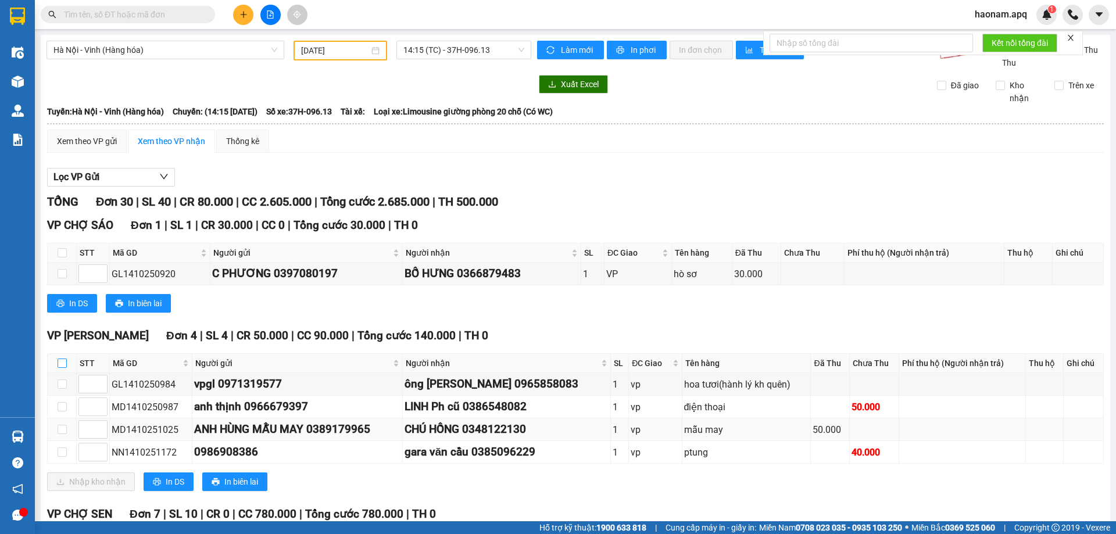
checkbox input "true"
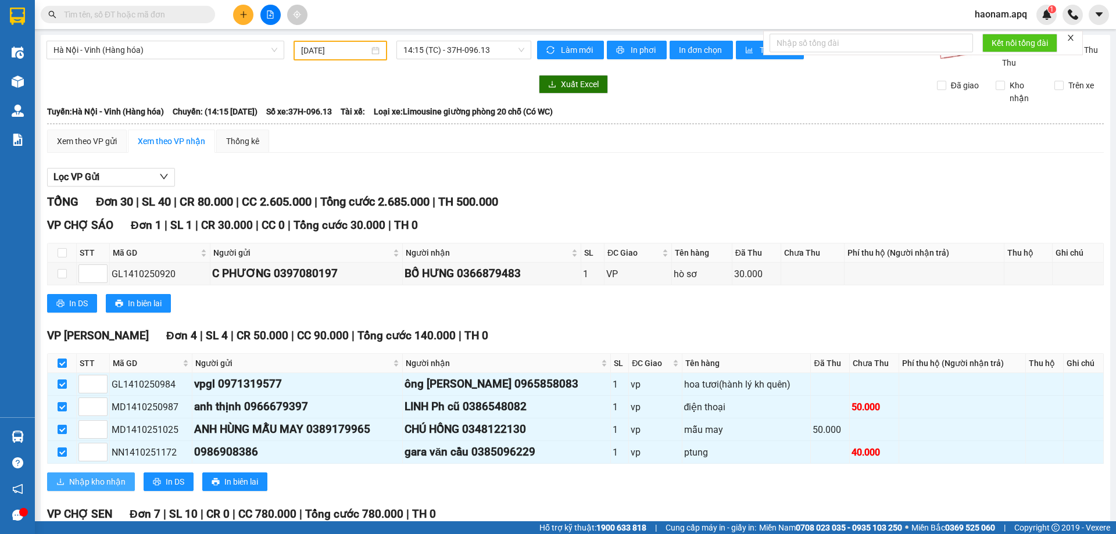
click at [109, 483] on span "Nhập kho nhận" at bounding box center [97, 482] width 56 height 13
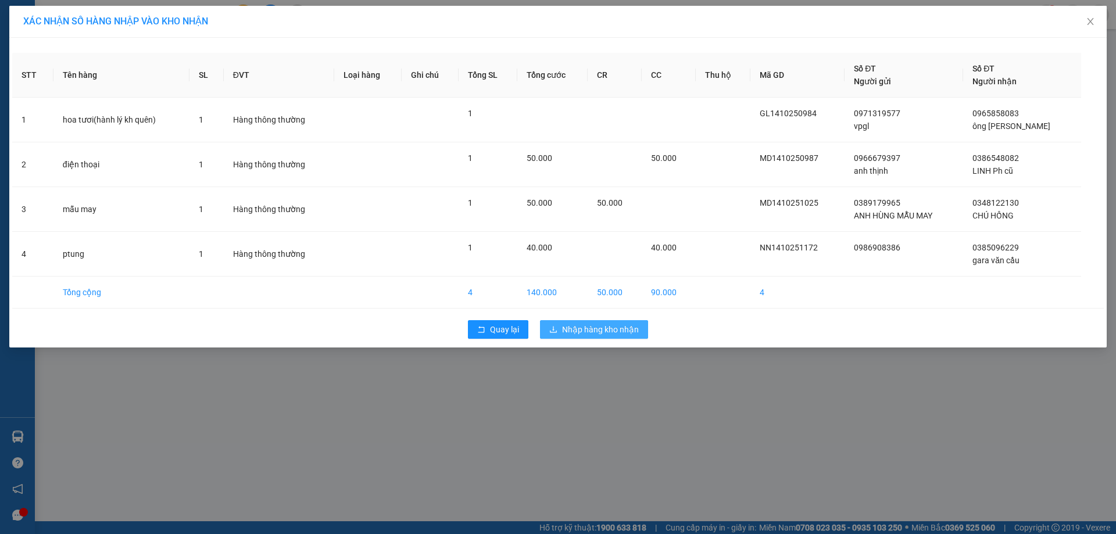
click at [576, 333] on span "Nhập hàng kho nhận" at bounding box center [600, 329] width 77 height 13
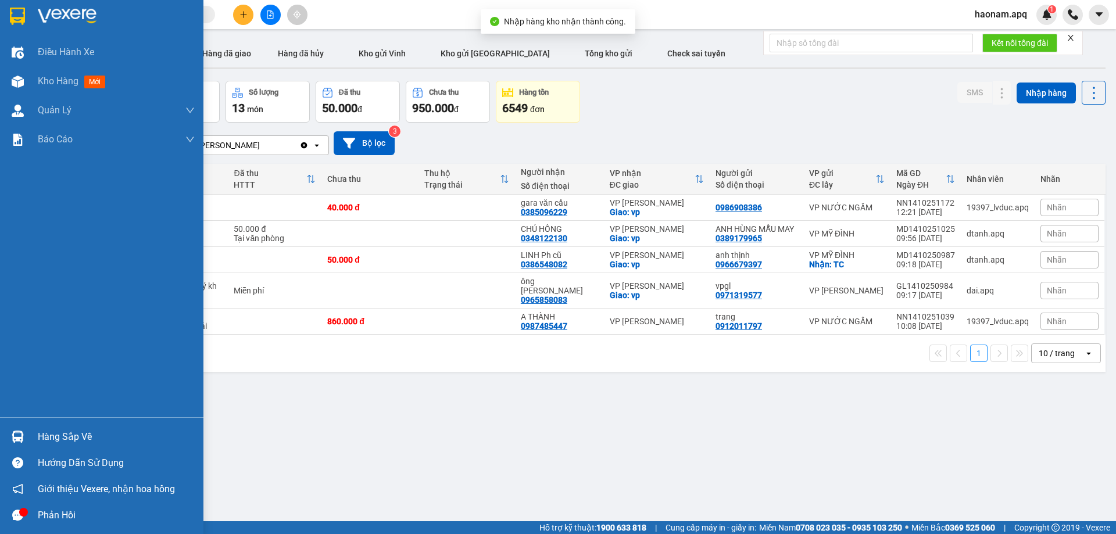
click at [73, 437] on div "Hàng sắp về" at bounding box center [116, 436] width 157 height 17
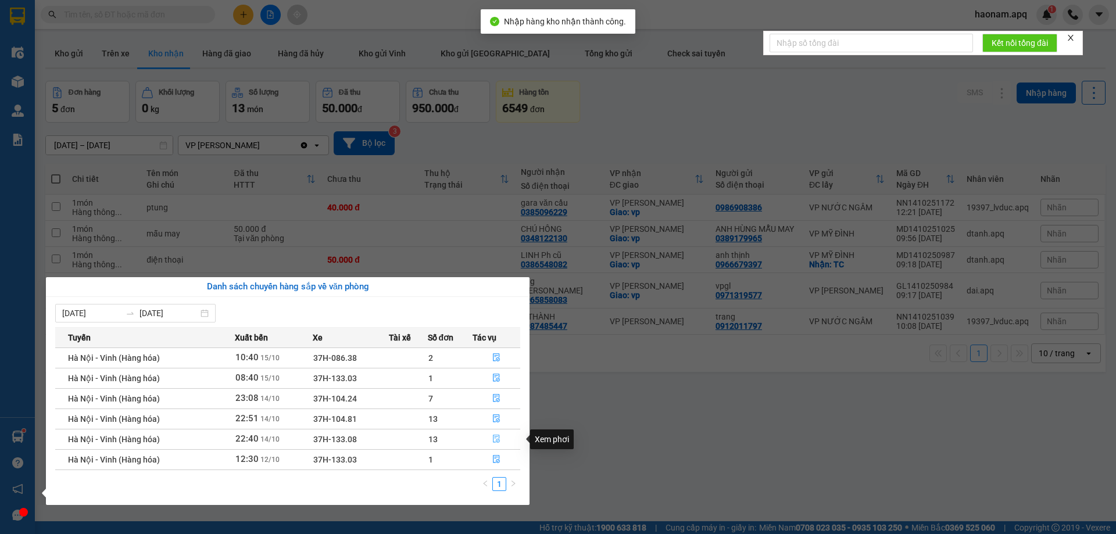
click at [480, 439] on button "button" at bounding box center [496, 439] width 47 height 19
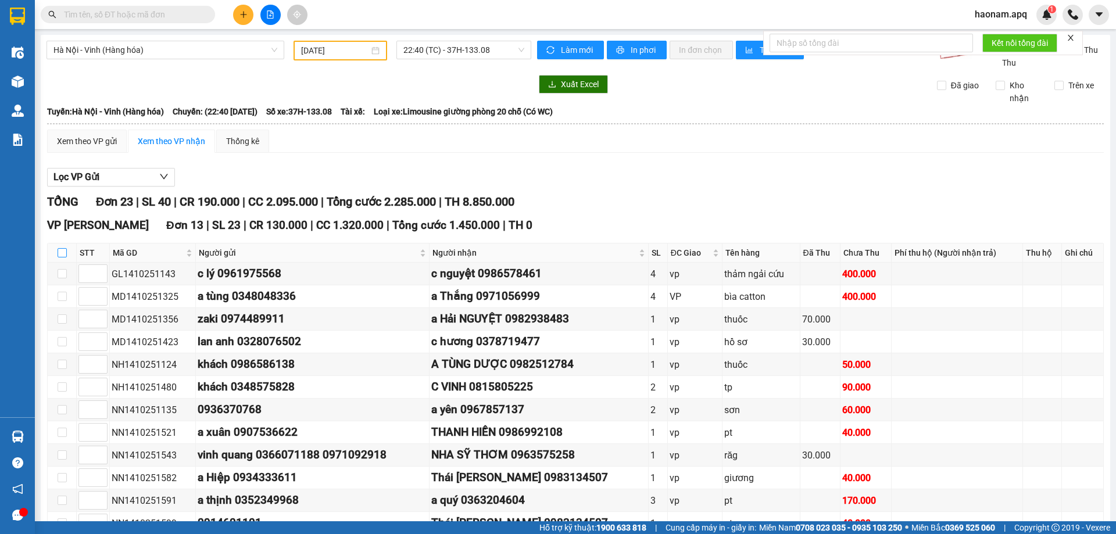
click at [64, 253] on input "checkbox" at bounding box center [62, 252] width 9 height 9
checkbox input "true"
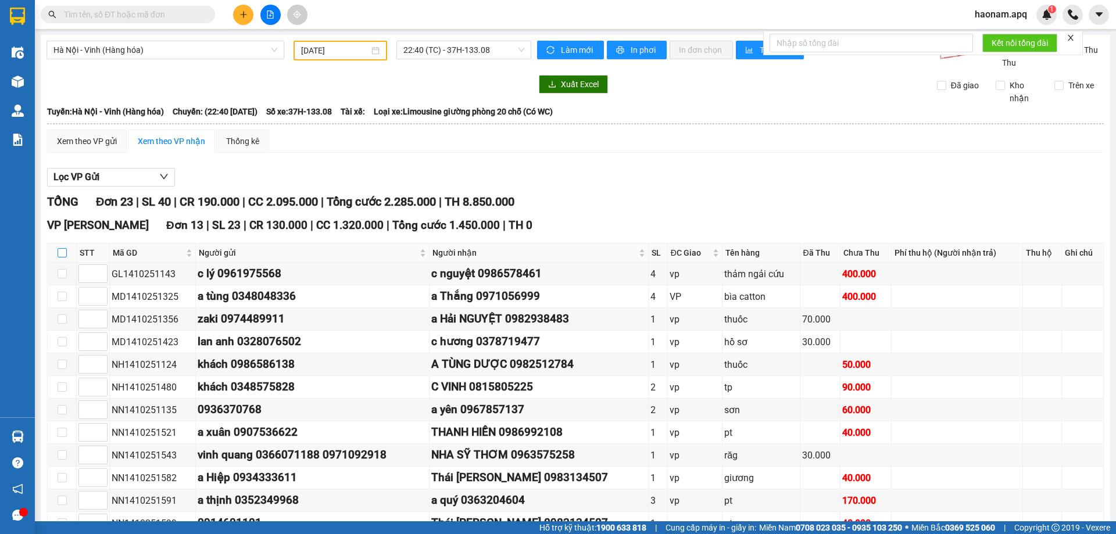
checkbox input "true"
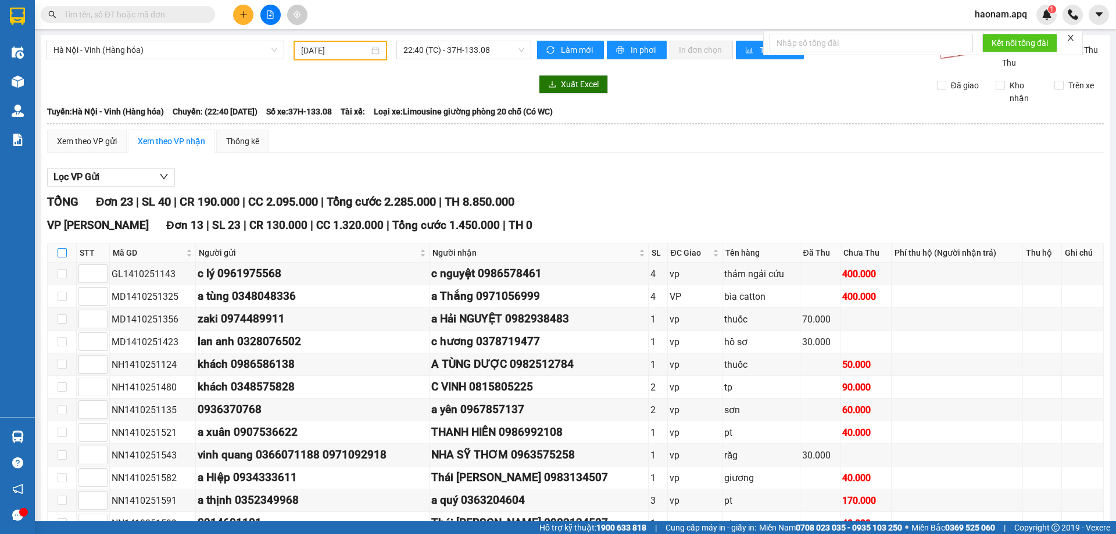
checkbox input "true"
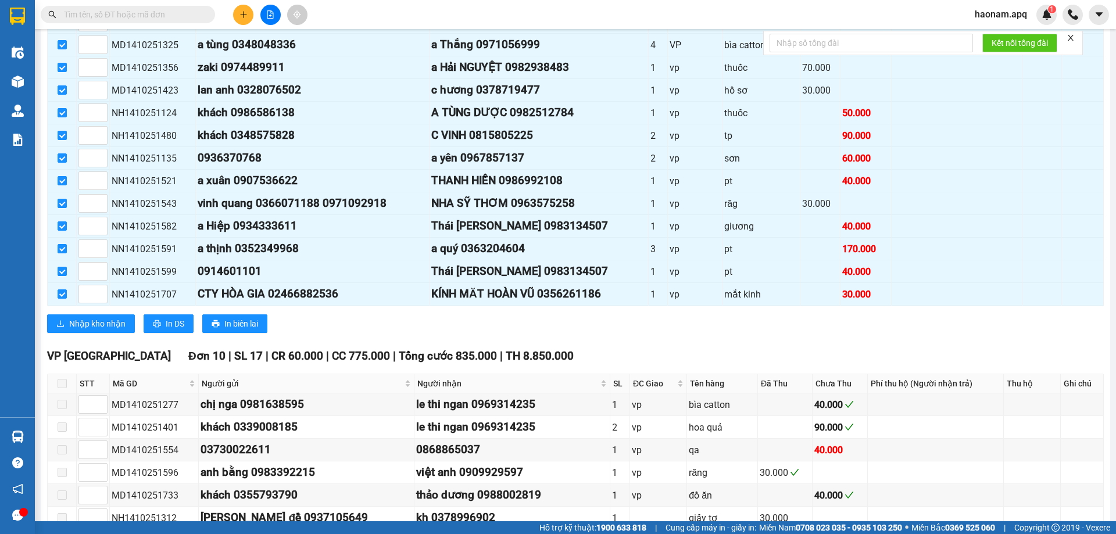
scroll to position [291, 0]
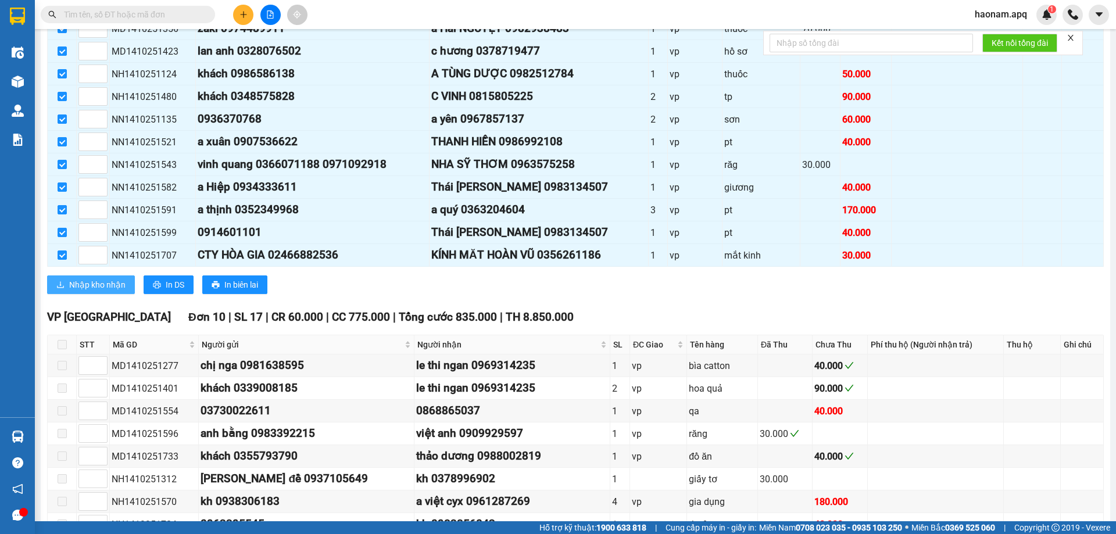
click at [106, 287] on span "Nhập kho nhận" at bounding box center [97, 284] width 56 height 13
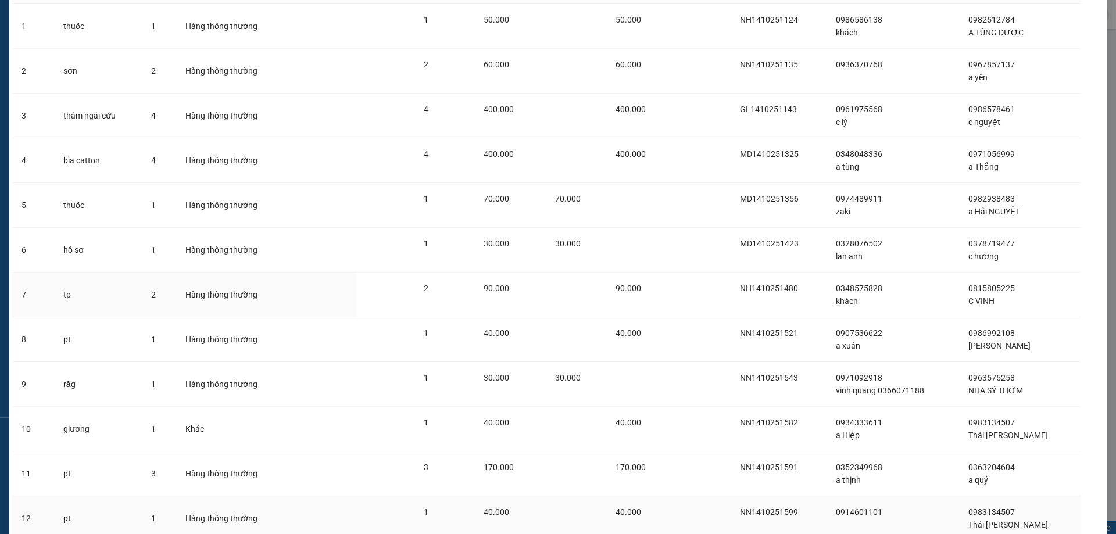
scroll to position [230, 0]
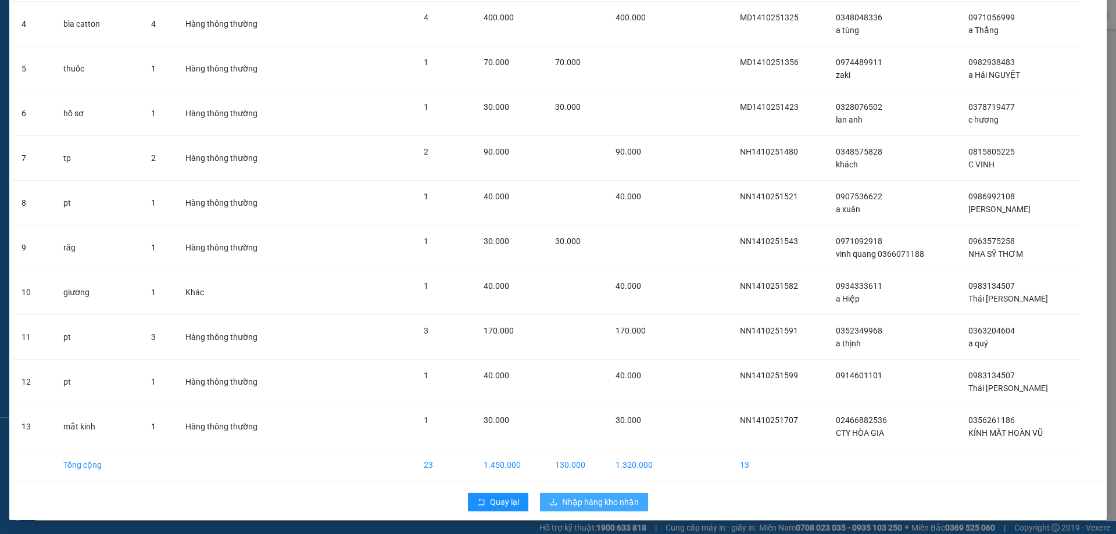
click at [618, 503] on span "Nhập hàng kho nhận" at bounding box center [600, 502] width 77 height 13
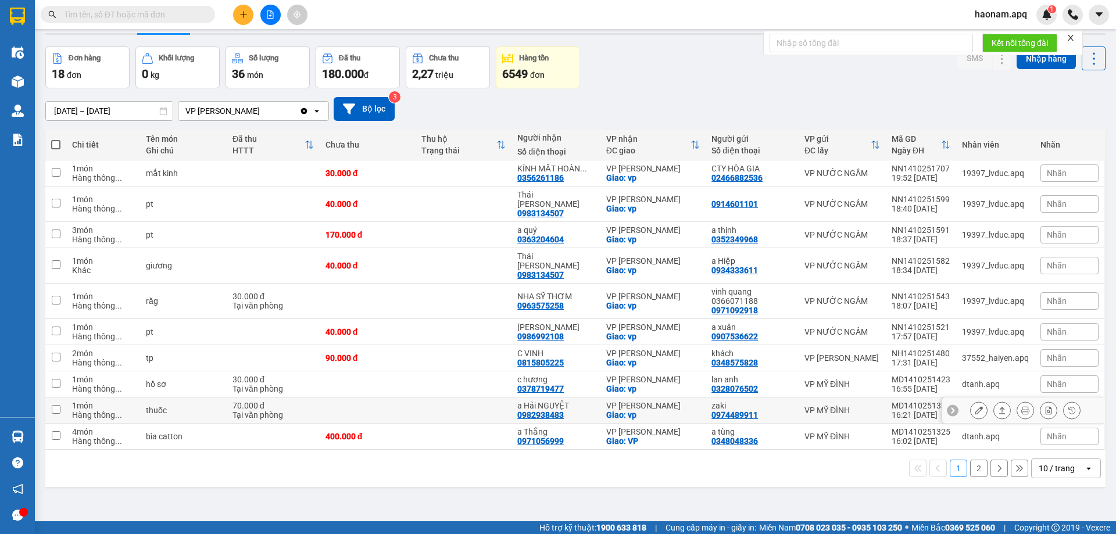
scroll to position [53, 0]
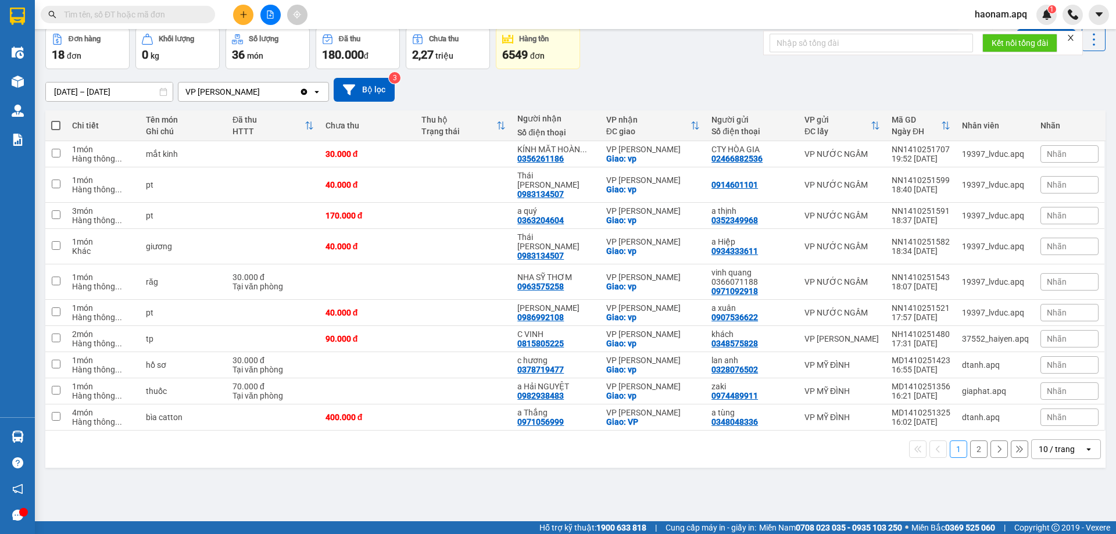
click at [978, 441] on button "2" at bounding box center [978, 449] width 17 height 17
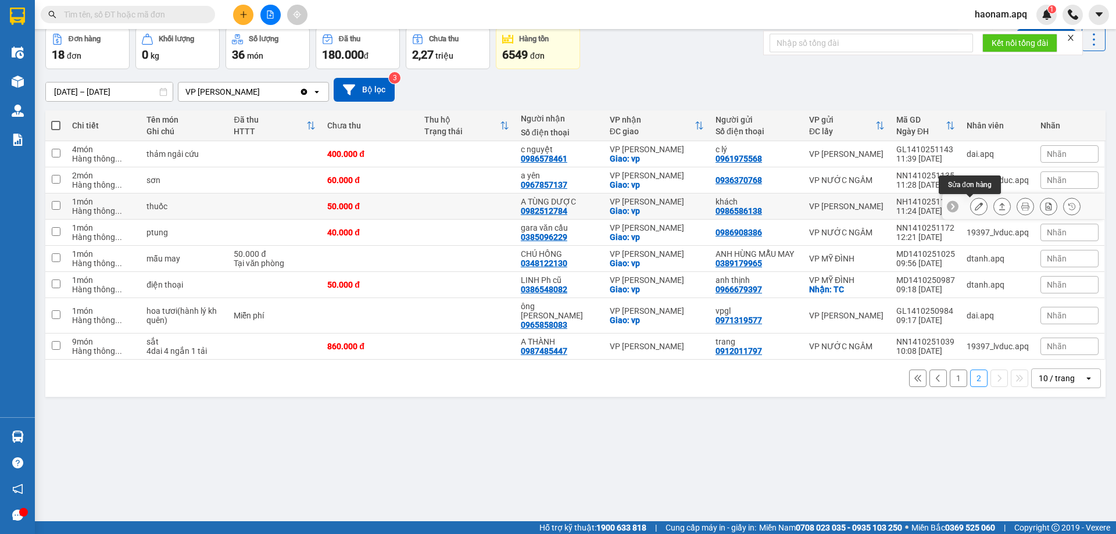
click at [975, 206] on icon at bounding box center [979, 206] width 8 height 8
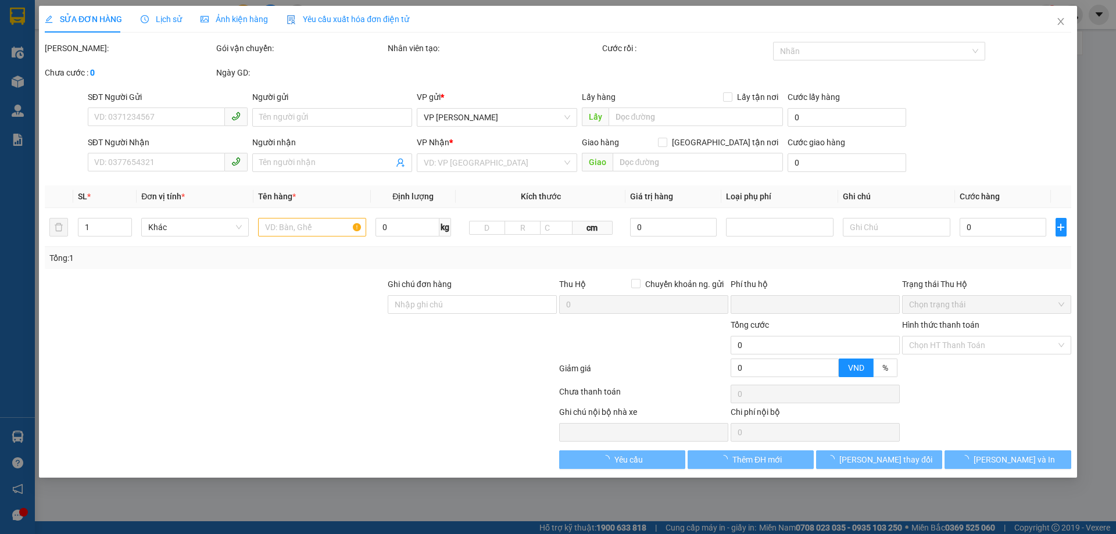
type input "0986586138"
type input "khách"
type input "0982512784"
type input "A TÙNG DƯỢC"
checkbox input "true"
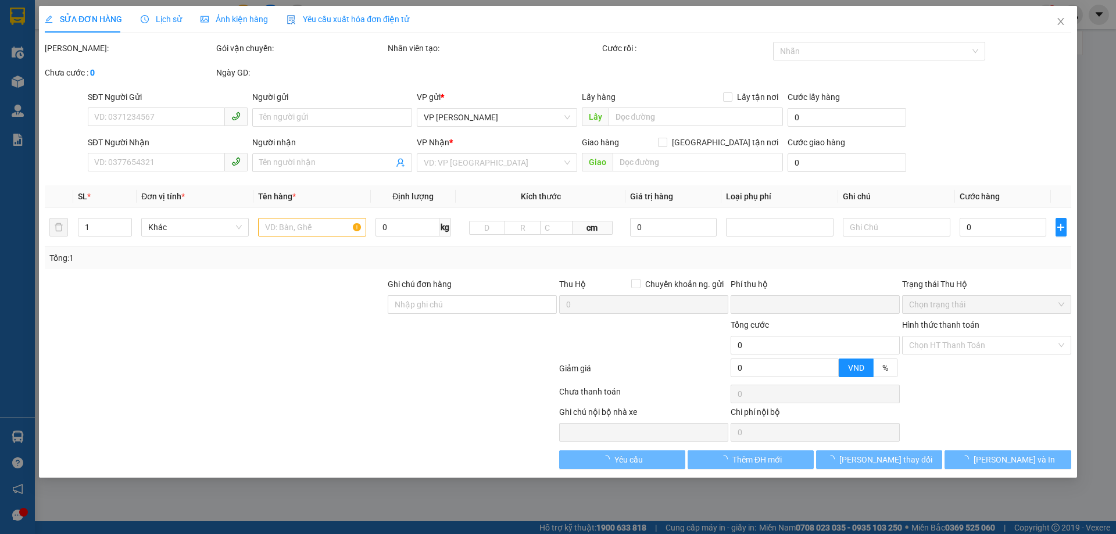
type input "vp"
checkbox input "true"
type input "0"
type input "50.000"
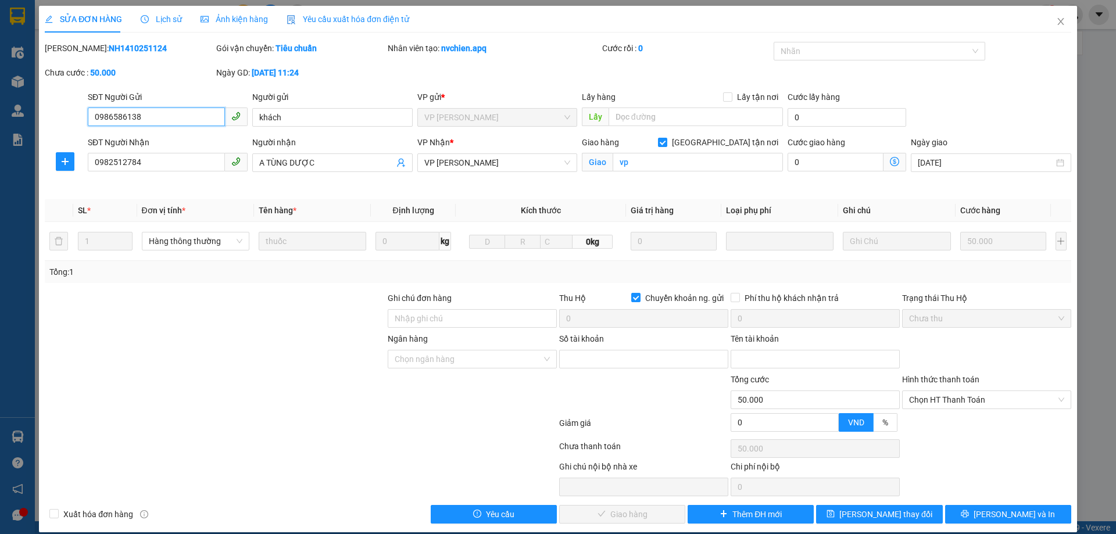
drag, startPoint x: 966, startPoint y: 396, endPoint x: 966, endPoint y: 411, distance: 15.1
click at [968, 401] on span "Chọn HT Thanh Toán" at bounding box center [986, 399] width 155 height 17
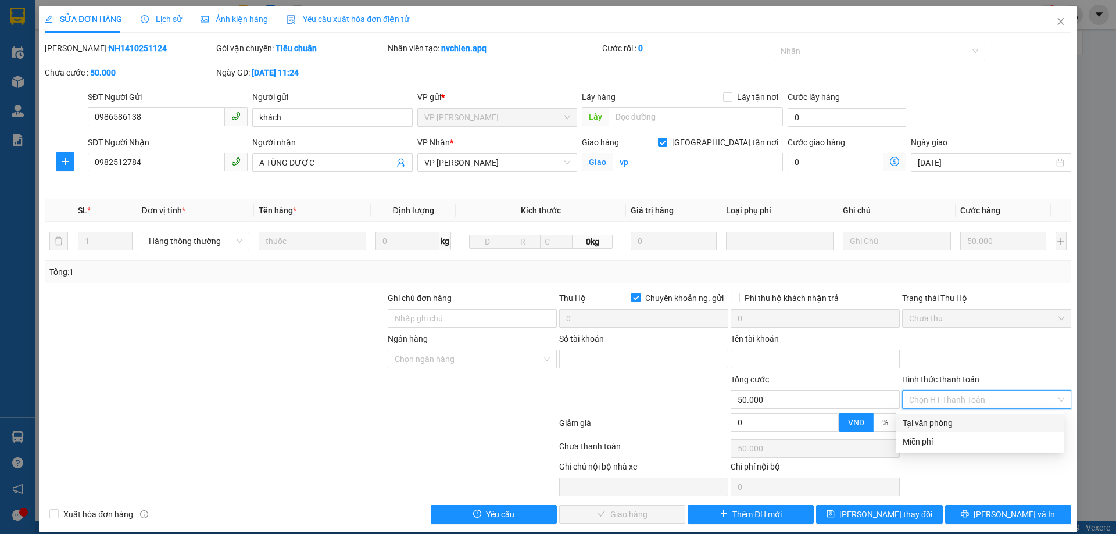
drag, startPoint x: 949, startPoint y: 417, endPoint x: 750, endPoint y: 473, distance: 207.2
click at [949, 417] on div "Tại văn phòng" at bounding box center [980, 423] width 154 height 13
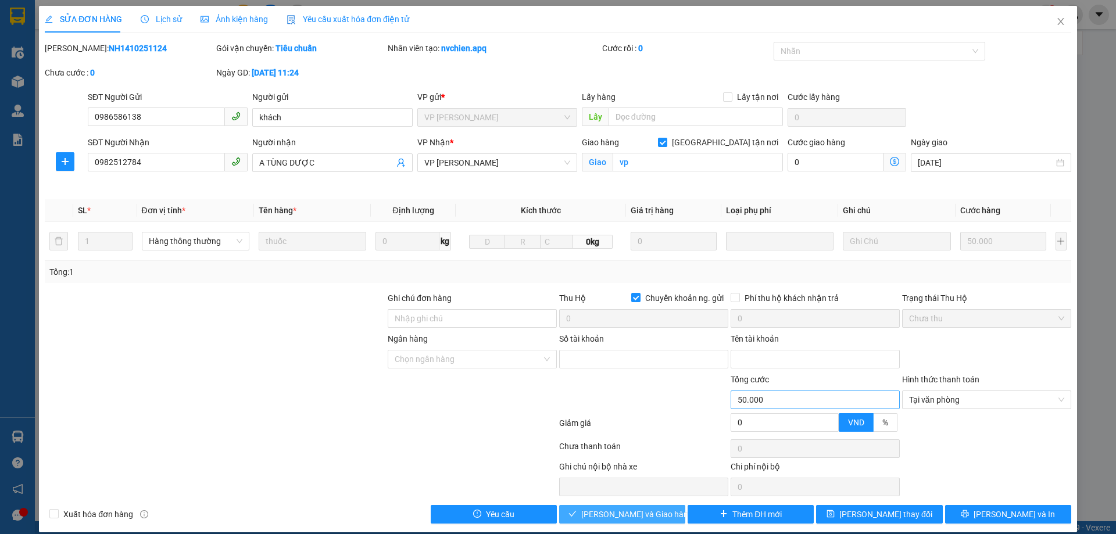
drag, startPoint x: 628, startPoint y: 512, endPoint x: 756, endPoint y: 397, distance: 171.7
click at [628, 512] on span "[PERSON_NAME] và Giao hàng" at bounding box center [637, 514] width 112 height 13
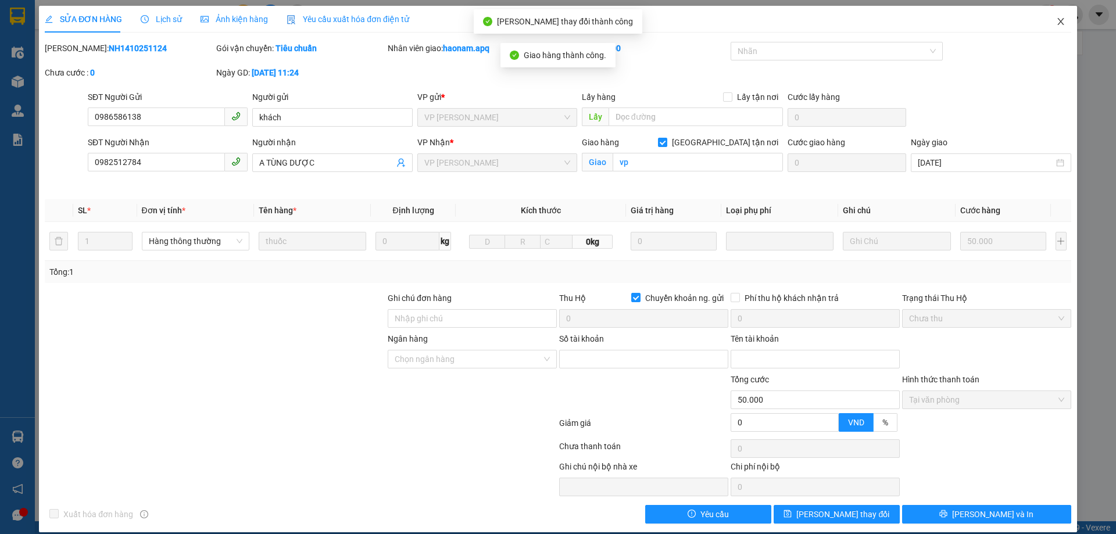
click at [1056, 19] on icon "close" at bounding box center [1060, 21] width 9 height 9
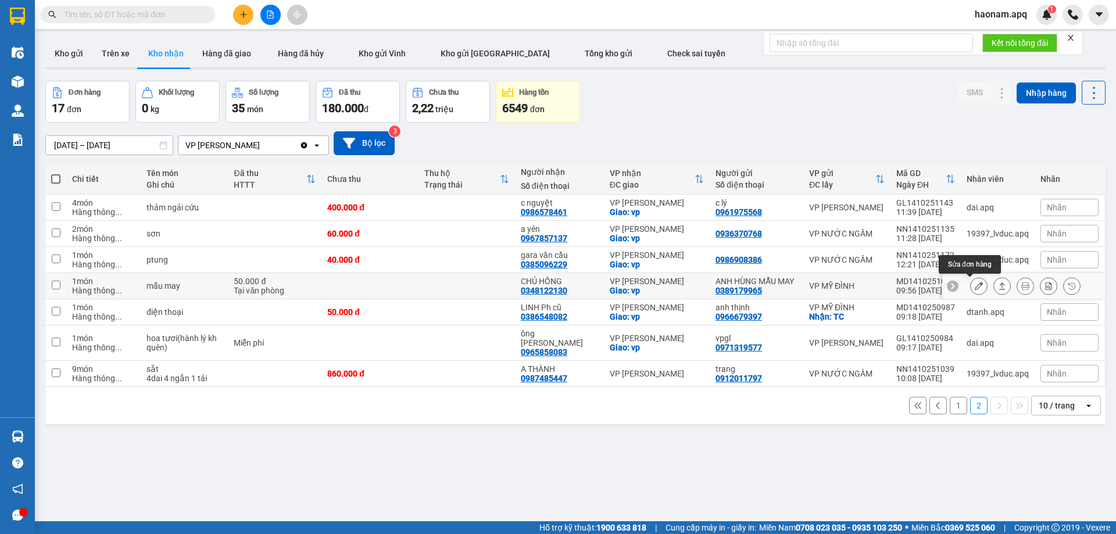
click at [971, 290] on button at bounding box center [979, 286] width 16 height 20
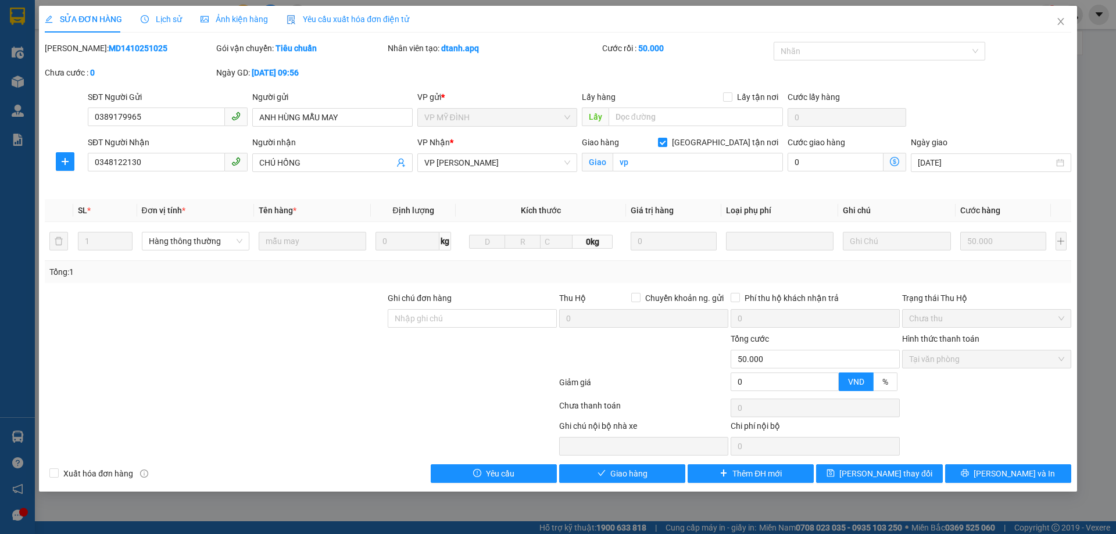
drag, startPoint x: 623, startPoint y: 487, endPoint x: 632, endPoint y: 484, distance: 9.4
click at [624, 487] on div "SỬA ĐƠN HÀNG Lịch sử Ảnh kiện hàng Yêu cầu xuất hóa đơn điện tử Total Paid Fee …" at bounding box center [558, 249] width 1038 height 486
click at [639, 477] on span "Giao hàng" at bounding box center [628, 473] width 37 height 13
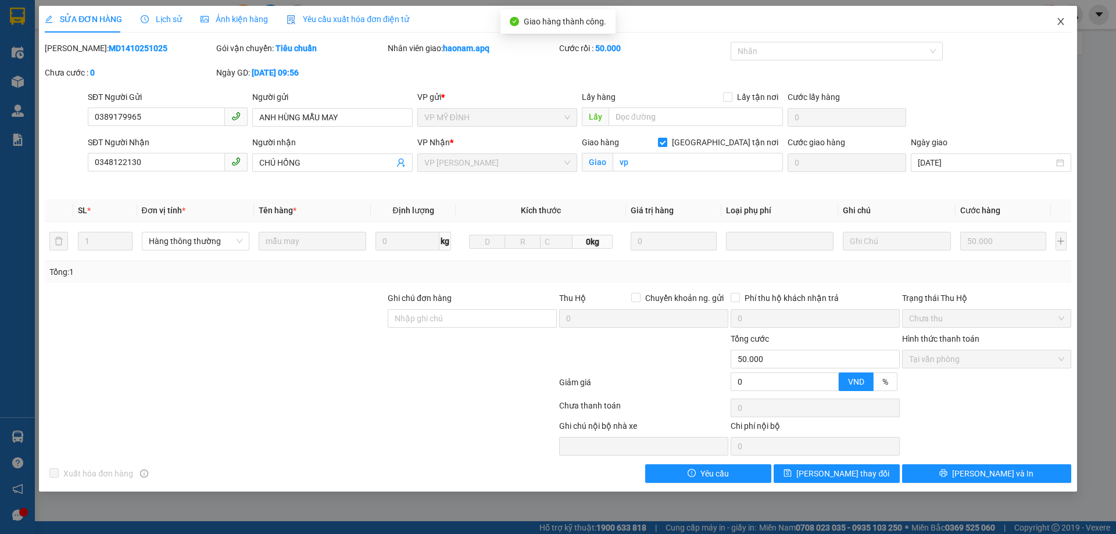
click at [1057, 22] on icon "close" at bounding box center [1060, 21] width 9 height 9
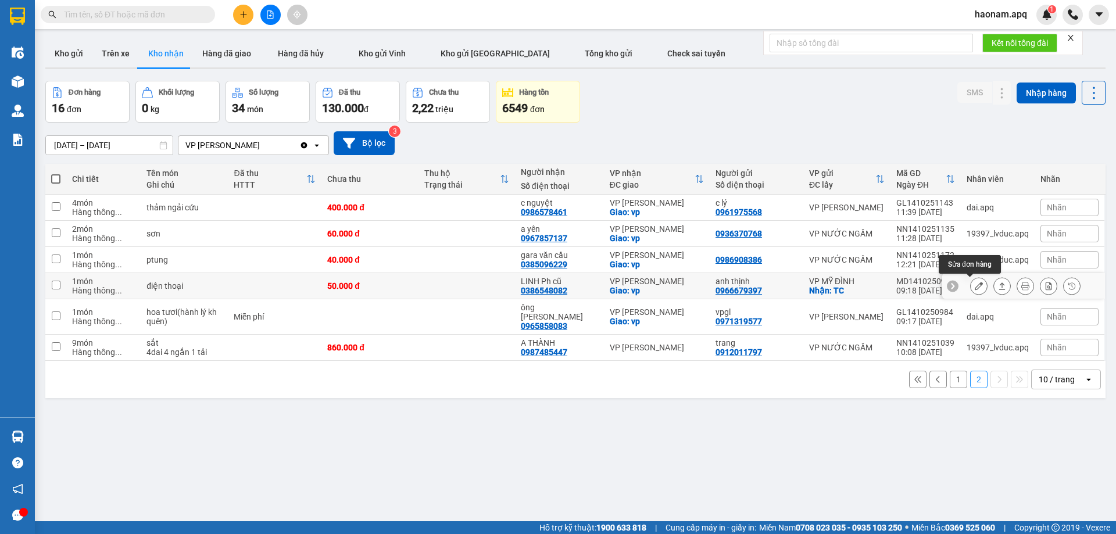
click at [975, 290] on icon at bounding box center [979, 286] width 8 height 8
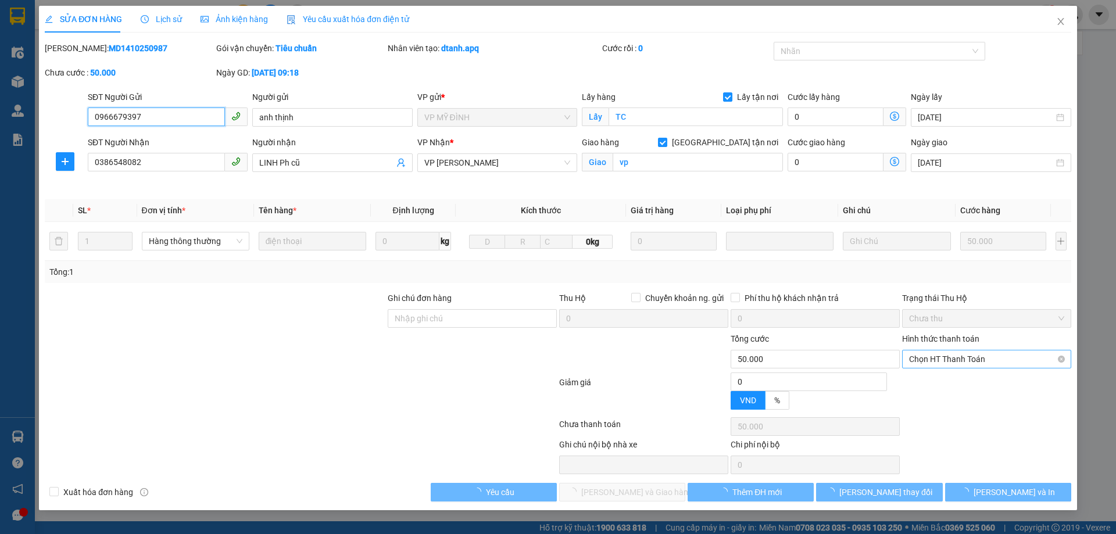
drag, startPoint x: 976, startPoint y: 362, endPoint x: 974, endPoint y: 371, distance: 9.6
click at [976, 363] on span "Chọn HT Thanh Toán" at bounding box center [986, 359] width 155 height 17
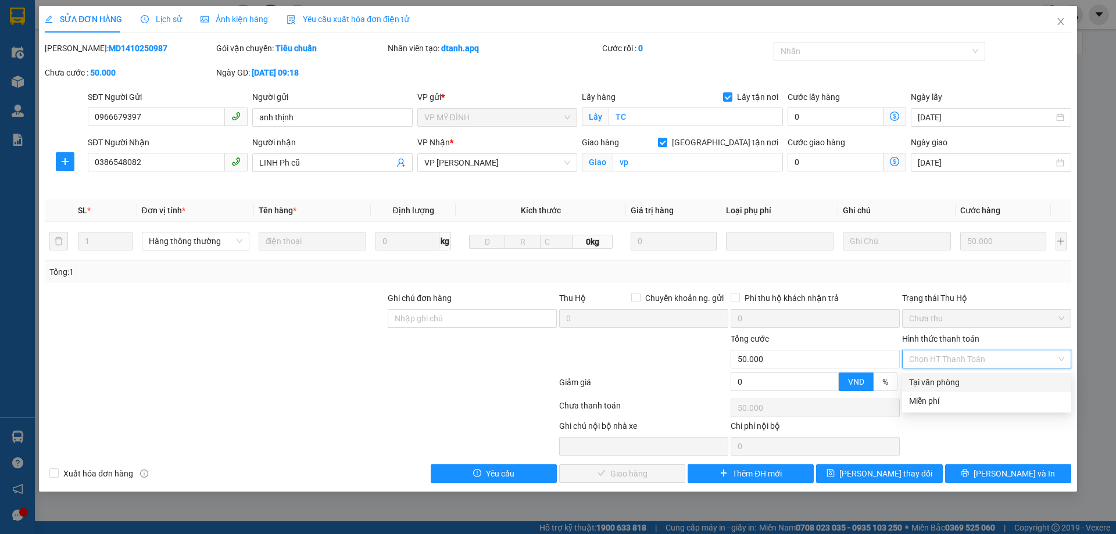
drag, startPoint x: 979, startPoint y: 382, endPoint x: 820, endPoint y: 420, distance: 163.8
click at [978, 383] on div "Tại văn phòng" at bounding box center [986, 382] width 155 height 13
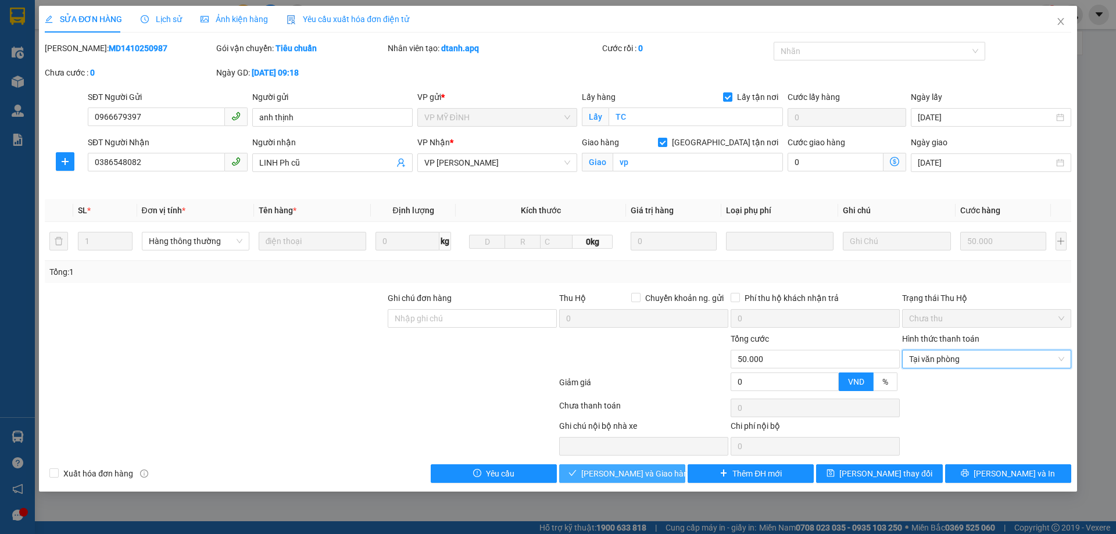
click at [632, 476] on span "[PERSON_NAME] và Giao hàng" at bounding box center [637, 473] width 112 height 13
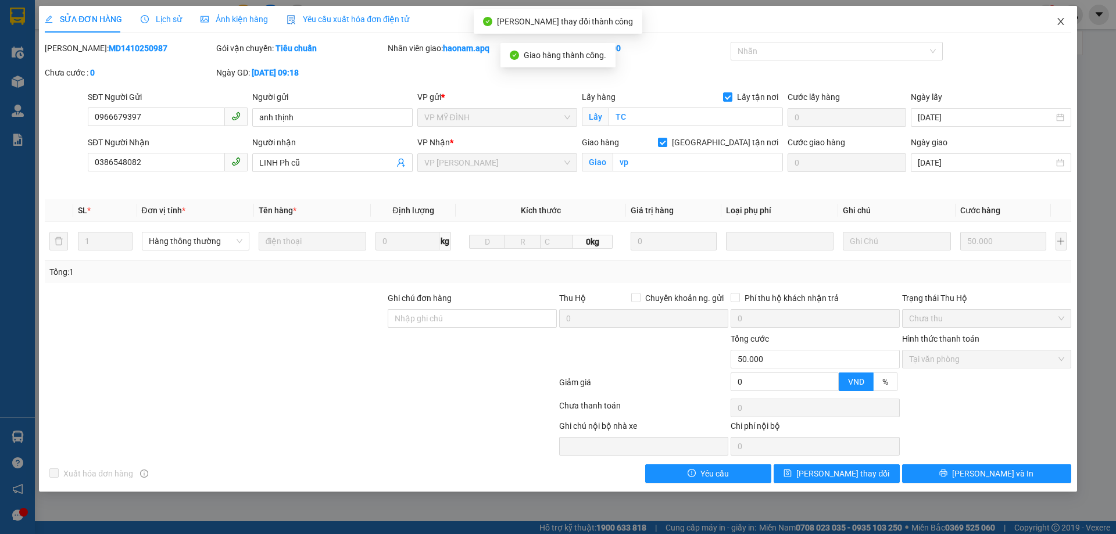
click at [1060, 23] on icon "close" at bounding box center [1060, 21] width 6 height 7
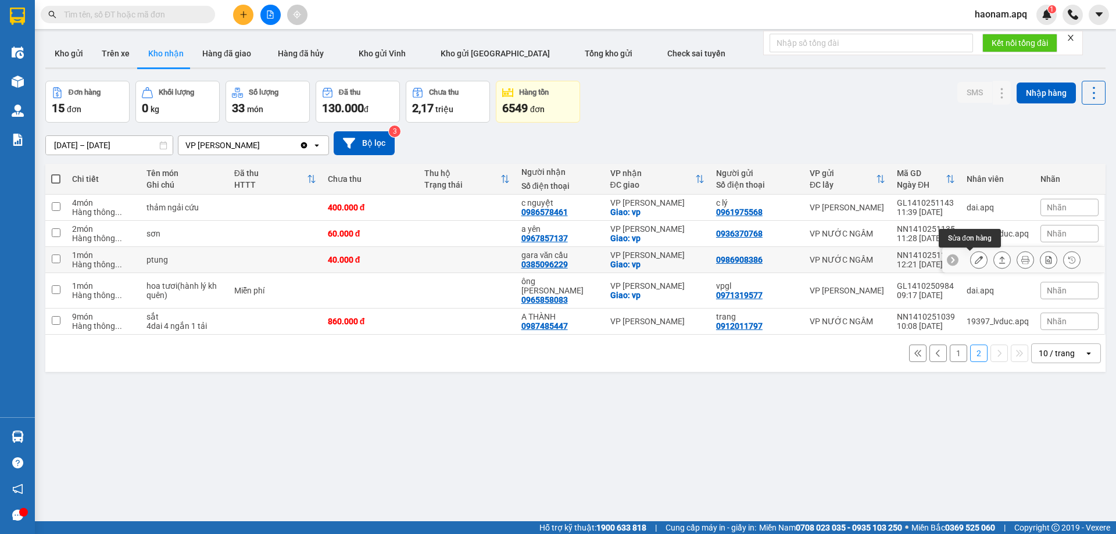
click at [975, 259] on icon at bounding box center [979, 260] width 8 height 8
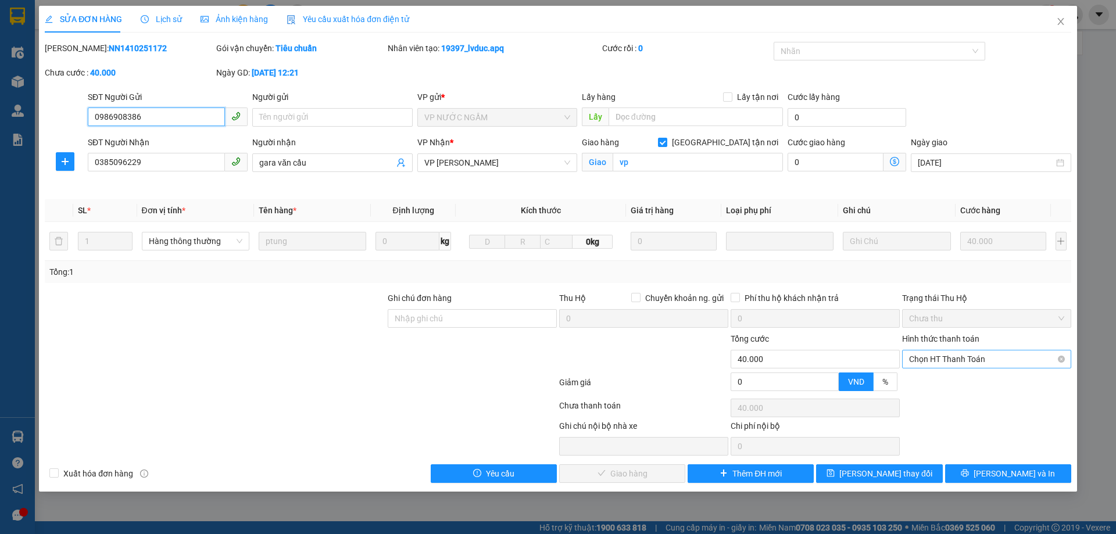
drag, startPoint x: 973, startPoint y: 360, endPoint x: 966, endPoint y: 369, distance: 11.5
click at [973, 361] on span "Chọn HT Thanh Toán" at bounding box center [986, 359] width 155 height 17
click at [958, 378] on div "Tại văn phòng" at bounding box center [986, 382] width 155 height 13
click at [623, 474] on span "[PERSON_NAME] và Giao hàng" at bounding box center [637, 473] width 112 height 13
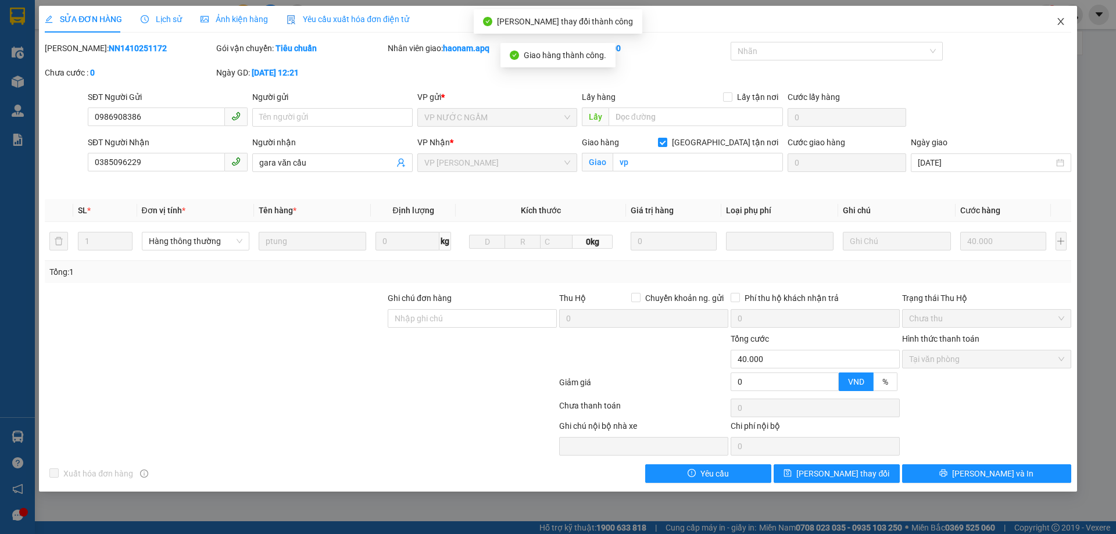
click at [1059, 22] on icon "close" at bounding box center [1060, 21] width 9 height 9
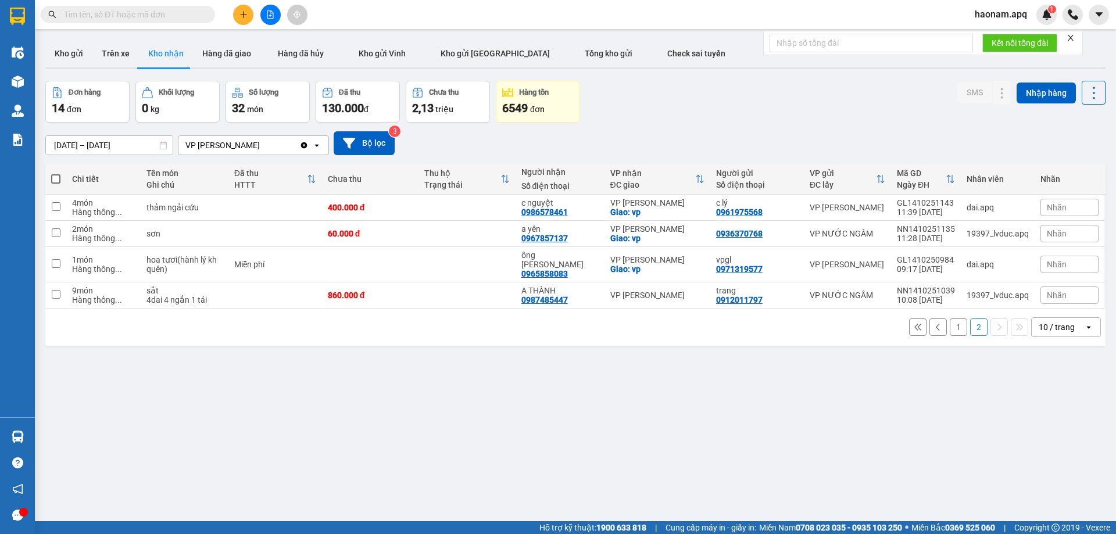
click at [956, 319] on button "1" at bounding box center [958, 327] width 17 height 17
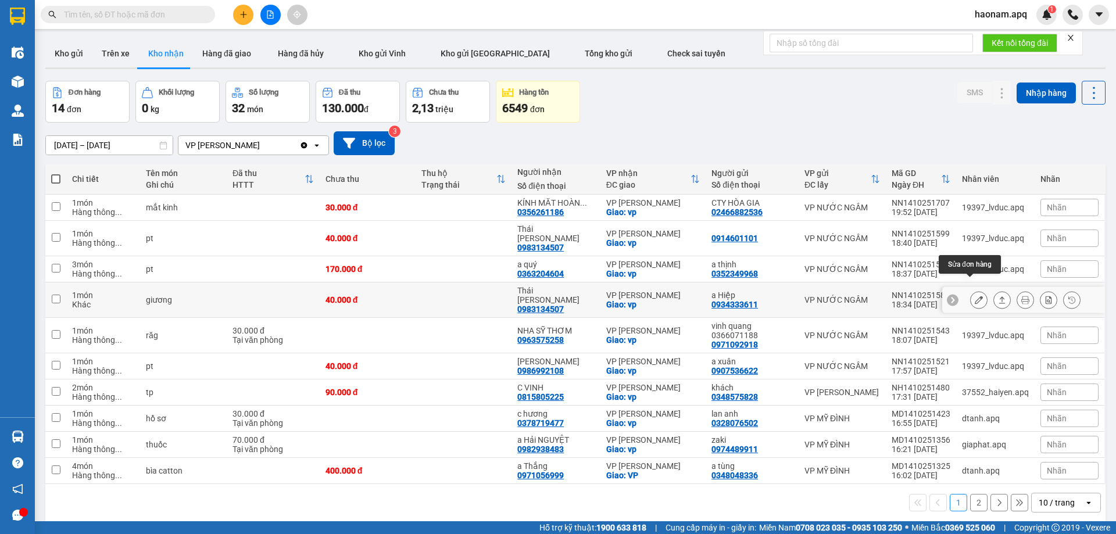
click at [971, 291] on button at bounding box center [979, 300] width 16 height 20
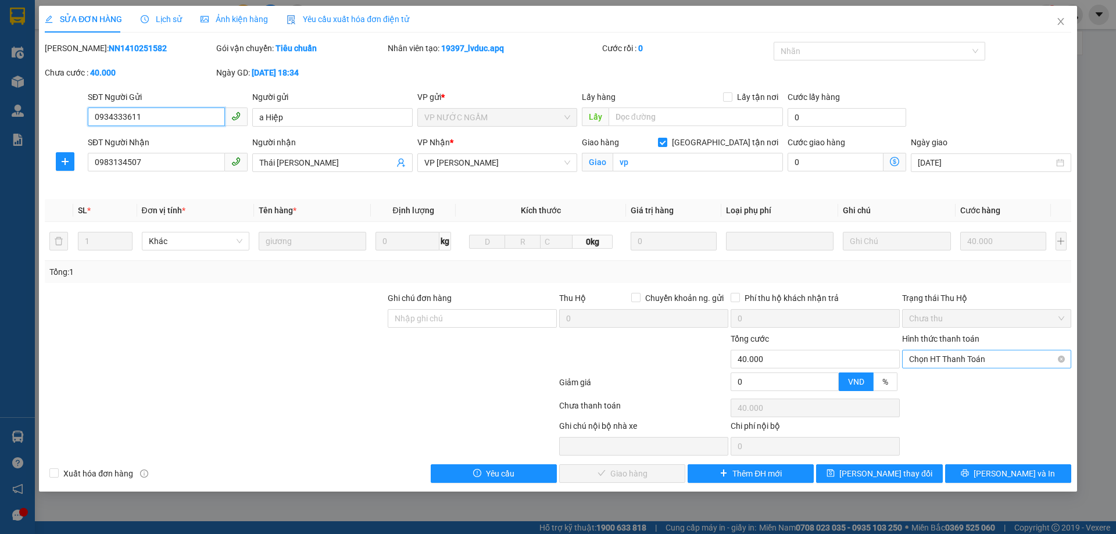
drag, startPoint x: 978, startPoint y: 360, endPoint x: 971, endPoint y: 370, distance: 12.1
click at [978, 360] on span "Chọn HT Thanh Toán" at bounding box center [986, 359] width 155 height 17
click at [963, 379] on div "Tại văn phòng" at bounding box center [986, 382] width 155 height 13
drag, startPoint x: 585, startPoint y: 478, endPoint x: 612, endPoint y: 472, distance: 27.9
click at [577, 478] on span "check" at bounding box center [573, 473] width 8 height 9
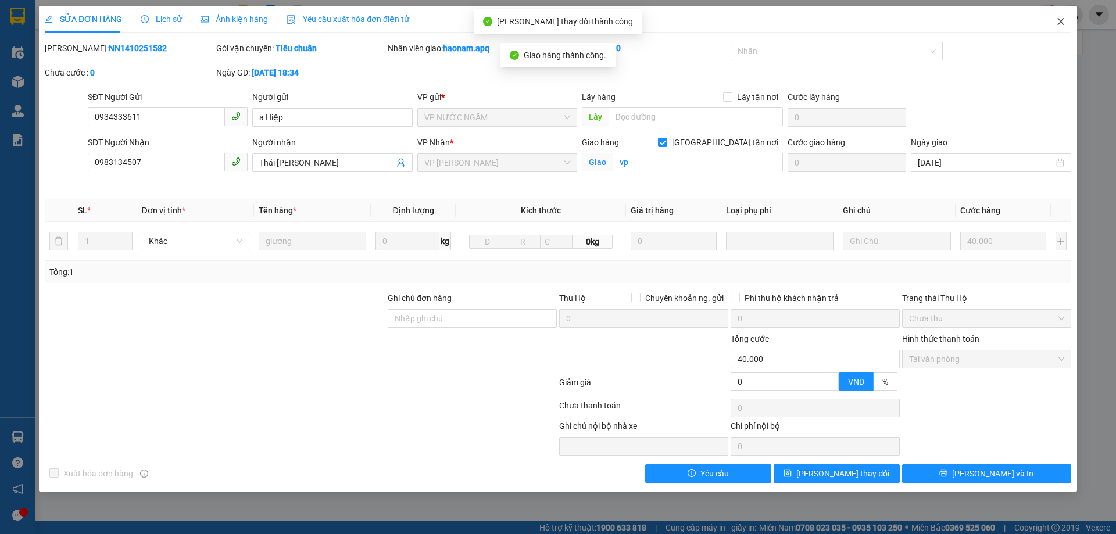
click at [1059, 24] on icon "close" at bounding box center [1060, 21] width 6 height 7
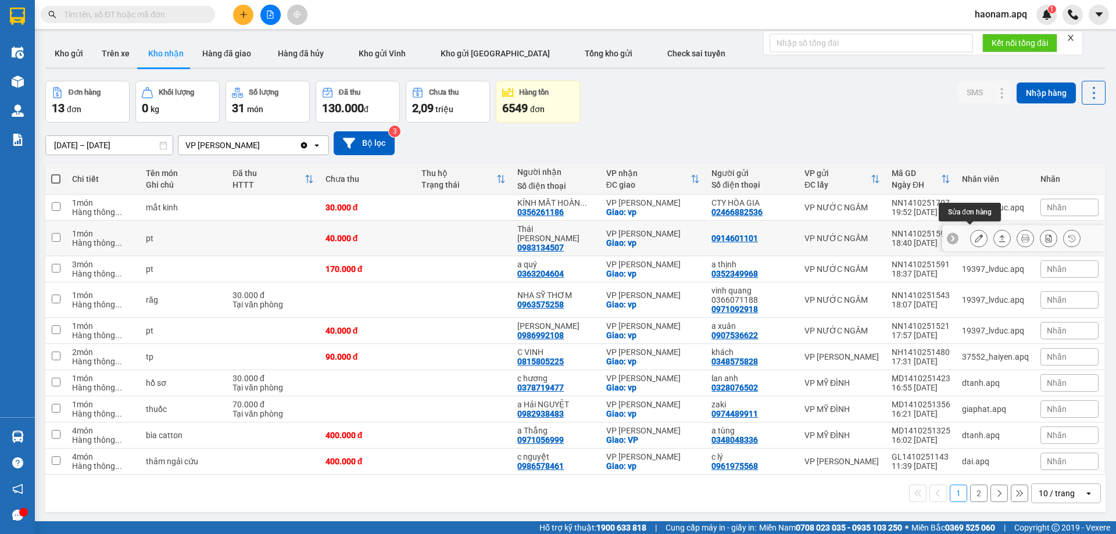
click at [975, 235] on icon at bounding box center [979, 238] width 8 height 8
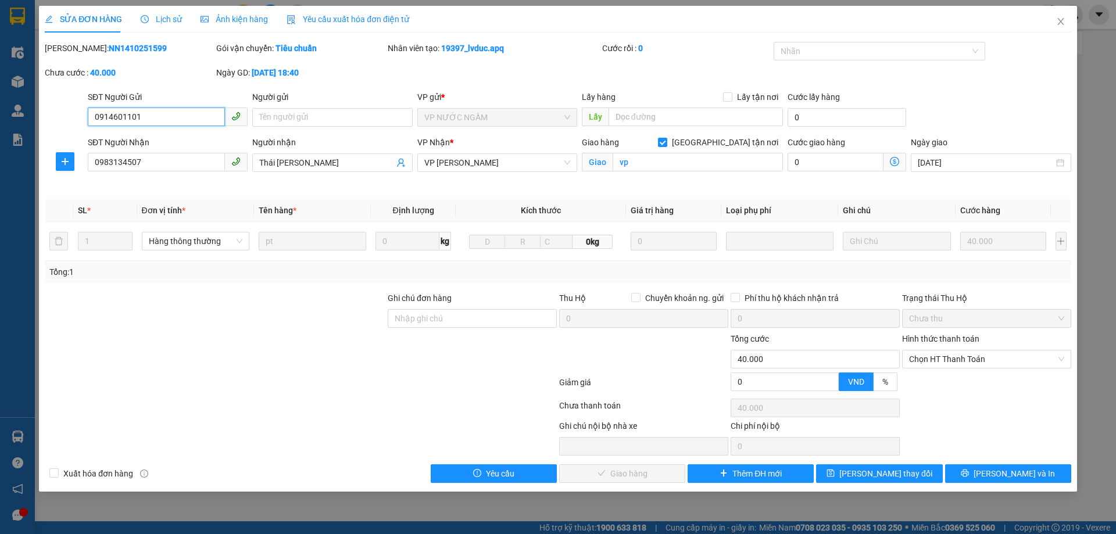
drag, startPoint x: 965, startPoint y: 359, endPoint x: 964, endPoint y: 373, distance: 13.4
click at [965, 363] on span "Chọn HT Thanh Toán" at bounding box center [986, 359] width 155 height 17
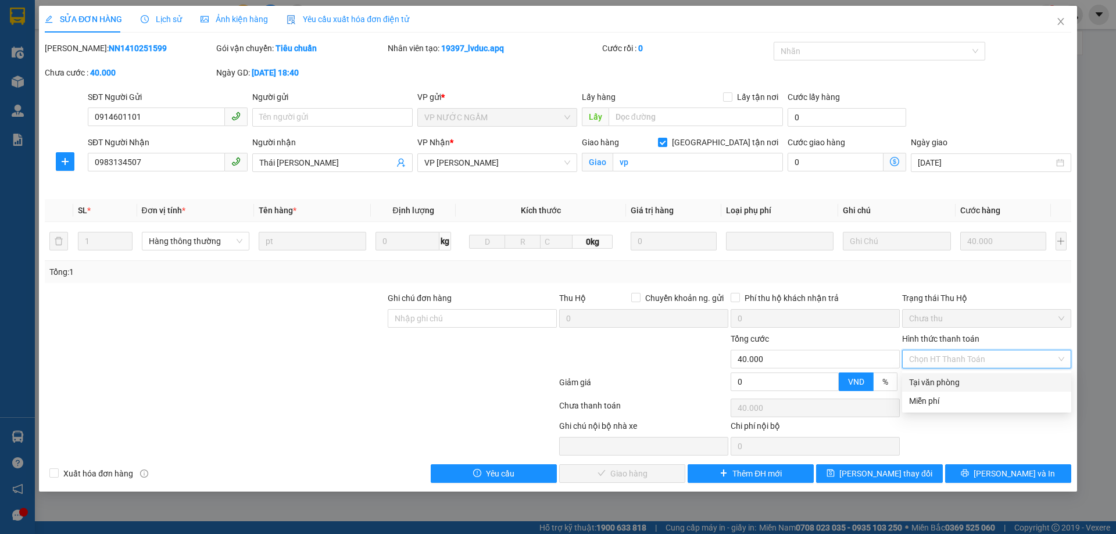
drag, startPoint x: 960, startPoint y: 381, endPoint x: 914, endPoint y: 405, distance: 52.3
click at [960, 381] on div "Tại văn phòng" at bounding box center [986, 382] width 155 height 13
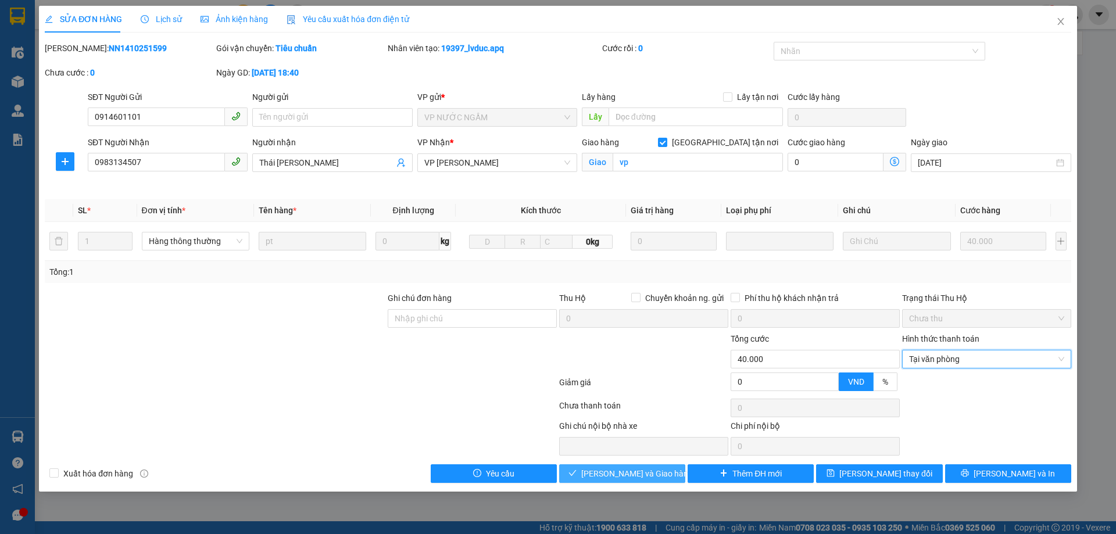
drag, startPoint x: 607, startPoint y: 475, endPoint x: 749, endPoint y: 366, distance: 179.1
click at [607, 476] on span "[PERSON_NAME] và Giao hàng" at bounding box center [637, 473] width 112 height 13
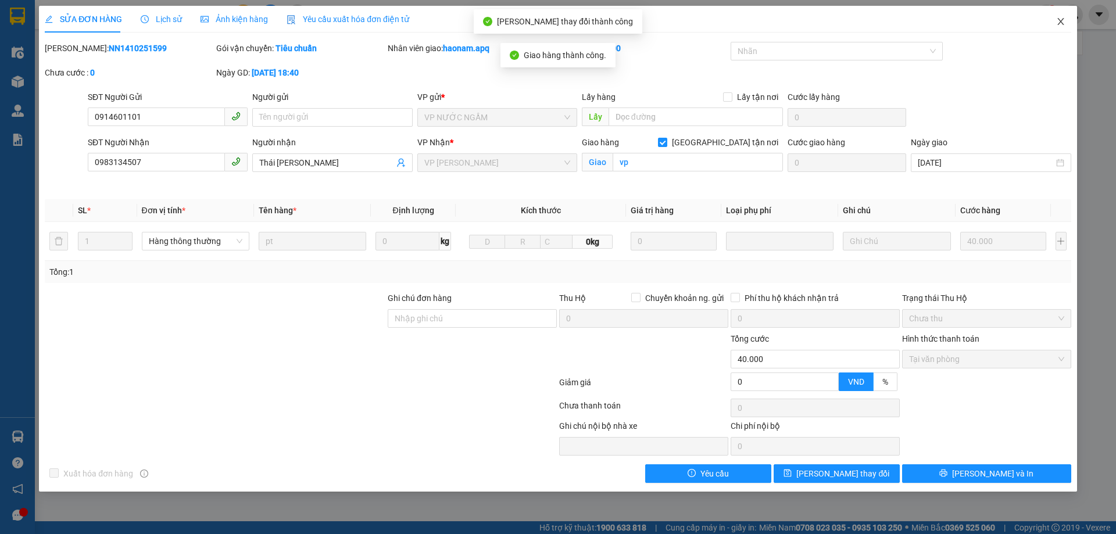
click at [1066, 23] on span "Close" at bounding box center [1061, 22] width 33 height 33
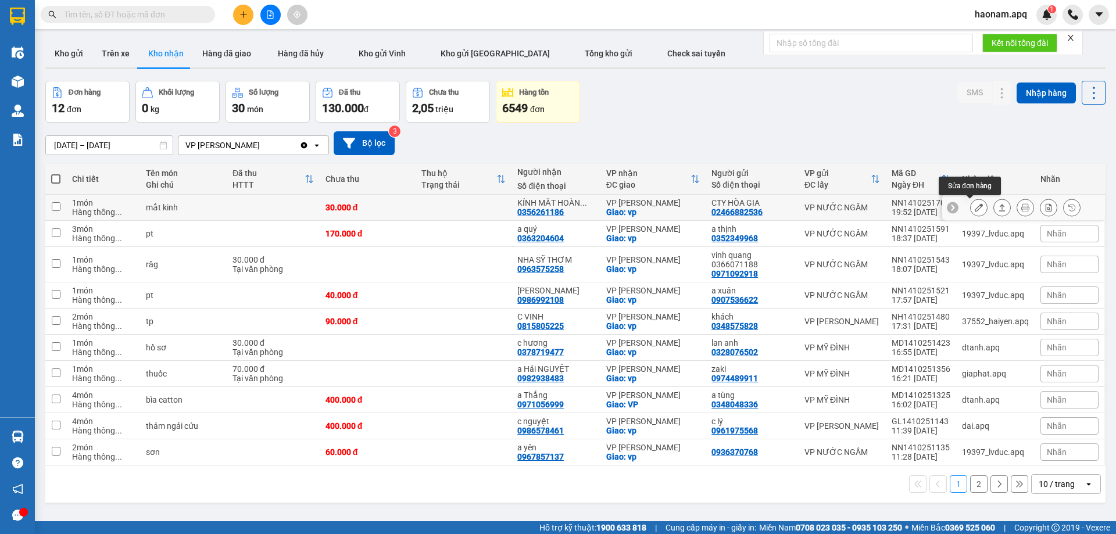
click at [975, 211] on icon at bounding box center [979, 207] width 8 height 8
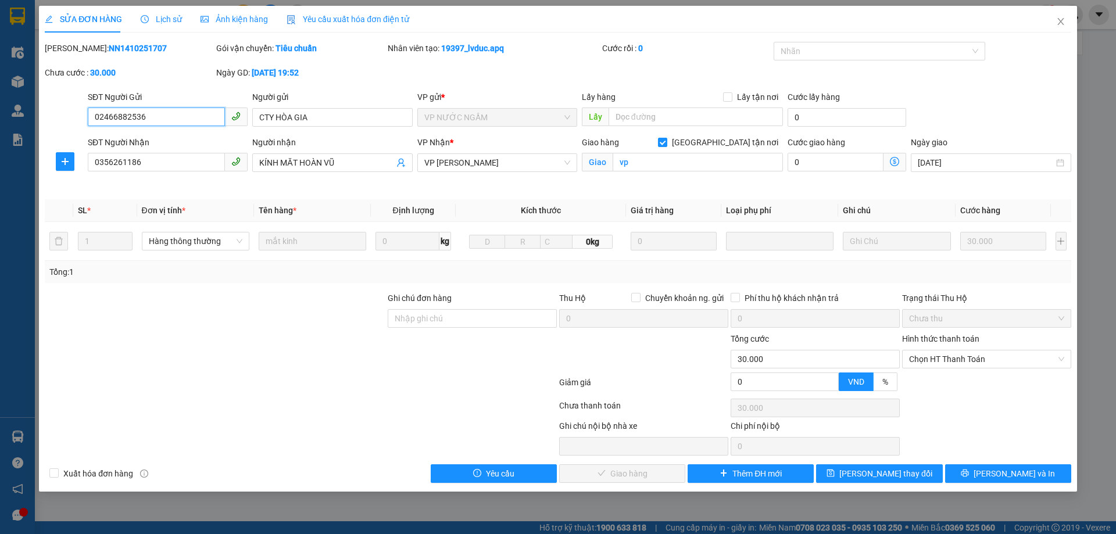
drag, startPoint x: 974, startPoint y: 363, endPoint x: 973, endPoint y: 371, distance: 7.8
click at [974, 365] on span "Chọn HT Thanh Toán" at bounding box center [986, 359] width 155 height 17
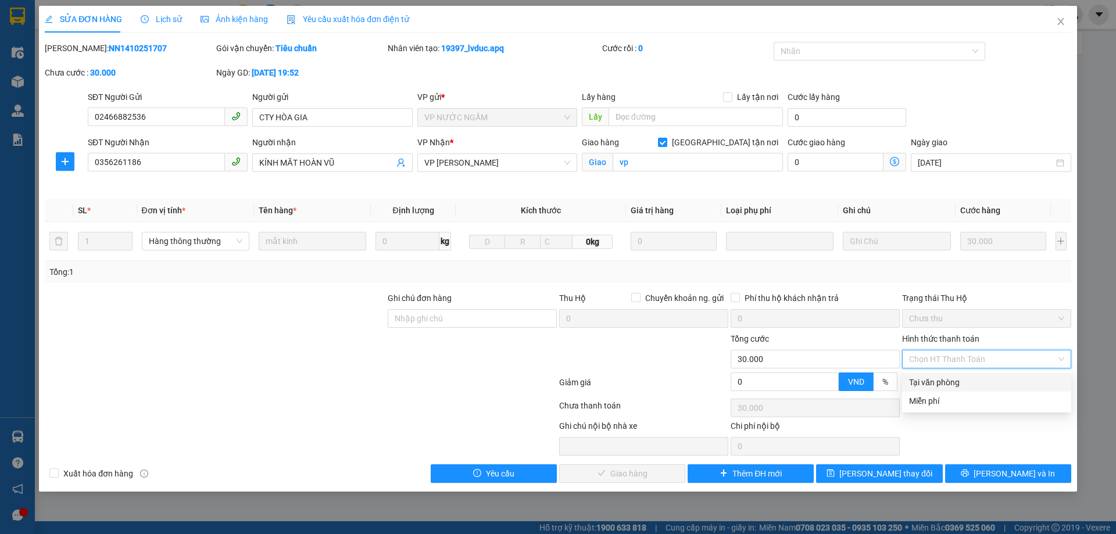
click at [967, 377] on div "Tại văn phòng" at bounding box center [986, 382] width 155 height 13
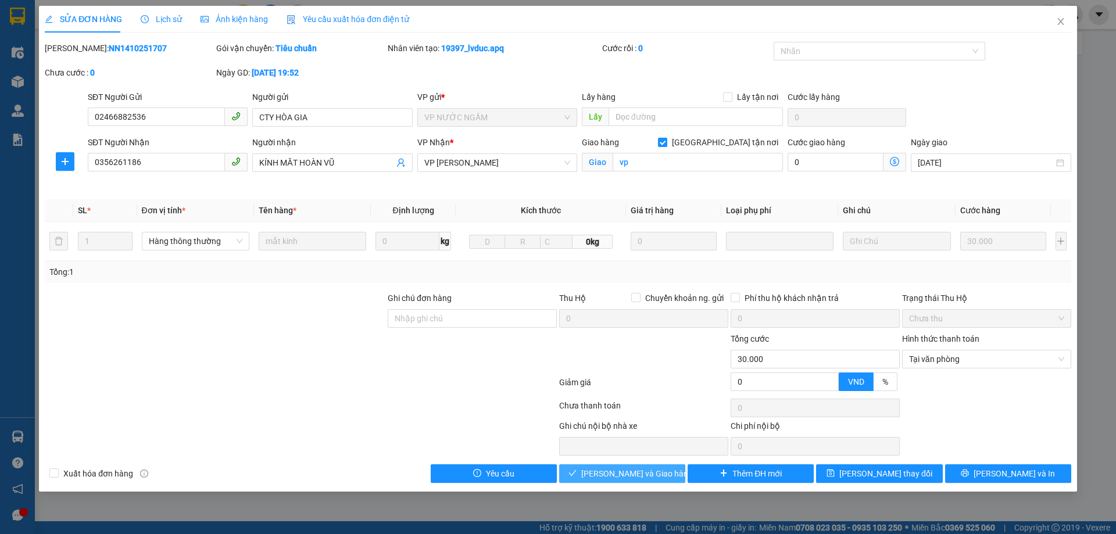
click at [616, 477] on span "[PERSON_NAME] và Giao hàng" at bounding box center [637, 473] width 112 height 13
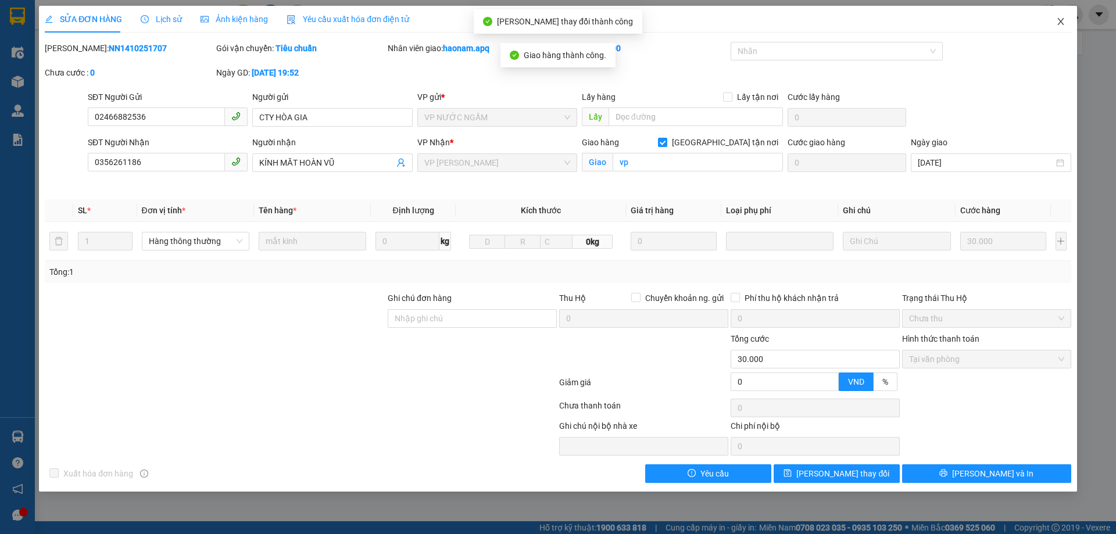
click at [1062, 23] on icon "close" at bounding box center [1060, 21] width 6 height 7
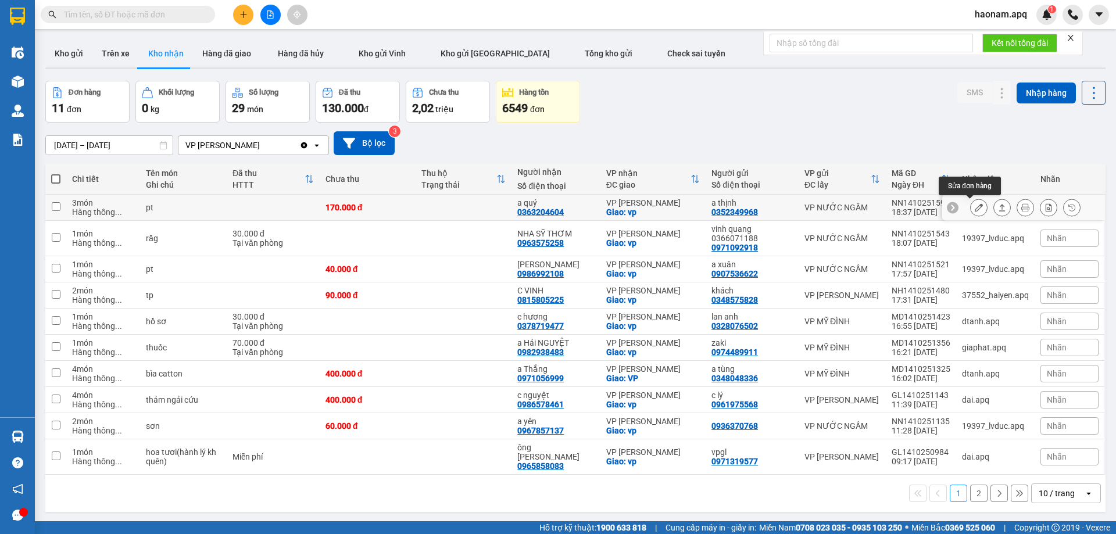
click at [975, 210] on button at bounding box center [979, 208] width 16 height 20
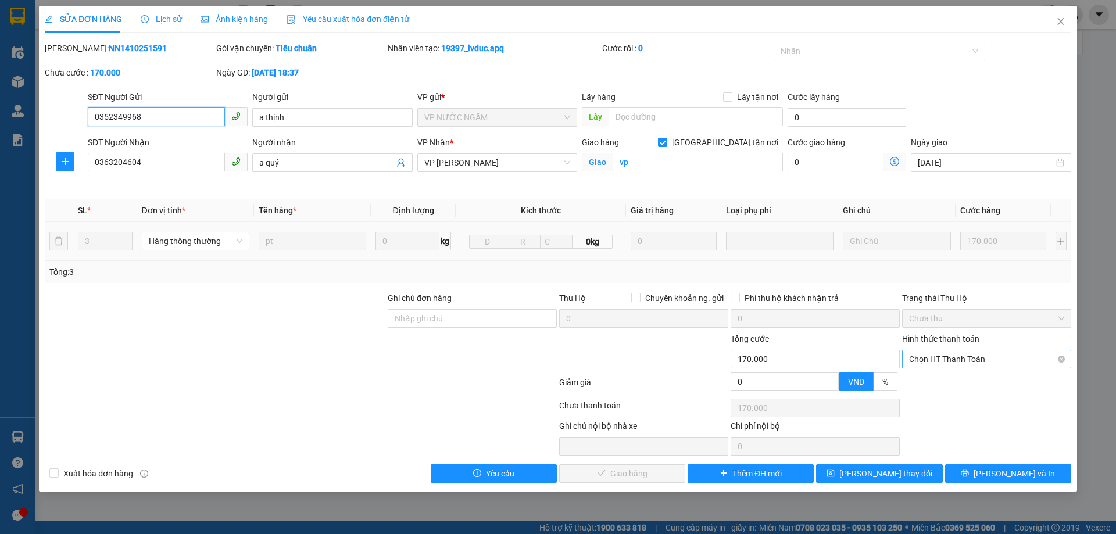
click at [977, 365] on span "Chọn HT Thanh Toán" at bounding box center [986, 359] width 155 height 17
click at [968, 380] on div "Tại văn phòng" at bounding box center [986, 382] width 155 height 13
click at [614, 468] on span "[PERSON_NAME] và Giao hàng" at bounding box center [637, 473] width 112 height 13
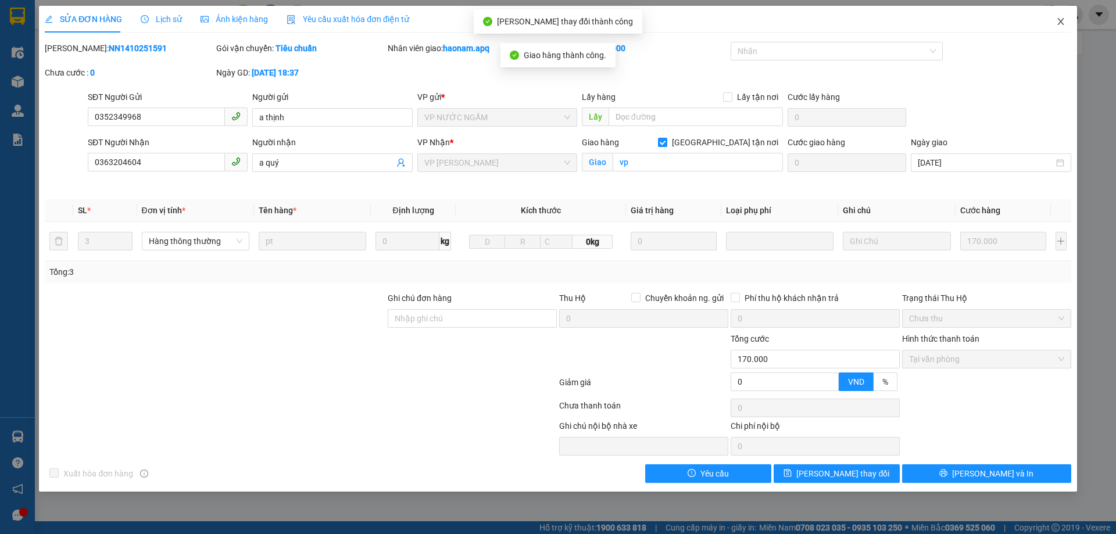
click at [1061, 27] on span "Close" at bounding box center [1061, 22] width 33 height 33
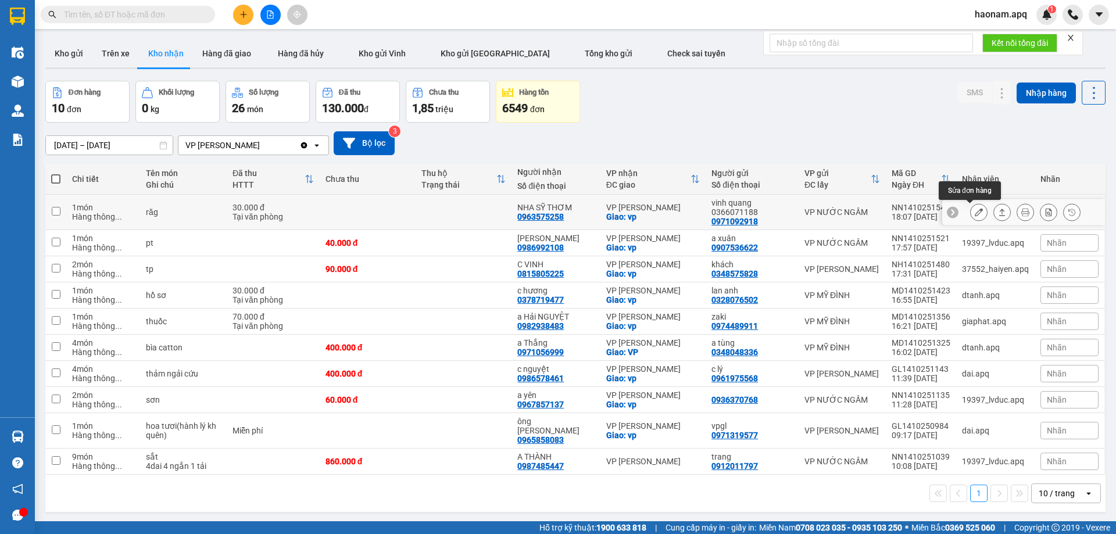
click at [975, 212] on icon at bounding box center [979, 212] width 8 height 8
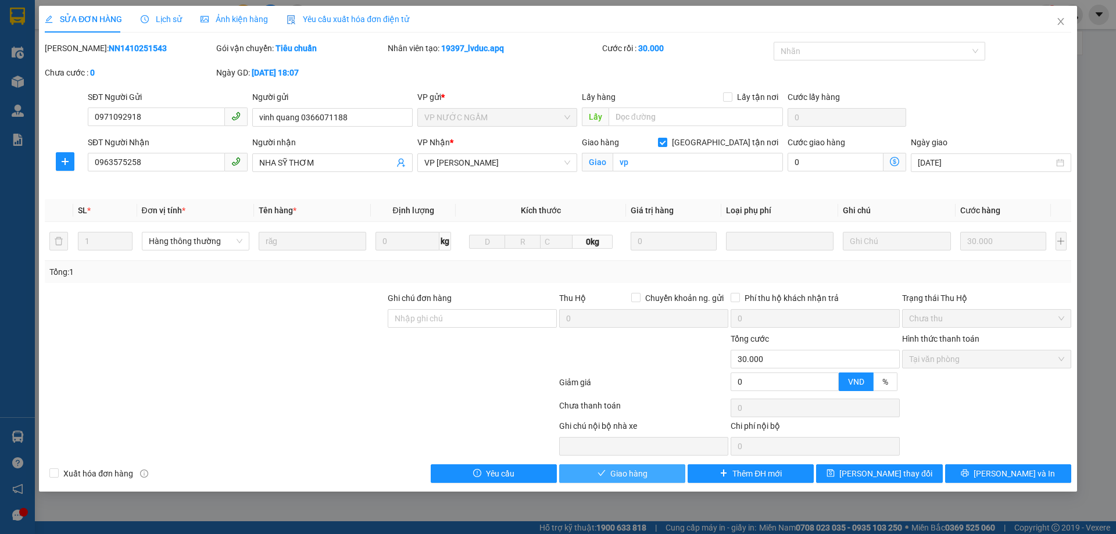
drag, startPoint x: 610, startPoint y: 473, endPoint x: 630, endPoint y: 467, distance: 20.2
click at [613, 474] on span "Giao hàng" at bounding box center [628, 473] width 37 height 13
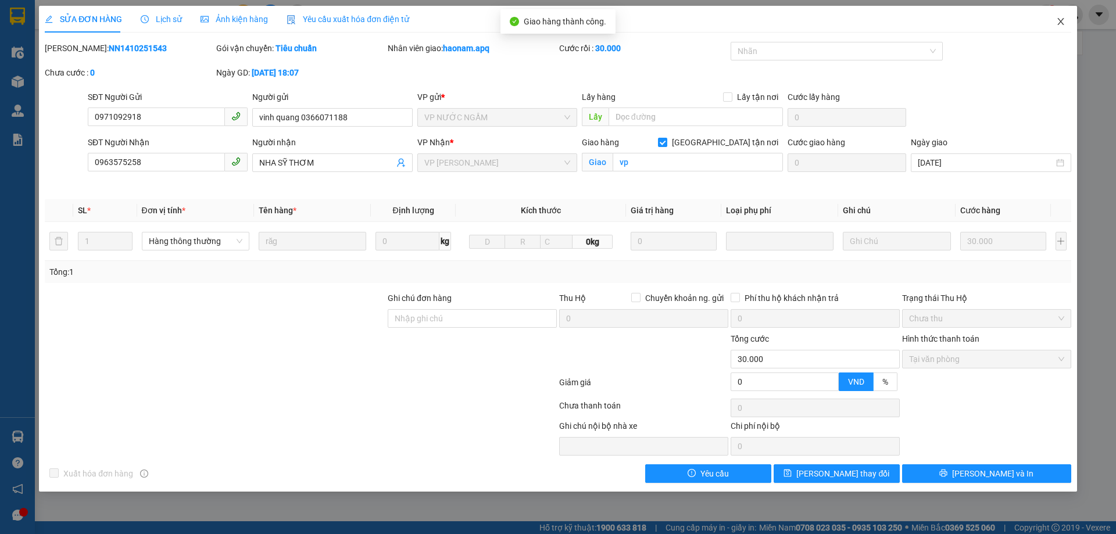
click at [1060, 22] on icon "close" at bounding box center [1060, 21] width 9 height 9
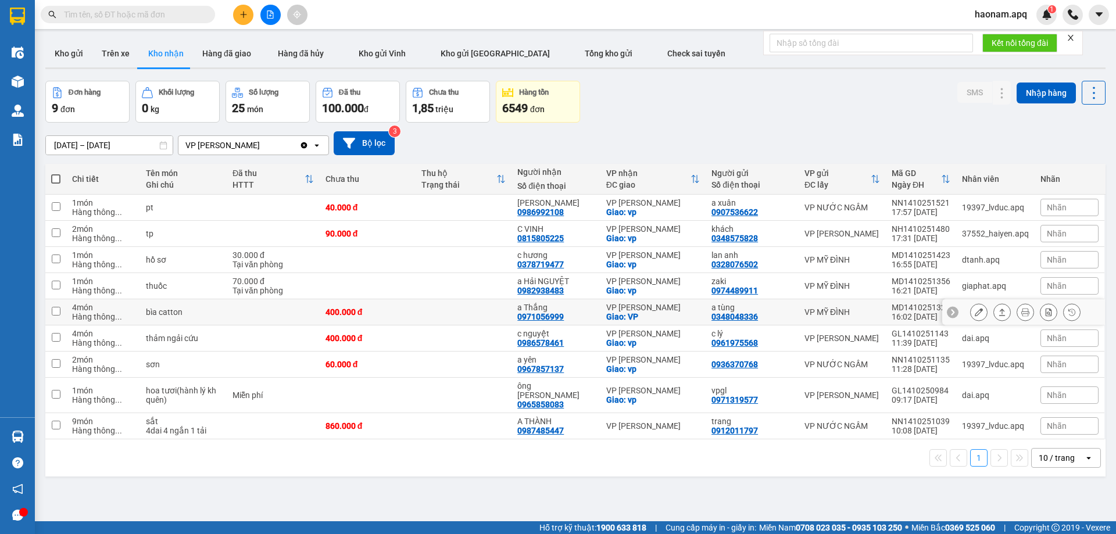
click at [971, 309] on button at bounding box center [979, 312] width 16 height 20
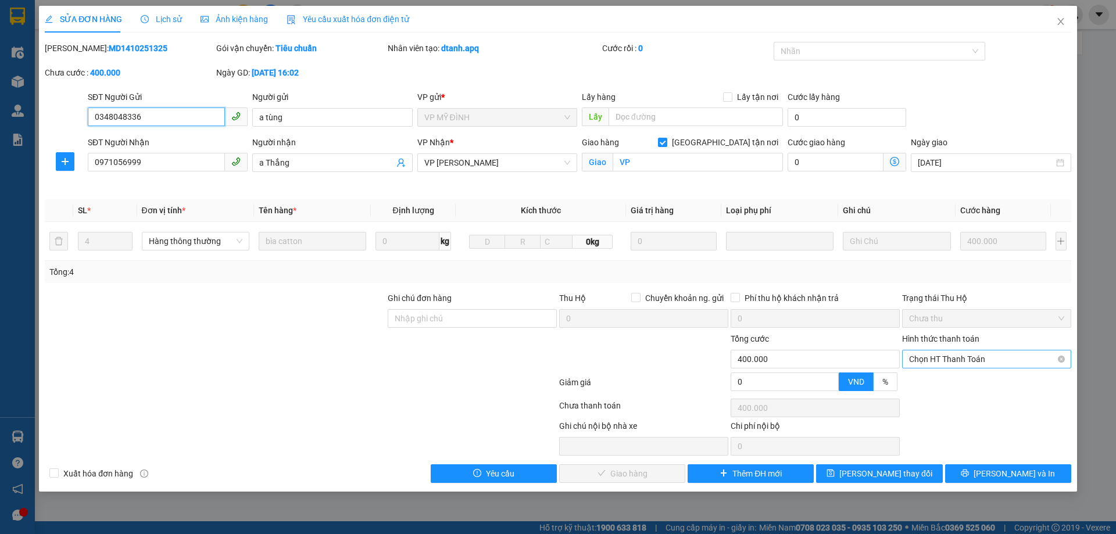
click at [1003, 358] on span "Chọn HT Thanh Toán" at bounding box center [986, 359] width 155 height 17
click at [982, 377] on div "Tại văn phòng" at bounding box center [986, 382] width 155 height 13
drag, startPoint x: 612, startPoint y: 478, endPoint x: 623, endPoint y: 460, distance: 20.6
click at [612, 478] on span "[PERSON_NAME] và Giao hàng" at bounding box center [637, 473] width 112 height 13
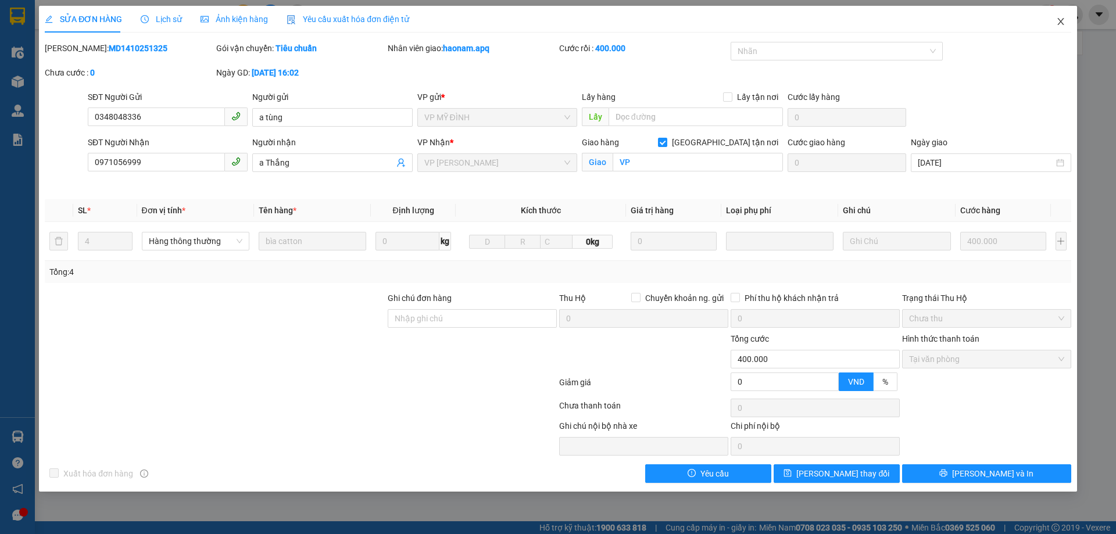
click at [1058, 22] on icon "close" at bounding box center [1060, 21] width 9 height 9
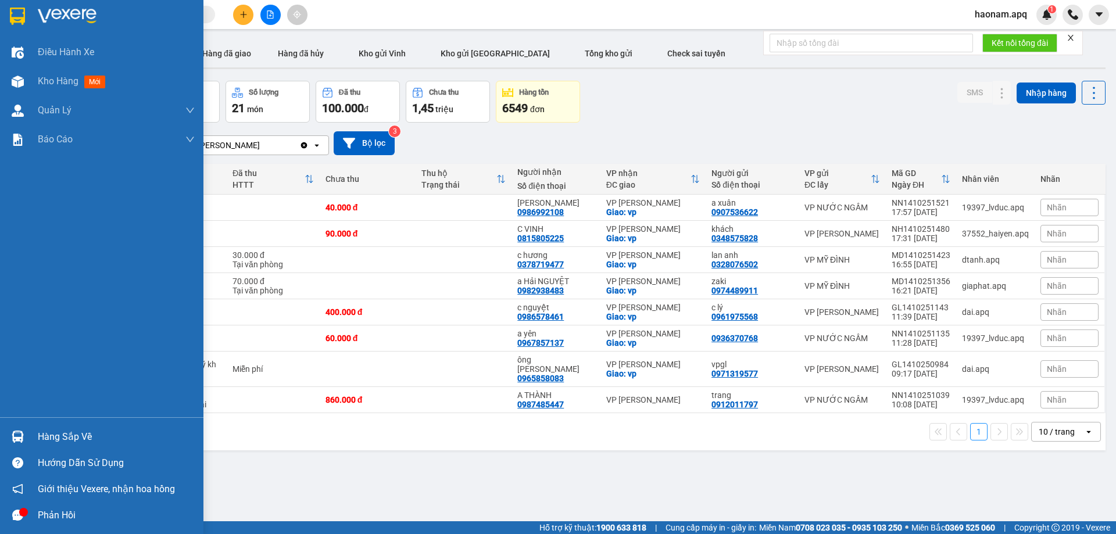
drag, startPoint x: 63, startPoint y: 431, endPoint x: 83, endPoint y: 432, distance: 19.8
click at [64, 431] on div "Hàng sắp về" at bounding box center [116, 436] width 157 height 17
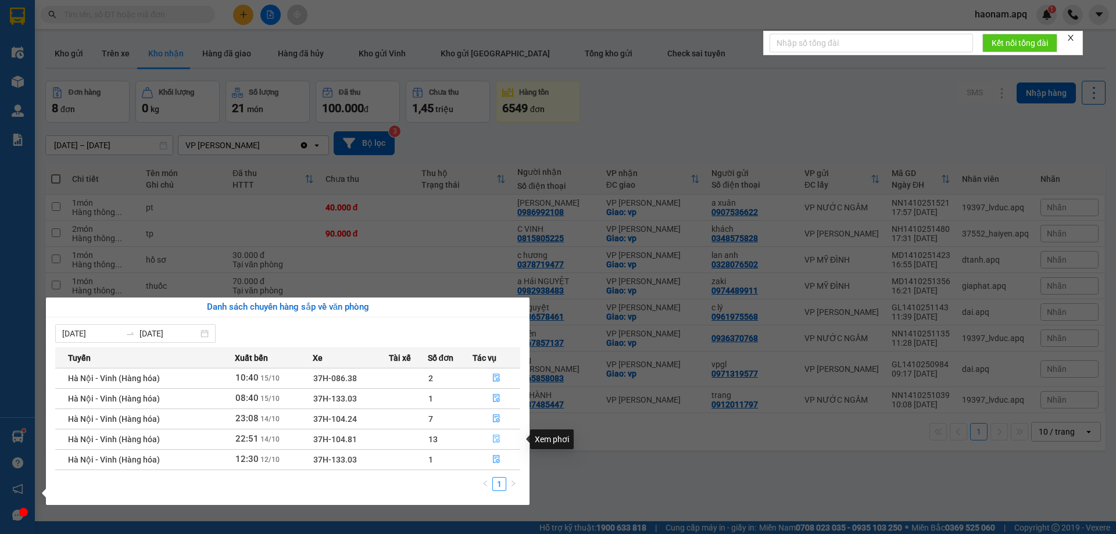
click at [480, 438] on button "button" at bounding box center [496, 439] width 47 height 19
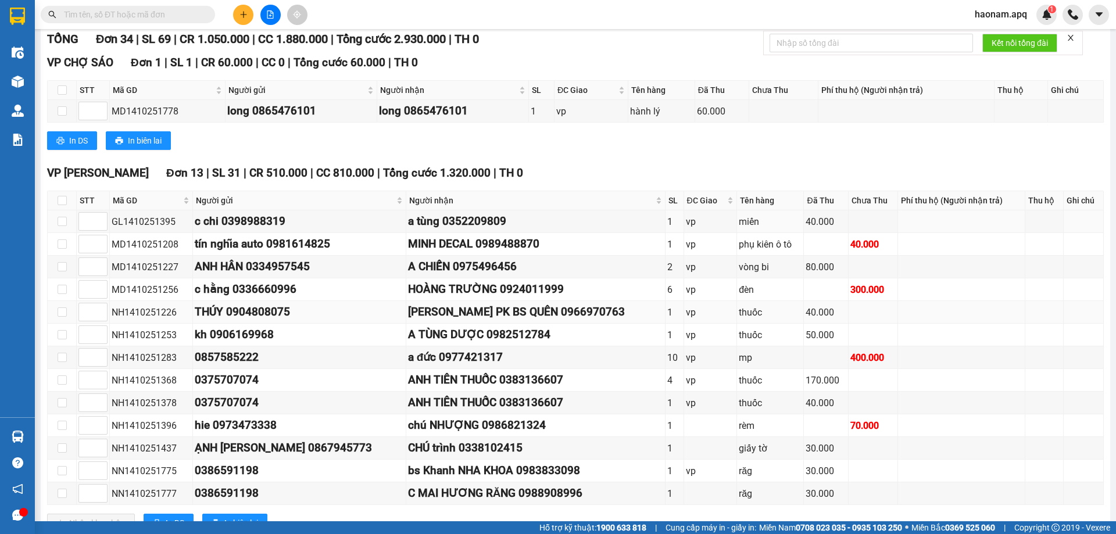
scroll to position [174, 0]
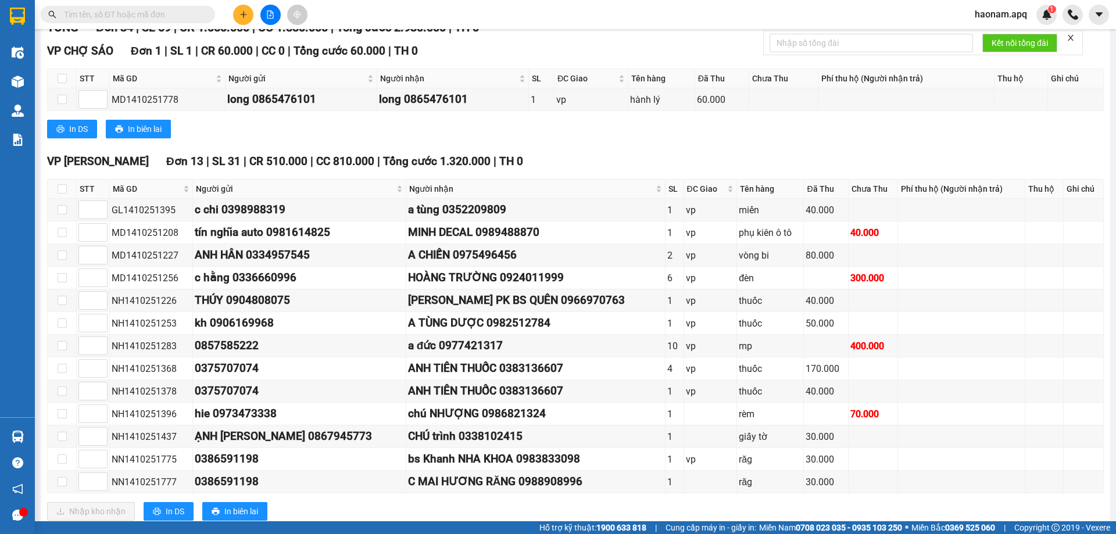
click at [69, 191] on th at bounding box center [62, 189] width 29 height 19
click at [63, 189] on input "checkbox" at bounding box center [62, 188] width 9 height 9
checkbox input "true"
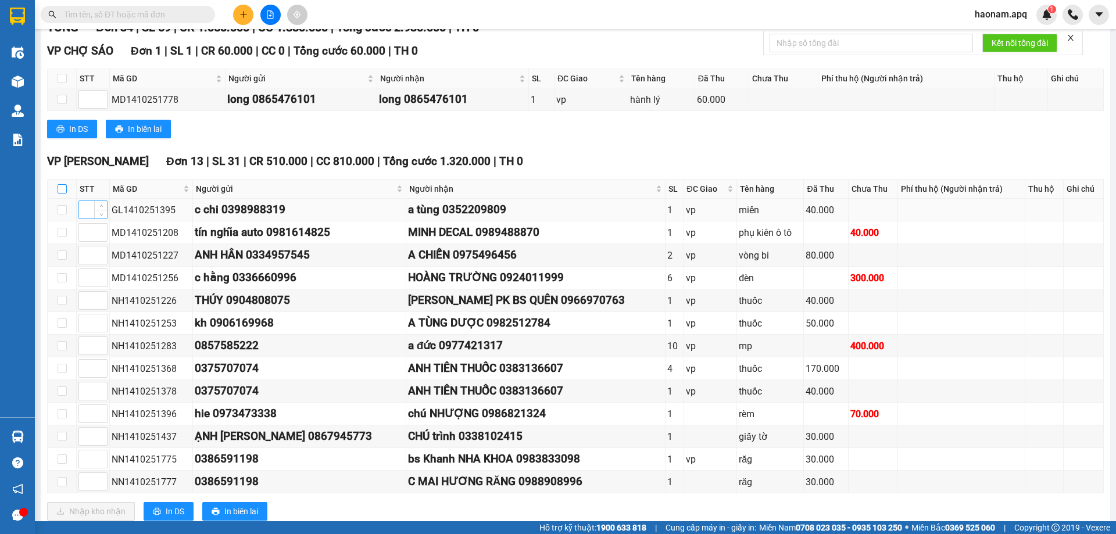
checkbox input "true"
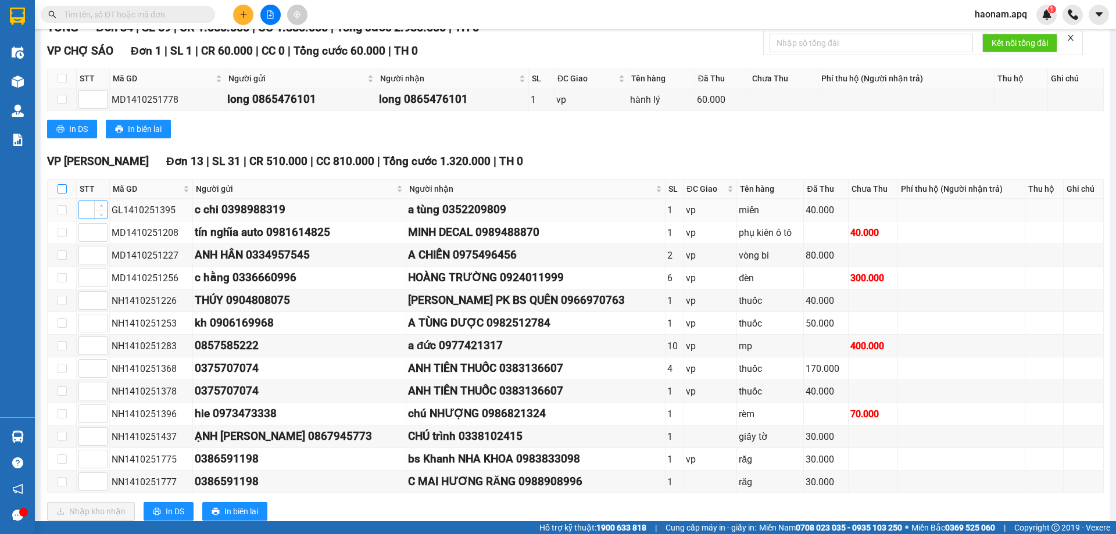
checkbox input "true"
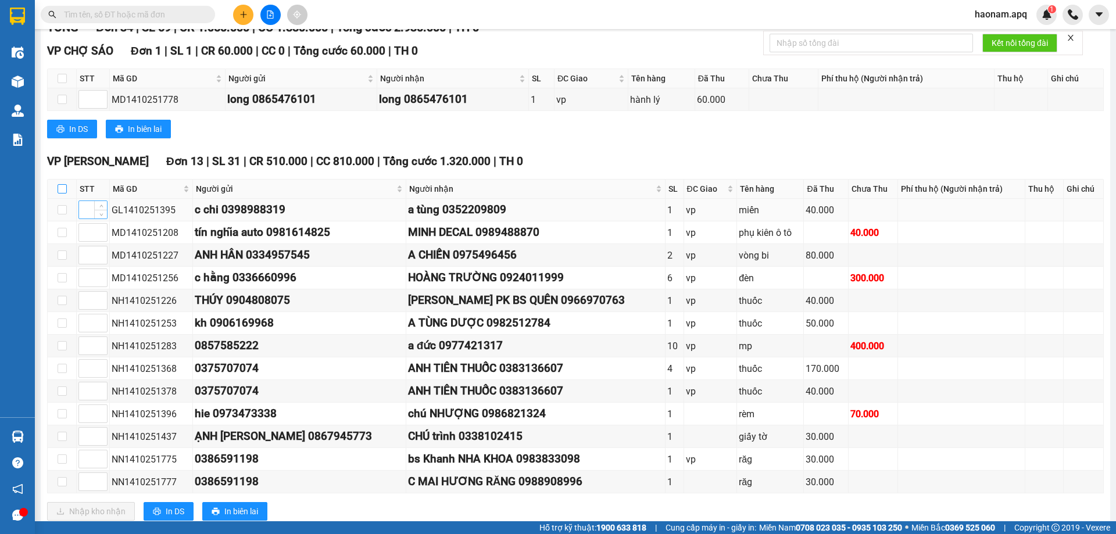
checkbox input "true"
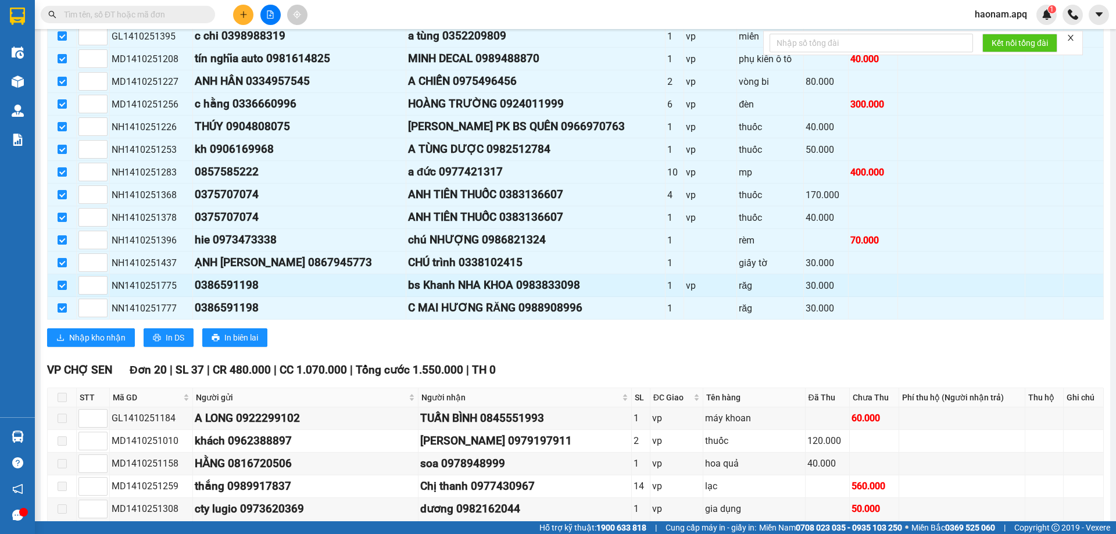
scroll to position [349, 0]
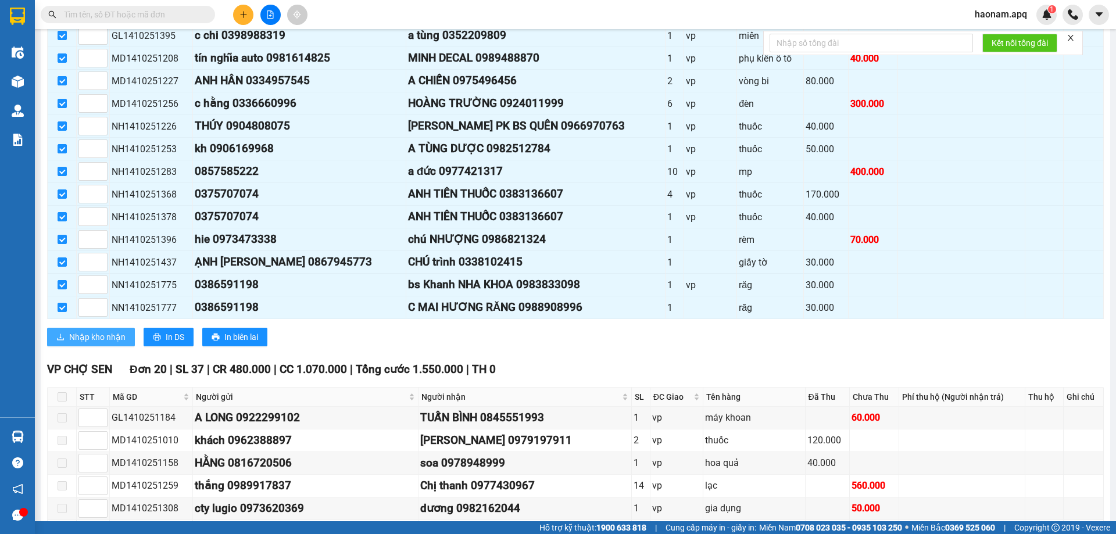
click at [106, 341] on span "Nhập kho nhận" at bounding box center [97, 337] width 56 height 13
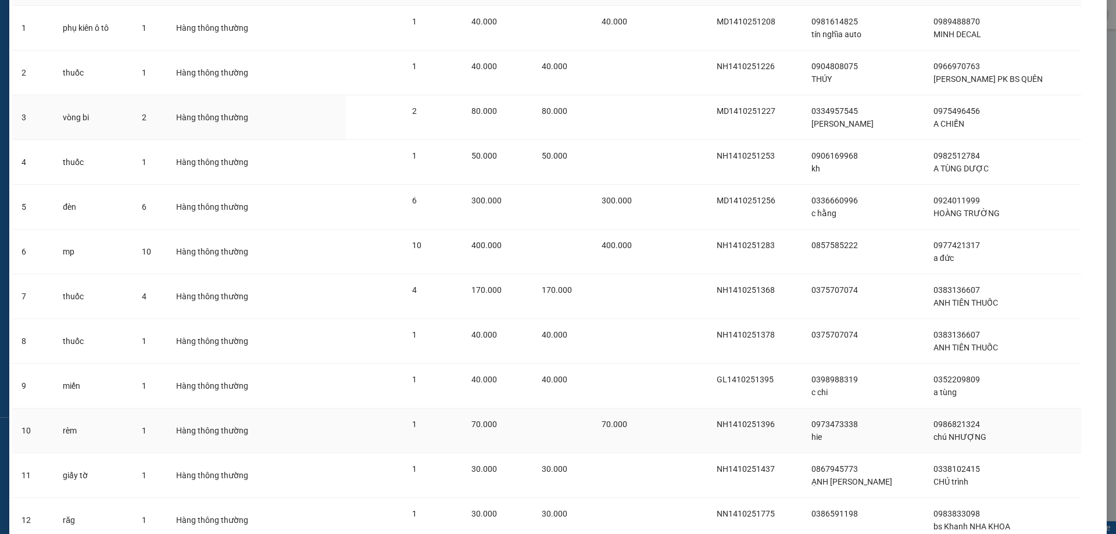
scroll to position [230, 0]
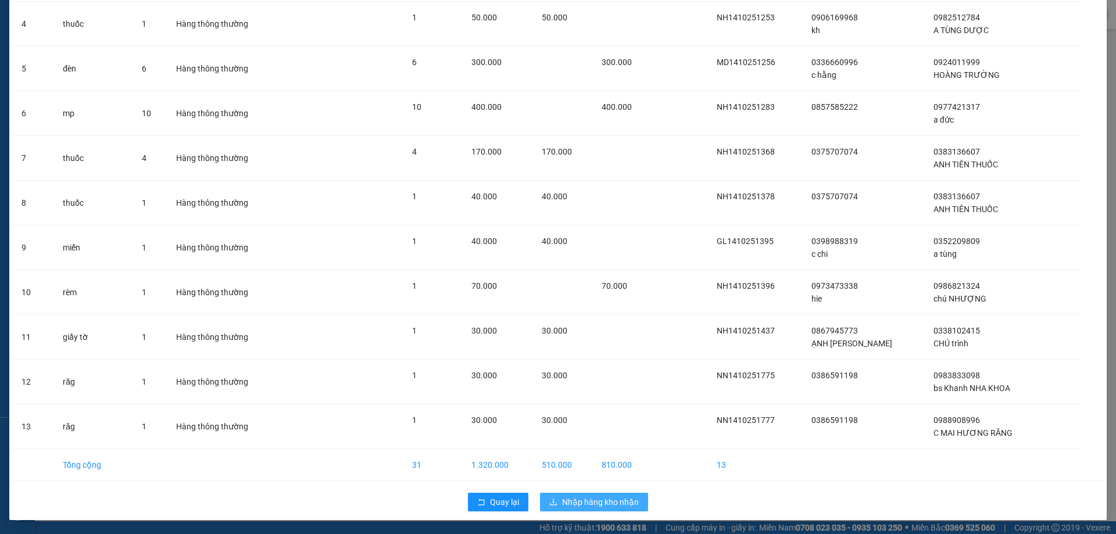
click at [631, 500] on span "Nhập hàng kho nhận" at bounding box center [600, 502] width 77 height 13
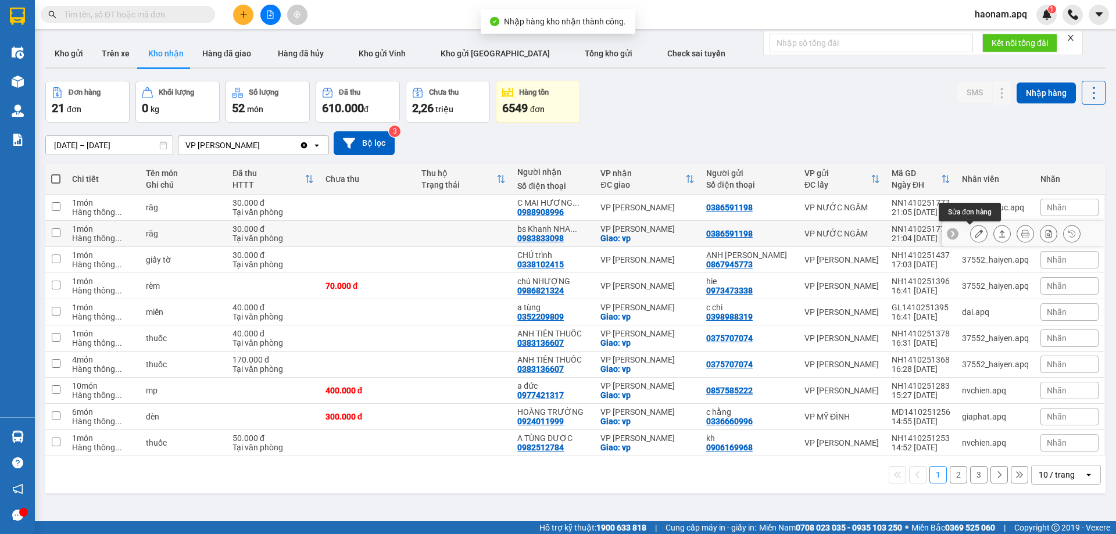
click at [975, 234] on icon at bounding box center [979, 234] width 8 height 8
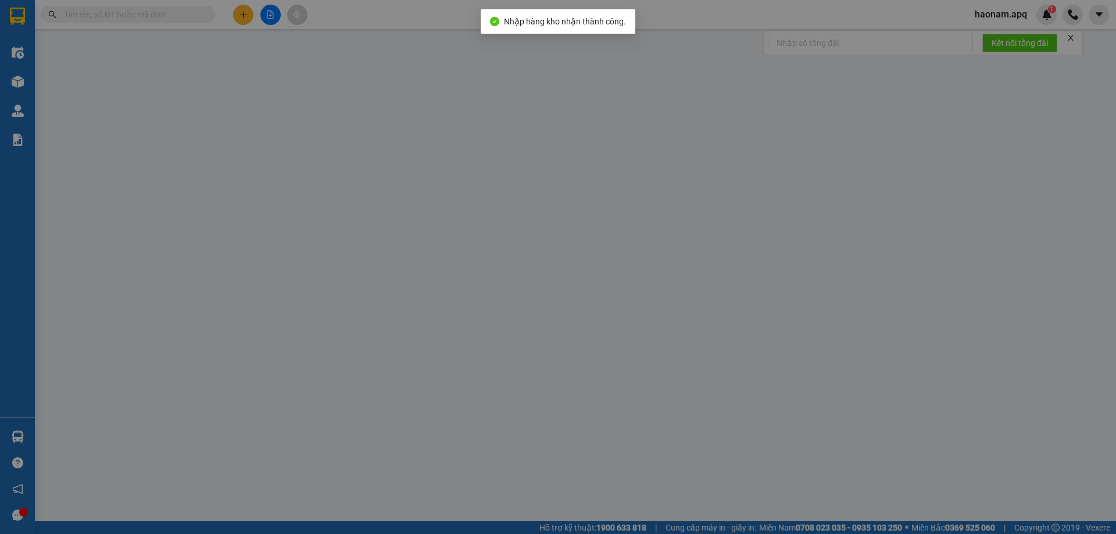
type input "0386591198"
type input "0983833098"
type input "bs Khanh NHA KHOA"
checkbox input "true"
type input "vp"
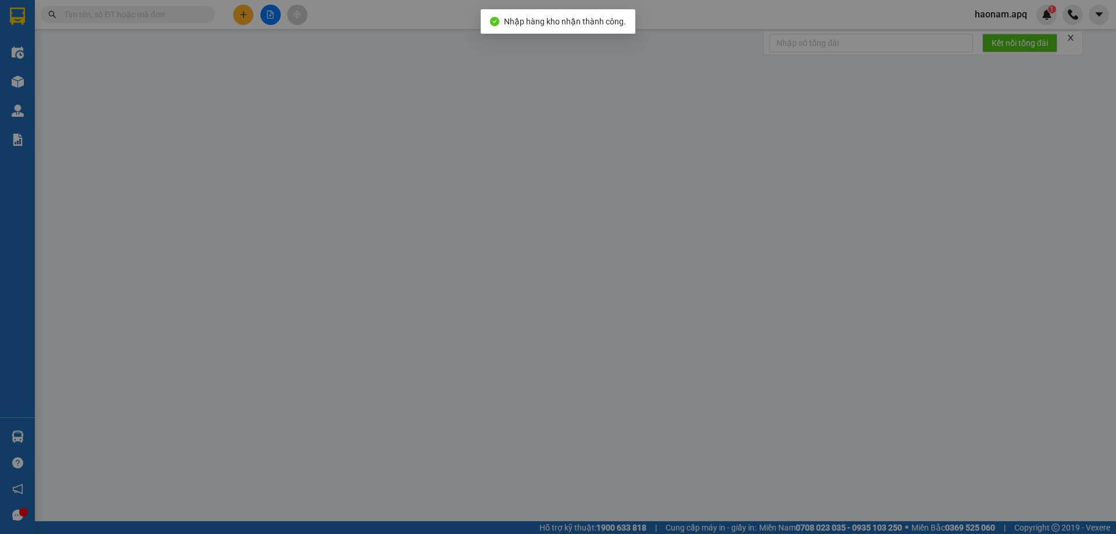
type input "0"
type input "30.000"
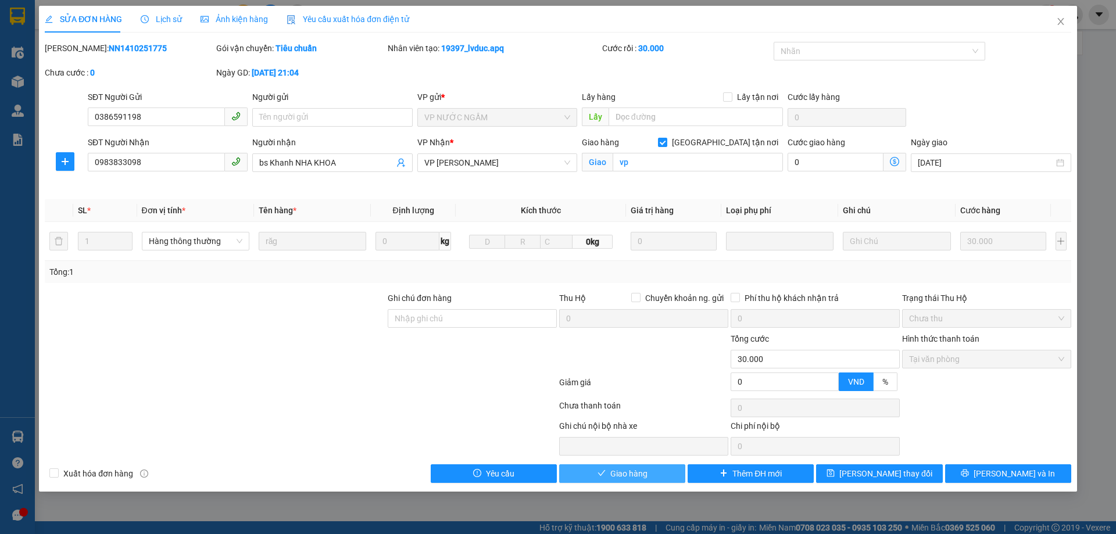
click at [592, 471] on button "Giao hàng" at bounding box center [622, 473] width 126 height 19
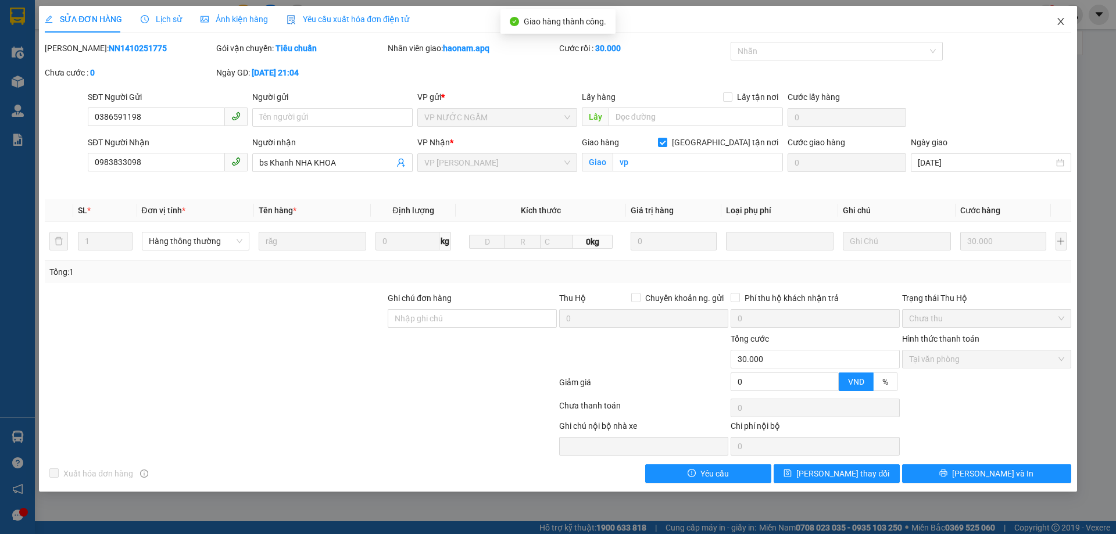
click at [1062, 22] on icon "close" at bounding box center [1060, 21] width 6 height 7
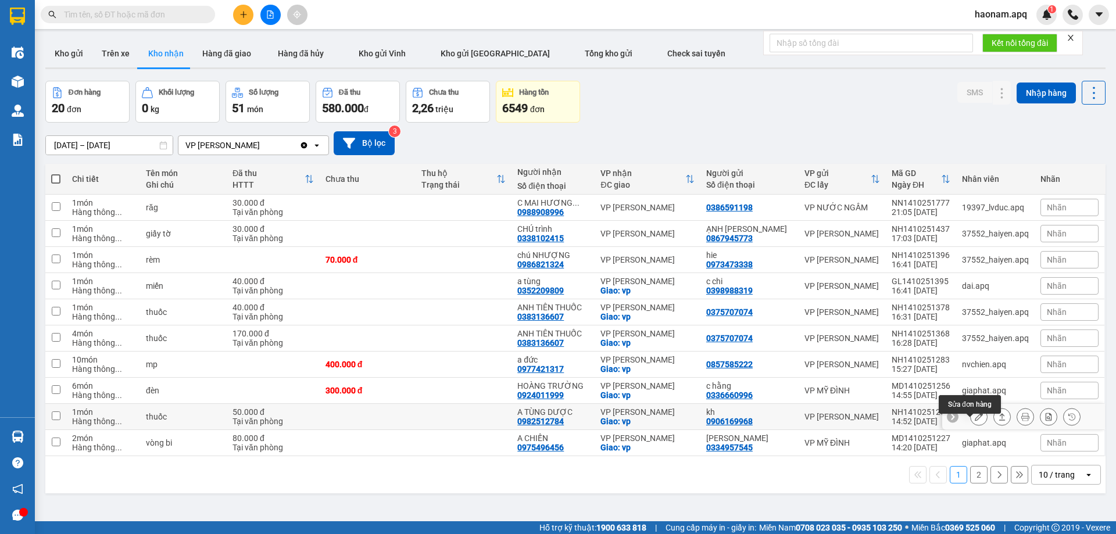
click at [975, 421] on icon at bounding box center [979, 417] width 8 height 8
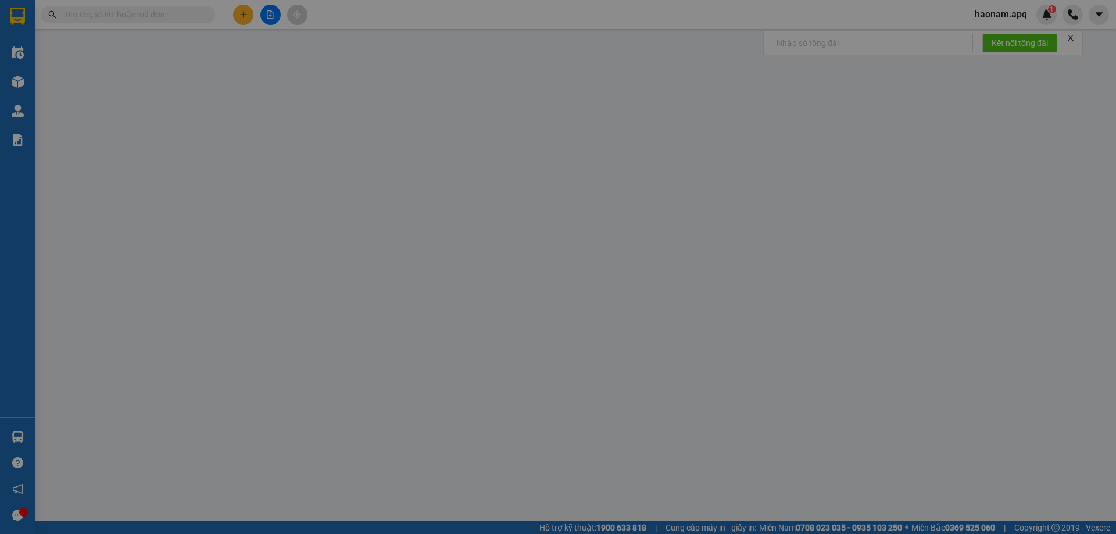
type input "0906169968"
type input "kh"
type input "0982512784"
type input "A TÙNG DƯỢC"
checkbox input "true"
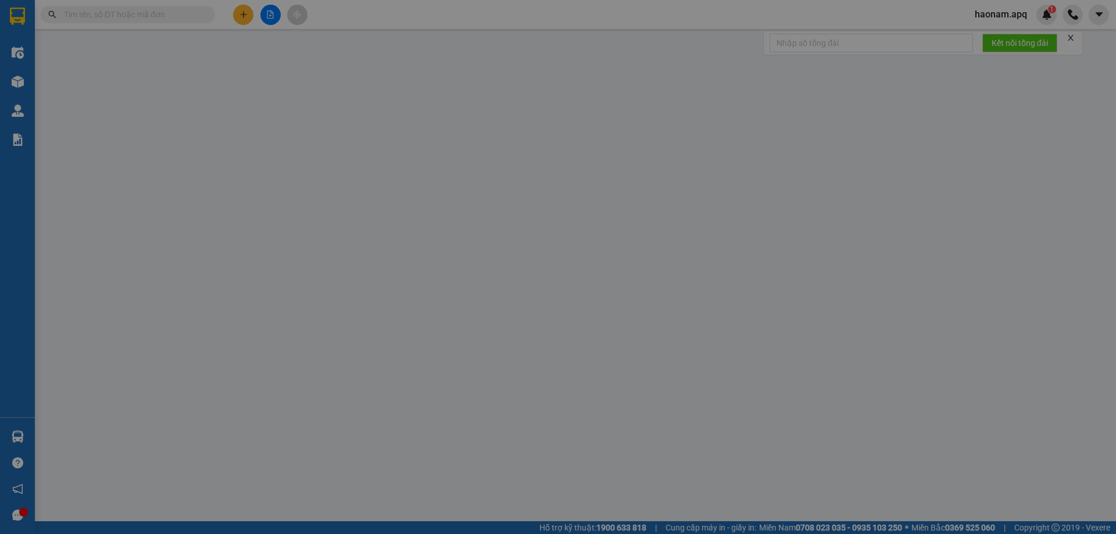
type input "vp"
checkbox input "true"
type input "0"
type input "50.000"
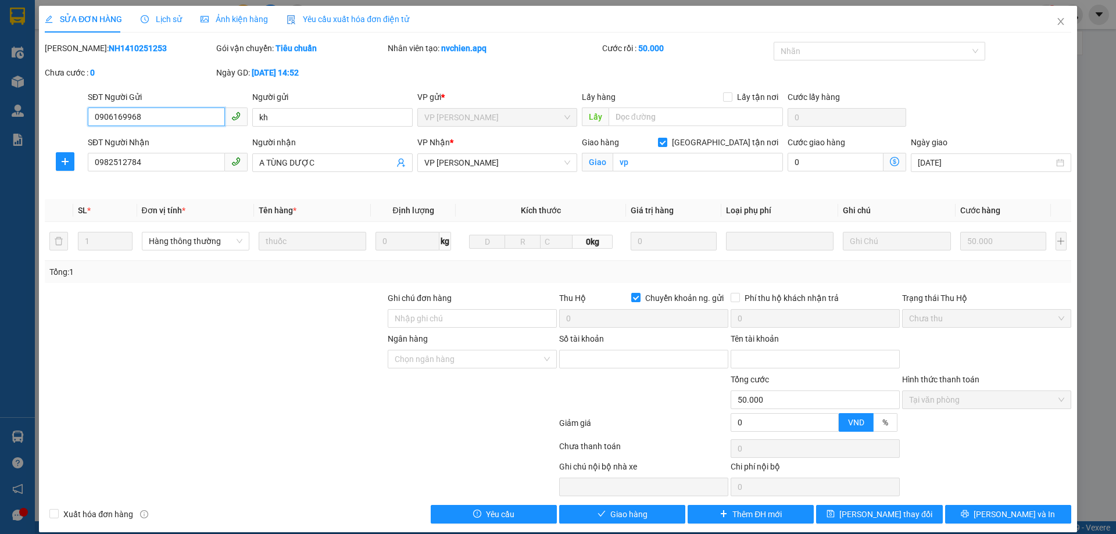
scroll to position [12, 0]
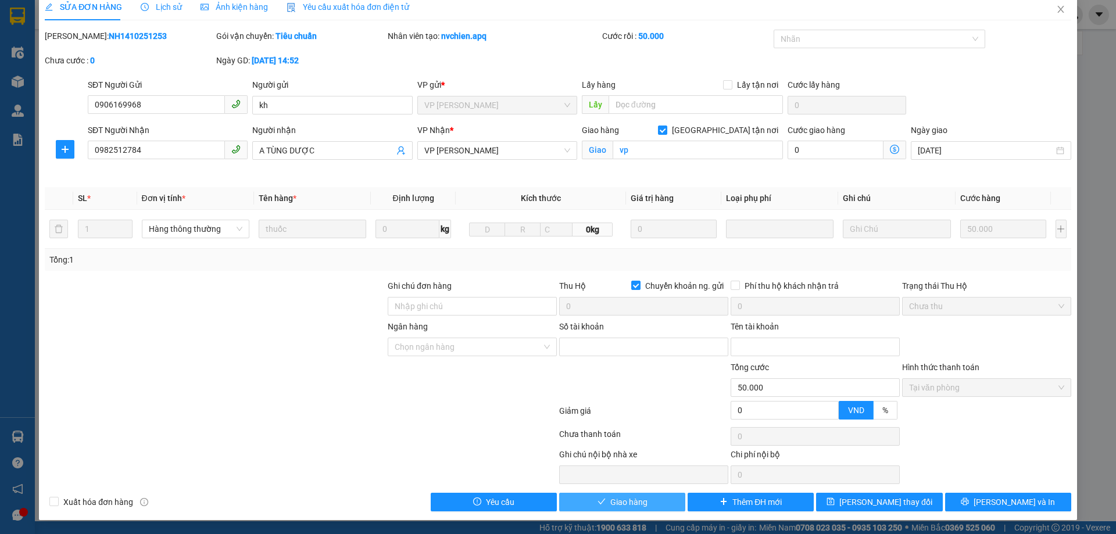
click at [604, 499] on button "Giao hàng" at bounding box center [622, 502] width 126 height 19
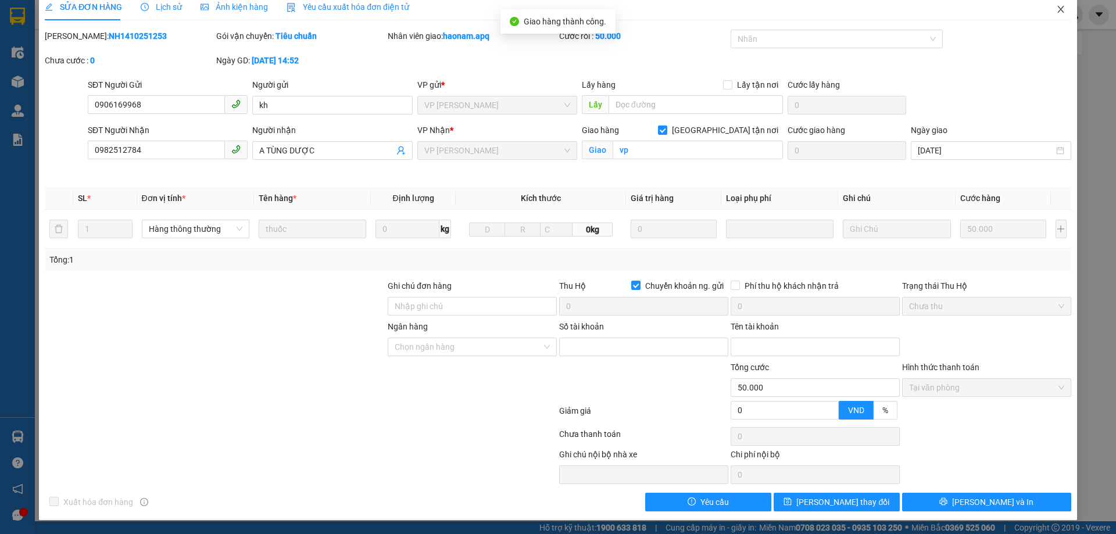
click at [1057, 12] on icon "close" at bounding box center [1060, 9] width 6 height 7
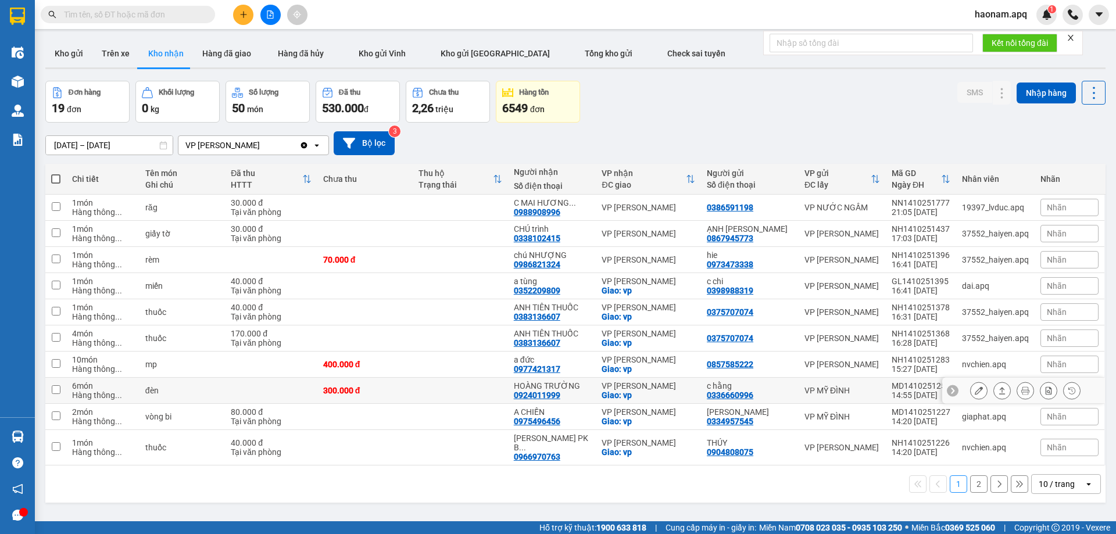
click at [982, 399] on div at bounding box center [1025, 390] width 110 height 17
click at [971, 401] on button at bounding box center [979, 391] width 16 height 20
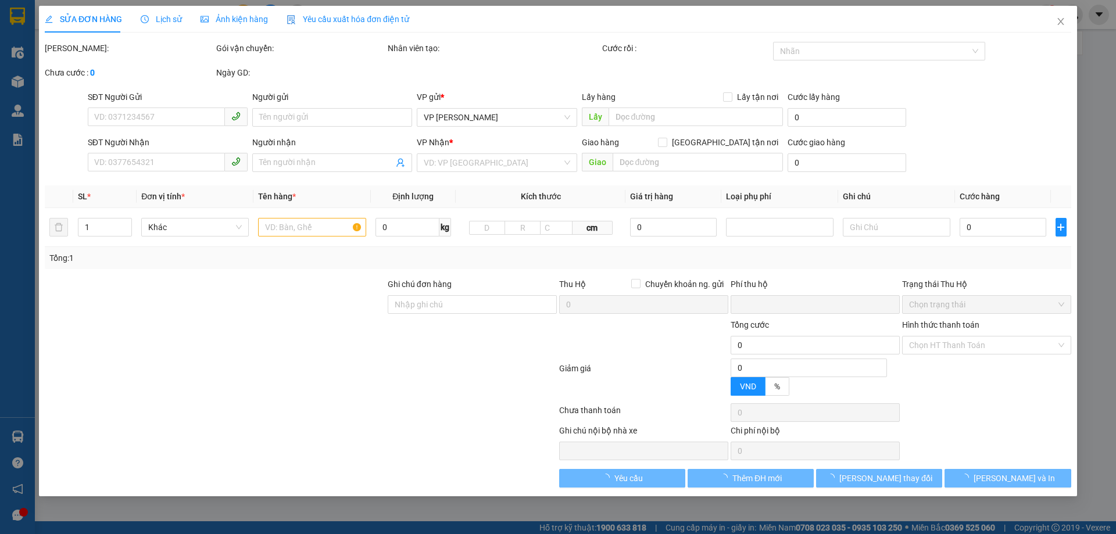
type input "0336660996"
type input "c hằng"
type input "0924011999"
type input "HOÀNG TRƯỜNG"
checkbox input "true"
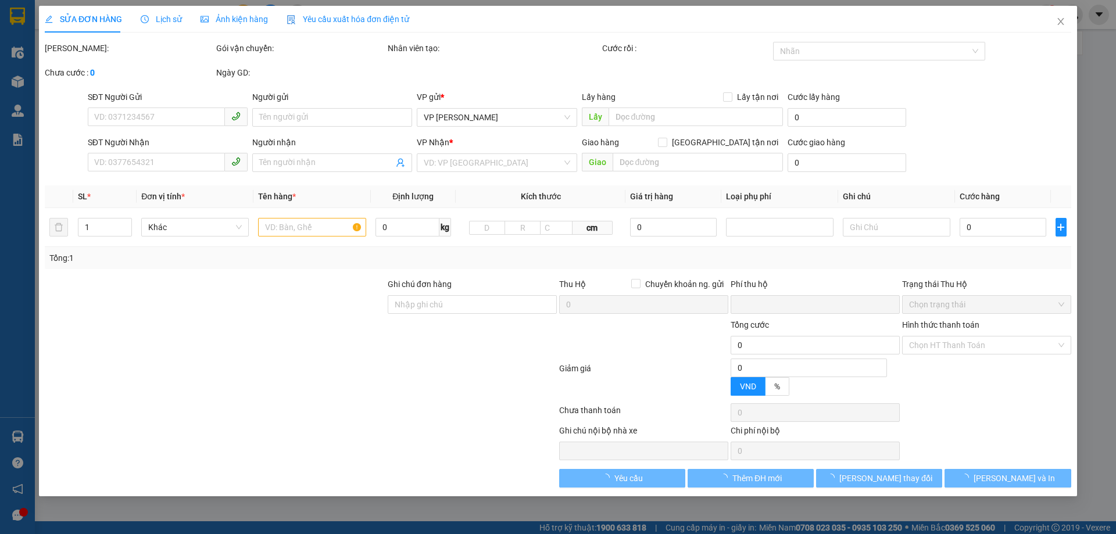
type input "vp"
type input "0"
type input "300.000"
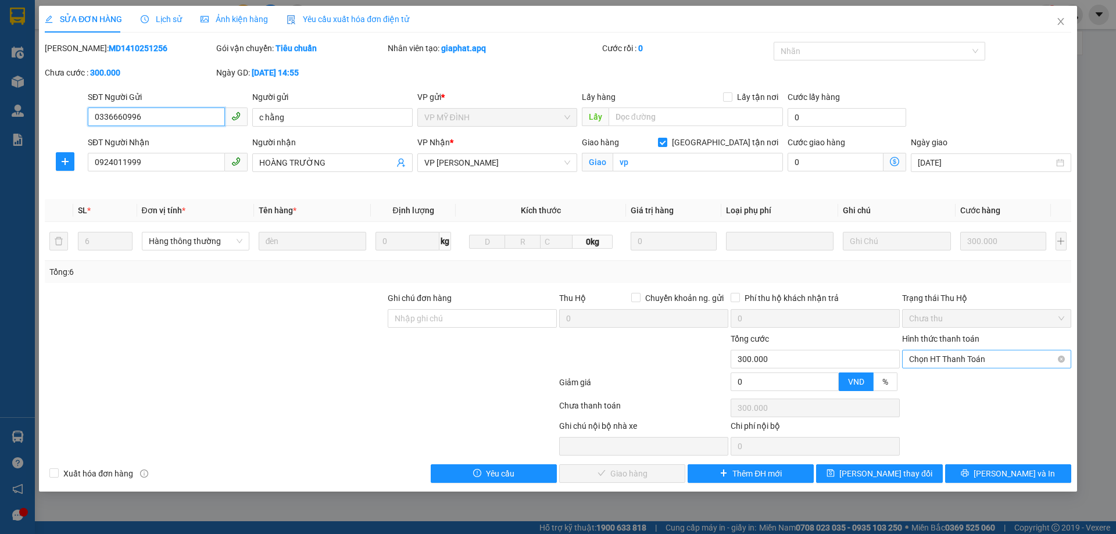
drag, startPoint x: 941, startPoint y: 358, endPoint x: 948, endPoint y: 368, distance: 12.3
click at [943, 359] on span "Chọn HT Thanh Toán" at bounding box center [986, 359] width 155 height 17
drag, startPoint x: 947, startPoint y: 375, endPoint x: 896, endPoint y: 411, distance: 62.6
click at [947, 376] on div "Tại văn phòng" at bounding box center [986, 382] width 169 height 19
type input "0"
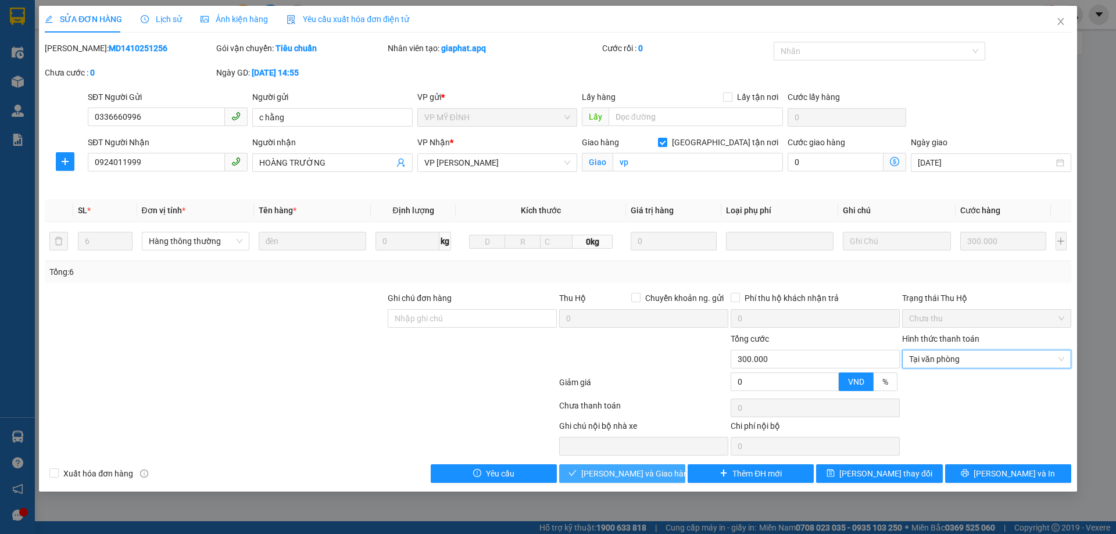
click at [607, 473] on span "[PERSON_NAME] và Giao hàng" at bounding box center [637, 473] width 112 height 13
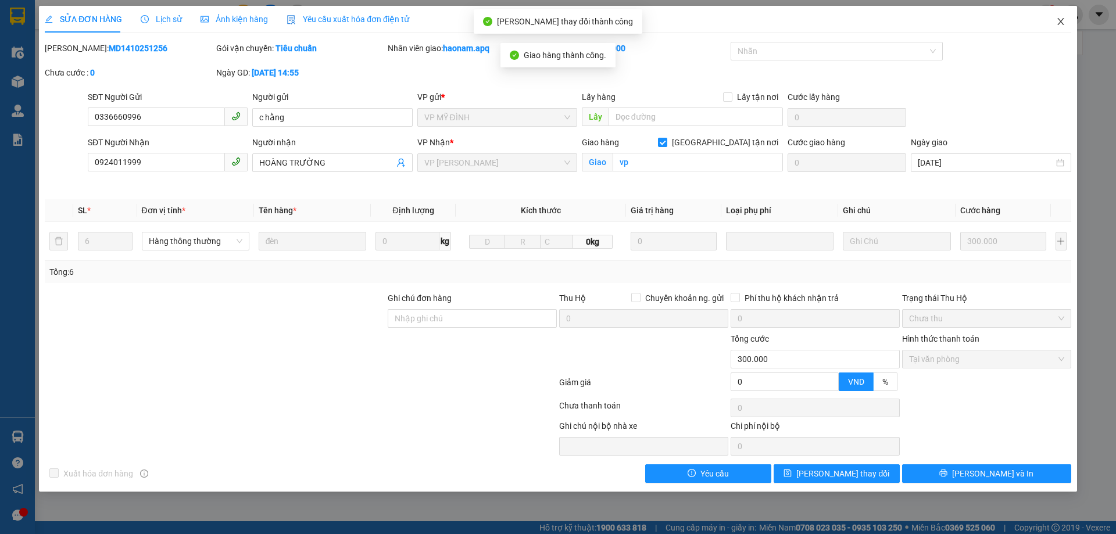
click at [1062, 15] on span "Close" at bounding box center [1061, 22] width 33 height 33
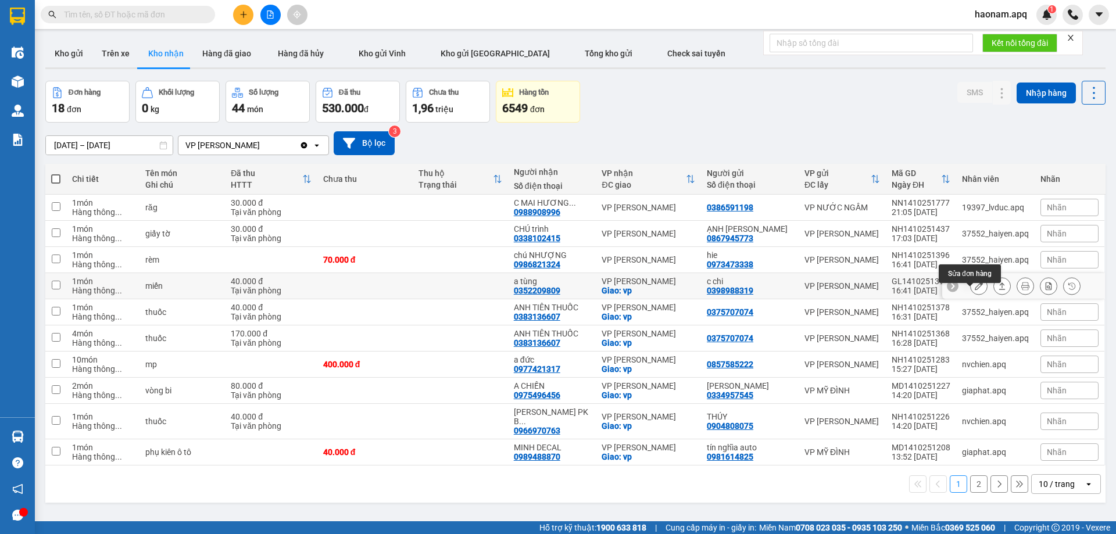
click at [974, 294] on button at bounding box center [979, 286] width 16 height 20
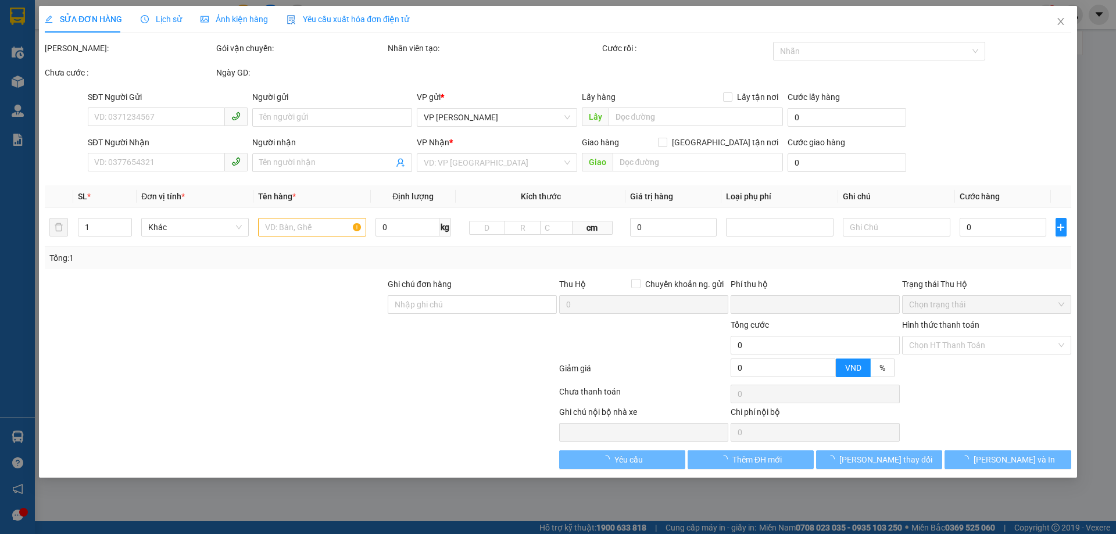
type input "0398988319"
type input "c chi"
type input "0352209809"
type input "a tùng"
checkbox input "true"
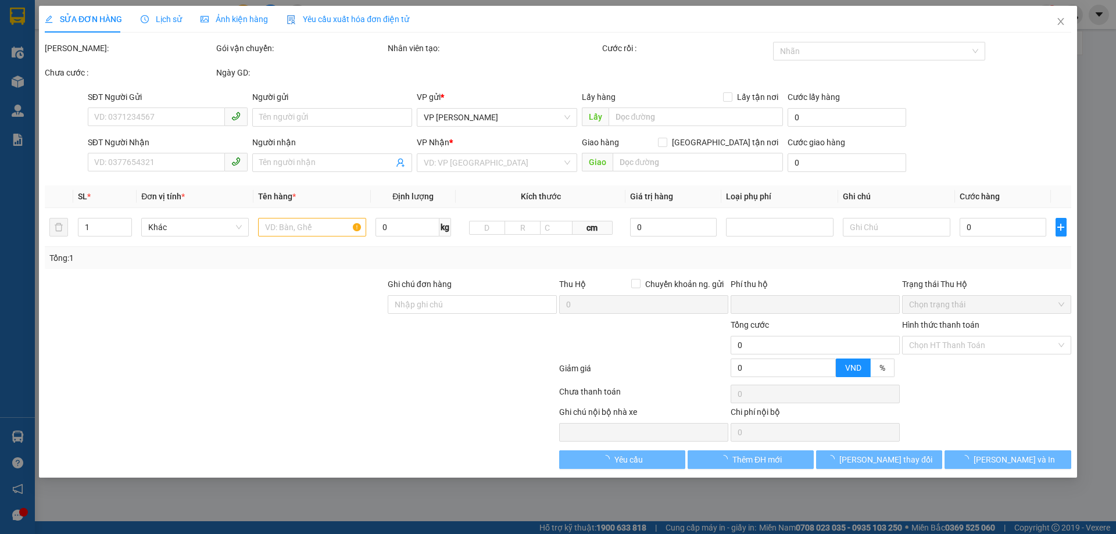
type input "vp"
type input "0"
type input "40.000"
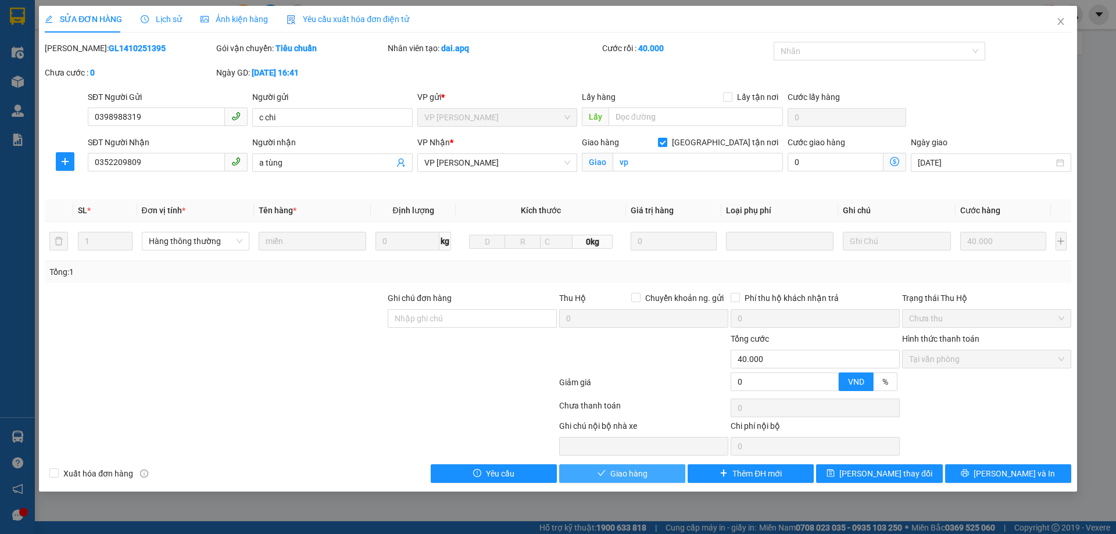
drag, startPoint x: 630, startPoint y: 480, endPoint x: 777, endPoint y: 371, distance: 183.2
click at [631, 480] on button "Giao hàng" at bounding box center [622, 473] width 126 height 19
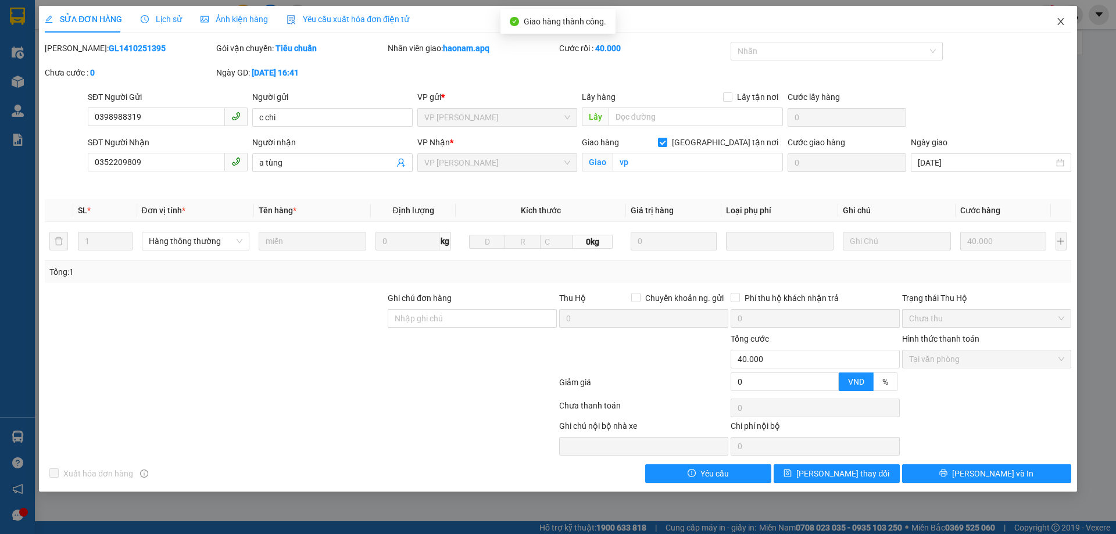
click at [1064, 25] on icon "close" at bounding box center [1060, 21] width 9 height 9
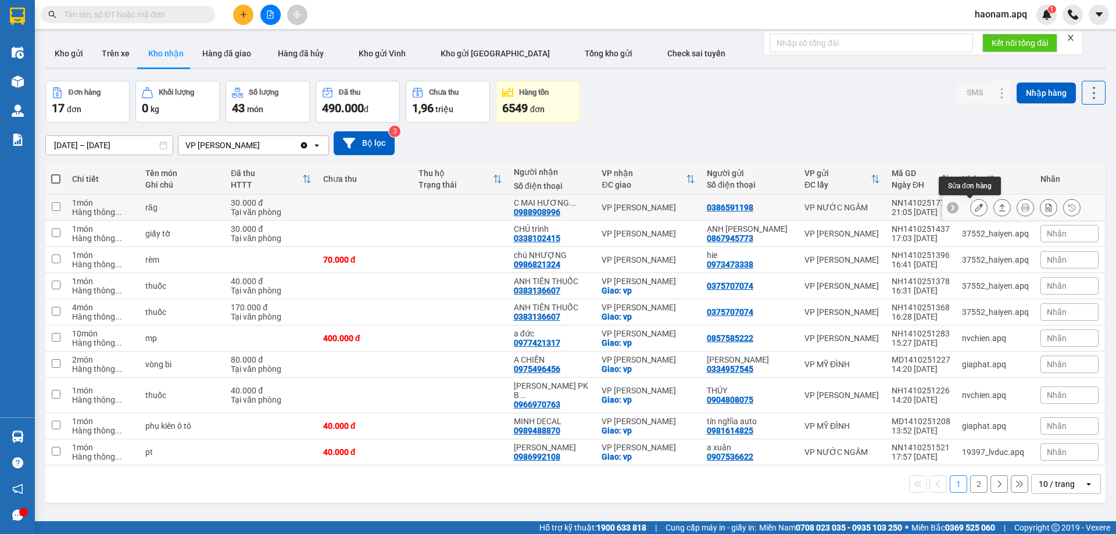
click at [975, 206] on icon at bounding box center [979, 207] width 8 height 8
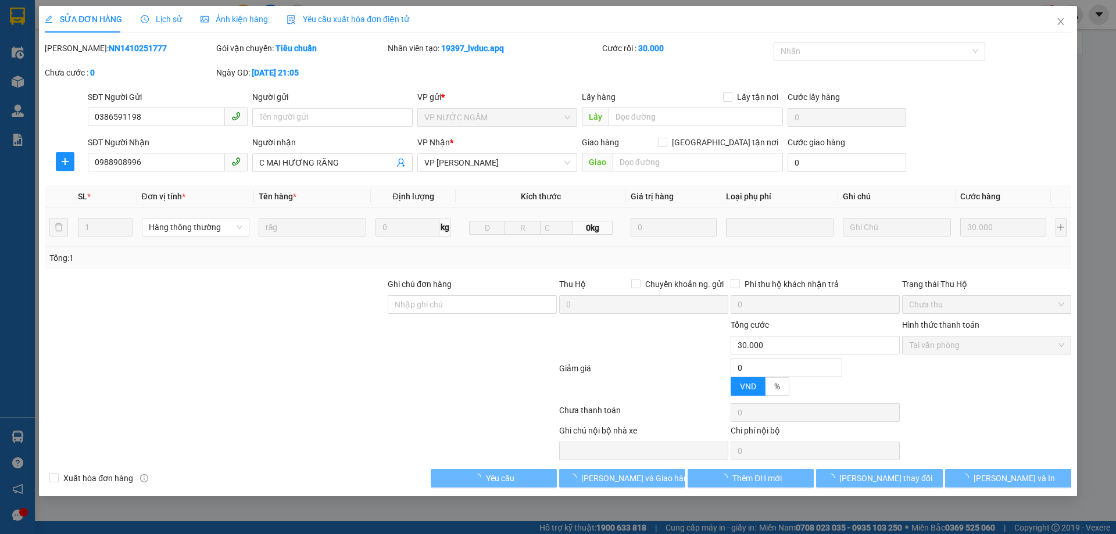
type input "0386591198"
type input "0988908996"
type input "C MAI HƯƠNG RĂNG"
type input "0"
type input "30.000"
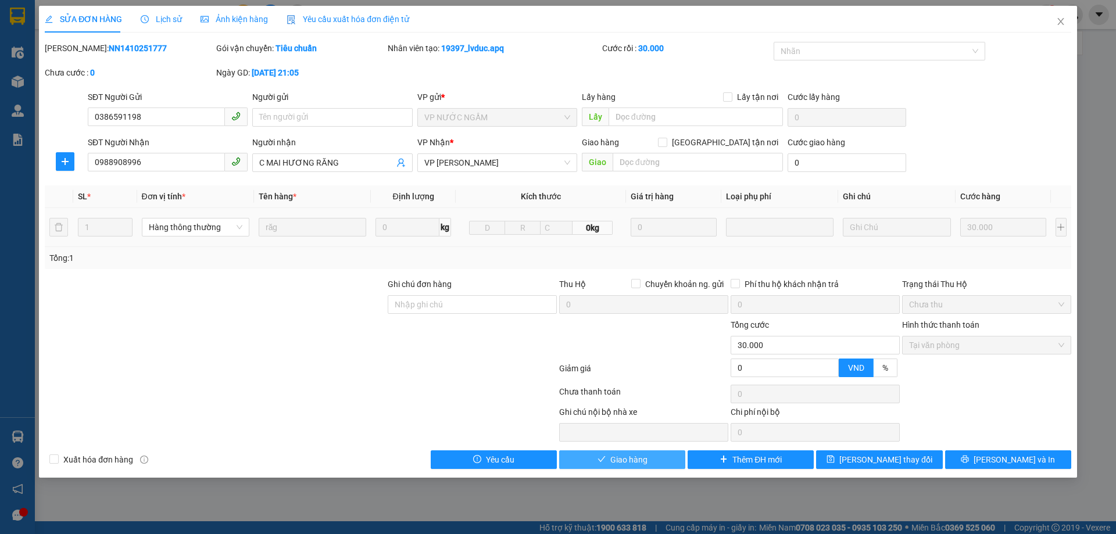
click at [619, 460] on span "Giao hàng" at bounding box center [628, 459] width 37 height 13
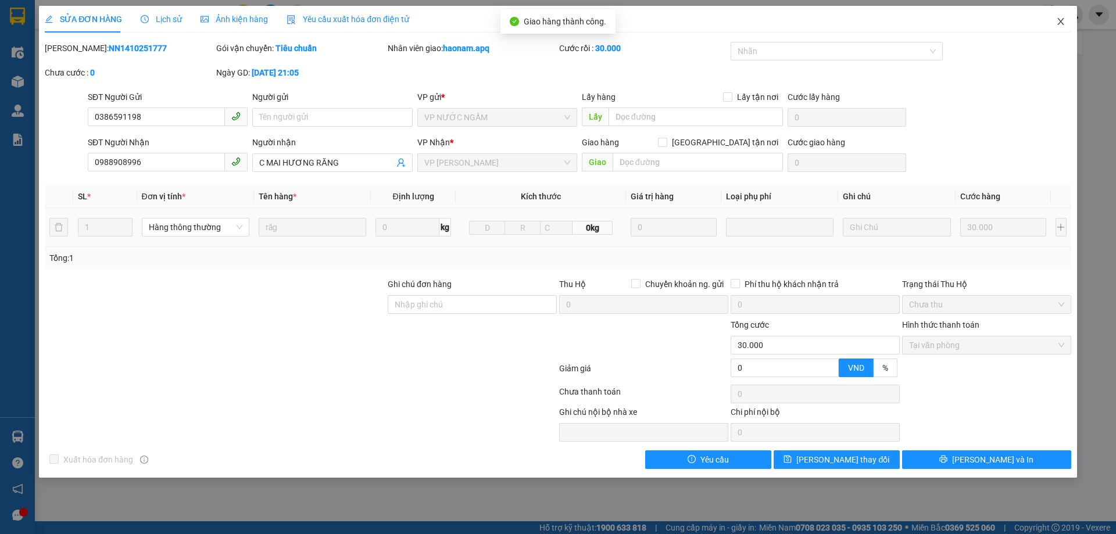
click at [1064, 23] on icon "close" at bounding box center [1060, 21] width 9 height 9
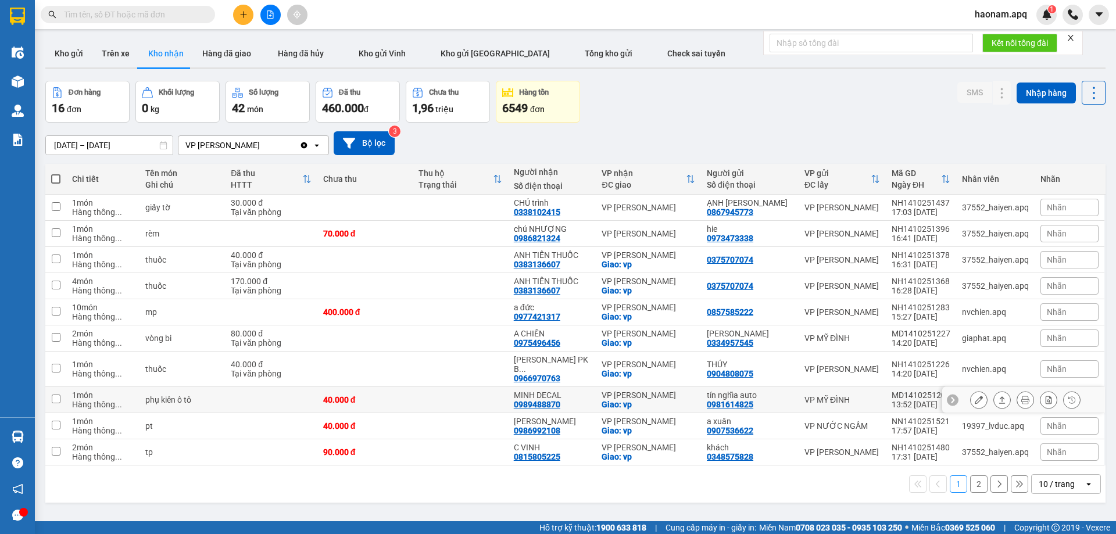
click at [975, 401] on icon at bounding box center [979, 400] width 8 height 8
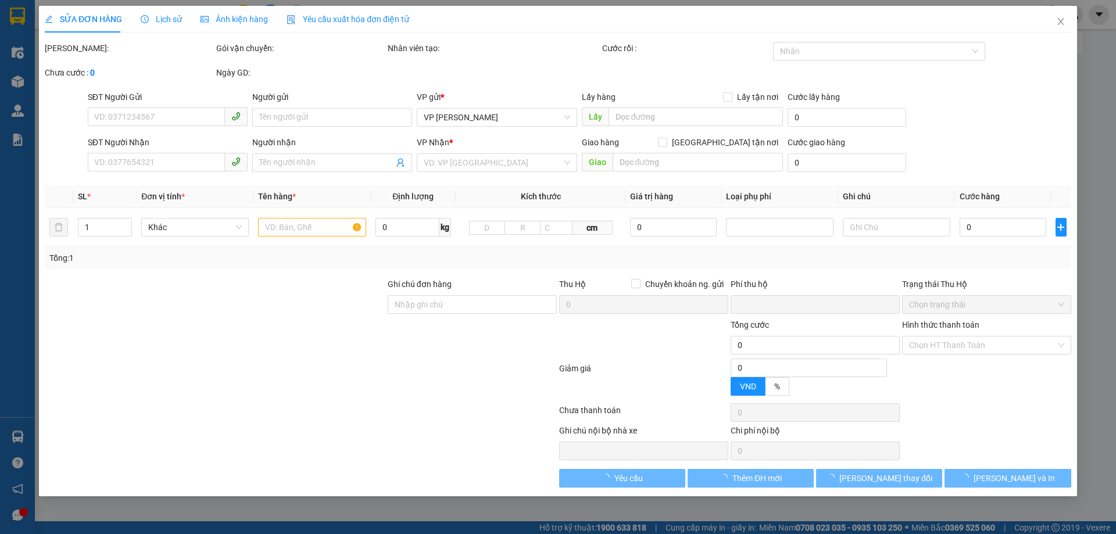
type input "0981614825"
type input "tín nghĩa auto"
type input "0989488870"
type input "MINH DECAL"
checkbox input "true"
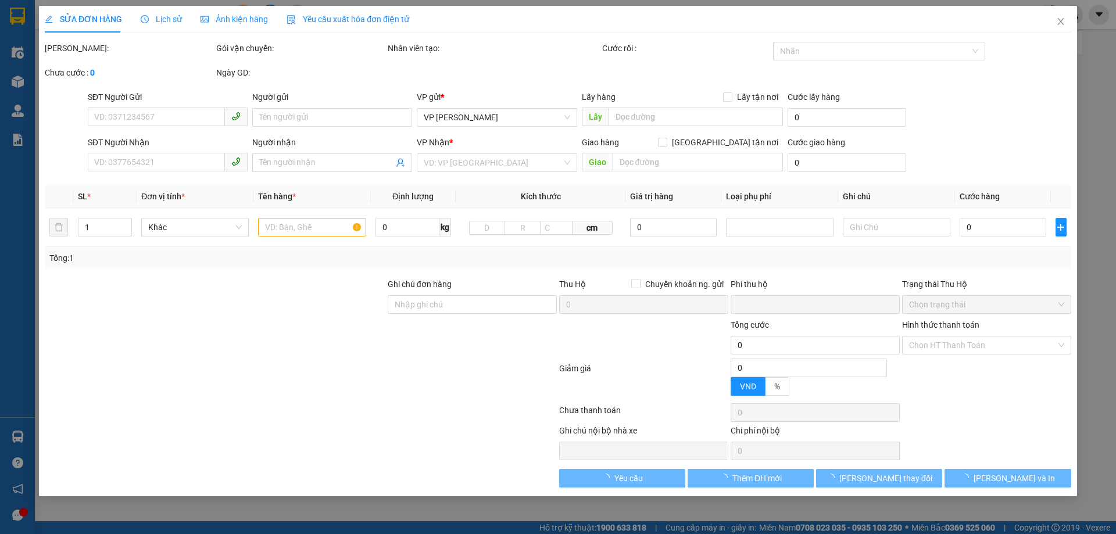
type input "vp"
type input "0"
type input "40.000"
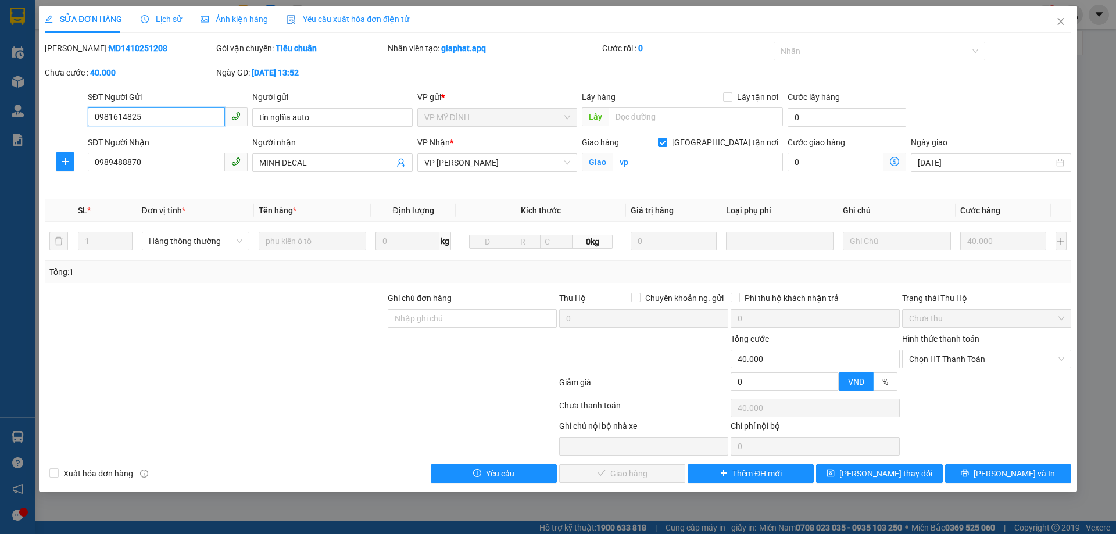
drag, startPoint x: 970, startPoint y: 358, endPoint x: 968, endPoint y: 369, distance: 11.2
click at [970, 359] on span "Chọn HT Thanh Toán" at bounding box center [986, 359] width 155 height 17
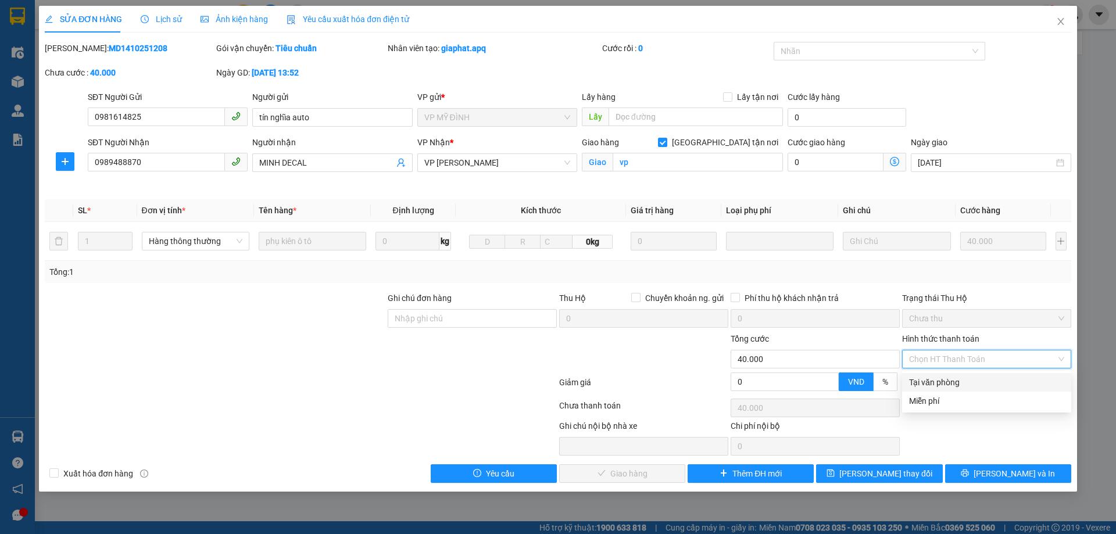
drag, startPoint x: 962, startPoint y: 383, endPoint x: 871, endPoint y: 421, distance: 97.9
click at [961, 384] on div "Tại văn phòng" at bounding box center [986, 382] width 155 height 13
type input "0"
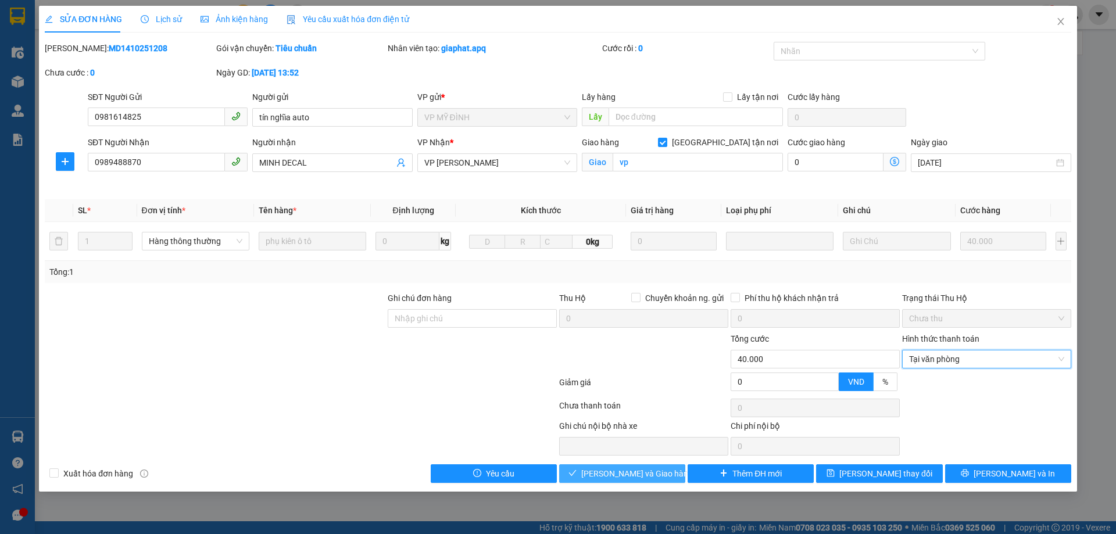
click at [634, 471] on span "[PERSON_NAME] và Giao hàng" at bounding box center [637, 473] width 112 height 13
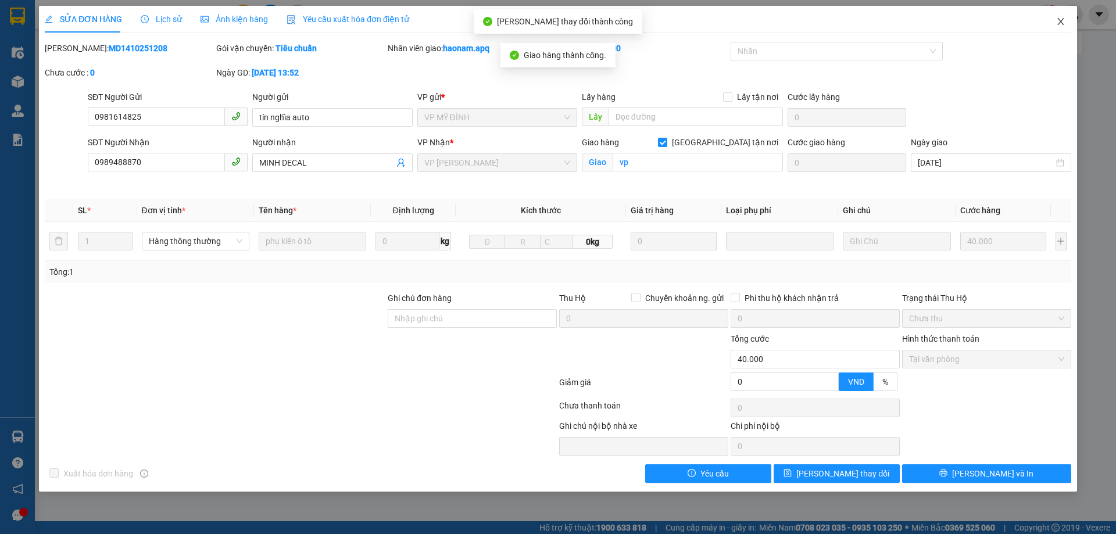
click at [1068, 23] on span "Close" at bounding box center [1061, 22] width 33 height 33
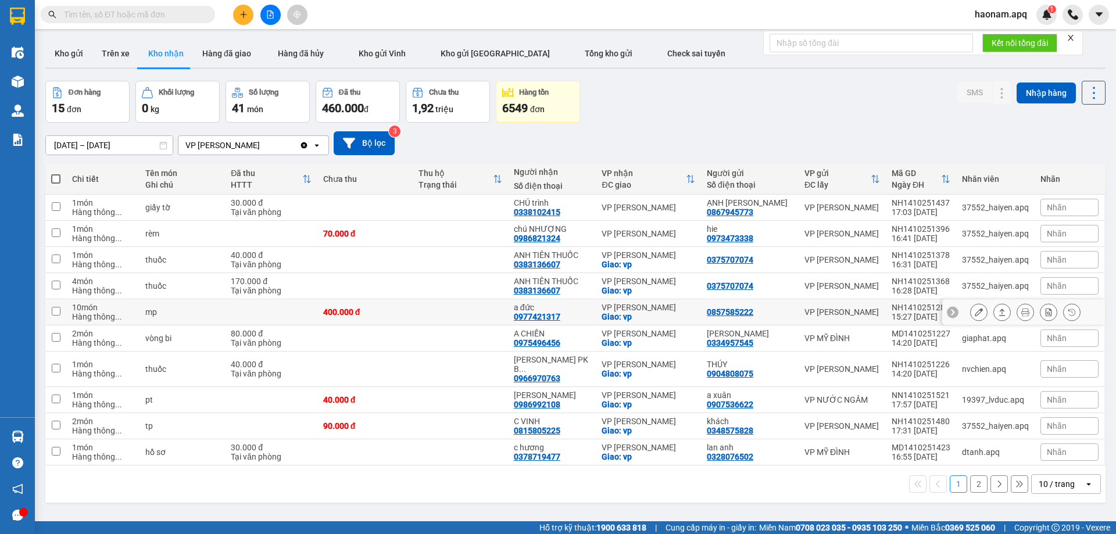
click at [971, 317] on button at bounding box center [979, 312] width 16 height 20
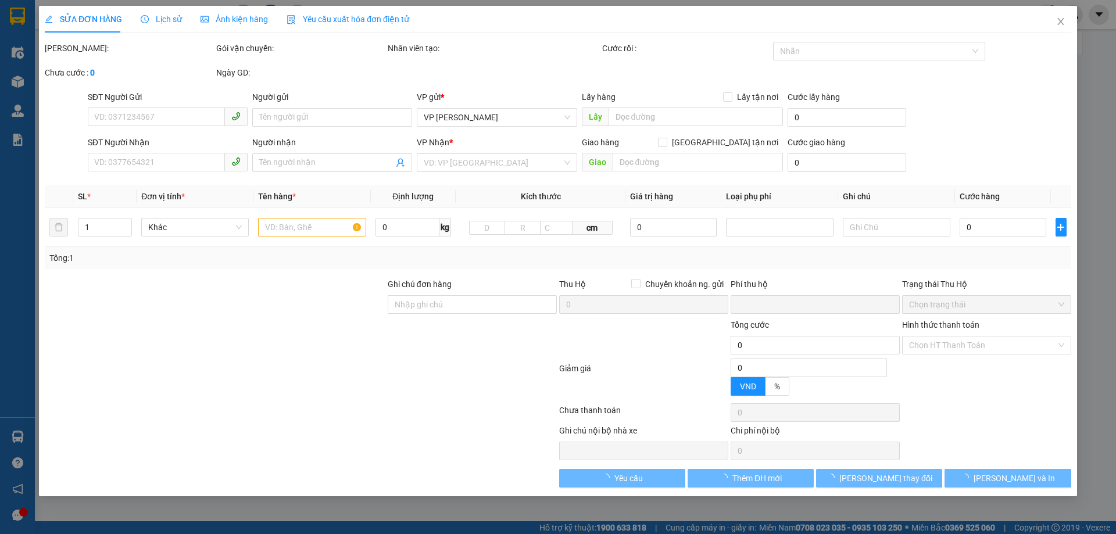
type input "0857585222"
type input "0977421317"
type input "a đức"
checkbox input "true"
type input "vp"
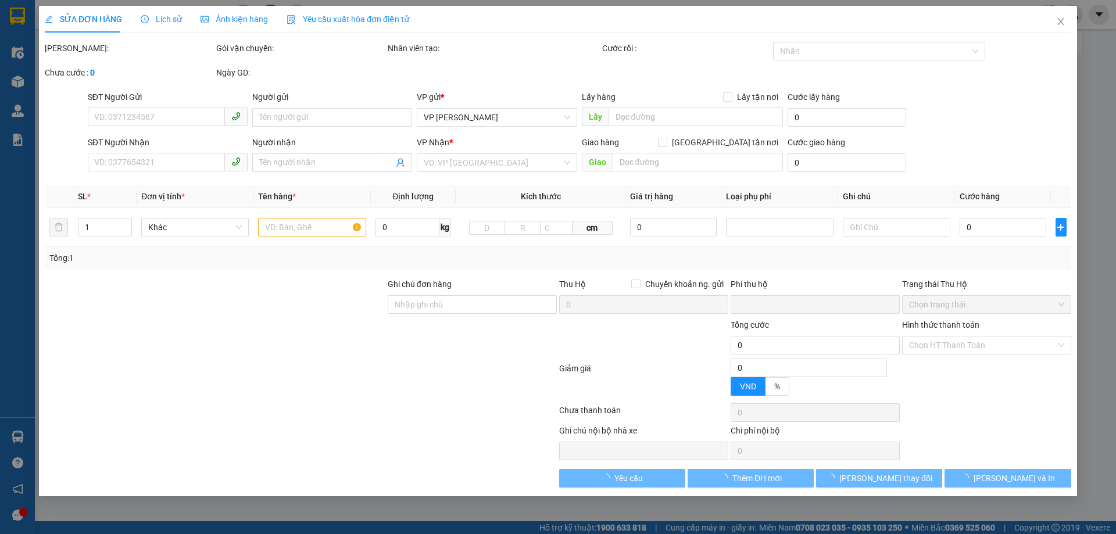
type input "0"
type input "400.000"
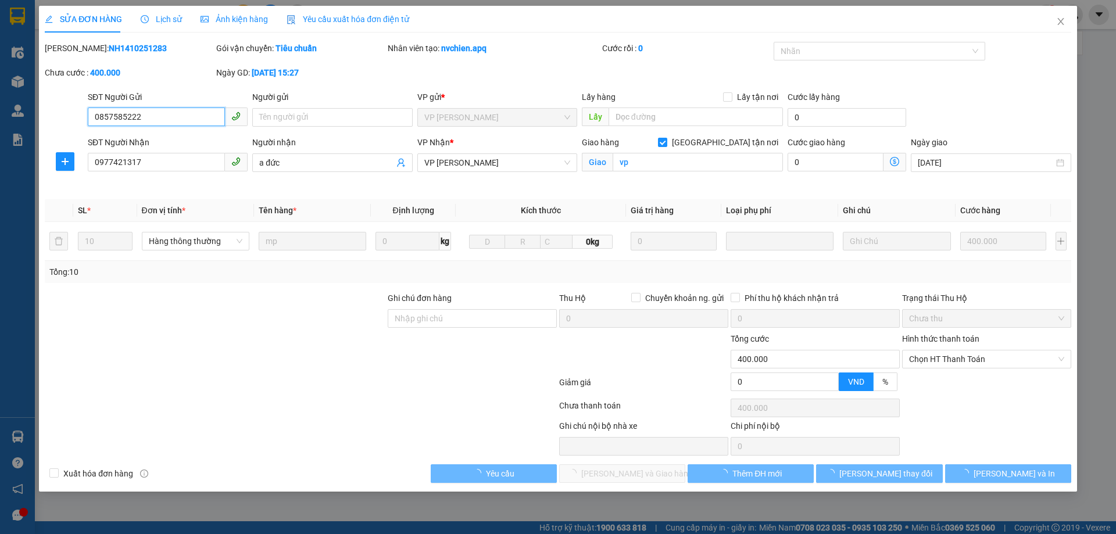
drag, startPoint x: 971, startPoint y: 364, endPoint x: 975, endPoint y: 374, distance: 11.2
click at [973, 364] on span "Chọn HT Thanh Toán" at bounding box center [986, 359] width 155 height 17
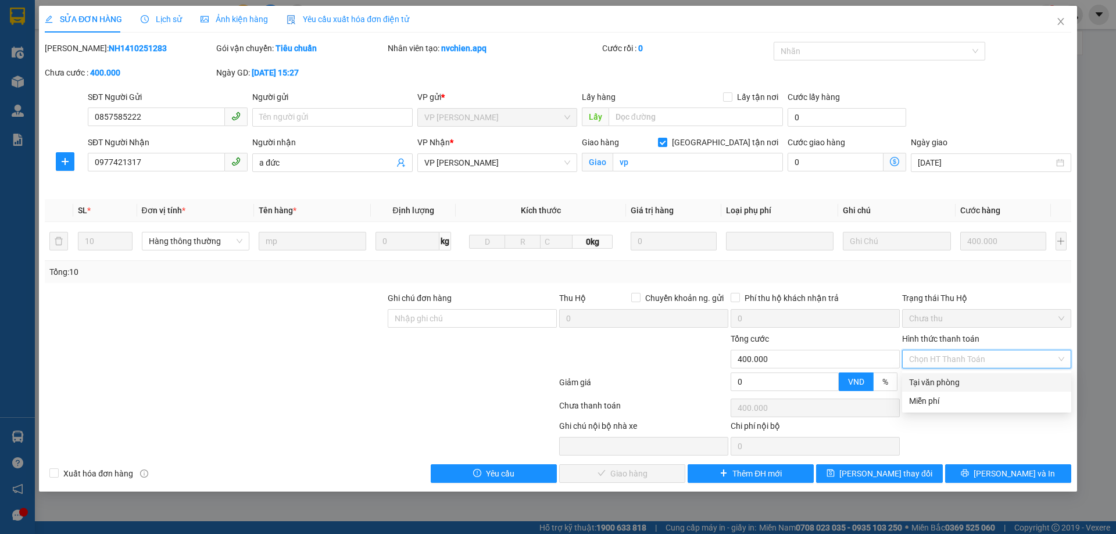
click at [972, 381] on div "Tại văn phòng" at bounding box center [986, 382] width 155 height 13
type input "0"
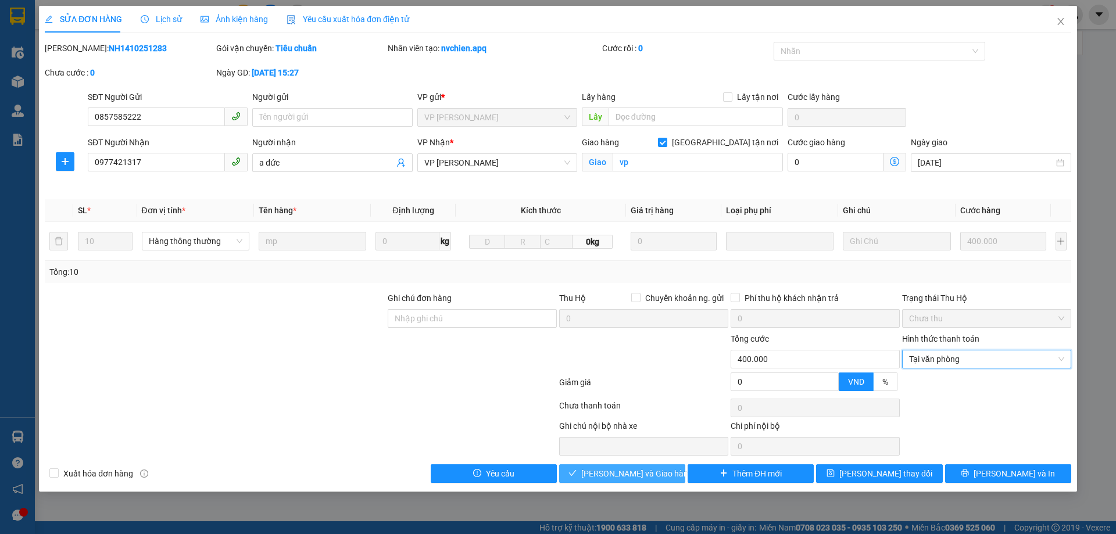
click at [600, 475] on span "[PERSON_NAME] và Giao hàng" at bounding box center [637, 473] width 112 height 13
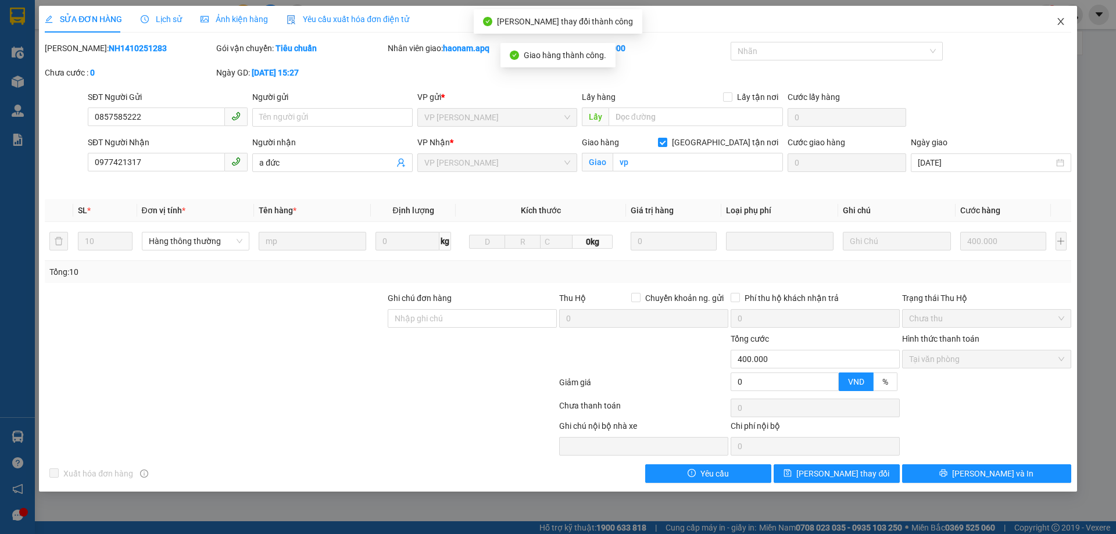
click at [1059, 24] on icon "close" at bounding box center [1060, 21] width 6 height 7
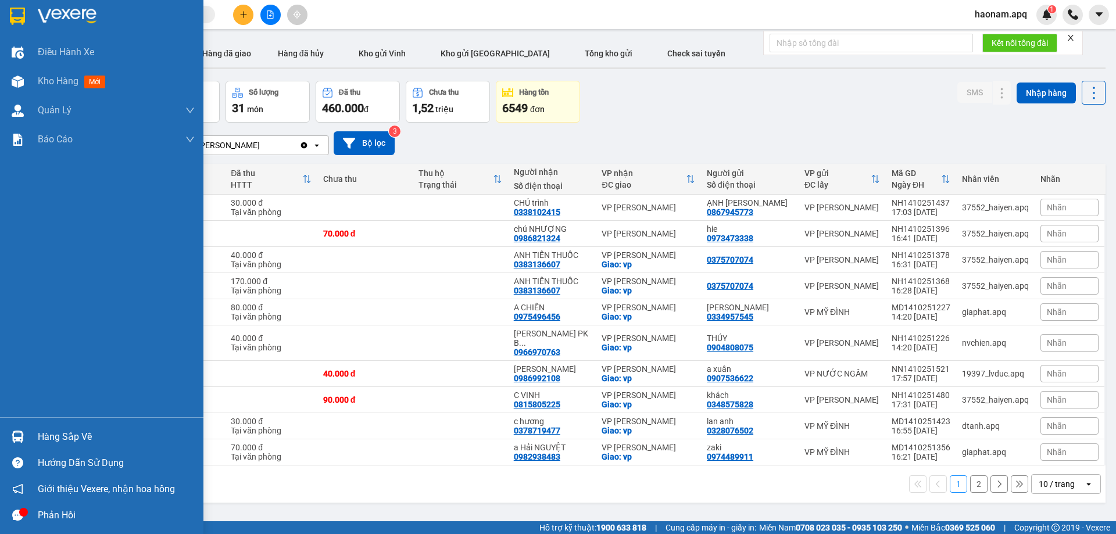
drag, startPoint x: 62, startPoint y: 437, endPoint x: 70, endPoint y: 436, distance: 7.6
click at [63, 437] on div "Hàng sắp về" at bounding box center [116, 436] width 157 height 17
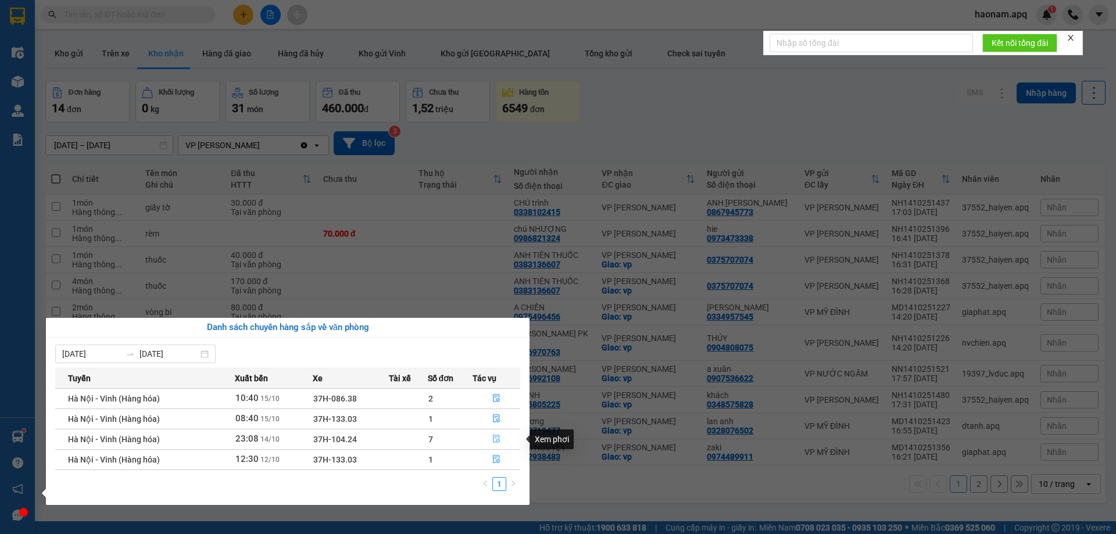
click at [480, 441] on button "button" at bounding box center [496, 439] width 47 height 19
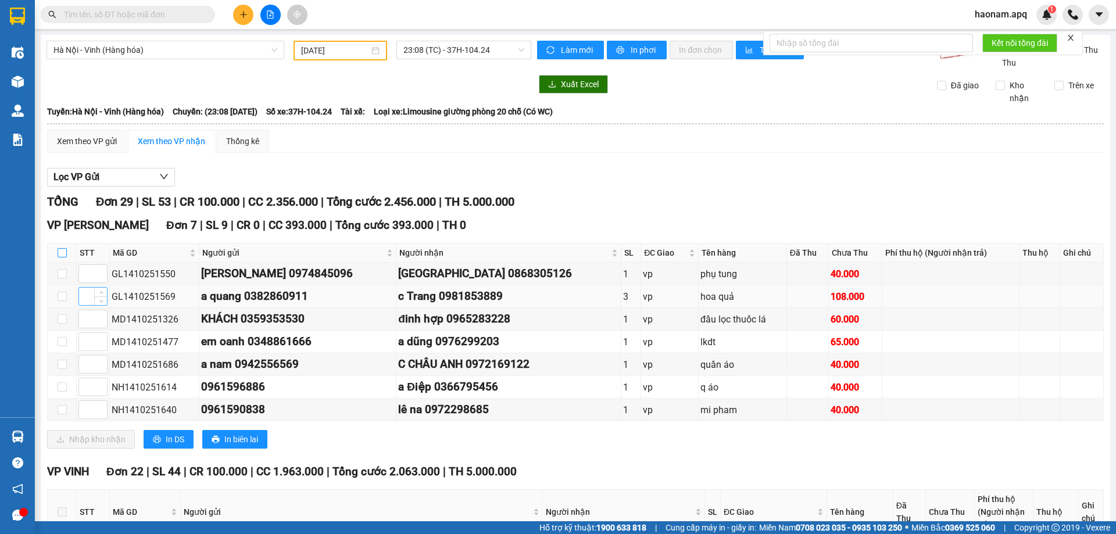
drag, startPoint x: 63, startPoint y: 251, endPoint x: 82, endPoint y: 293, distance: 46.0
click at [62, 251] on input "checkbox" at bounding box center [62, 252] width 9 height 9
checkbox input "true"
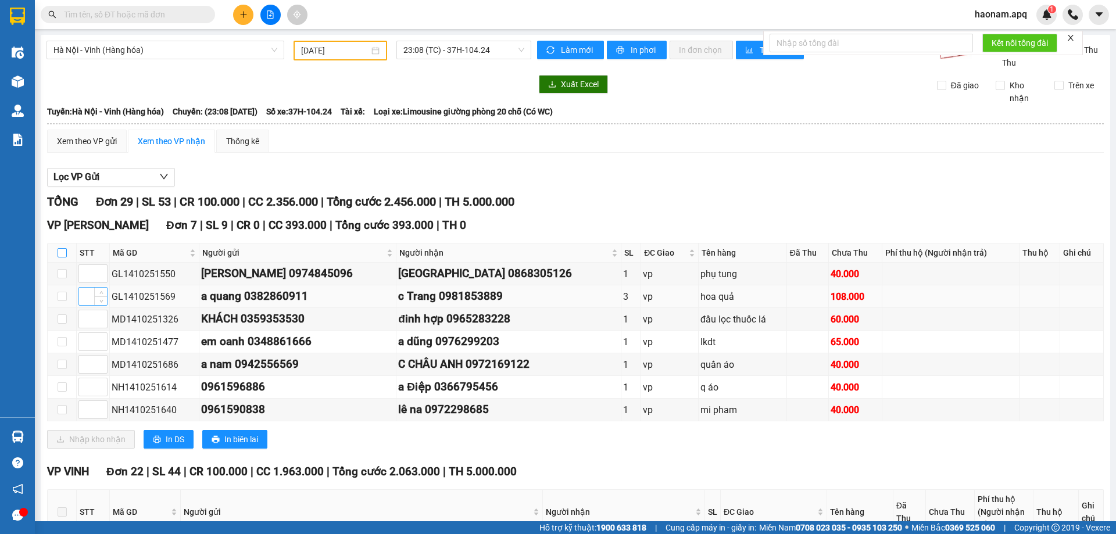
checkbox input "true"
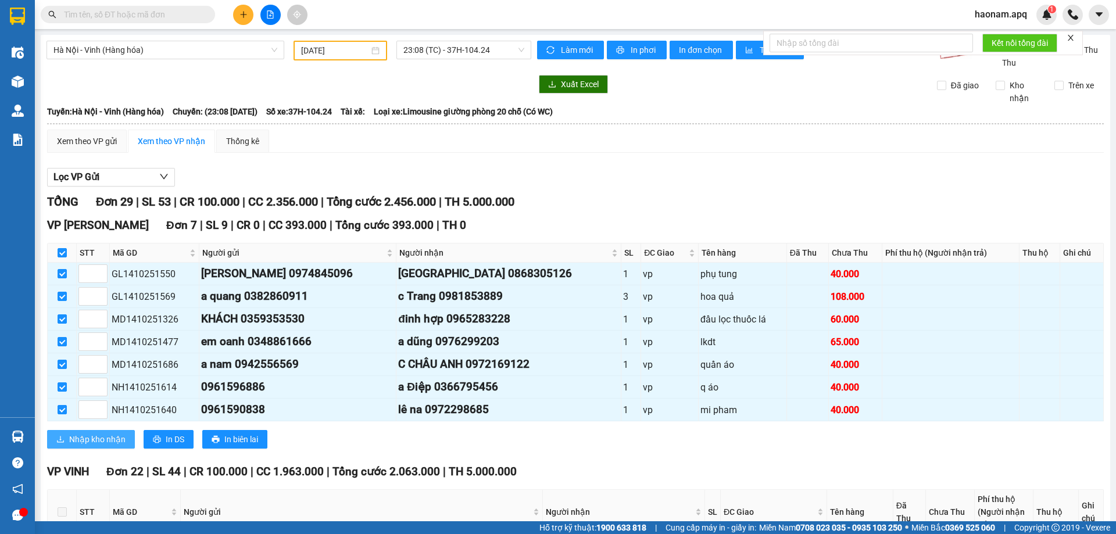
click at [93, 437] on span "Nhập kho nhận" at bounding box center [97, 439] width 56 height 13
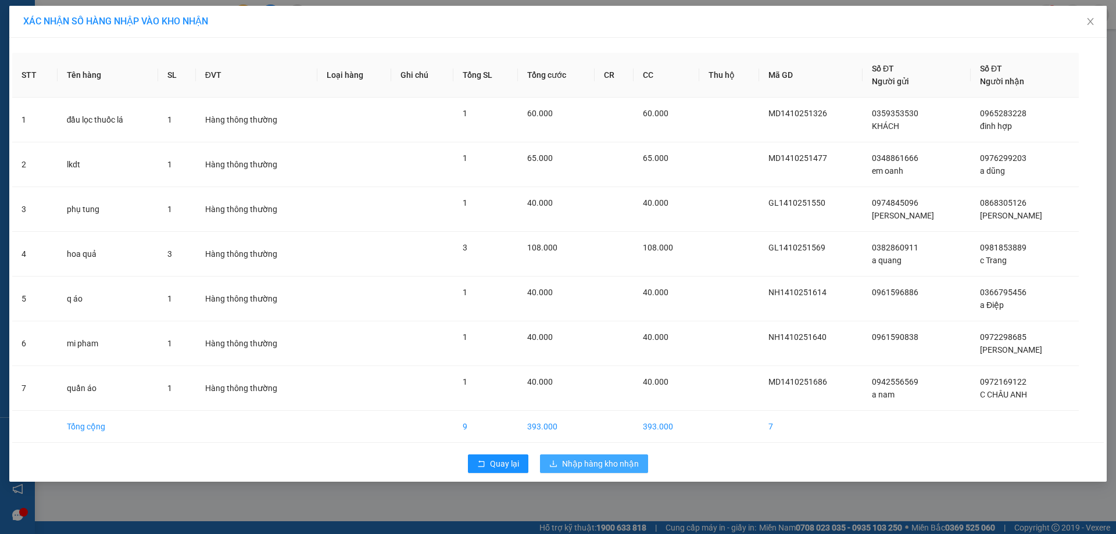
click at [607, 465] on span "Nhập hàng kho nhận" at bounding box center [600, 464] width 77 height 13
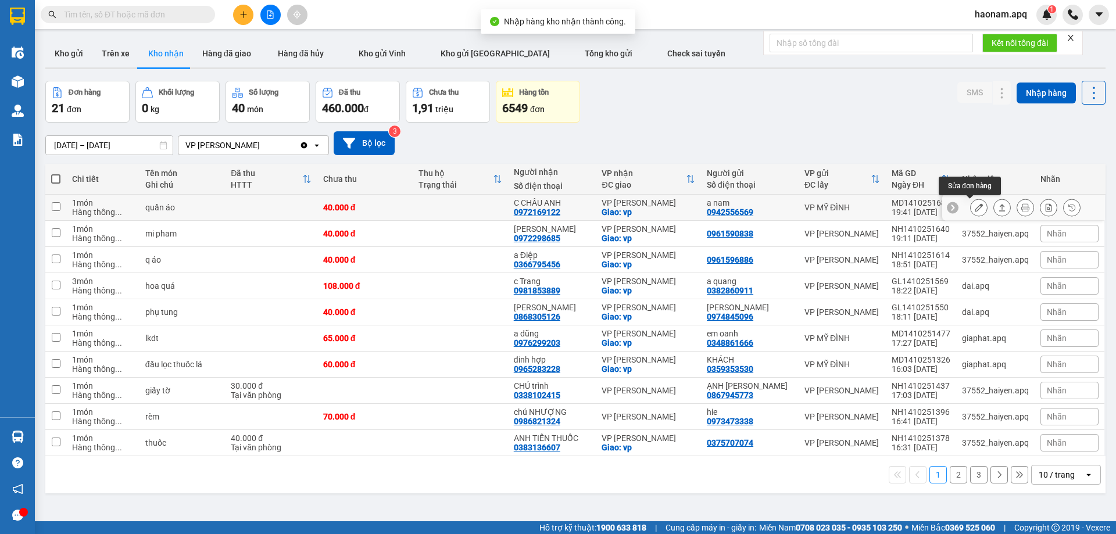
click at [974, 208] on button at bounding box center [979, 208] width 16 height 20
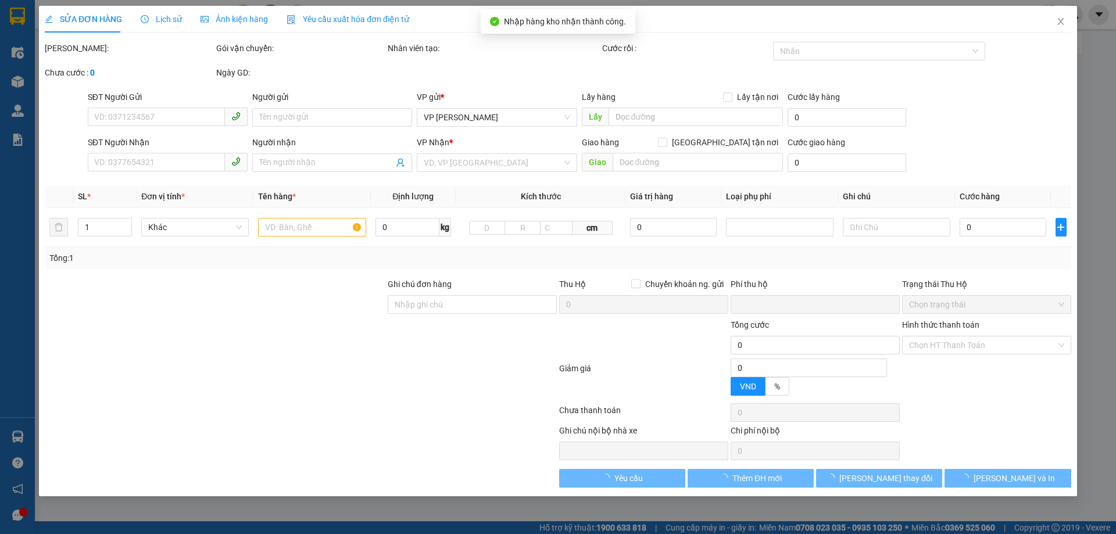
type input "0942556569"
type input "a nam"
type input "0972169122"
type input "C CHÂU ANH"
checkbox input "true"
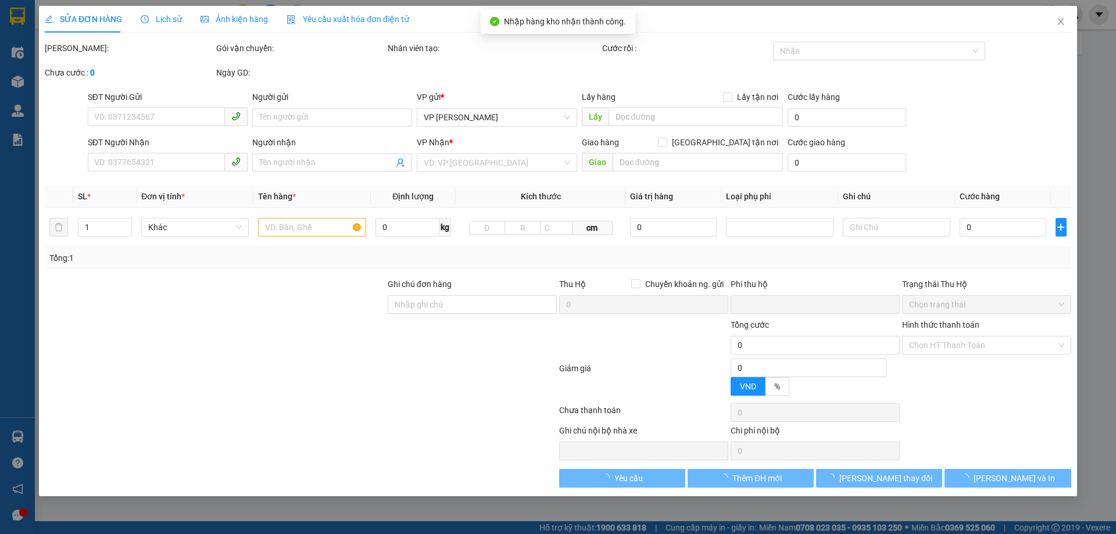
type input "vp"
type input "0"
type input "40.000"
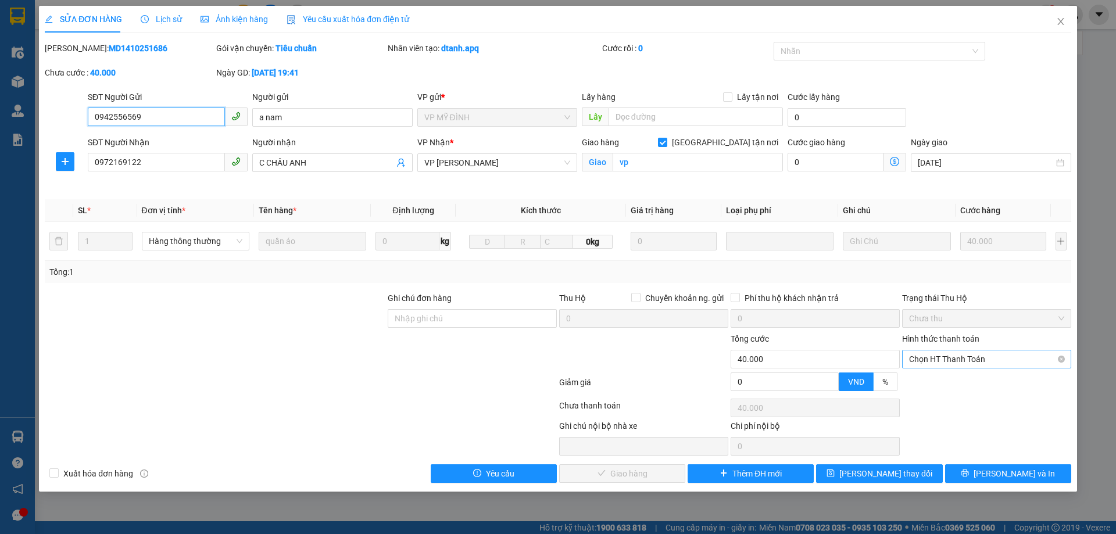
drag, startPoint x: 958, startPoint y: 358, endPoint x: 955, endPoint y: 369, distance: 11.4
click at [958, 358] on span "Chọn HT Thanh Toán" at bounding box center [986, 359] width 155 height 17
click at [947, 376] on div "Tại văn phòng" at bounding box center [986, 382] width 169 height 19
type input "0"
click at [619, 470] on span "[PERSON_NAME] và Giao hàng" at bounding box center [637, 473] width 112 height 13
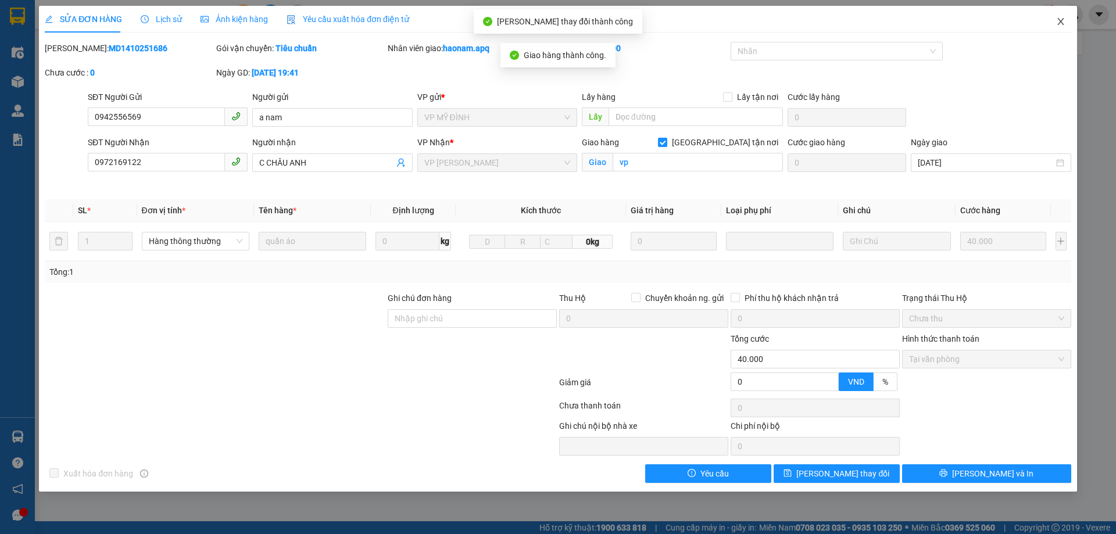
click at [1060, 23] on icon "close" at bounding box center [1060, 21] width 6 height 7
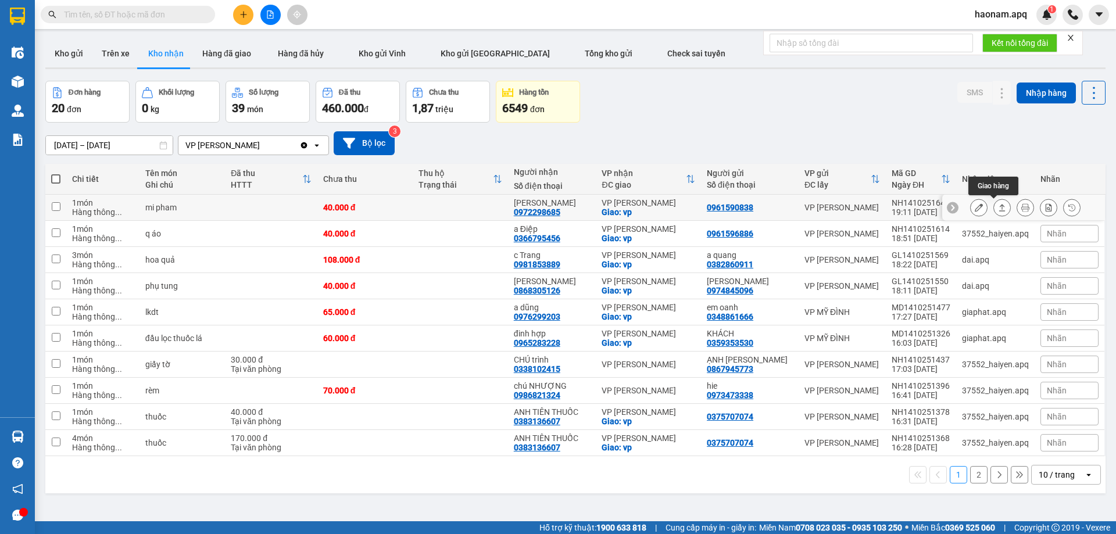
click at [975, 207] on icon at bounding box center [979, 207] width 8 height 8
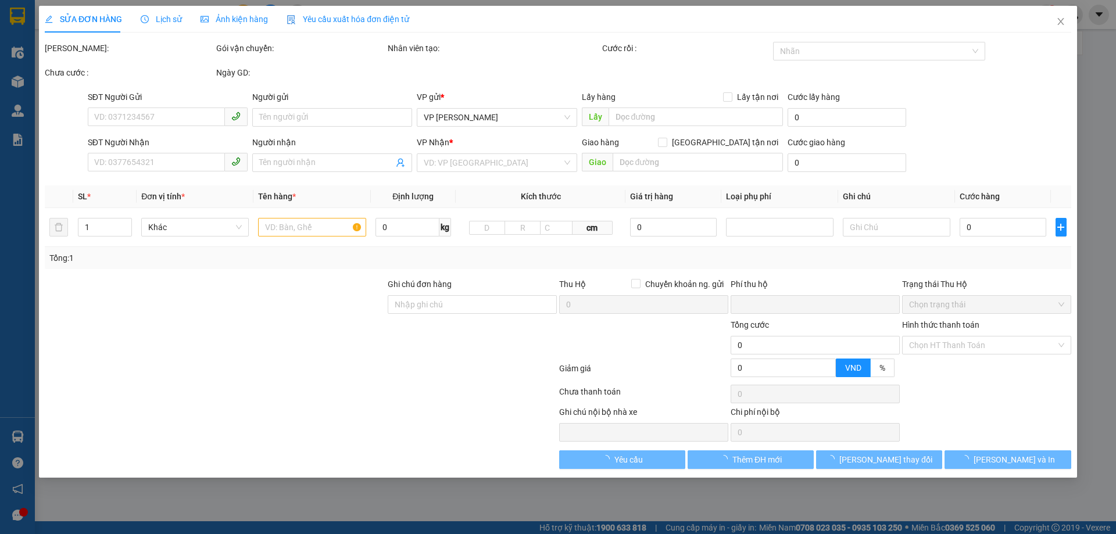
type input "0961590838"
type input "0972298685"
type input "lê na"
checkbox input "true"
type input "vp"
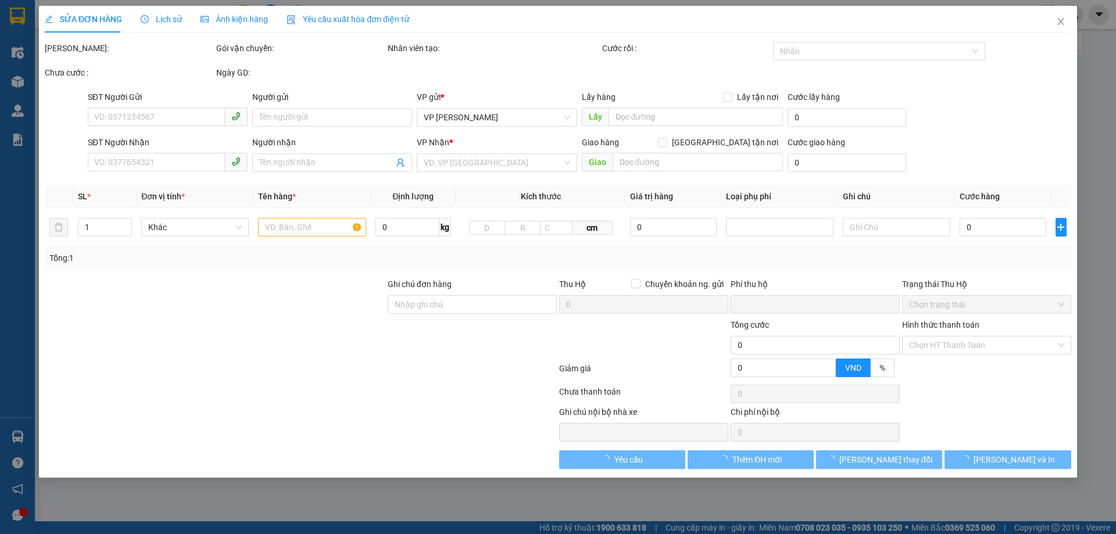
type input "0"
type input "40.000"
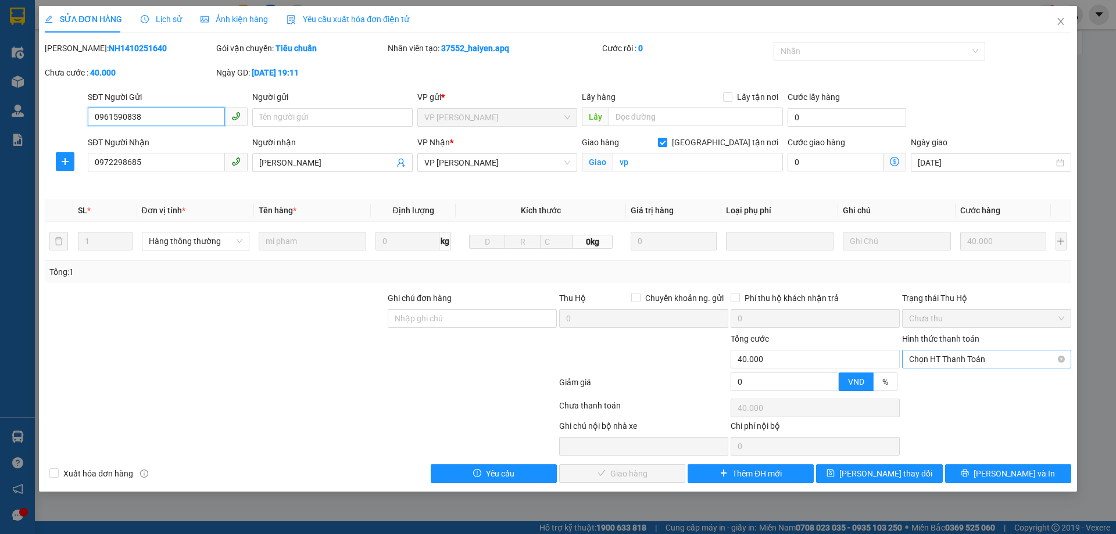
click at [967, 361] on span "Chọn HT Thanh Toán" at bounding box center [986, 359] width 155 height 17
click at [960, 382] on div "Tại văn phòng" at bounding box center [986, 382] width 155 height 13
type input "0"
click at [639, 480] on span "[PERSON_NAME] và Giao hàng" at bounding box center [637, 473] width 112 height 13
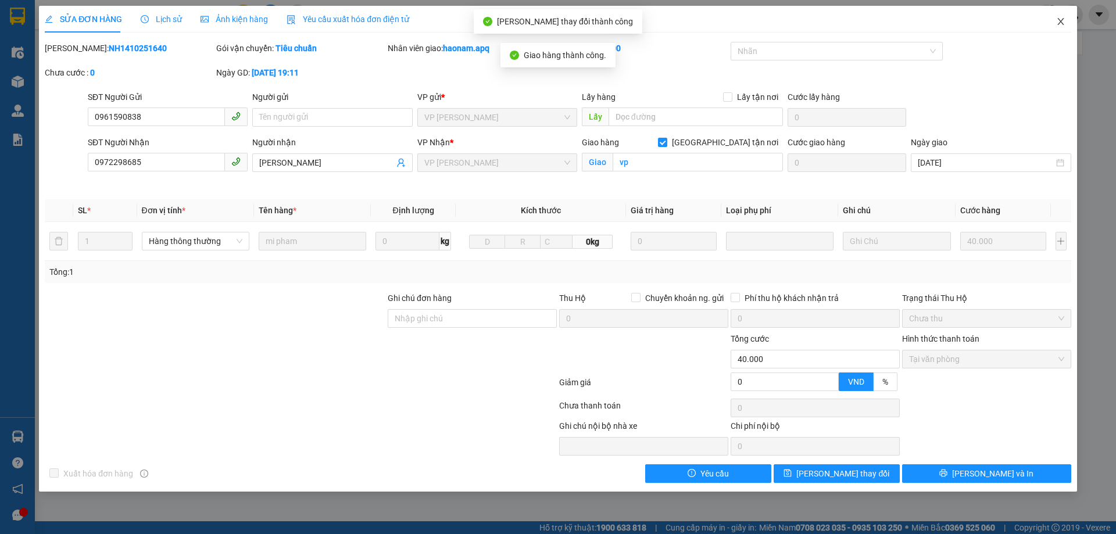
click at [1056, 23] on icon "close" at bounding box center [1060, 21] width 9 height 9
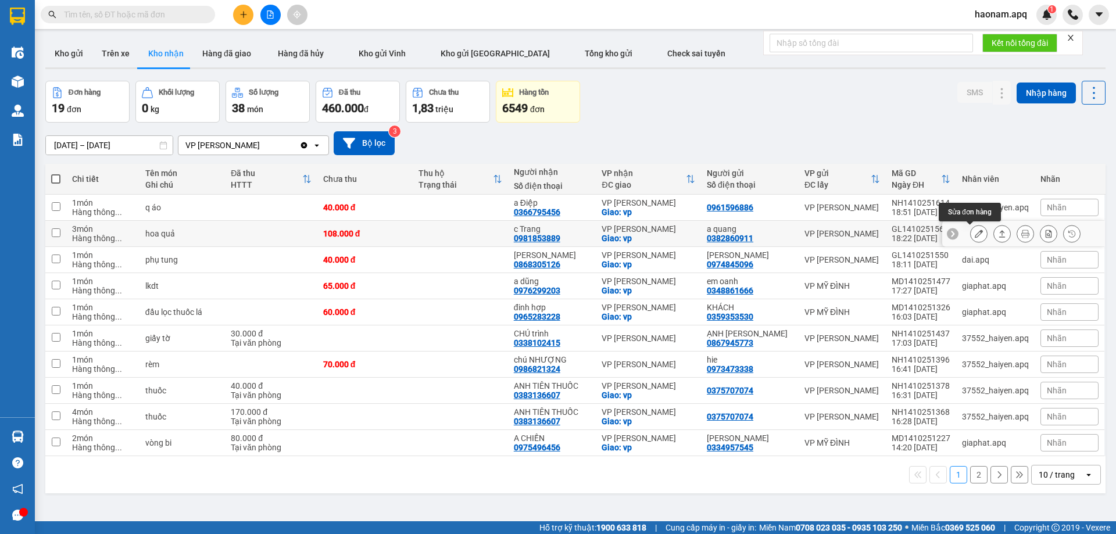
click at [975, 235] on icon at bounding box center [979, 234] width 8 height 8
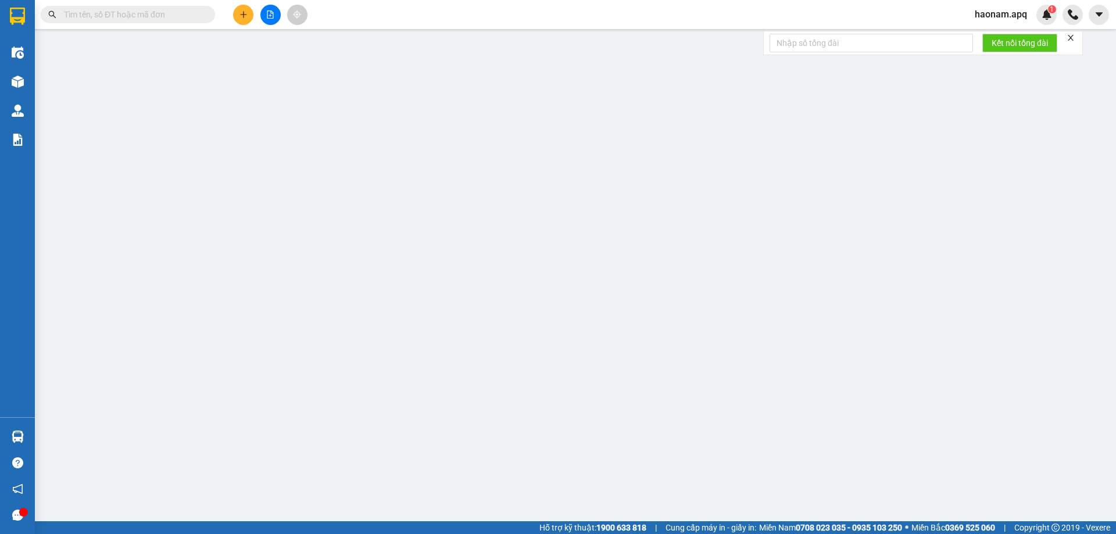
type input "0382860911"
type input "a quang"
type input "0981853889"
type input "c Trang"
checkbox input "true"
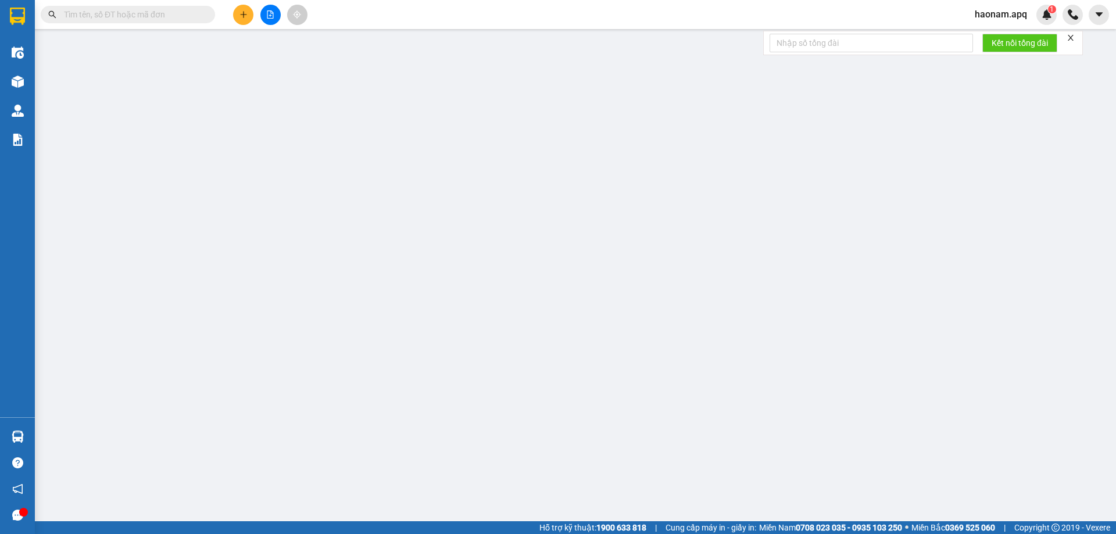
type input "vp"
type input "0"
type input "108.000"
type input "10"
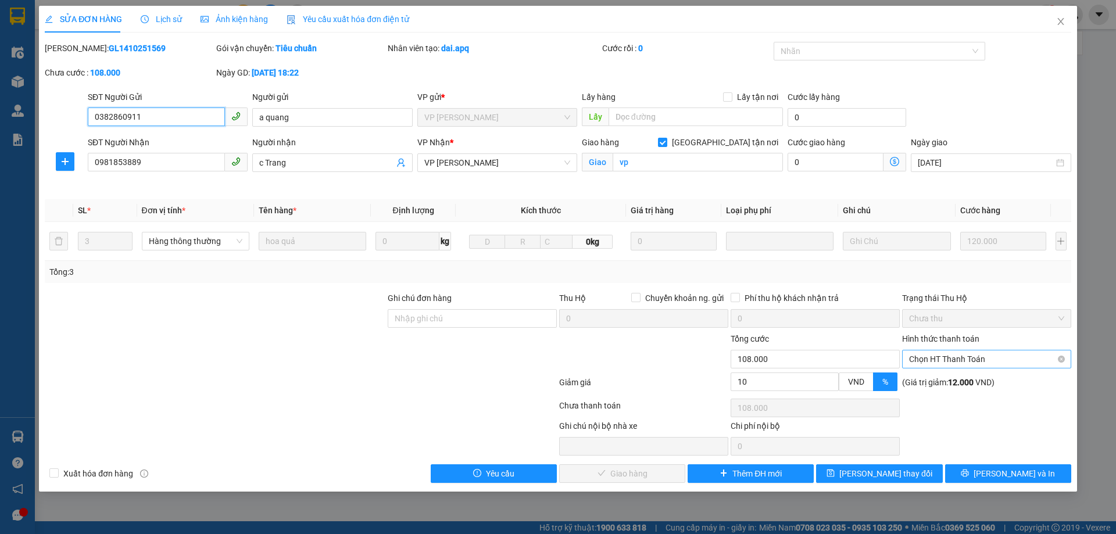
click at [973, 360] on span "Chọn HT Thanh Toán" at bounding box center [986, 359] width 155 height 17
click at [964, 378] on div "Tại văn phòng" at bounding box center [986, 382] width 155 height 13
type input "0"
drag, startPoint x: 632, startPoint y: 475, endPoint x: 845, endPoint y: 280, distance: 289.3
click at [632, 474] on span "[PERSON_NAME] và Giao hàng" at bounding box center [637, 473] width 112 height 13
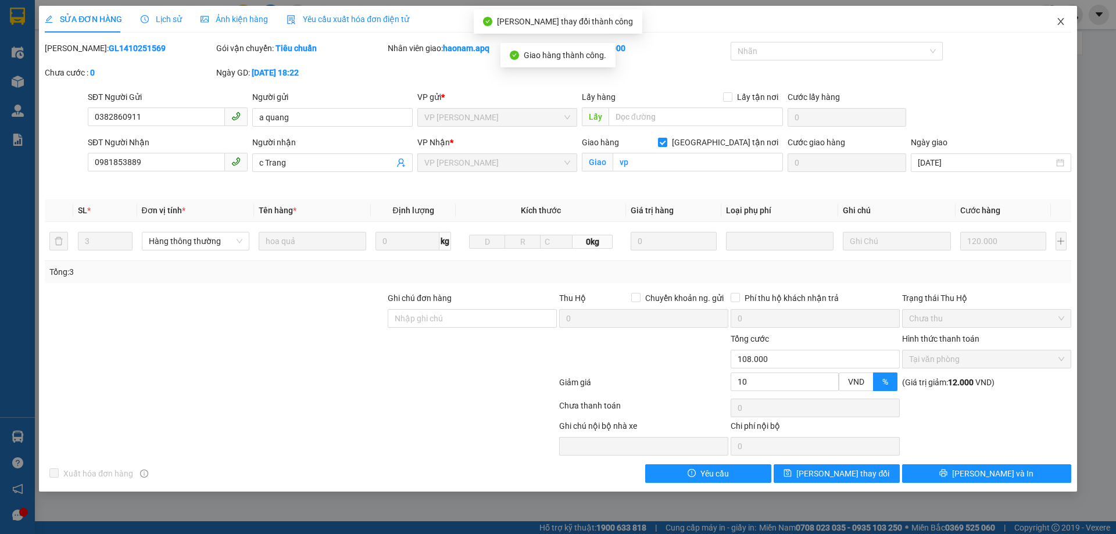
click at [1057, 24] on icon "close" at bounding box center [1060, 21] width 9 height 9
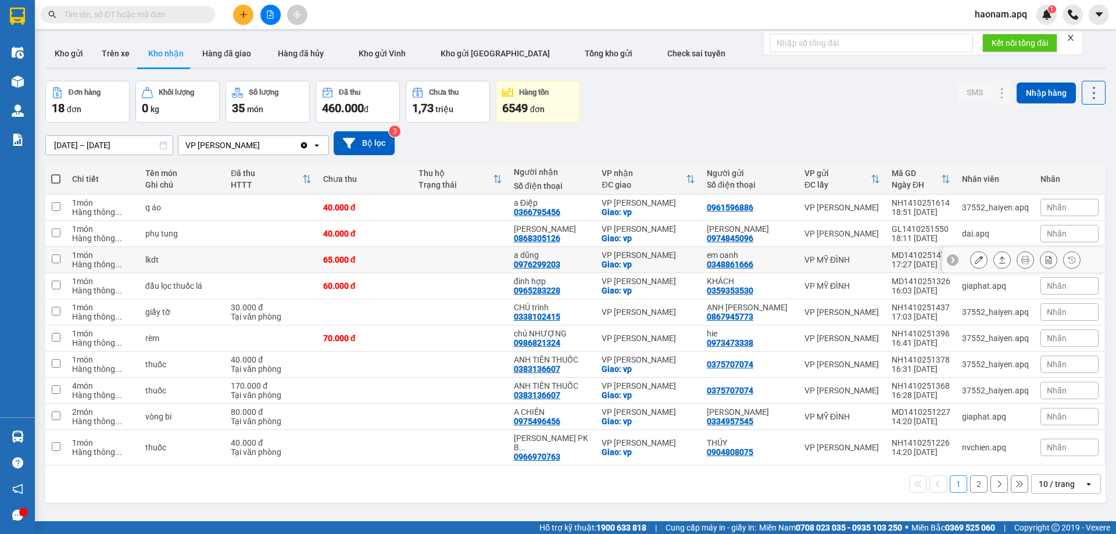
click at [975, 267] on div at bounding box center [978, 259] width 17 height 17
click at [975, 258] on icon at bounding box center [979, 260] width 8 height 8
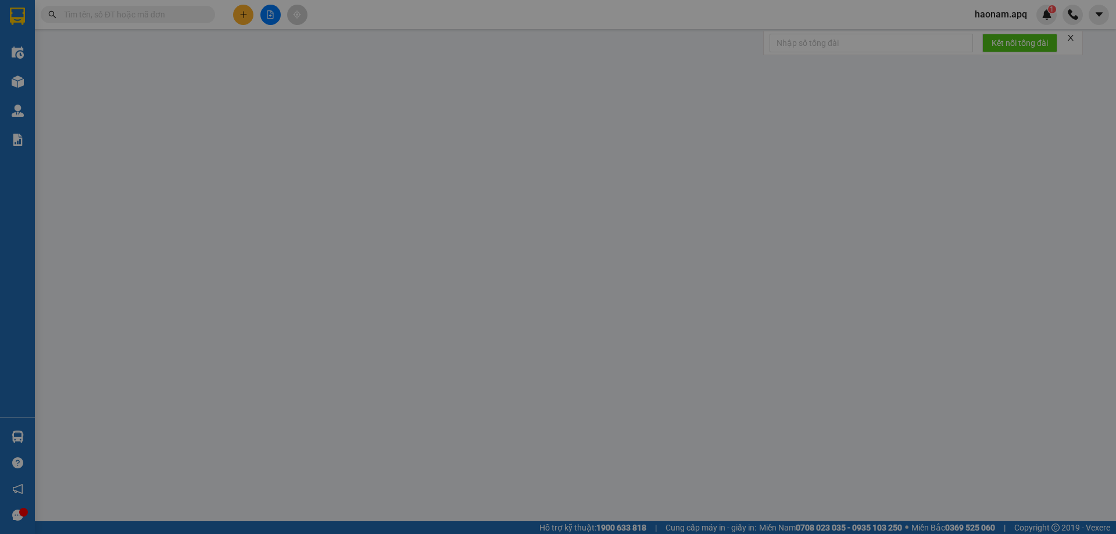
type input "0348861666"
type input "em oanh"
type input "0976299203"
type input "a dũng"
checkbox input "true"
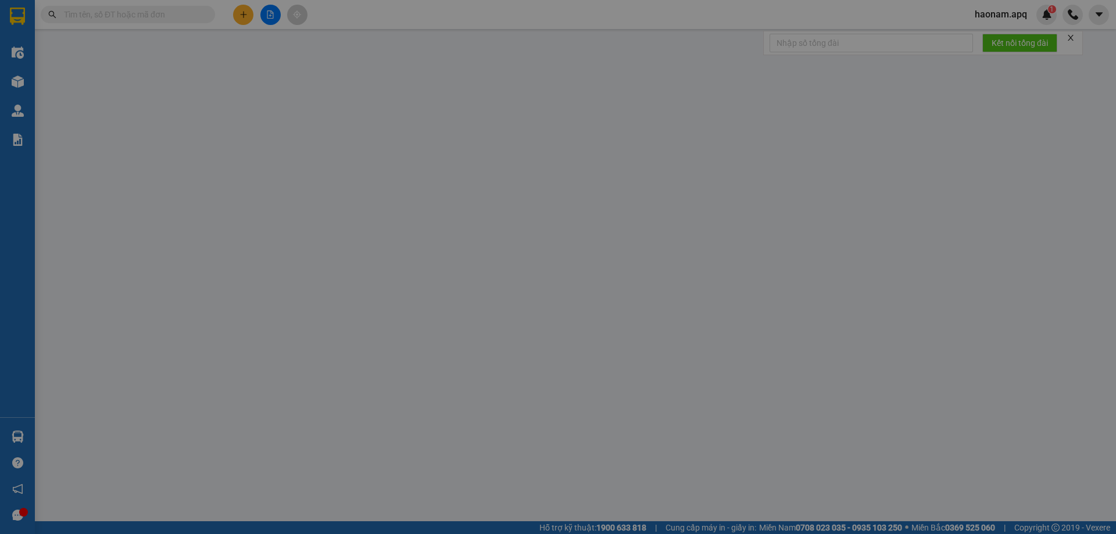
type input "vp"
type input "0"
type input "65.000"
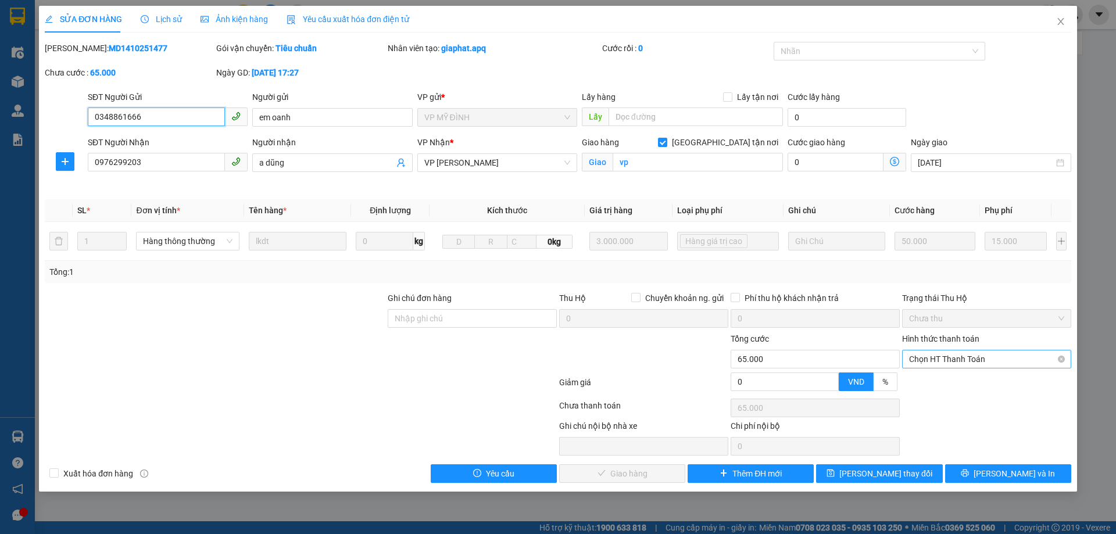
click at [977, 357] on span "Chọn HT Thanh Toán" at bounding box center [986, 359] width 155 height 17
click at [956, 385] on div "Tại văn phòng" at bounding box center [986, 382] width 155 height 13
type input "0"
drag, startPoint x: 618, startPoint y: 471, endPoint x: 757, endPoint y: 330, distance: 198.6
click at [620, 472] on span "[PERSON_NAME] và Giao hàng" at bounding box center [637, 473] width 112 height 13
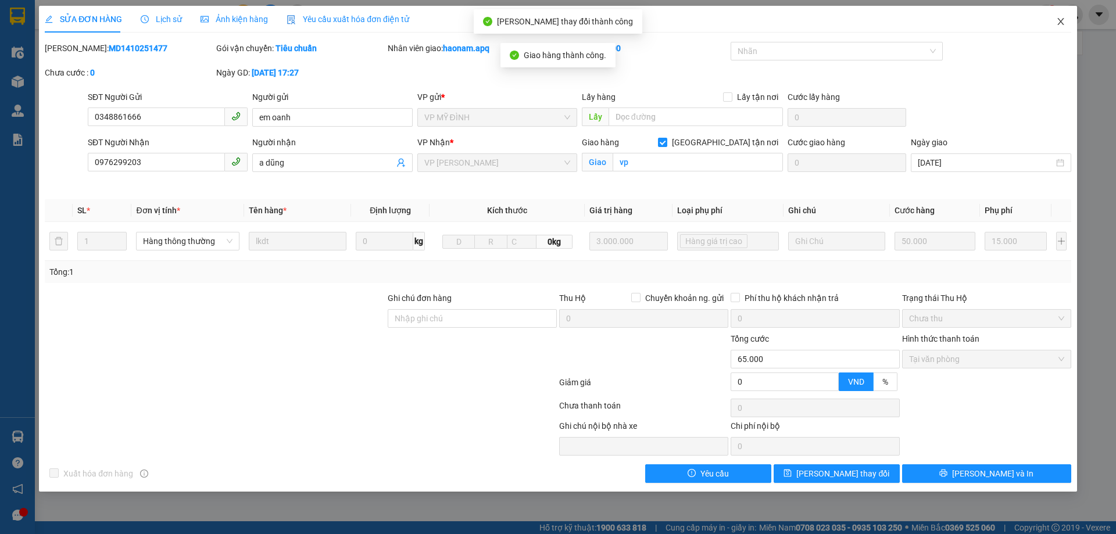
click at [1062, 24] on icon "close" at bounding box center [1060, 21] width 9 height 9
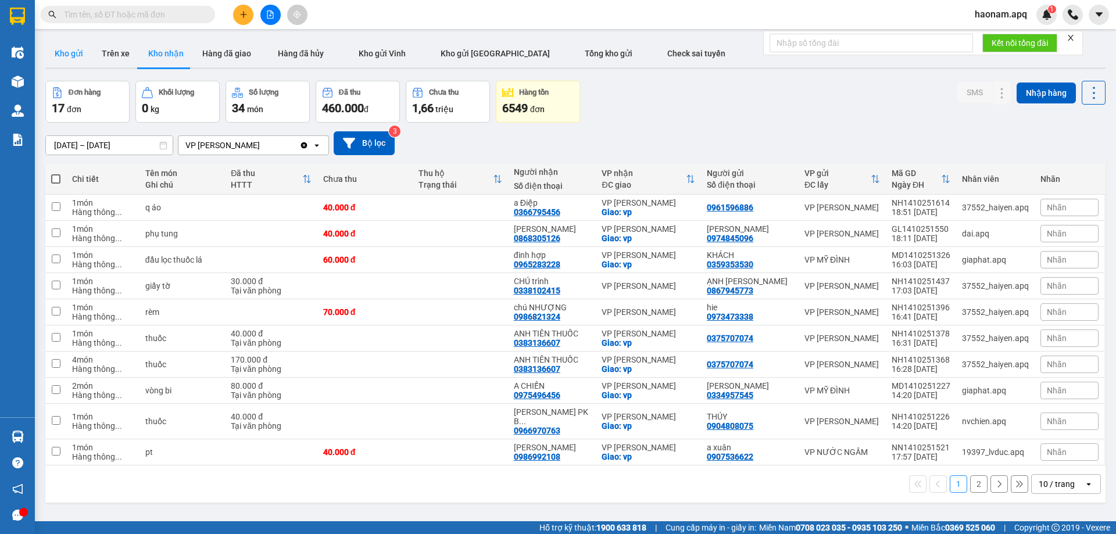
click at [67, 46] on button "Kho gửi" at bounding box center [68, 54] width 47 height 28
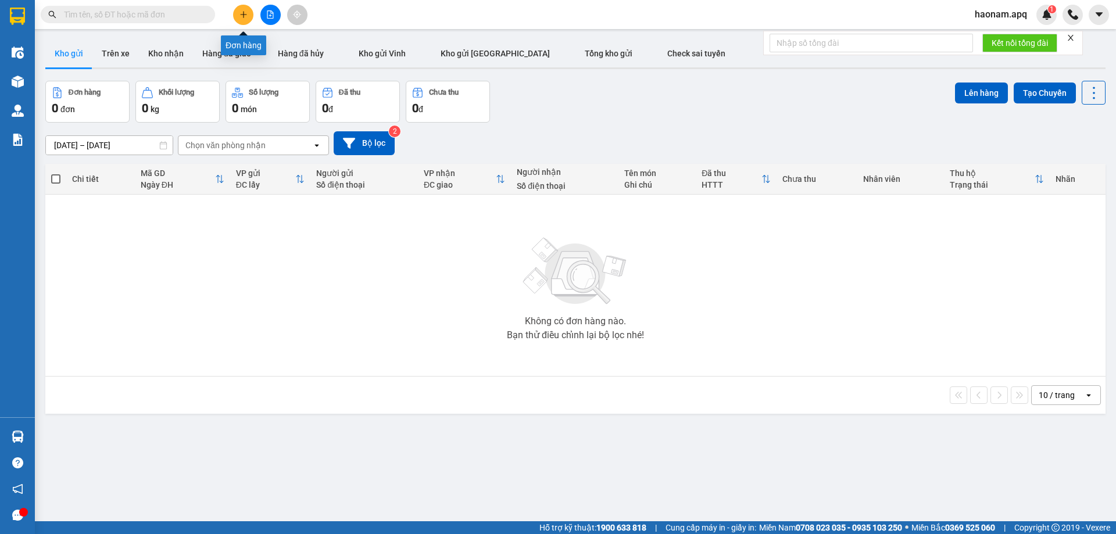
click at [243, 10] on button at bounding box center [243, 15] width 20 height 20
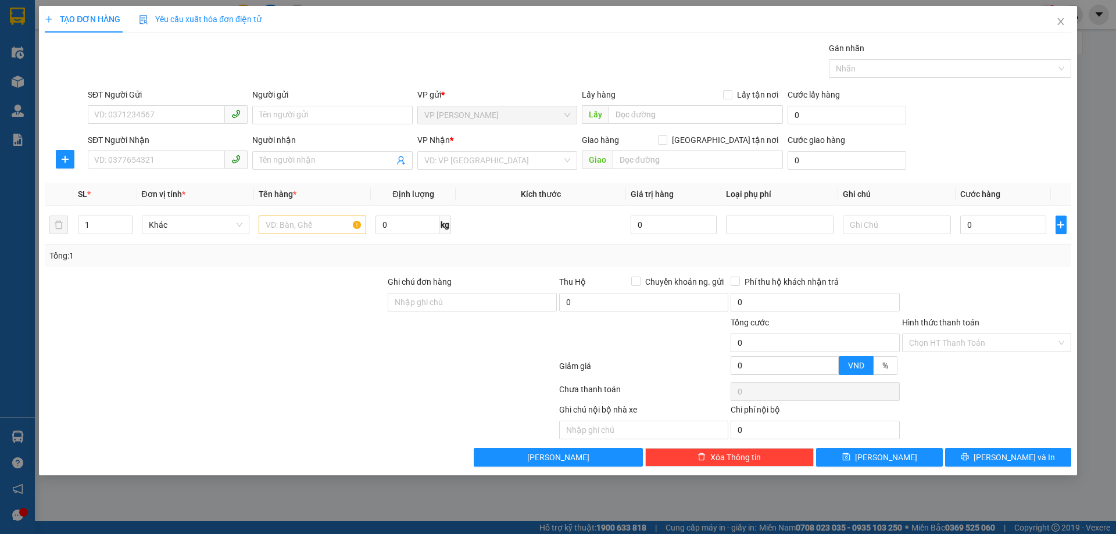
click at [171, 171] on div "SĐT Người Nhận VD: 0377654321" at bounding box center [168, 154] width 160 height 41
click at [180, 161] on input "SĐT Người Nhận" at bounding box center [156, 160] width 137 height 19
type input "0979300490"
click at [194, 180] on div "0979300490 - NGỌC THƯƠNG" at bounding box center [168, 183] width 146 height 13
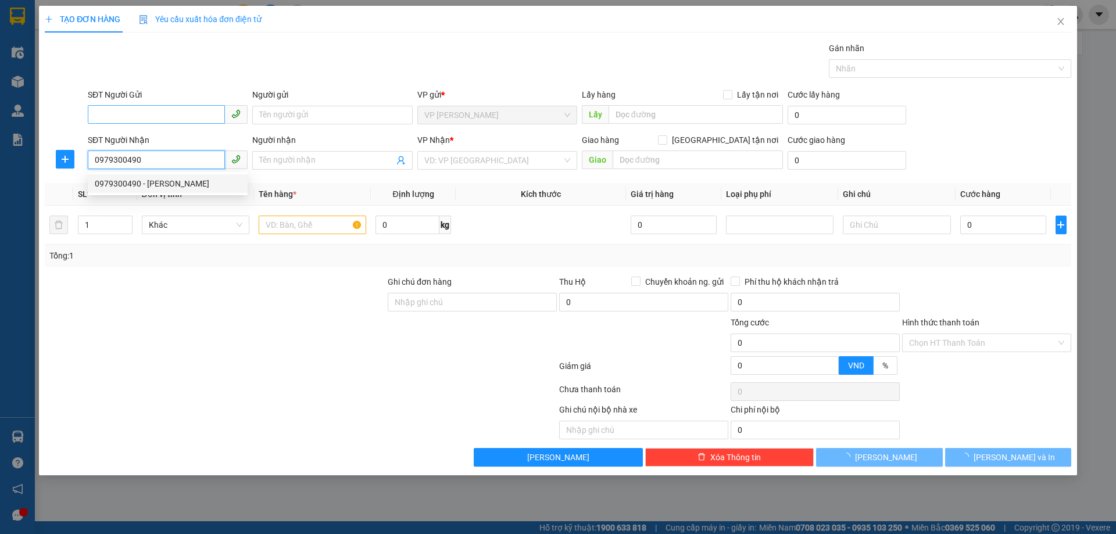
type input "NGỌC THƯƠNG"
checkbox input "true"
type input "NH"
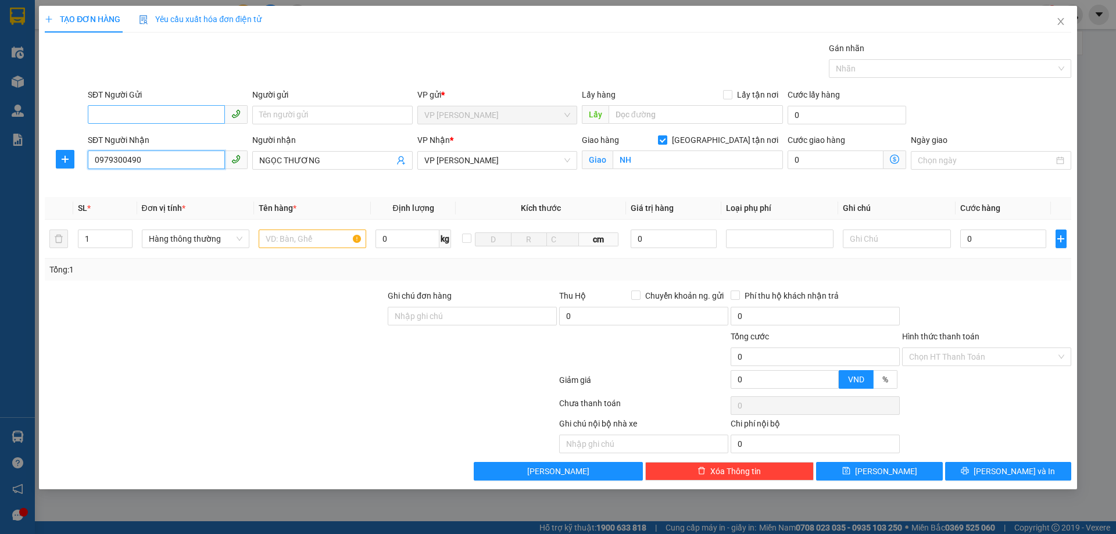
type input "0979300490"
click at [195, 112] on input "SĐT Người Gửi" at bounding box center [156, 114] width 137 height 19
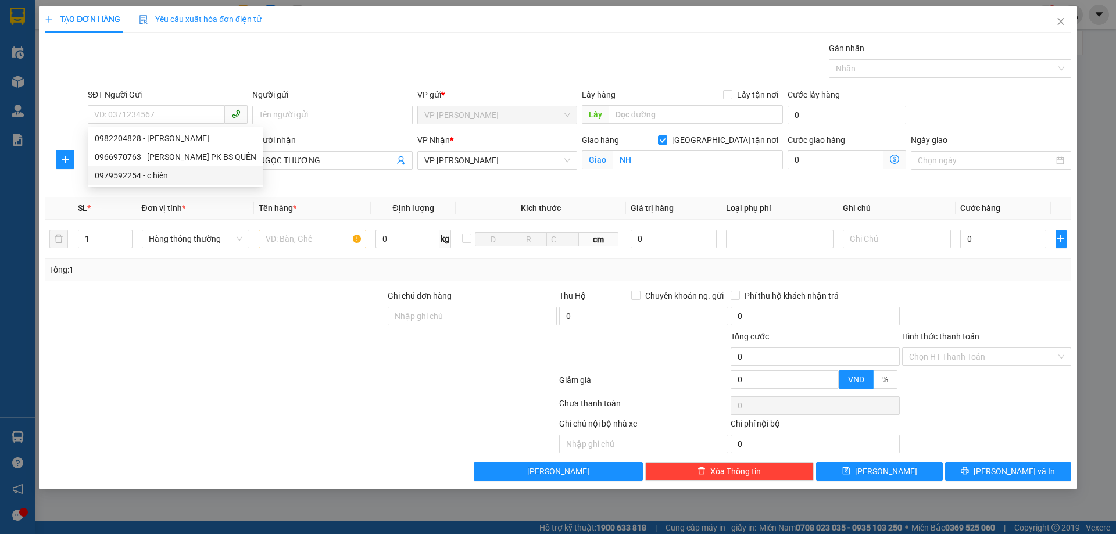
drag, startPoint x: 226, startPoint y: 328, endPoint x: 204, endPoint y: 280, distance: 52.8
click at [224, 327] on div at bounding box center [215, 310] width 343 height 41
drag, startPoint x: 167, startPoint y: 162, endPoint x: 86, endPoint y: 167, distance: 81.6
click at [86, 167] on div "SĐT Người Nhận 0979300490" at bounding box center [167, 161] width 165 height 55
click at [121, 113] on input "SĐT Người Gửi" at bounding box center [156, 114] width 137 height 19
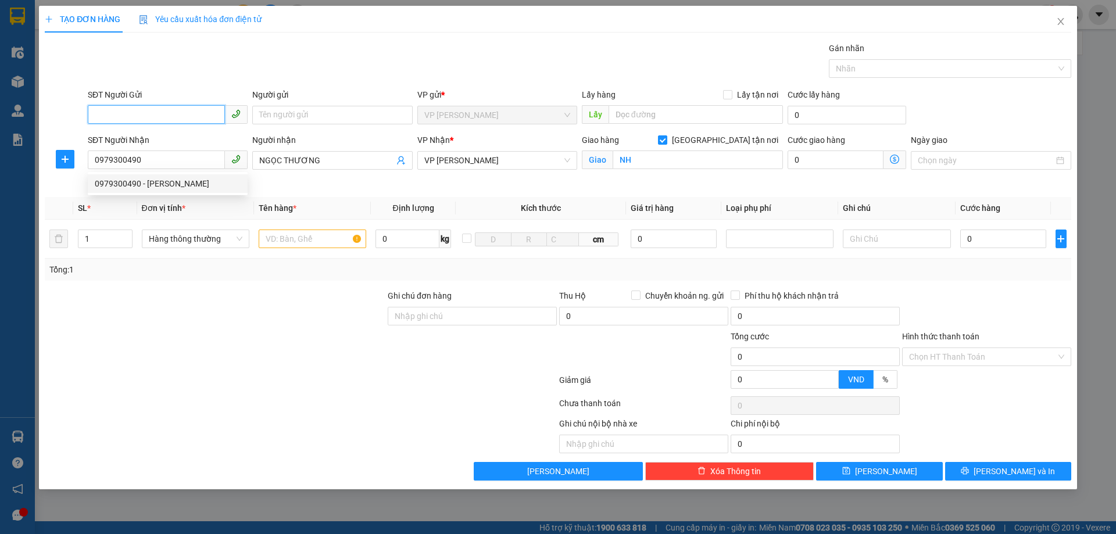
paste input "0979300490"
type input "0979300490"
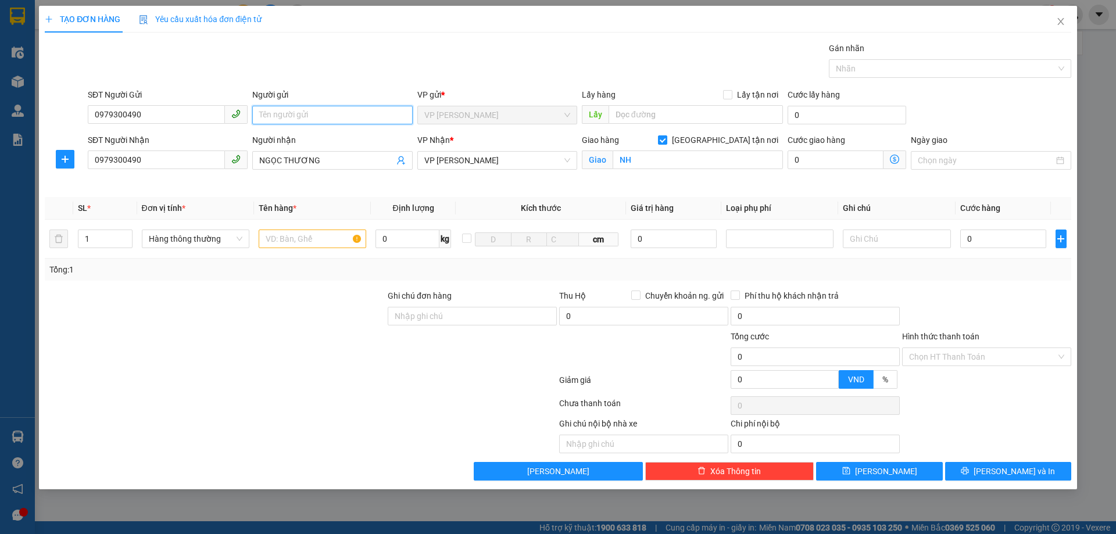
click at [291, 115] on input "Người gửi" at bounding box center [332, 115] width 160 height 19
type input "K"
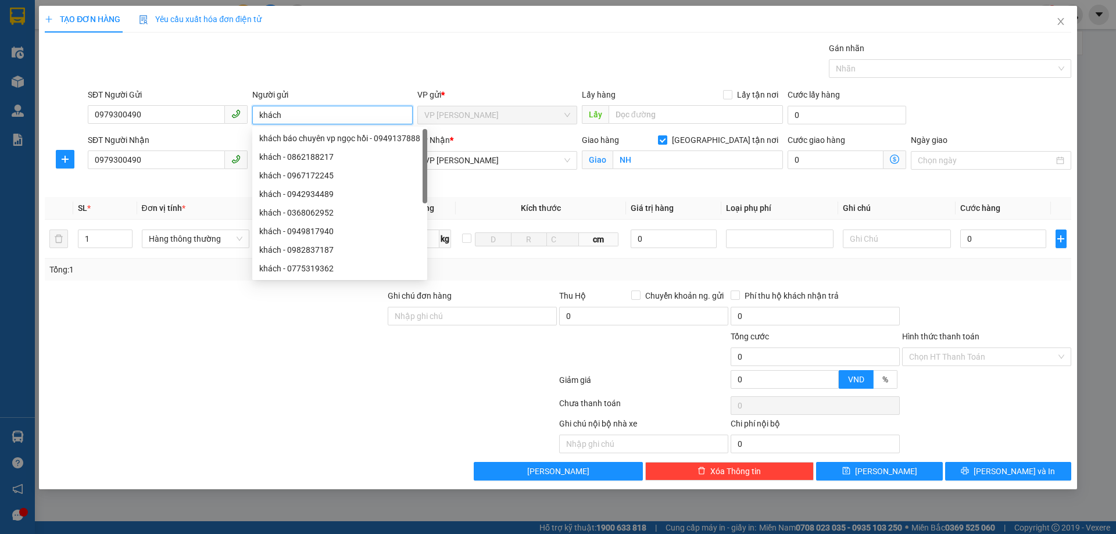
type input "khách"
click at [728, 92] on input "Lấy tận nơi" at bounding box center [727, 94] width 8 height 8
checkbox input "true"
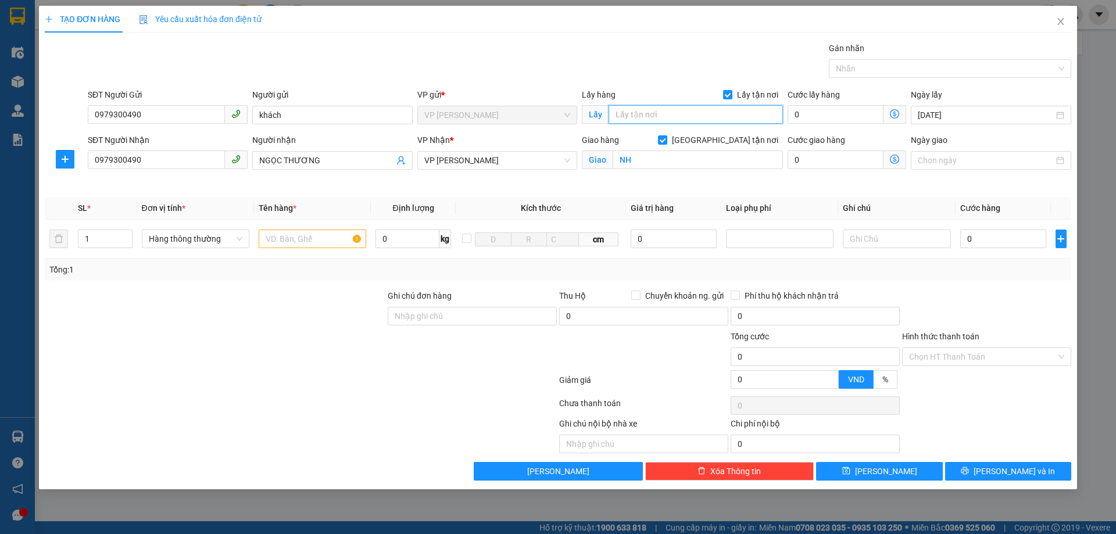
click at [663, 110] on input "text" at bounding box center [696, 114] width 174 height 19
type input "TC"
click at [288, 294] on div at bounding box center [215, 310] width 343 height 41
click at [334, 241] on input "text" at bounding box center [313, 239] width 108 height 19
type input "thuốc"
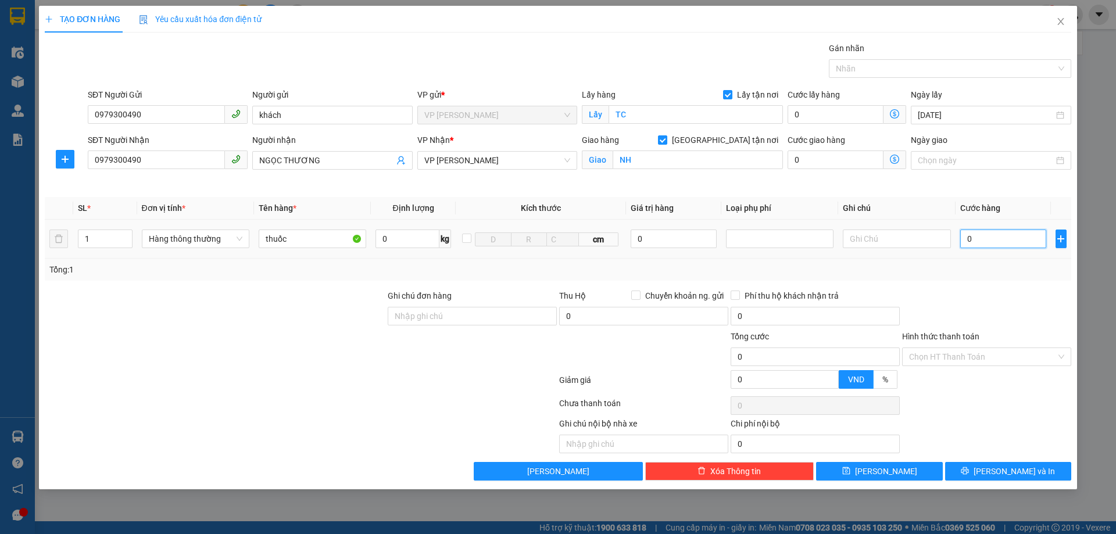
click at [1008, 240] on input "0" at bounding box center [1003, 239] width 87 height 19
type input "3"
type input "30"
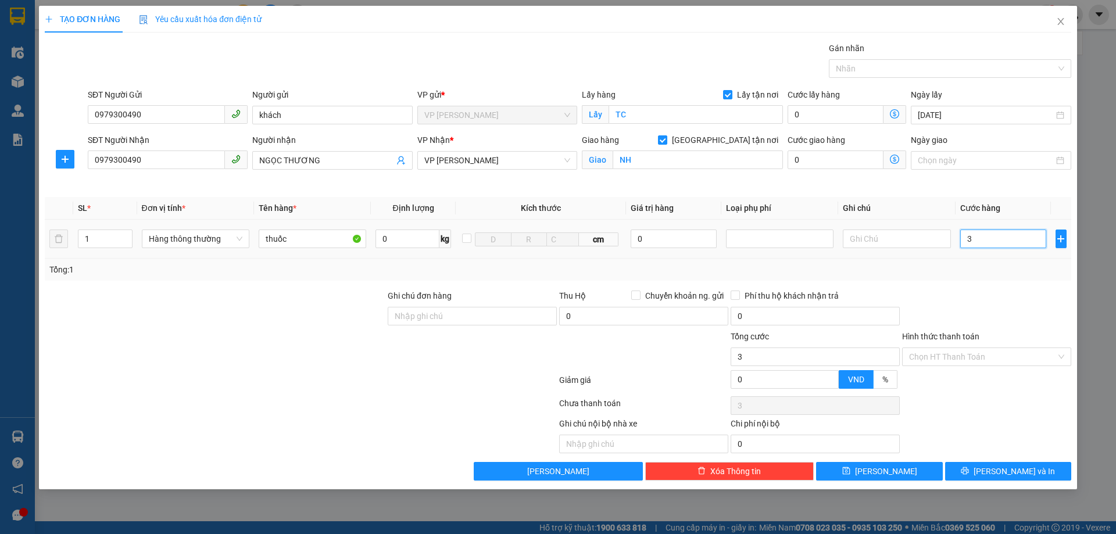
type input "30"
type input "300"
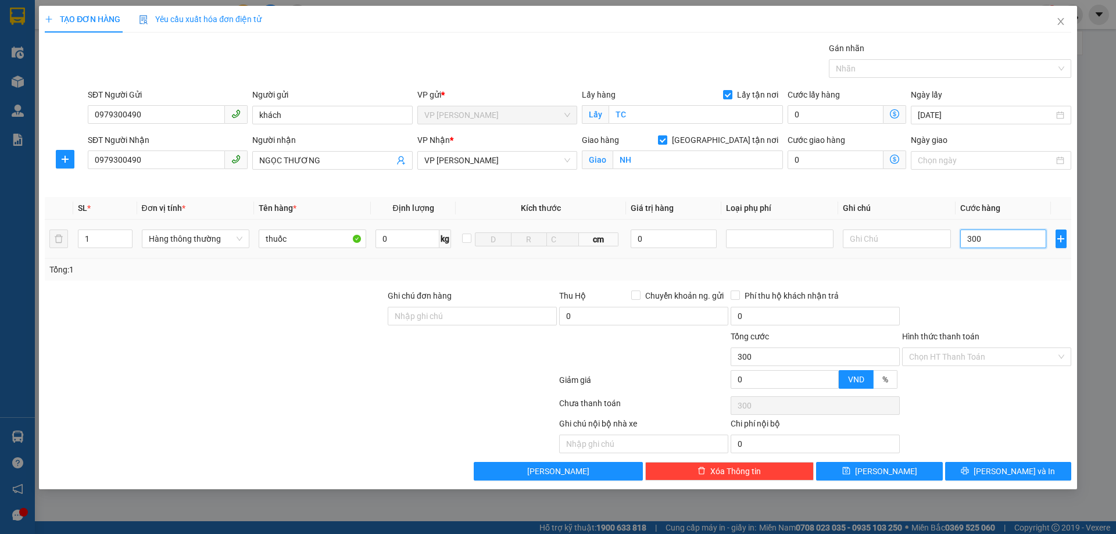
type input "3.000"
type input "30.000"
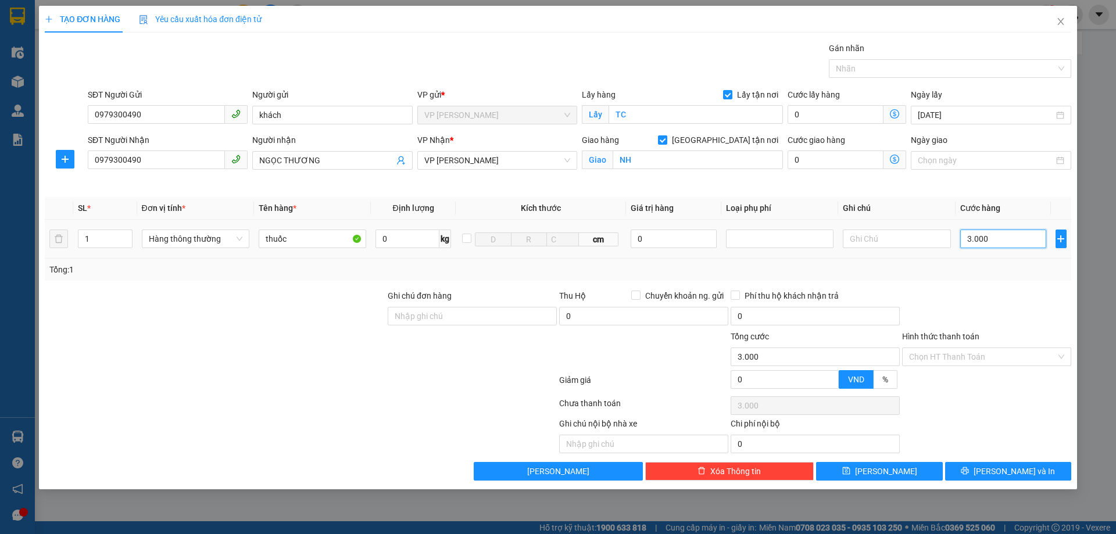
type input "30.000"
click at [1023, 474] on span "[PERSON_NAME] và In" at bounding box center [1014, 471] width 81 height 13
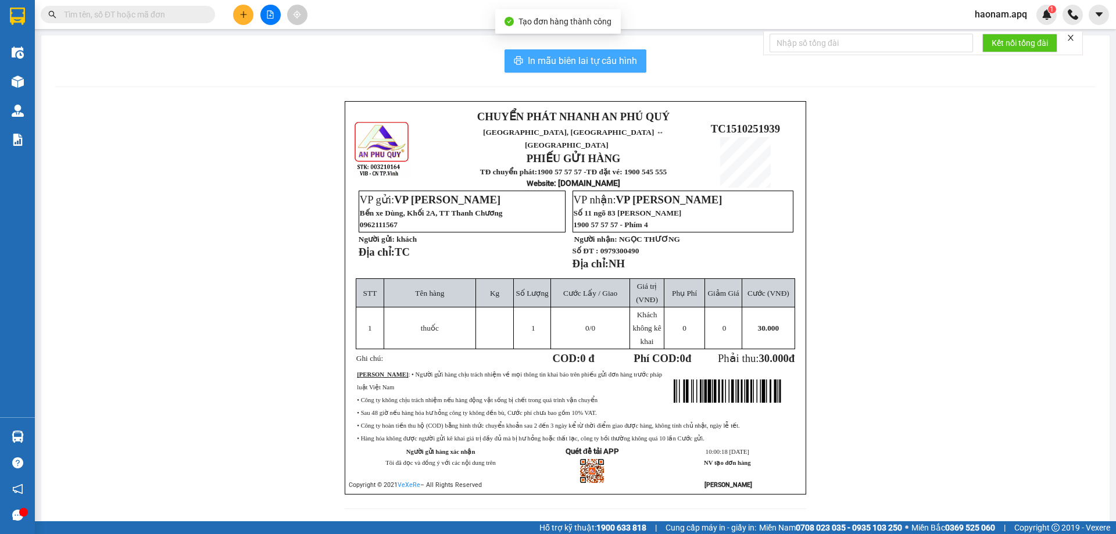
click at [591, 71] on button "In mẫu biên lai tự cấu hình" at bounding box center [576, 60] width 142 height 23
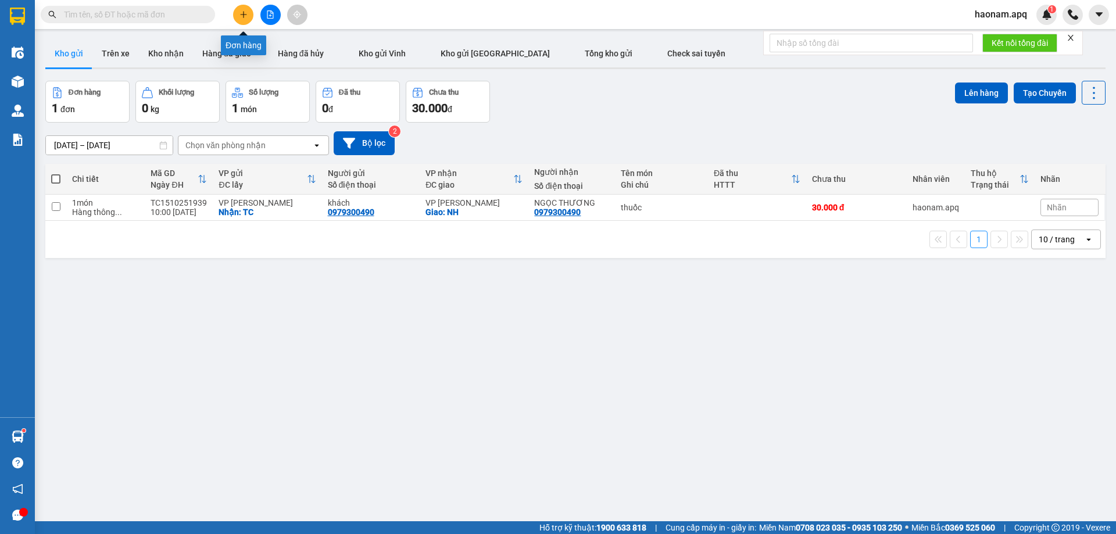
click at [242, 12] on icon "plus" at bounding box center [244, 14] width 8 height 8
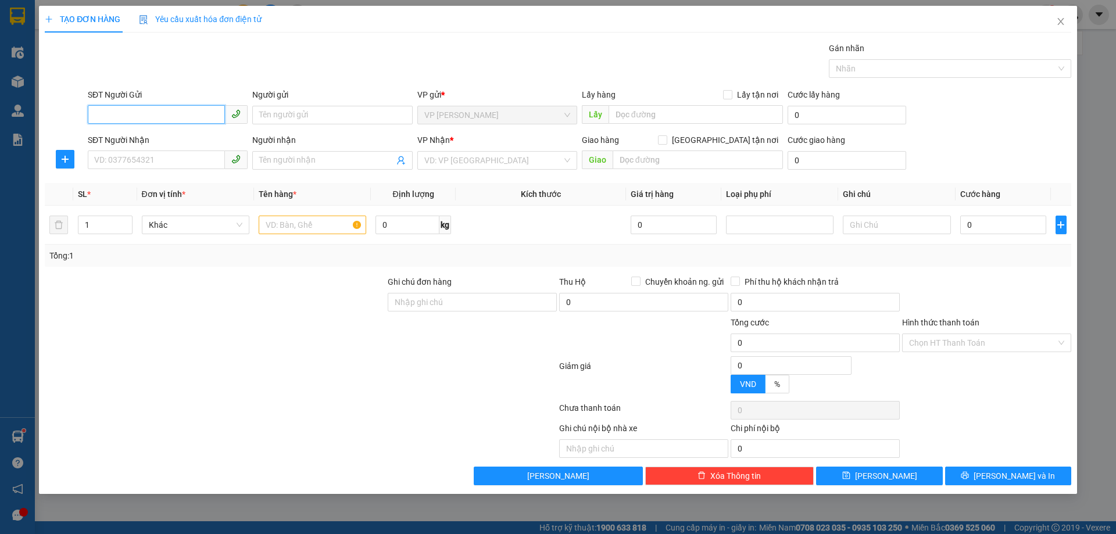
click at [184, 120] on input "SĐT Người Gửi" at bounding box center [156, 114] width 137 height 19
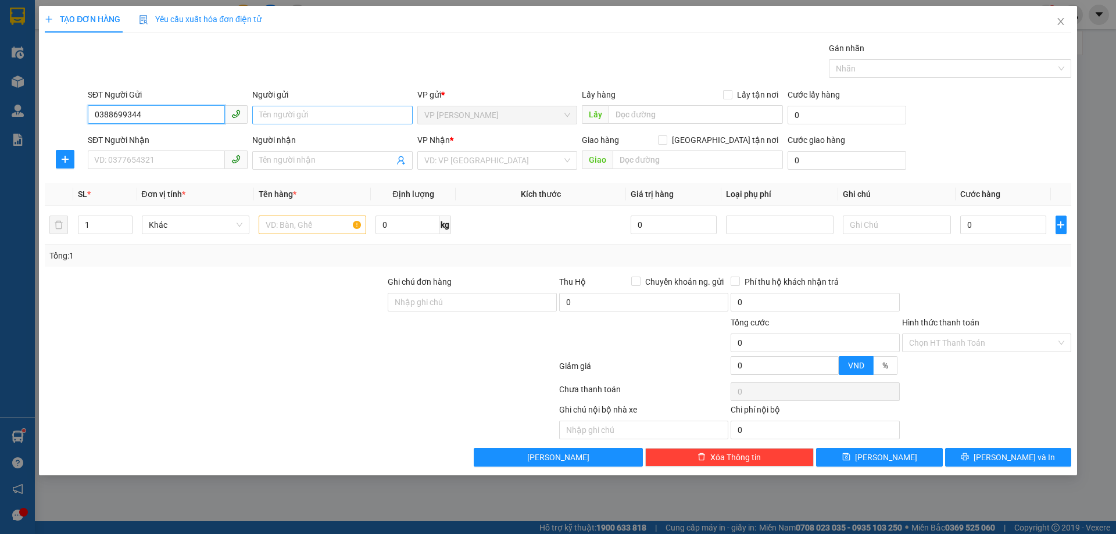
type input "0388699344"
click at [278, 116] on input "Người gửi" at bounding box center [332, 115] width 160 height 19
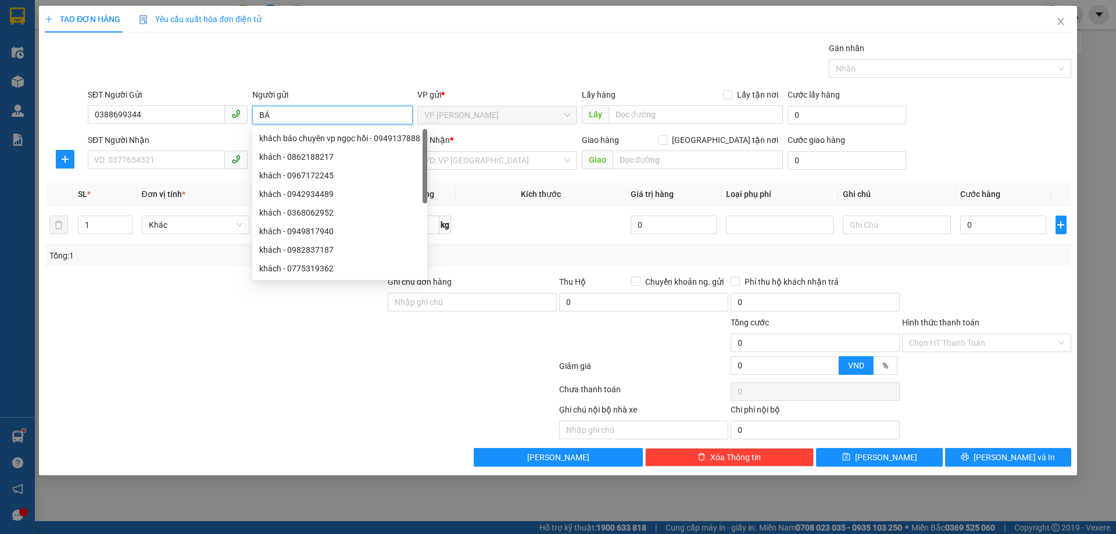
type input "B"
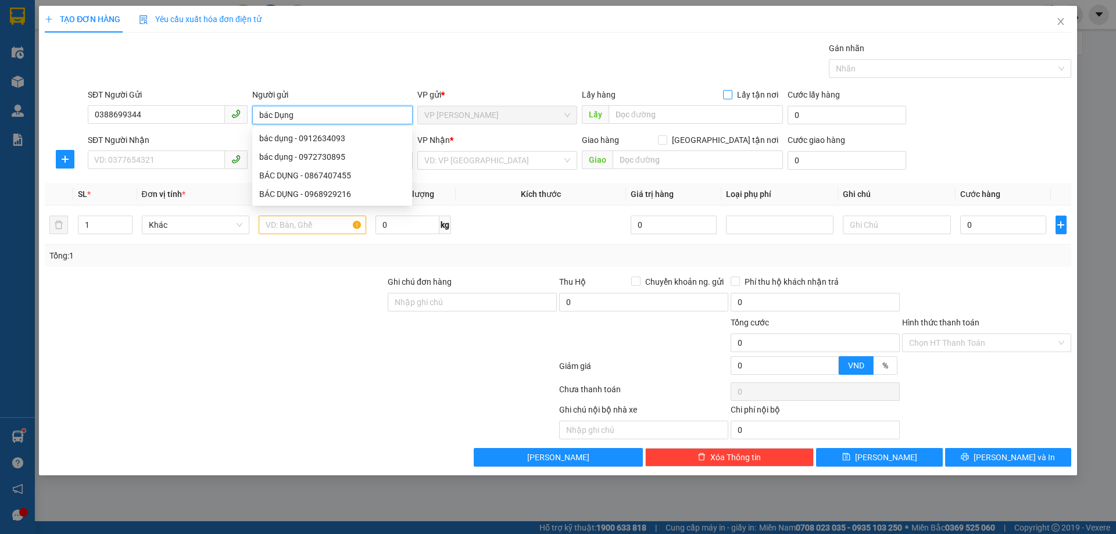
type input "bác Dụng"
click at [730, 91] on input "Lấy tận nơi" at bounding box center [727, 94] width 8 height 8
checkbox input "true"
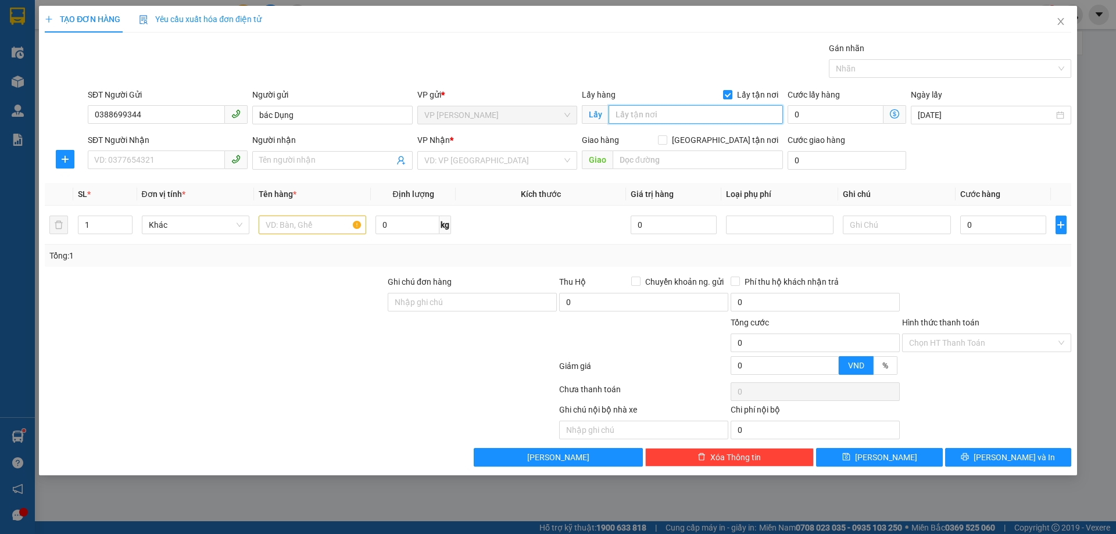
click at [687, 120] on input "text" at bounding box center [696, 114] width 174 height 19
type input "TC"
click at [196, 159] on input "SĐT Người Nhận" at bounding box center [156, 160] width 137 height 19
type input "0969630937"
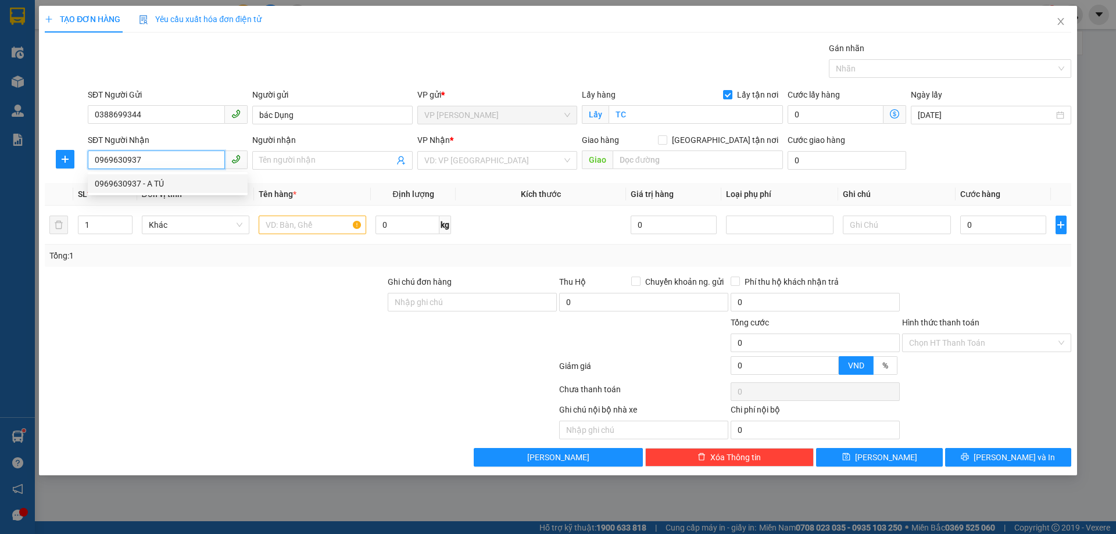
click at [194, 184] on div "0969630937 - A TÚ" at bounding box center [168, 183] width 146 height 13
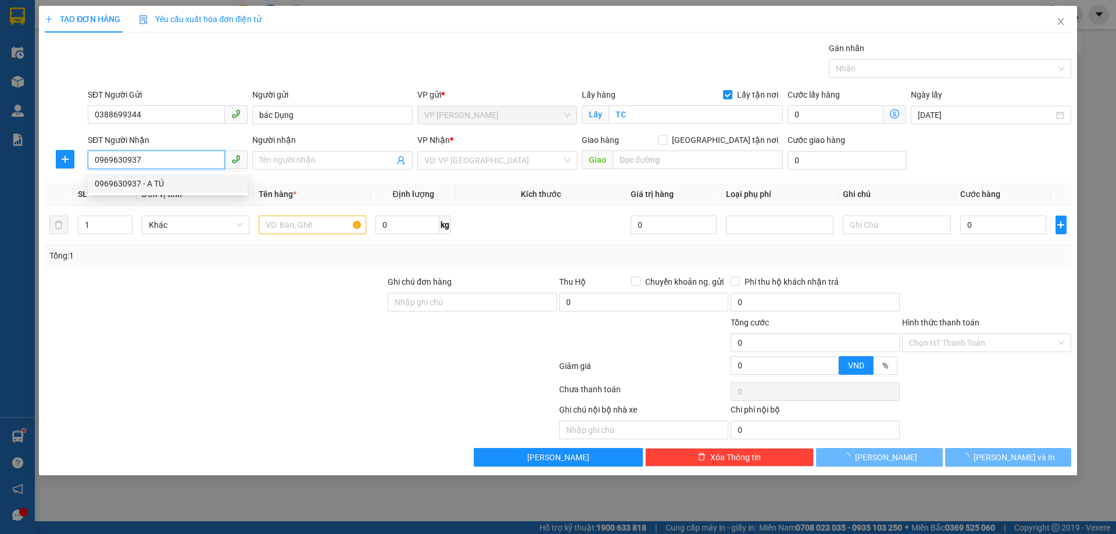
type input "A TÚ"
checkbox input "true"
type input "NH"
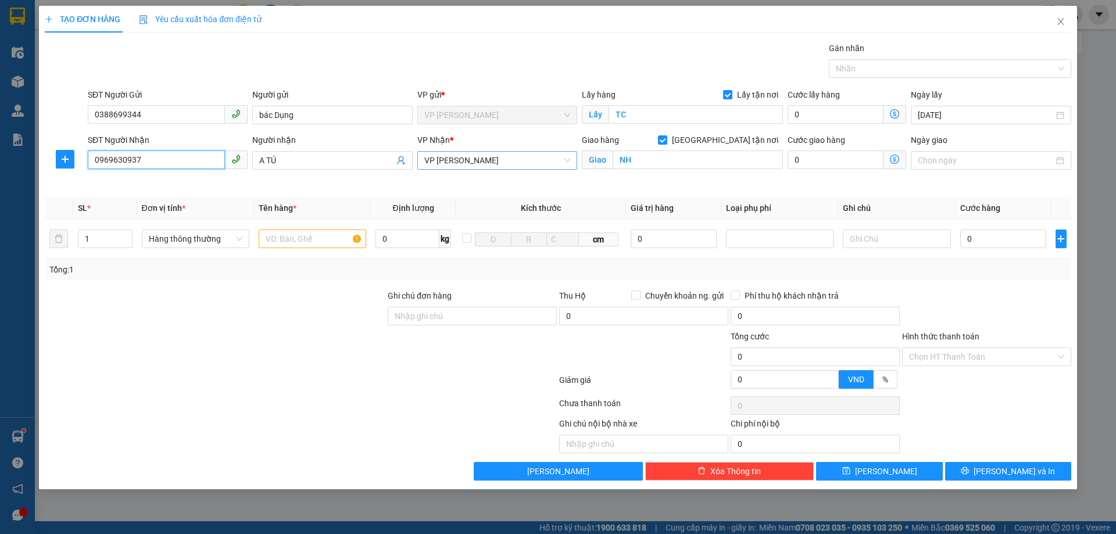
drag, startPoint x: 539, startPoint y: 157, endPoint x: 533, endPoint y: 159, distance: 6.6
click at [539, 157] on span "VP [PERSON_NAME]" at bounding box center [497, 160] width 146 height 17
type input "0969630937"
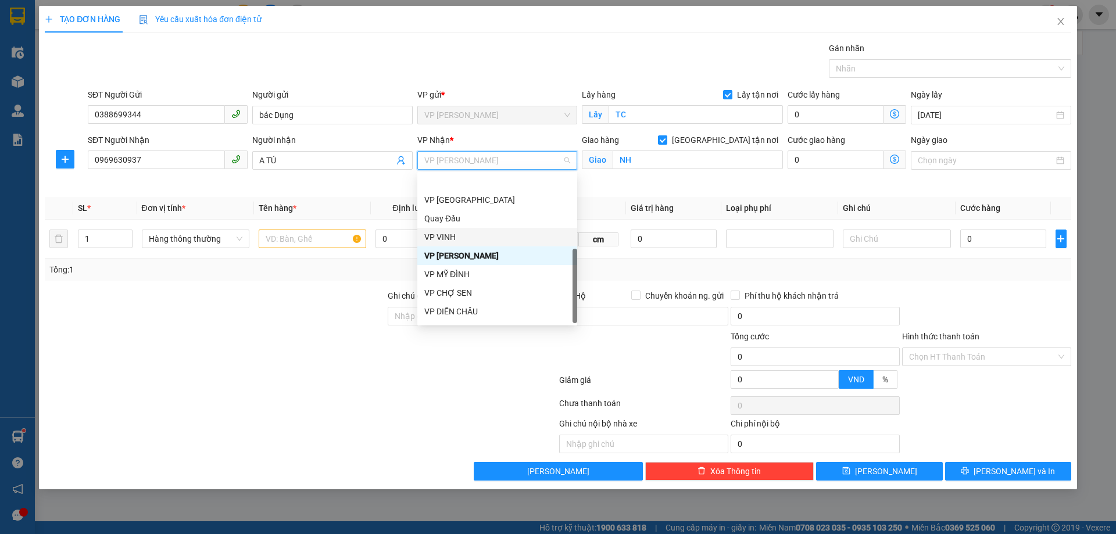
scroll to position [186, 0]
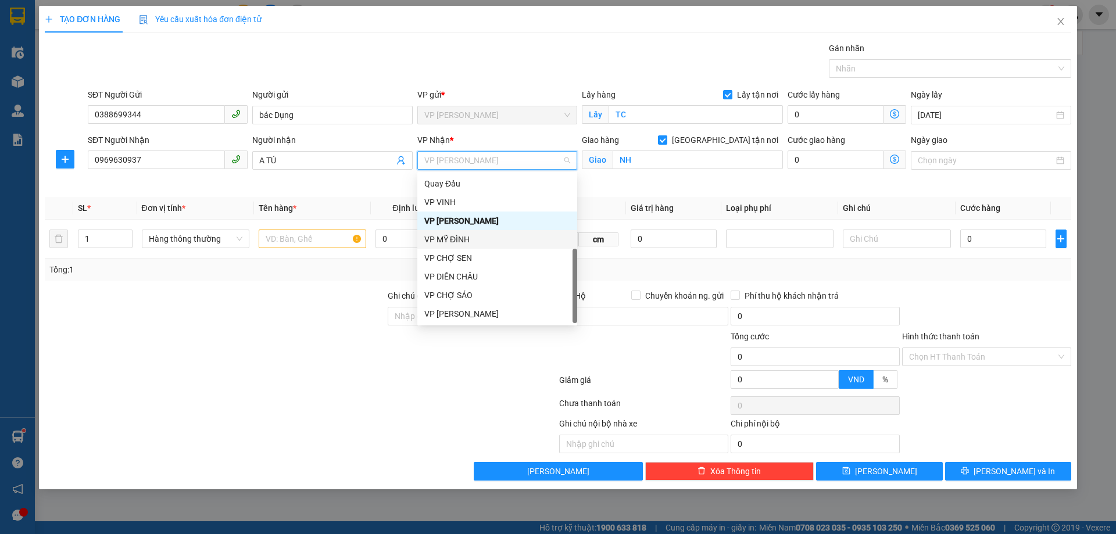
click at [500, 234] on div "VP MỸ ĐÌNH" at bounding box center [497, 239] width 146 height 13
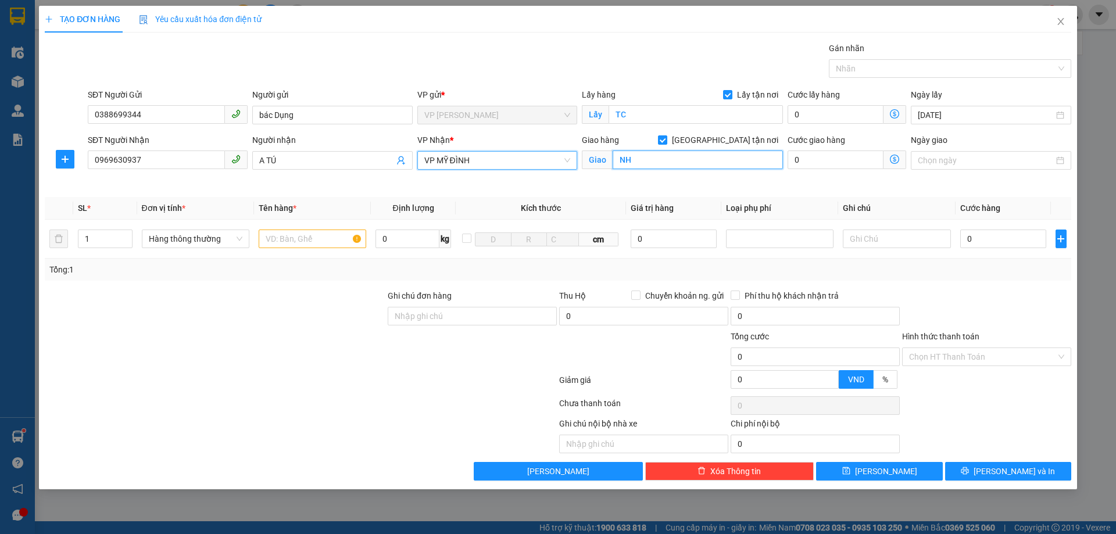
click at [655, 164] on input "NH" at bounding box center [698, 160] width 170 height 19
drag, startPoint x: 665, startPoint y: 165, endPoint x: 598, endPoint y: 162, distance: 67.5
click at [598, 162] on span "Giao mđ" at bounding box center [682, 160] width 201 height 19
type input "MĐ"
click at [298, 285] on div "Transit Pickup Surcharge Ids Transit Deliver Surcharge Ids Transit Deliver Surc…" at bounding box center [558, 261] width 1027 height 439
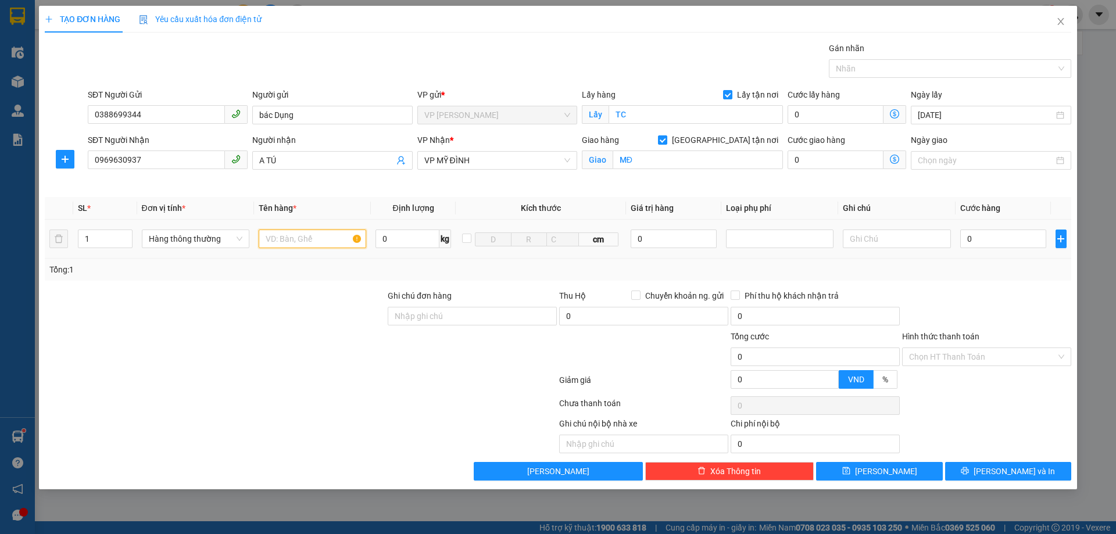
click at [307, 237] on input "text" at bounding box center [313, 239] width 108 height 19
click at [321, 234] on input "text" at bounding box center [313, 239] width 108 height 19
type input "G"
type input "giấy tờ"
click at [999, 241] on input "0" at bounding box center [1003, 239] width 87 height 19
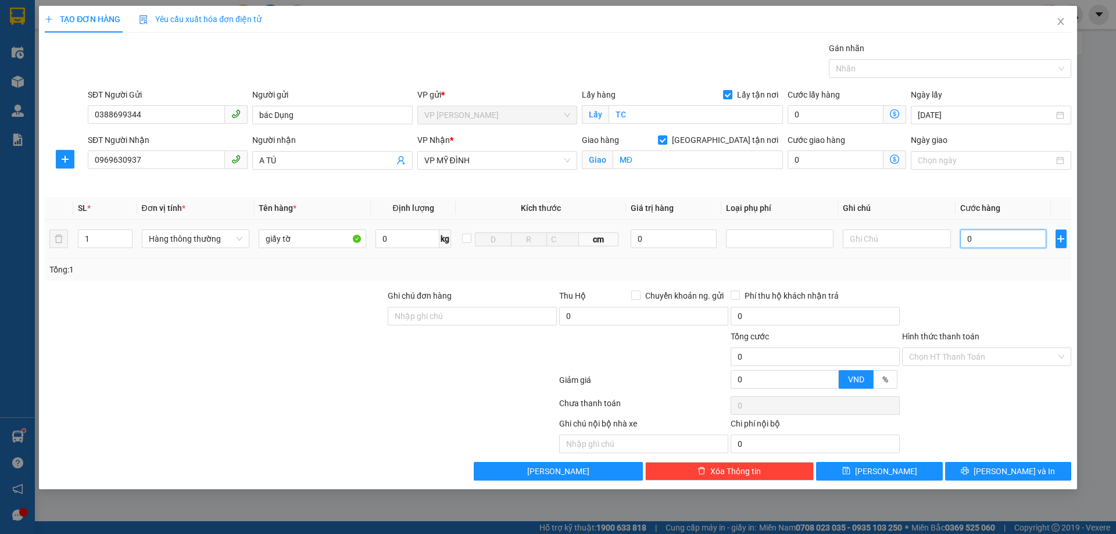
type input "3"
type input "30"
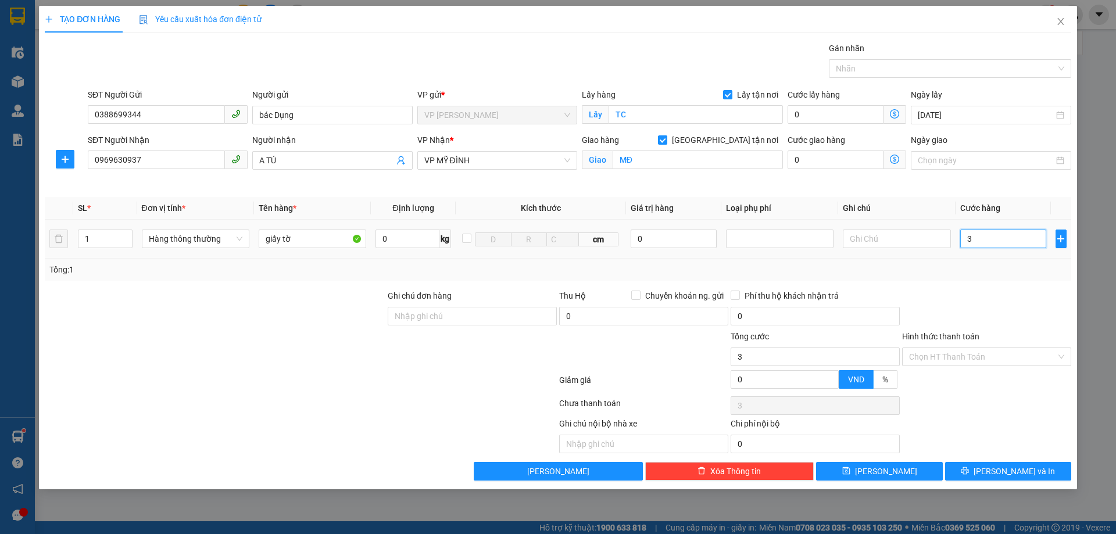
type input "30"
type input "300"
type input "3.000"
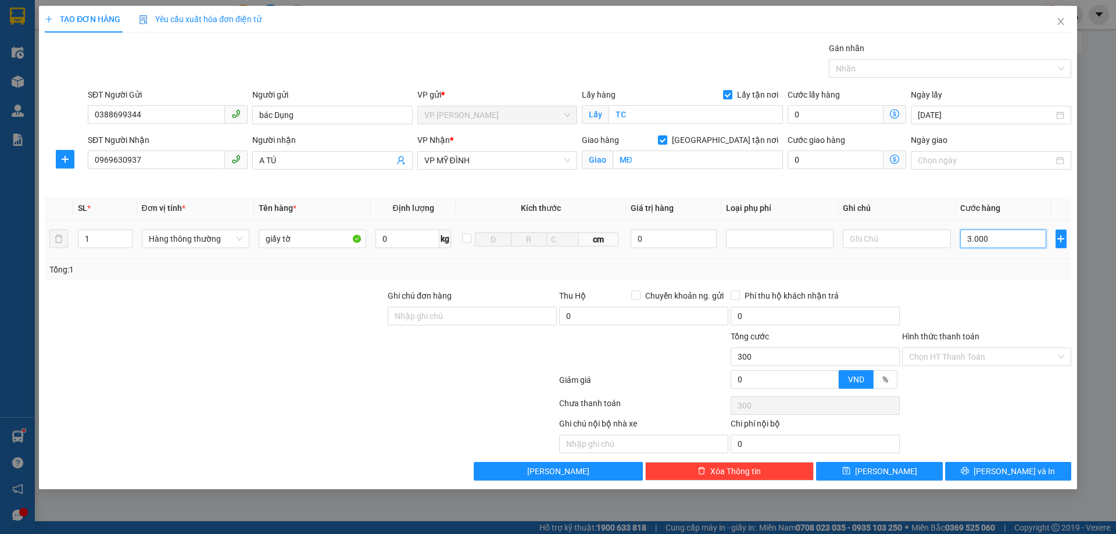
type input "3.000"
type input "30.000"
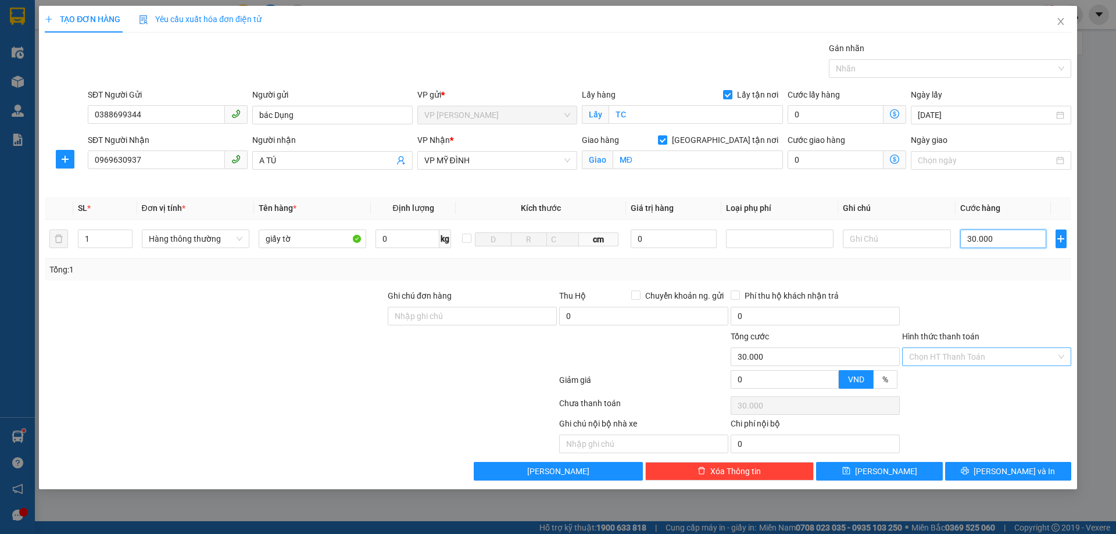
type input "30.000"
click at [976, 349] on input "Hình thức thanh toán" at bounding box center [982, 356] width 147 height 17
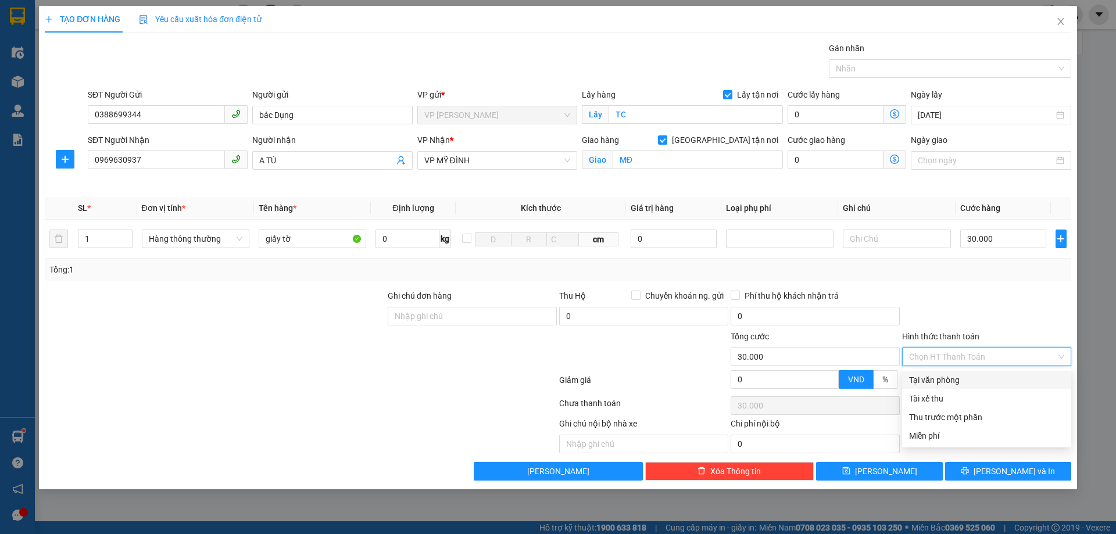
click at [968, 377] on div "Tại văn phòng" at bounding box center [986, 380] width 155 height 13
type input "0"
click at [990, 301] on div at bounding box center [986, 310] width 171 height 41
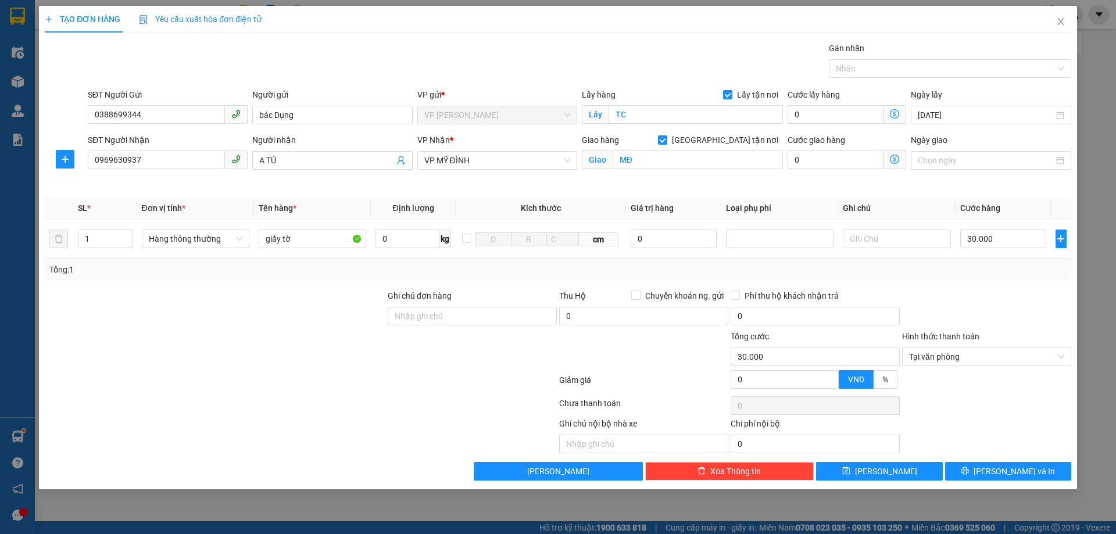
click at [984, 396] on div at bounding box center [986, 405] width 171 height 23
click at [969, 475] on icon "printer" at bounding box center [966, 471] width 8 height 8
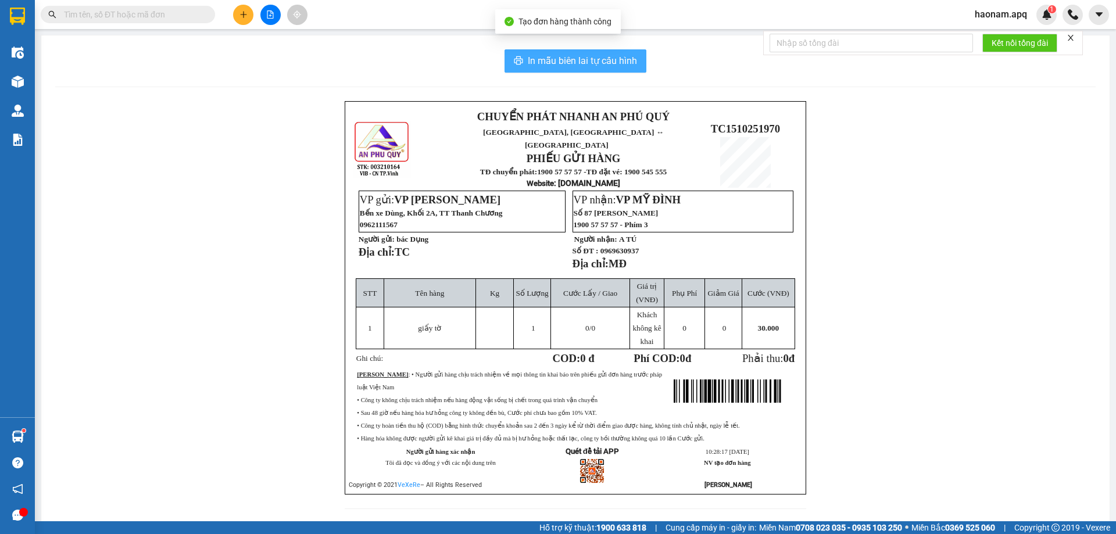
drag, startPoint x: 577, startPoint y: 59, endPoint x: 573, endPoint y: 123, distance: 63.5
click at [578, 59] on span "In mẫu biên lai tự cấu hình" at bounding box center [582, 60] width 109 height 15
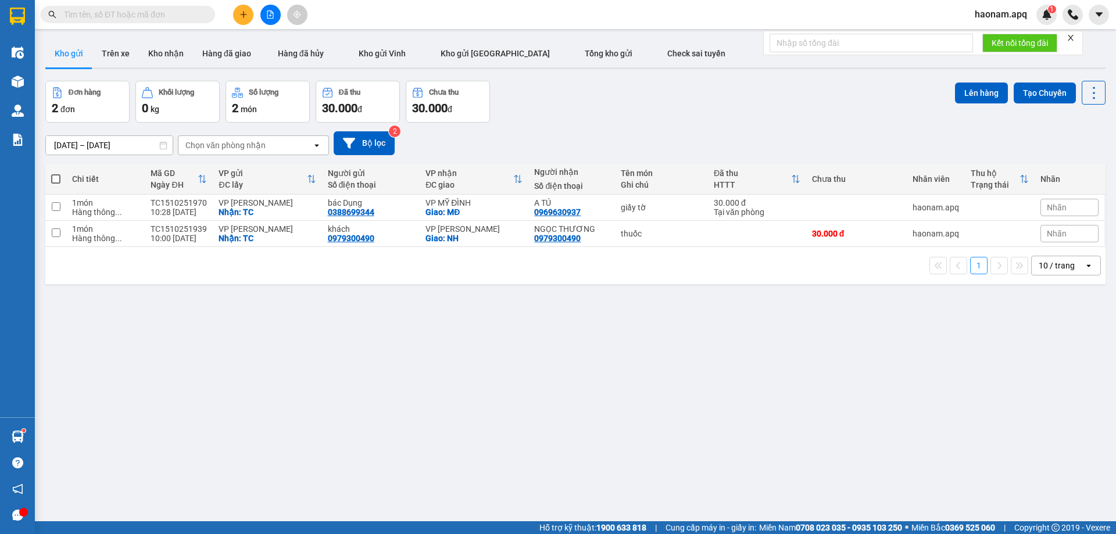
click at [184, 20] on input "text" at bounding box center [132, 14] width 137 height 13
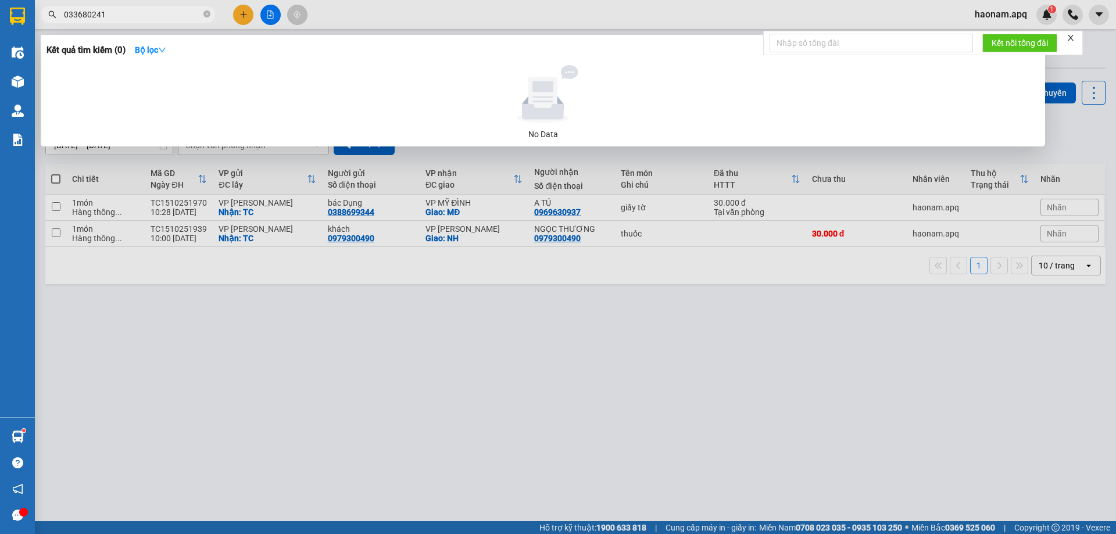
type input "0336802415"
click at [209, 13] on icon "close-circle" at bounding box center [206, 13] width 7 height 7
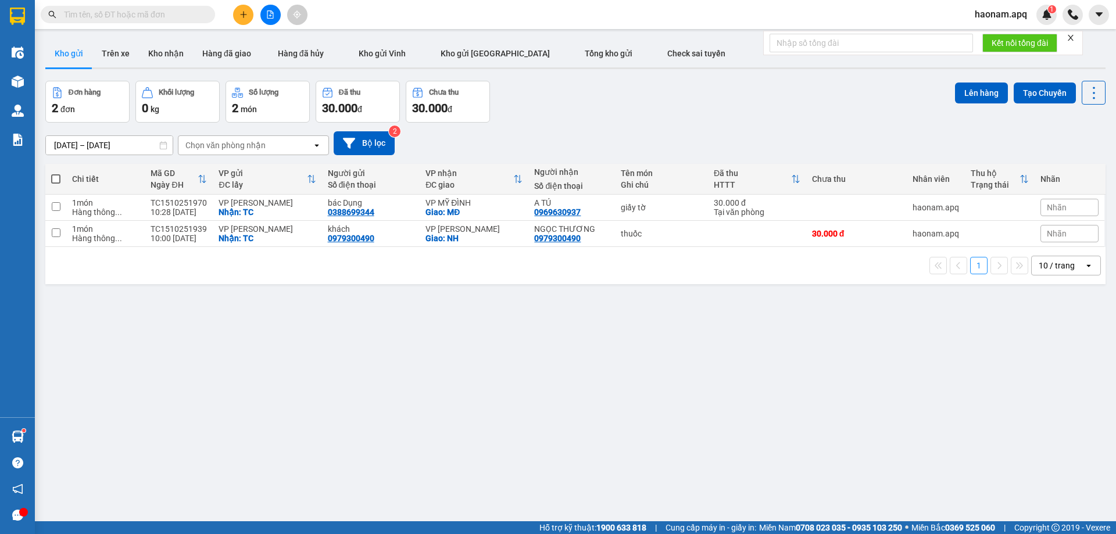
click at [180, 13] on input "text" at bounding box center [132, 14] width 137 height 13
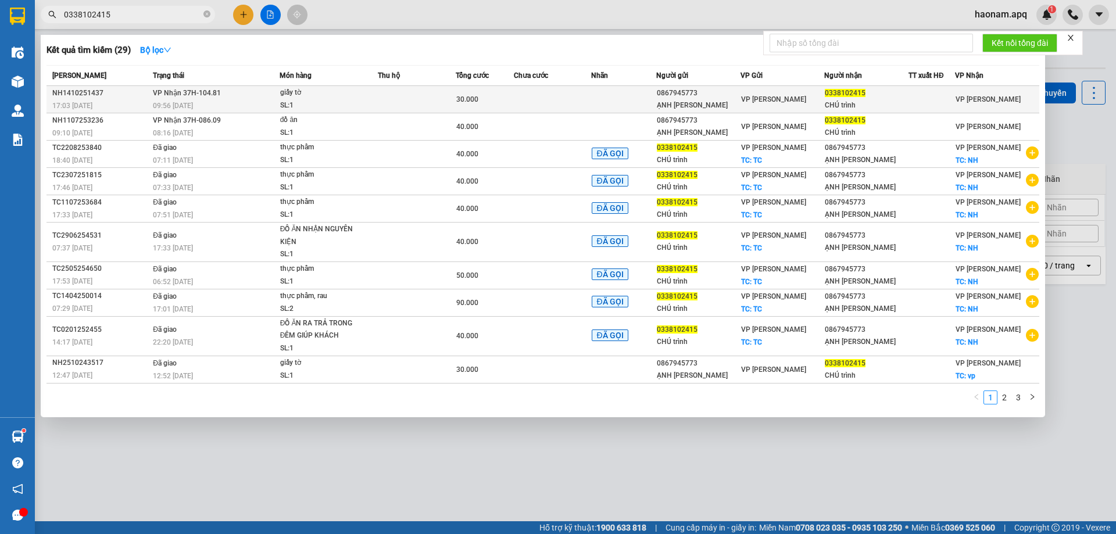
type input "0338102415"
click at [459, 103] on span "30.000" at bounding box center [467, 99] width 22 height 8
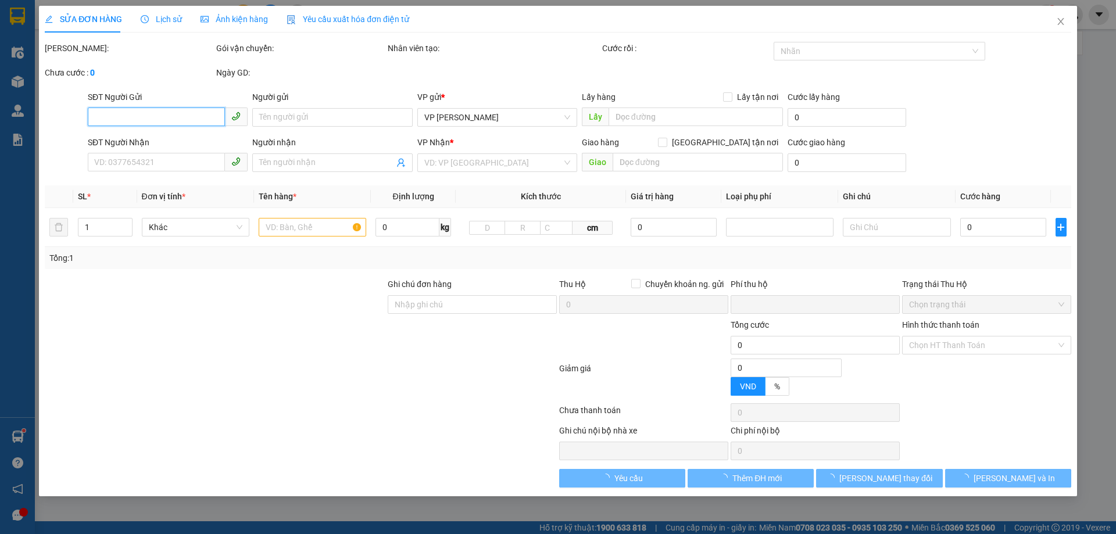
type input "0867945773"
type input "ẠNH TRẦN ĐÌNH LINH"
type input "0338102415"
type input "CHÚ trình"
type input "0"
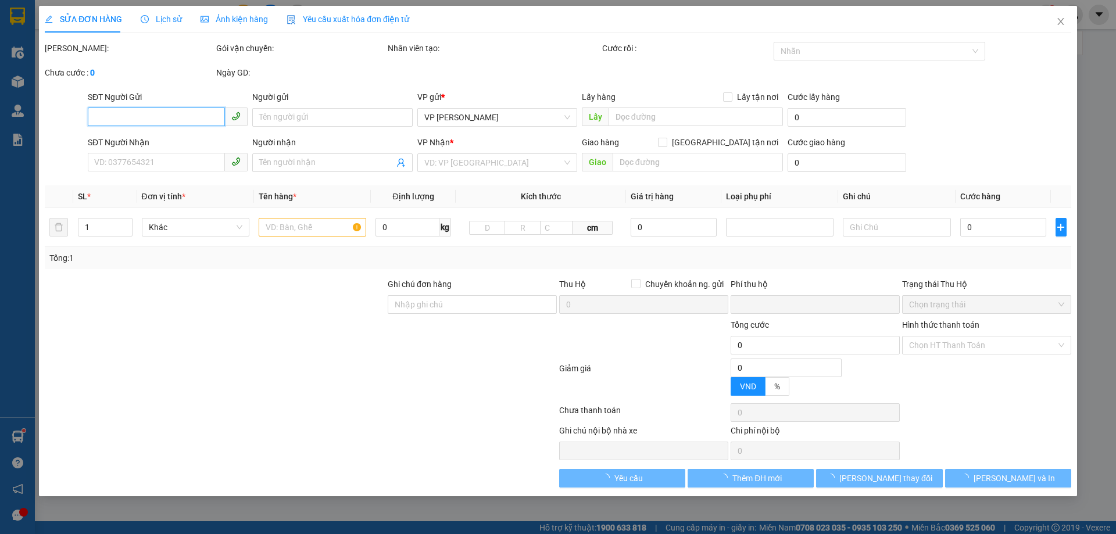
type input "30.000"
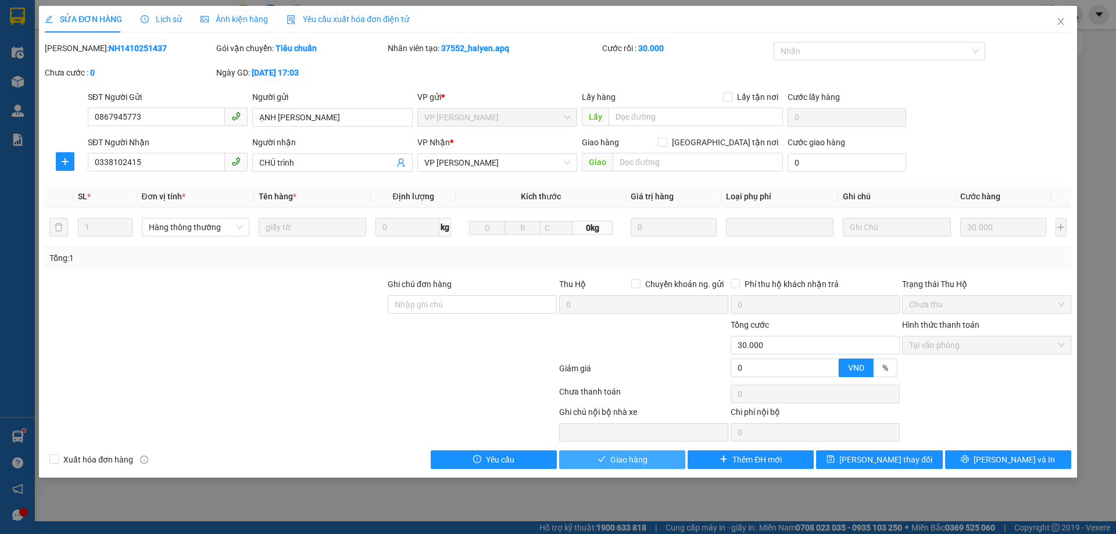
click at [637, 459] on span "Giao hàng" at bounding box center [628, 459] width 37 height 13
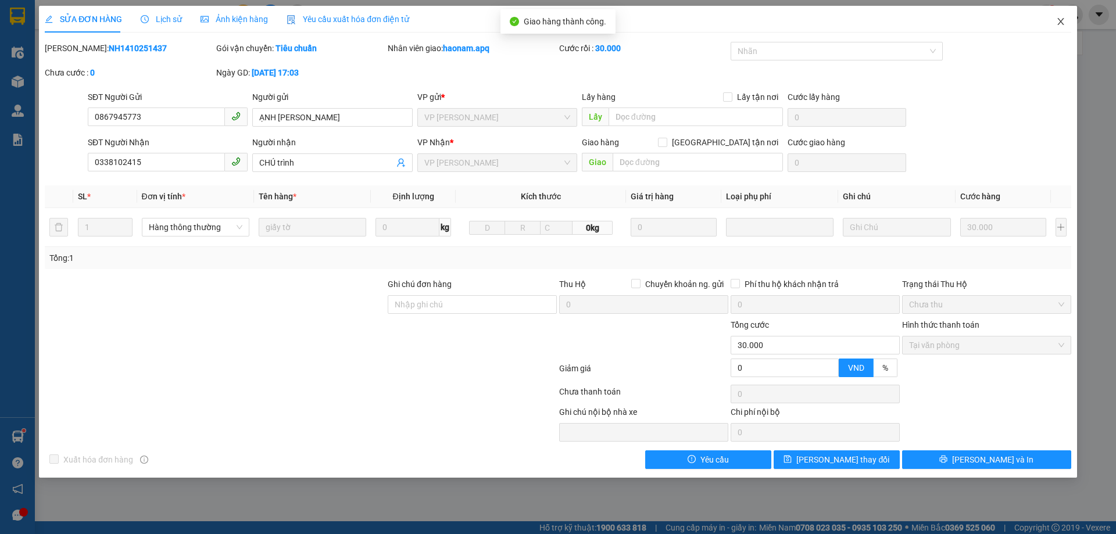
click at [1061, 21] on icon "close" at bounding box center [1060, 21] width 9 height 9
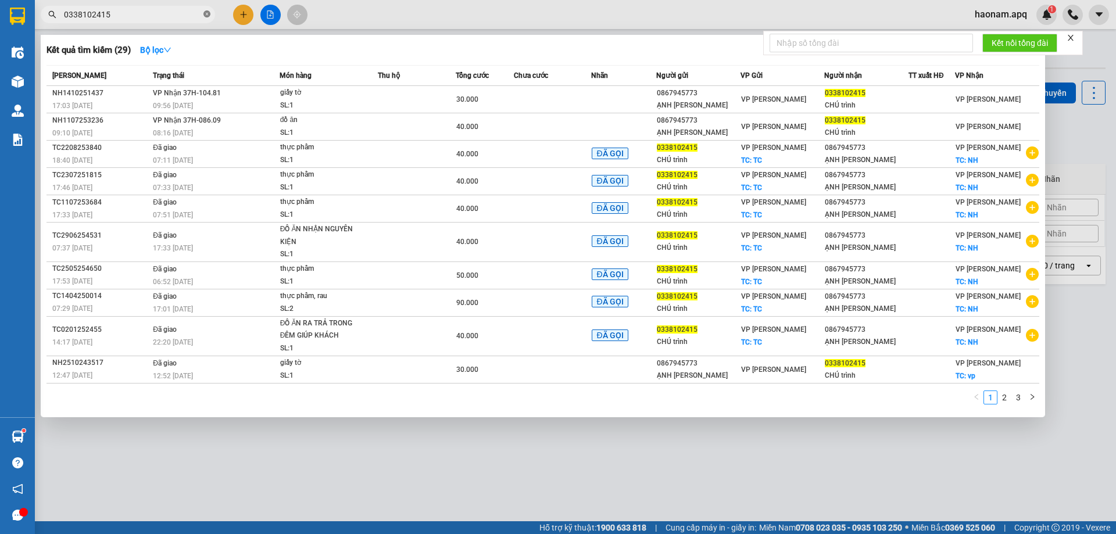
click at [208, 15] on icon "close-circle" at bounding box center [206, 13] width 7 height 7
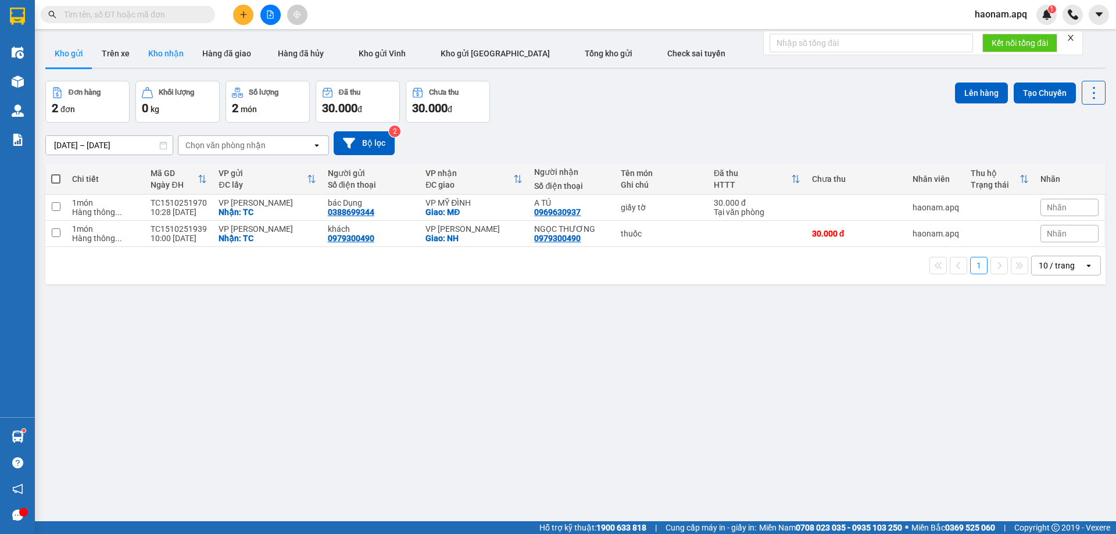
click at [161, 55] on button "Kho nhận" at bounding box center [166, 54] width 54 height 28
